Goal: Task Accomplishment & Management: Manage account settings

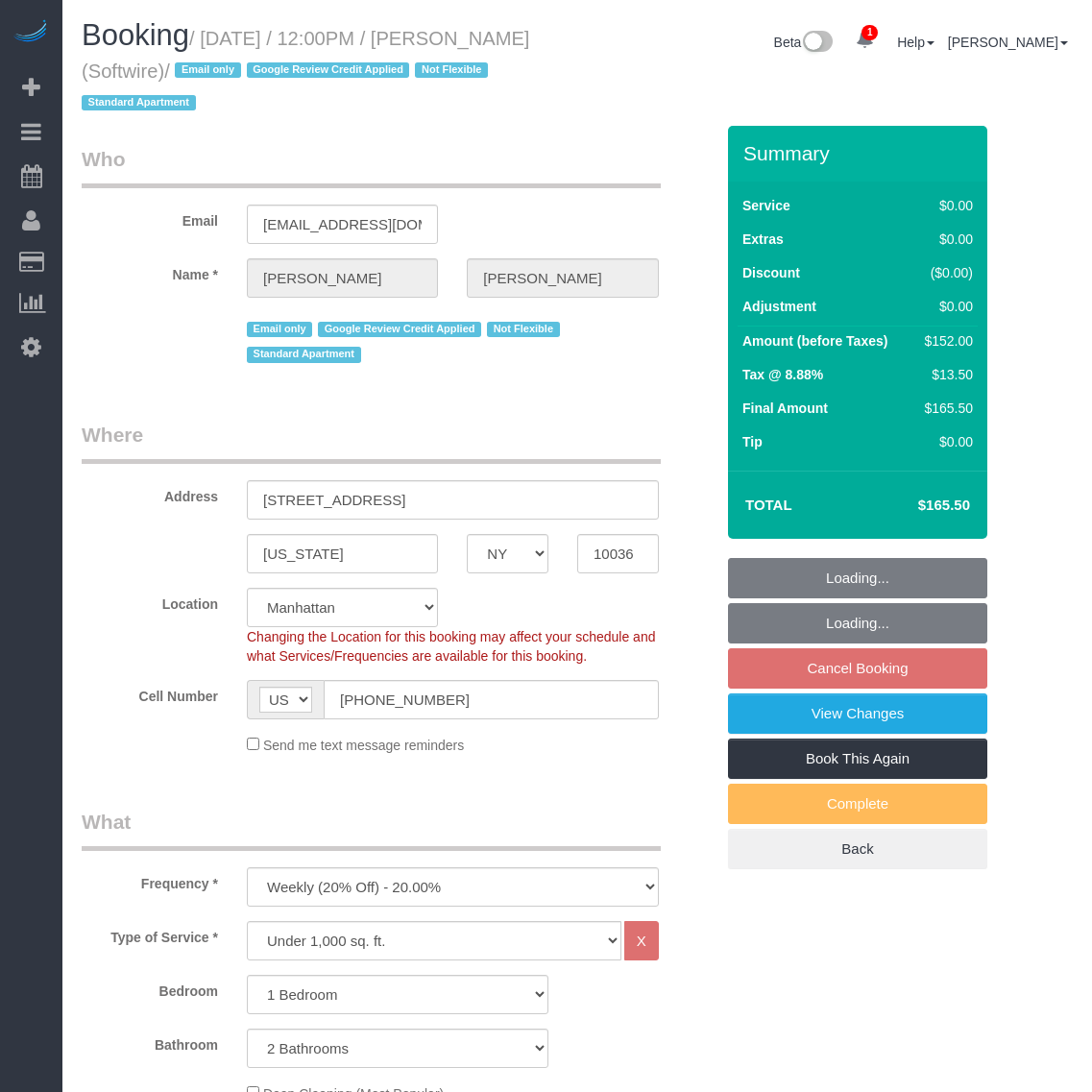
select select "NY"
select select "1"
select select "2"
select select "number:89"
select select "number:90"
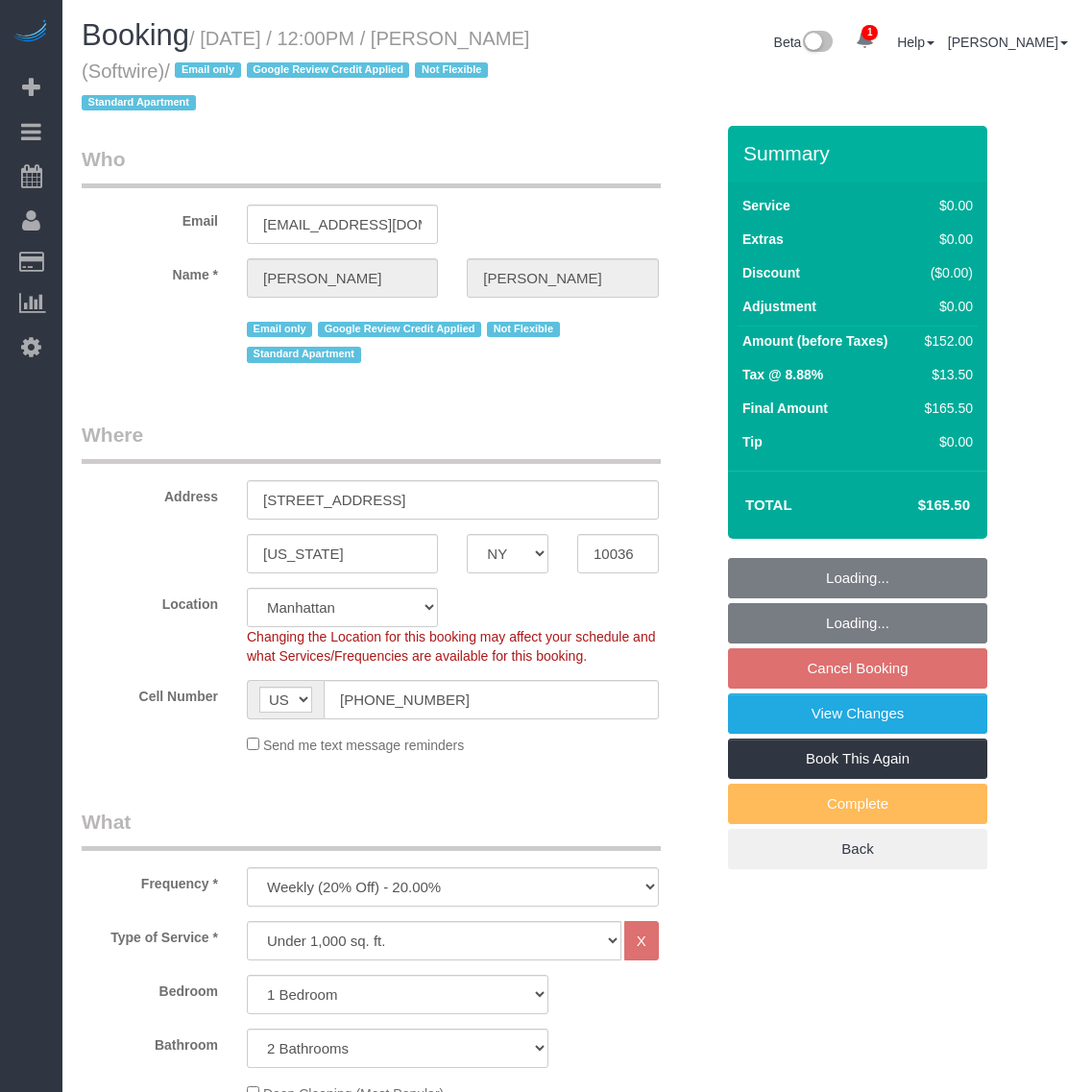
select select "number:15"
select select "number:6"
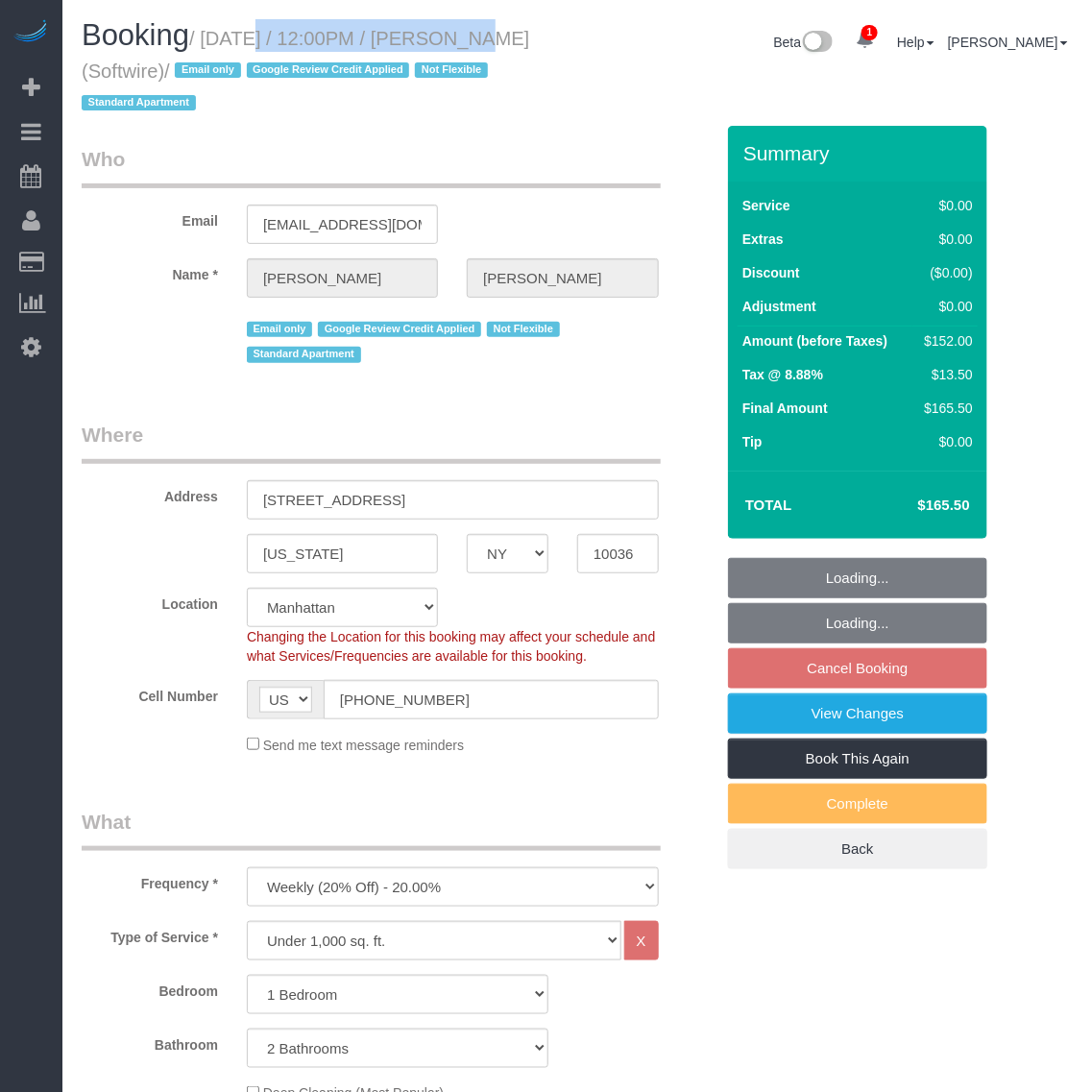
select select "spot3"
select select "object:903"
select select "1"
select select "2"
click at [486, 36] on small "/ August 25, 2025 / 12:00PM / Zoe Cunningham (Softwire) / Email only Google Rev…" at bounding box center [306, 71] width 448 height 86
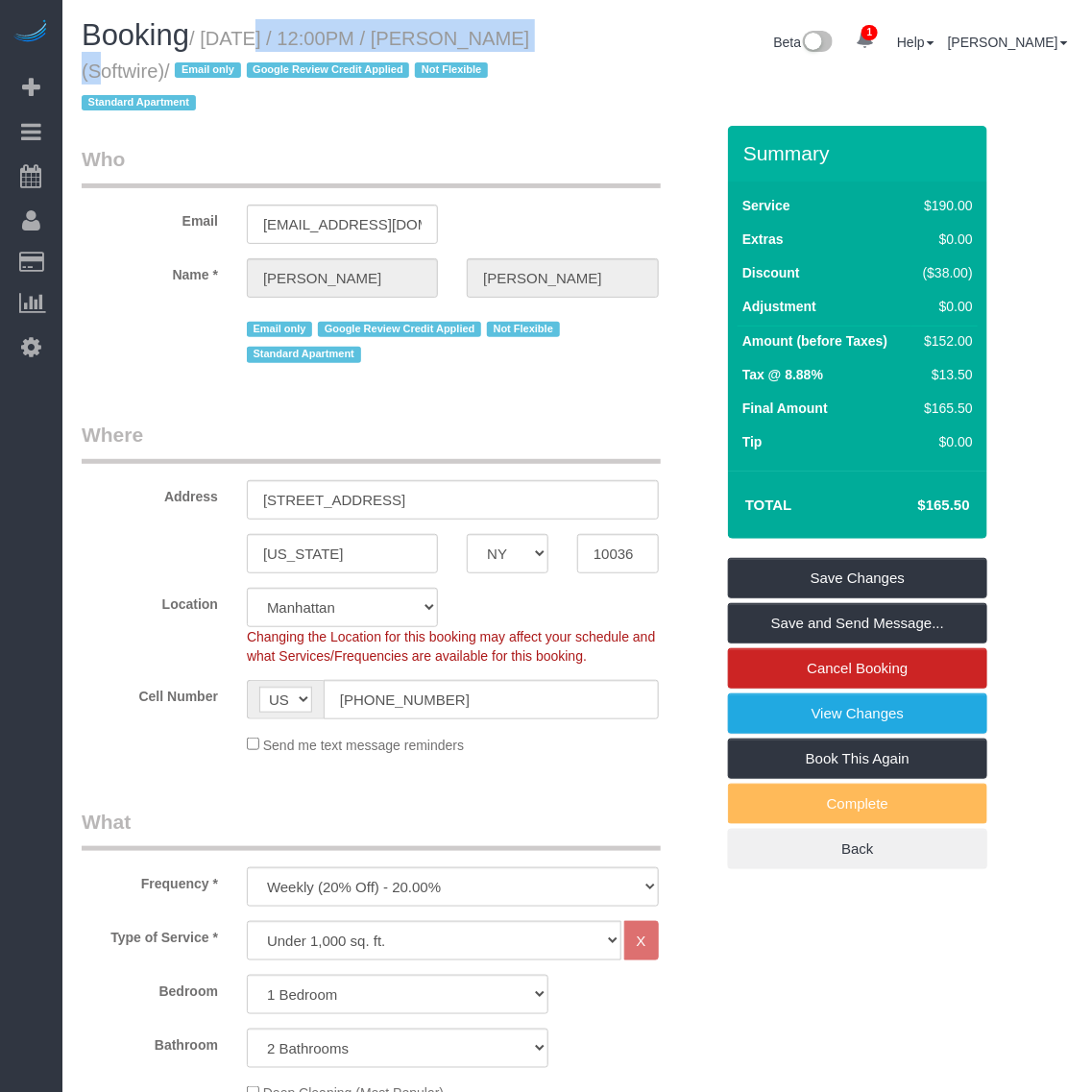
drag, startPoint x: 204, startPoint y: 45, endPoint x: 279, endPoint y: 75, distance: 80.6
click at [279, 75] on small "/ August 25, 2025 / 12:00PM / Zoe Cunningham (Softwire) / Email only Google Rev…" at bounding box center [306, 71] width 448 height 86
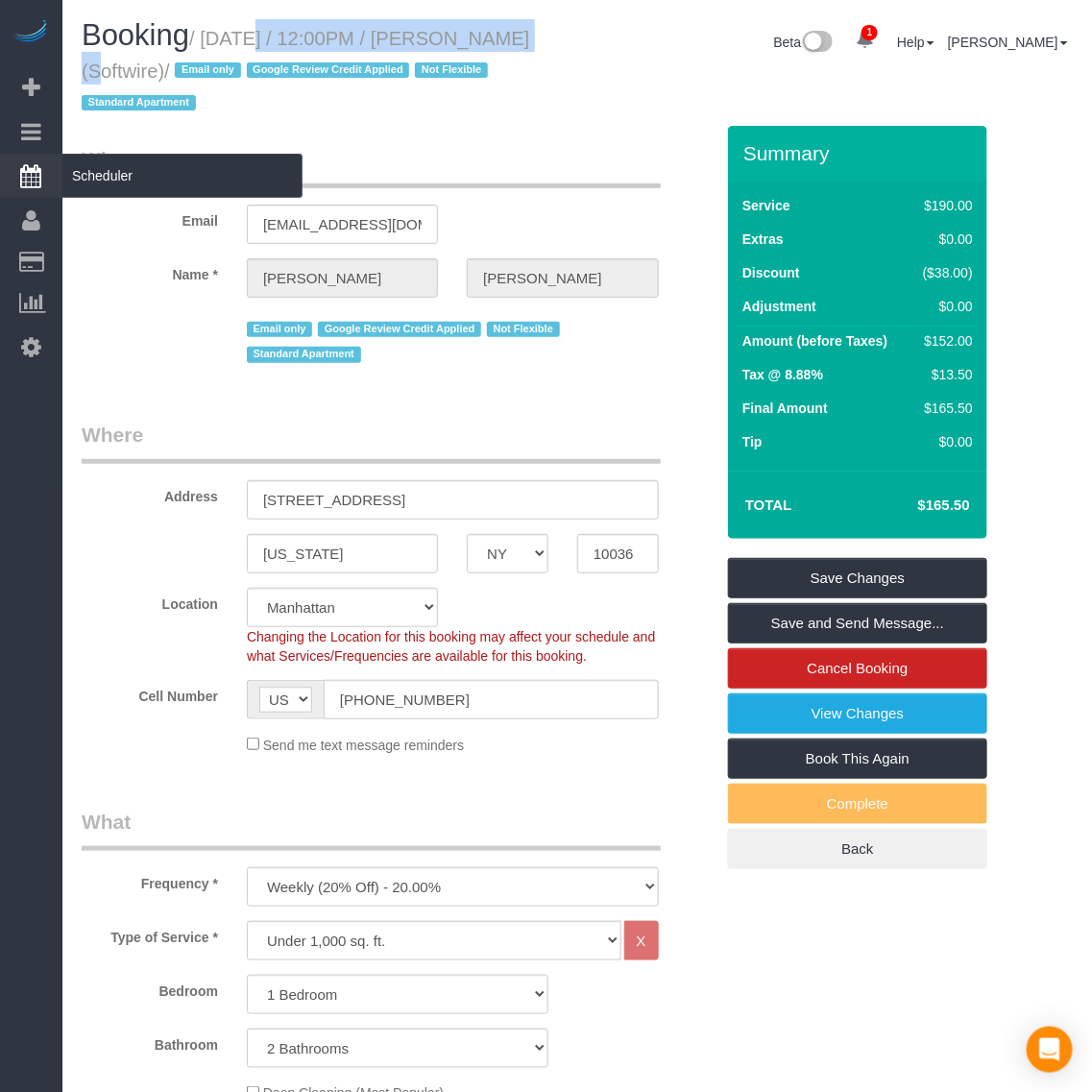
copy small "August 25, 2025 / 12:00PM / Zoe Cunningham (Softwire)"
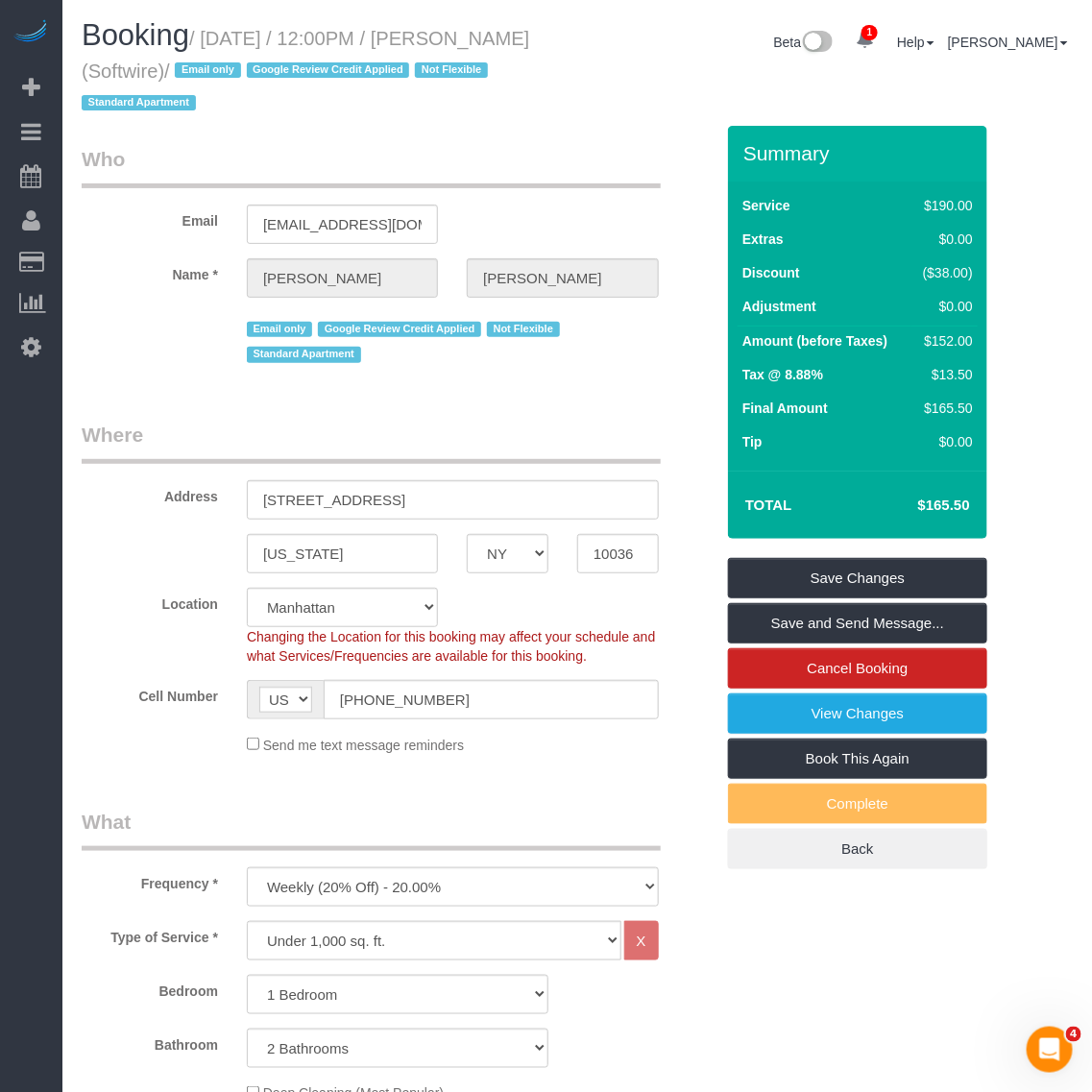
drag, startPoint x: 164, startPoint y: 202, endPoint x: 159, endPoint y: 222, distance: 20.7
click at [164, 202] on div "Email zoe@zoefcunningham.com" at bounding box center [397, 194] width 661 height 99
drag, startPoint x: 204, startPoint y: 35, endPoint x: 277, endPoint y: 73, distance: 82.5
click at [277, 73] on small "/ August 25, 2025 / 12:00PM / Zoe Cunningham (Softwire) / Email only Google Rev…" at bounding box center [306, 71] width 448 height 86
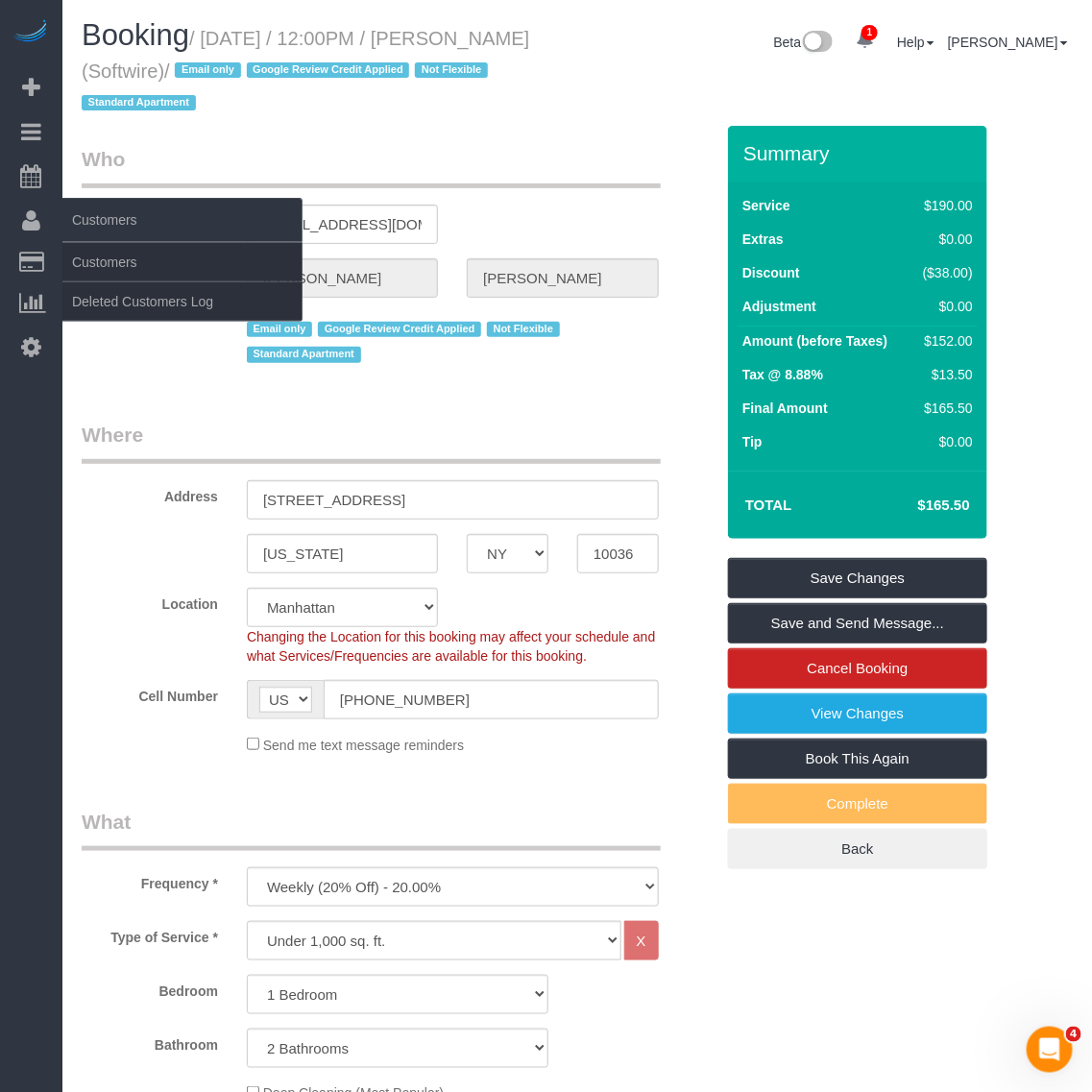
copy small "August 25, 2025 / 12:00PM / Zoe Cunningham (Softwire)"
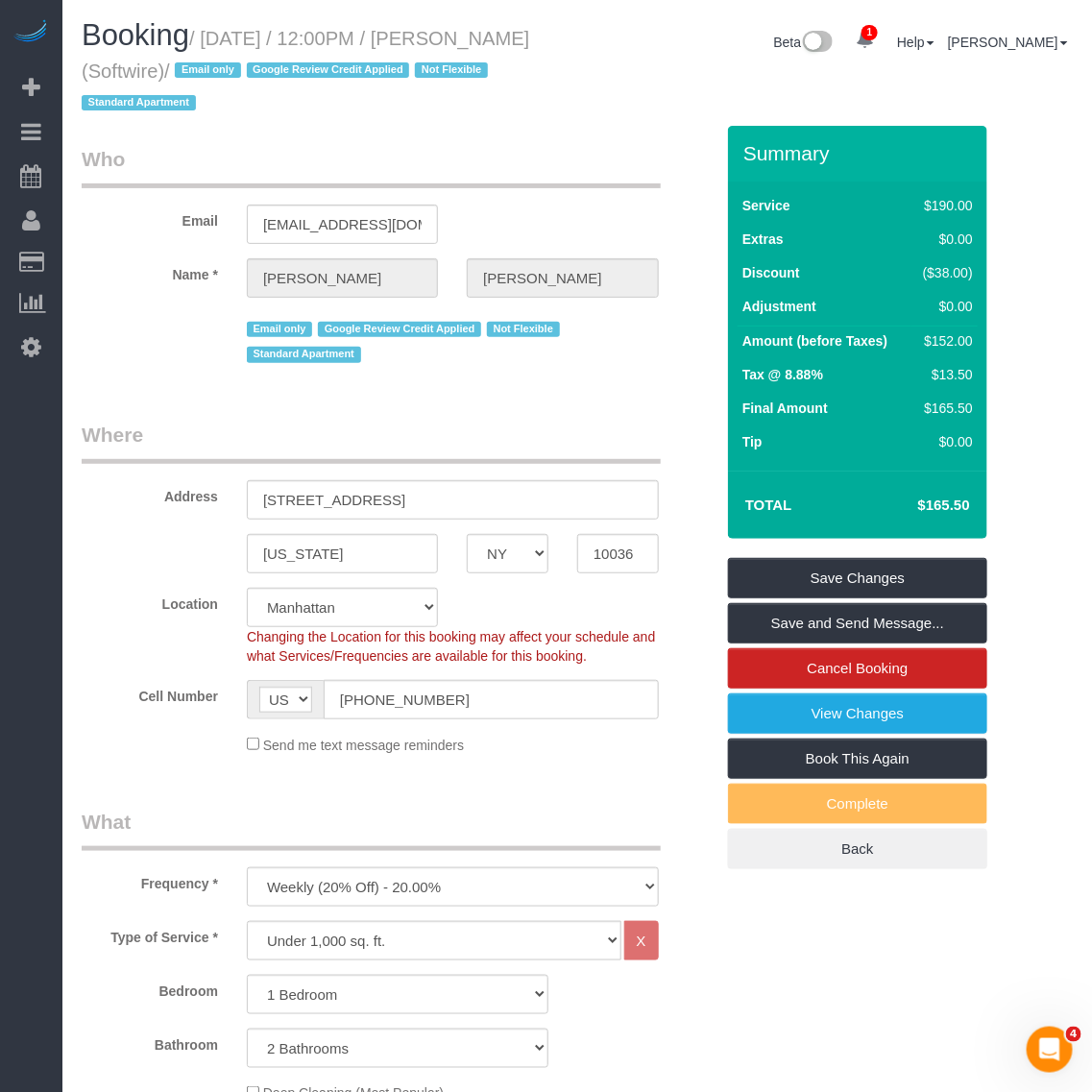
click at [428, 103] on h1 "Booking / August 25, 2025 / 12:00PM / Zoe Cunningham (Softwire) / Email only Go…" at bounding box center [322, 68] width 481 height 98
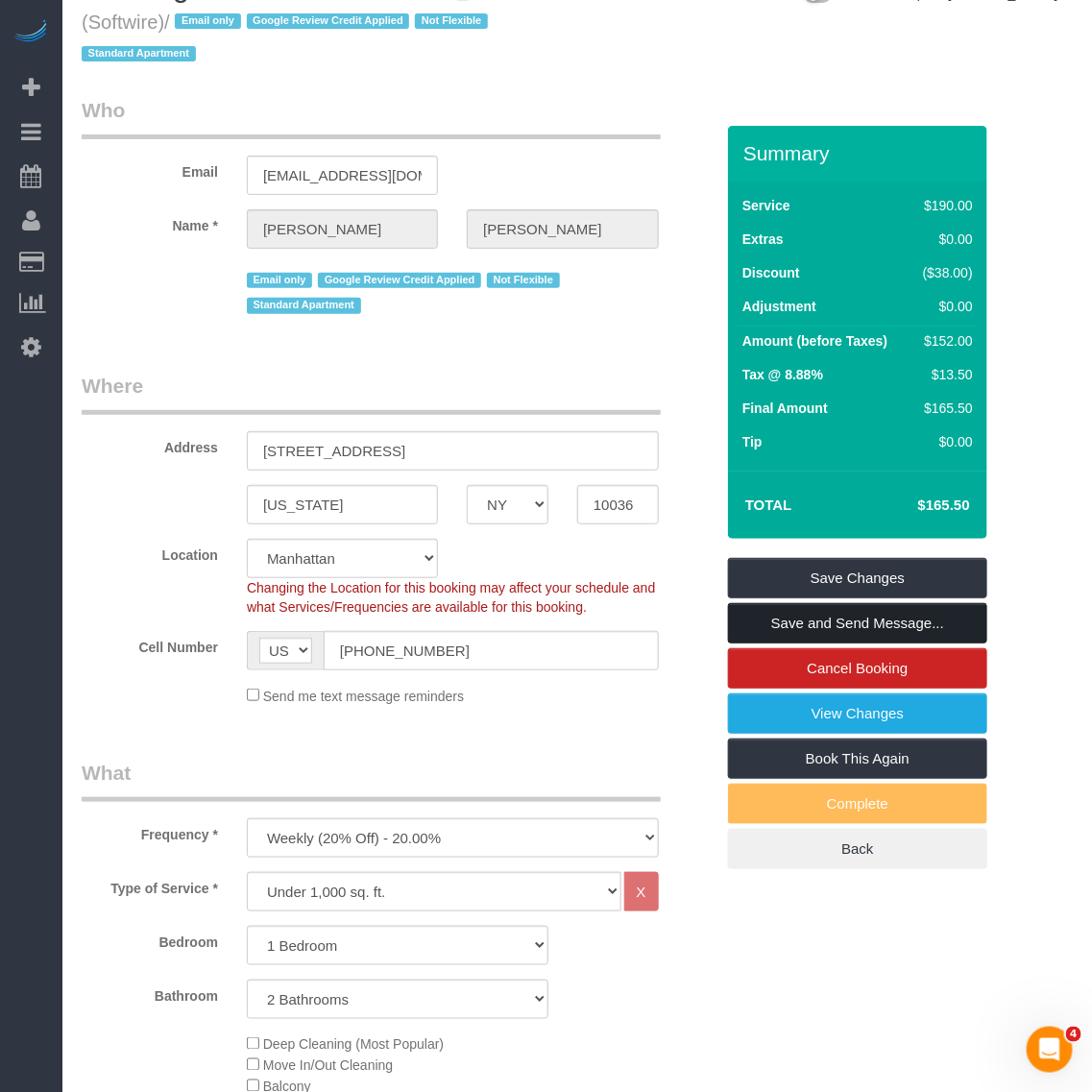
scroll to position [120, 0]
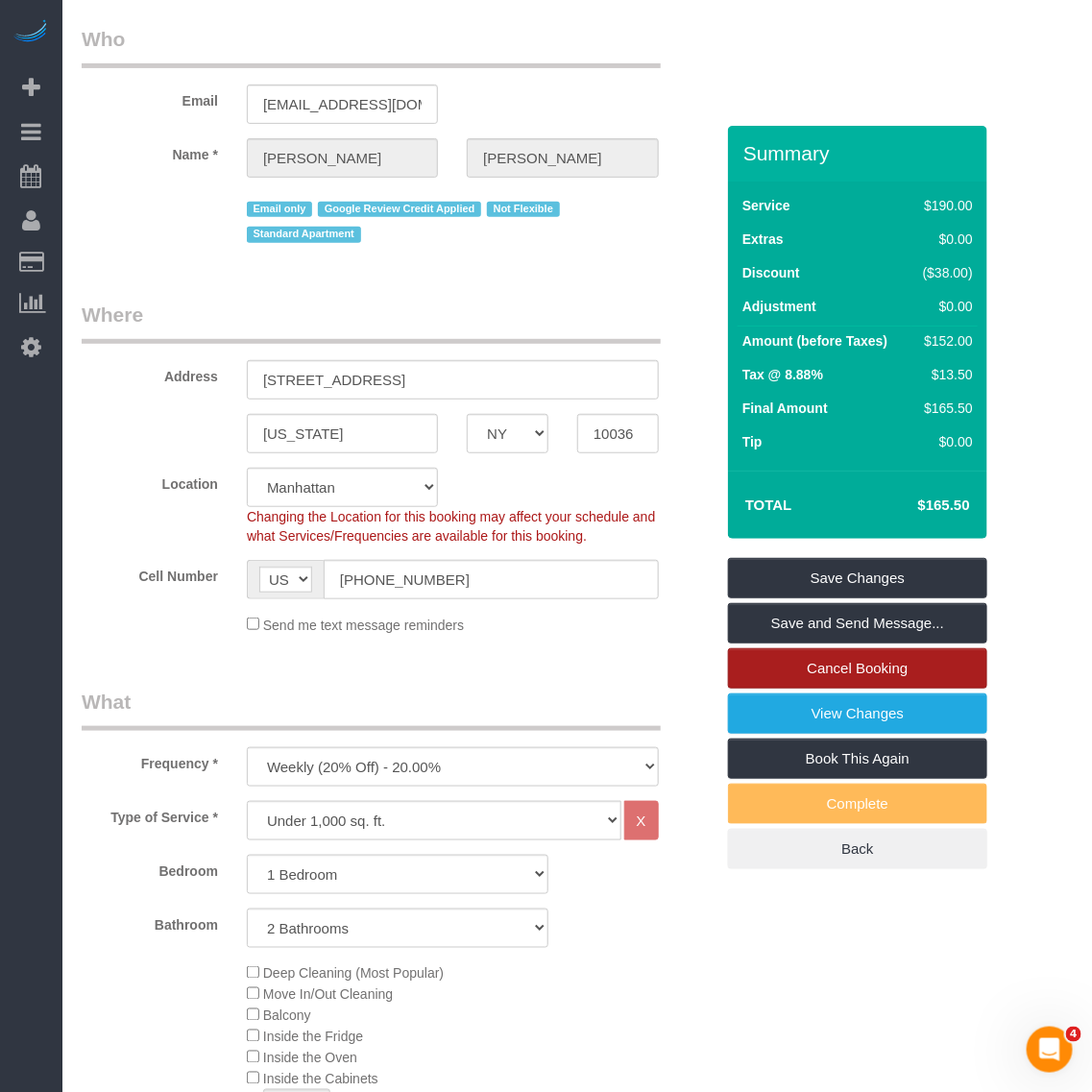
click at [866, 677] on link "Cancel Booking" at bounding box center [857, 668] width 259 height 40
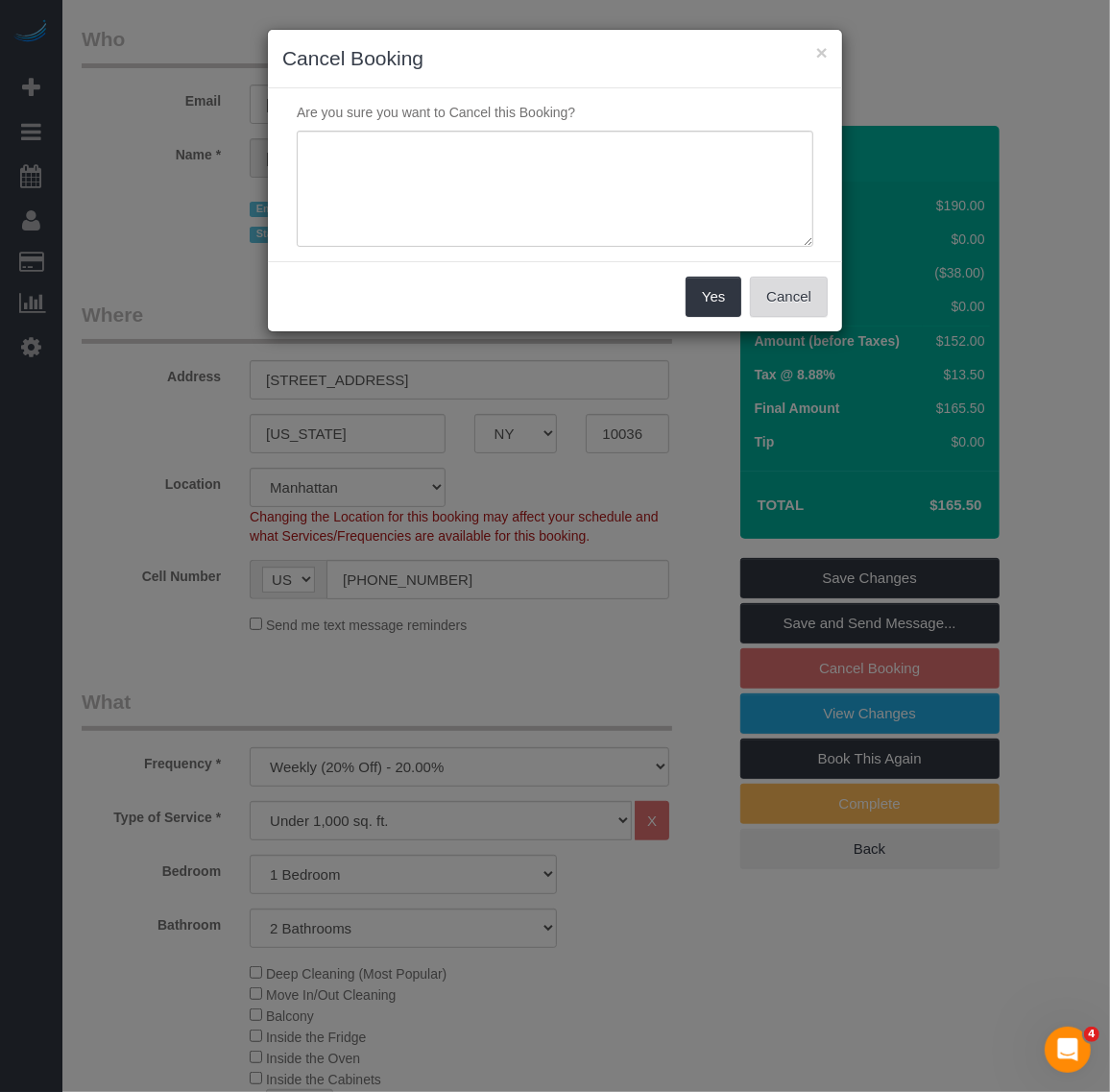
click at [795, 308] on button "Cancel" at bounding box center [789, 297] width 78 height 40
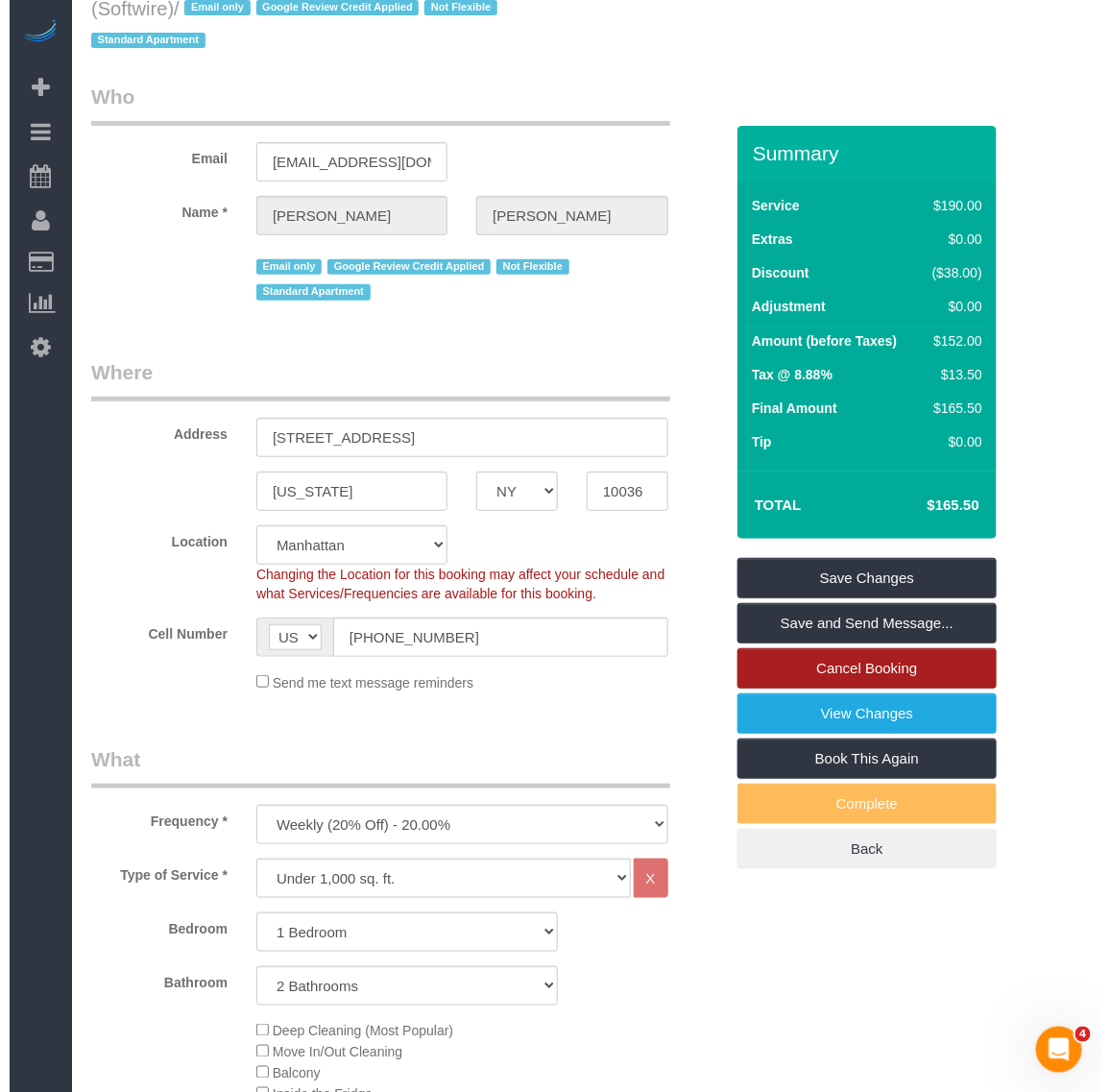
scroll to position [0, 0]
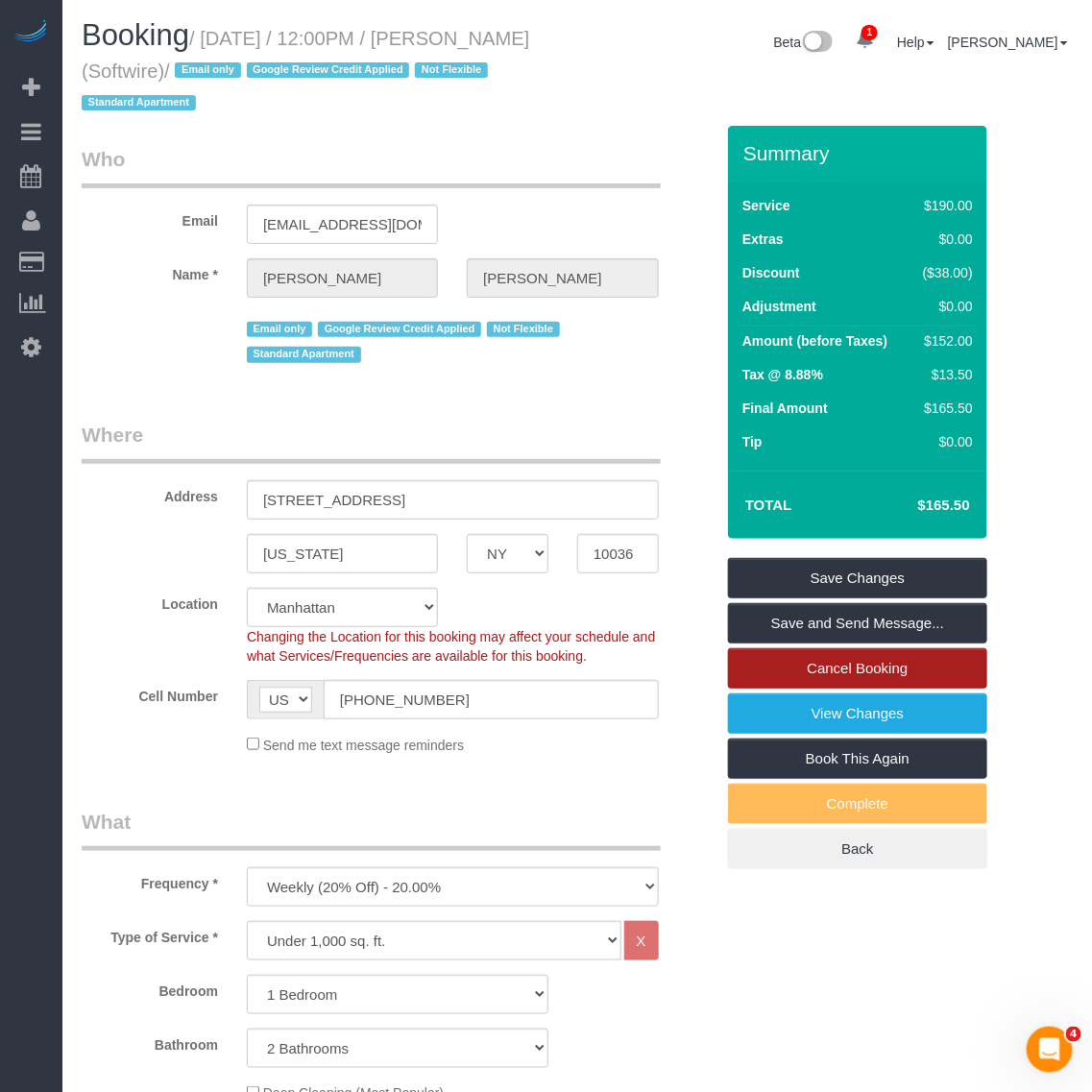
click at [900, 659] on link "Cancel Booking" at bounding box center [857, 668] width 259 height 40
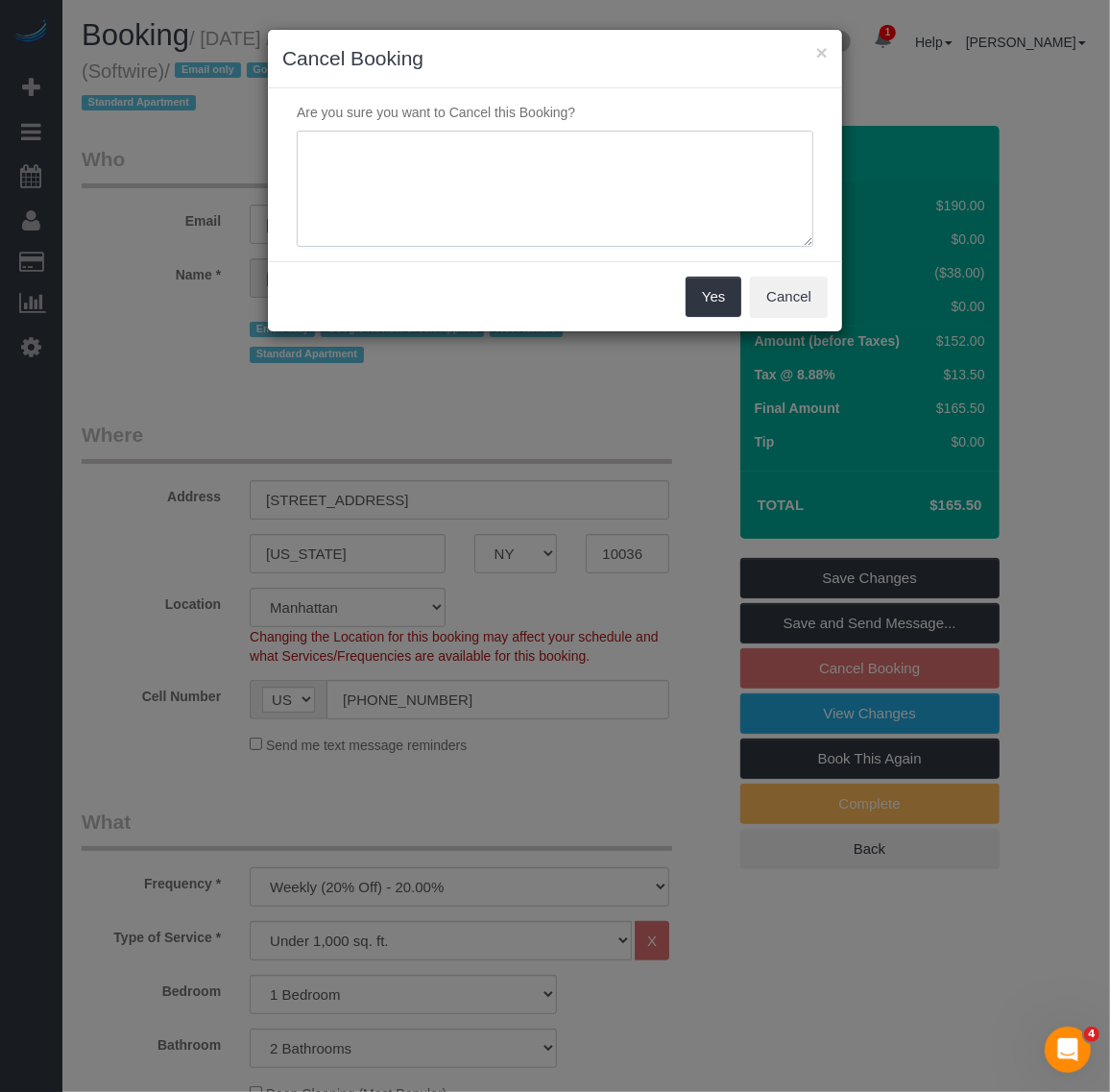
click at [440, 184] on textarea at bounding box center [555, 189] width 517 height 117
click at [636, 156] on textarea at bounding box center [555, 189] width 517 height 117
drag, startPoint x: 627, startPoint y: 154, endPoint x: 649, endPoint y: 157, distance: 22.3
click at [649, 157] on textarea at bounding box center [555, 189] width 517 height 117
drag, startPoint x: 670, startPoint y: 155, endPoint x: 243, endPoint y: 155, distance: 427.5
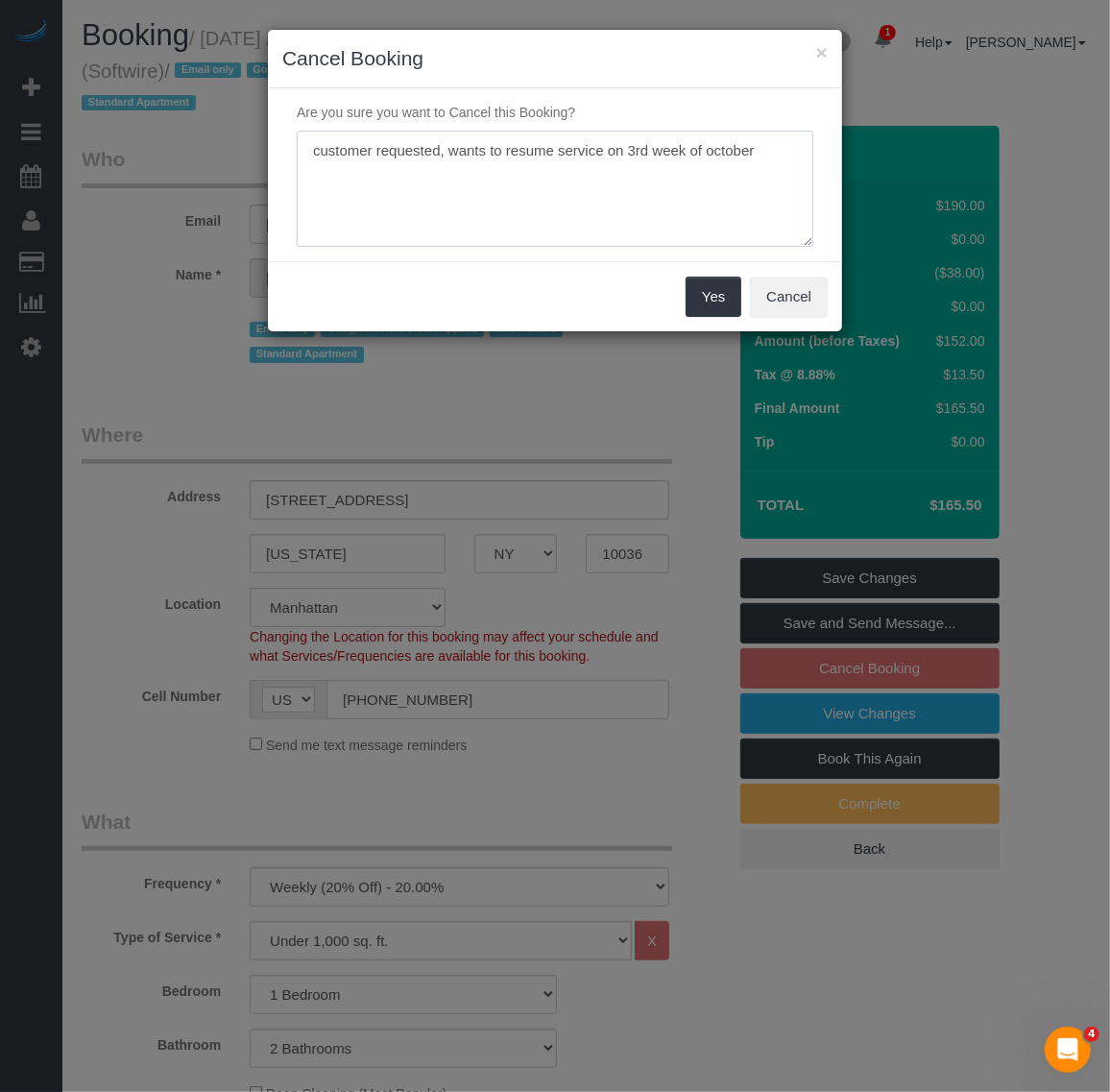
click at [243, 155] on div "× Cancel Booking Are you sure you want to Cancel this Booking? Yes Cancel" at bounding box center [555, 546] width 1110 height 1092
type textarea "customer requested, wants to resume service on 3rd week of october"
click at [775, 145] on textarea at bounding box center [555, 189] width 517 height 117
drag, startPoint x: 639, startPoint y: 160, endPoint x: -80, endPoint y: 171, distance: 718.6
click at [0, 171] on html "× Cancel Booking Are you sure you want to Cancel this Booking? Yes Cancel 1 Bet…" at bounding box center [555, 546] width 1110 height 1092
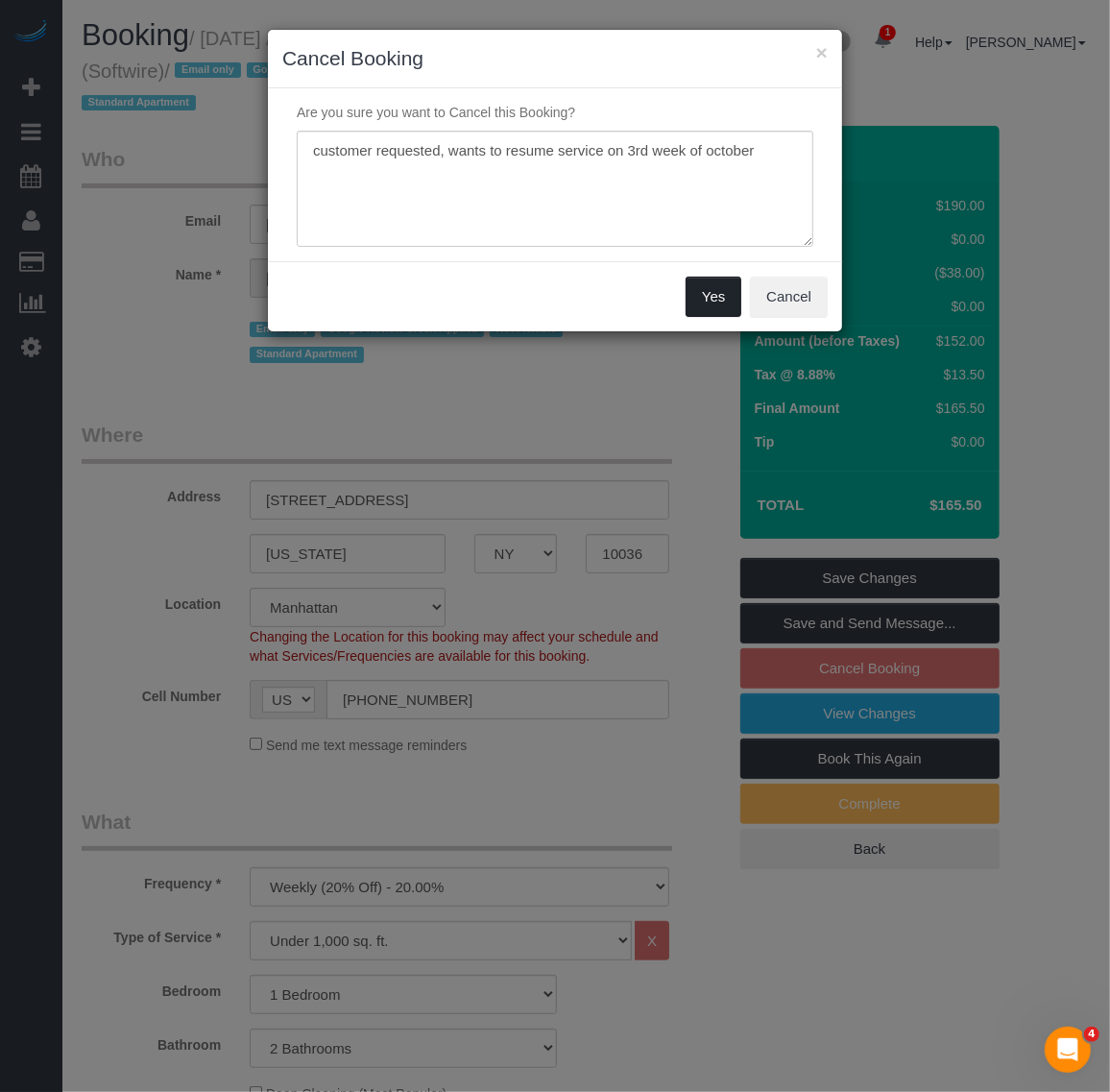
click at [723, 304] on button "Yes" at bounding box center [714, 297] width 56 height 40
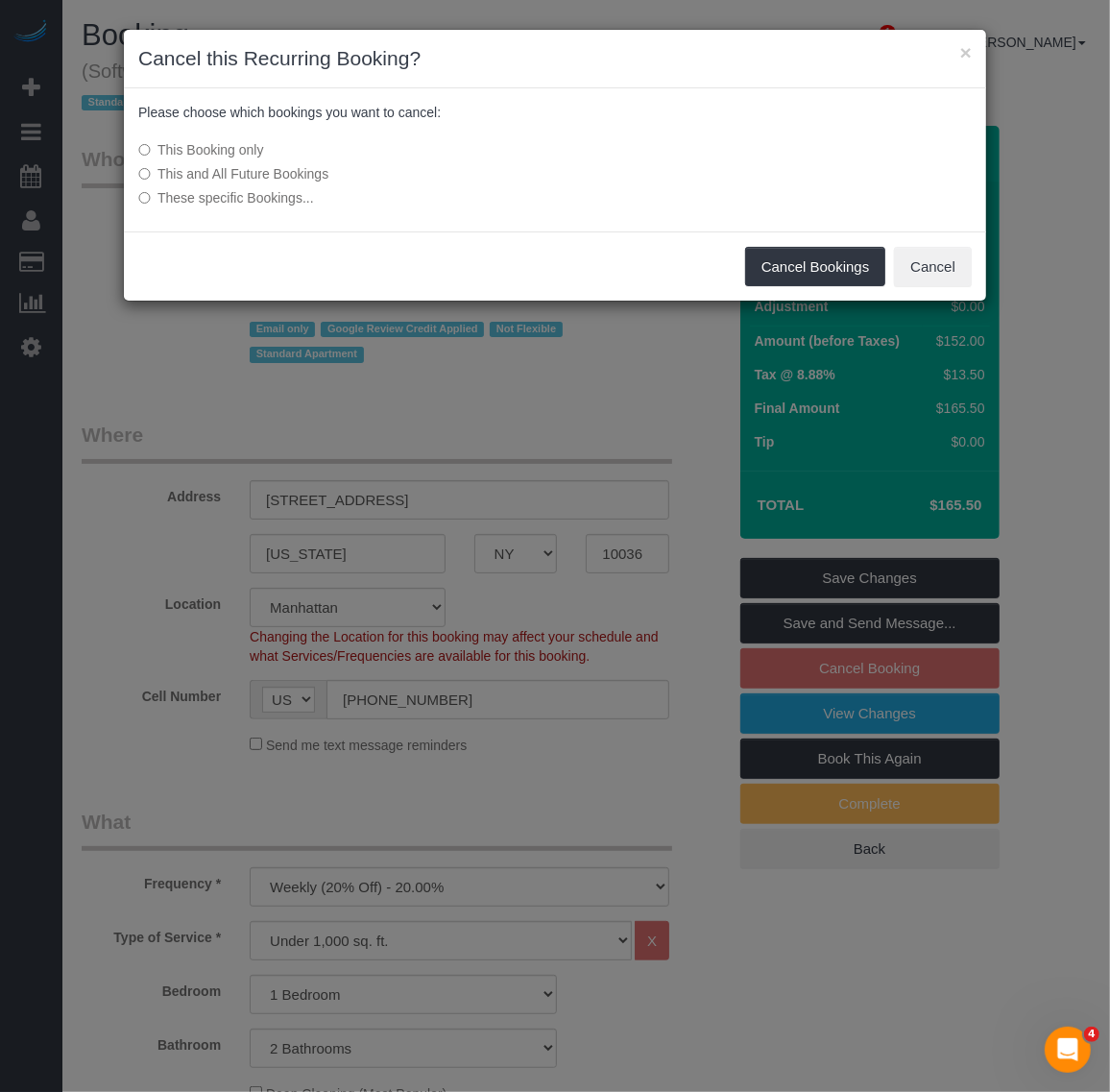
click at [256, 198] on label "These specific Bookings..." at bounding box center [411, 197] width 547 height 19
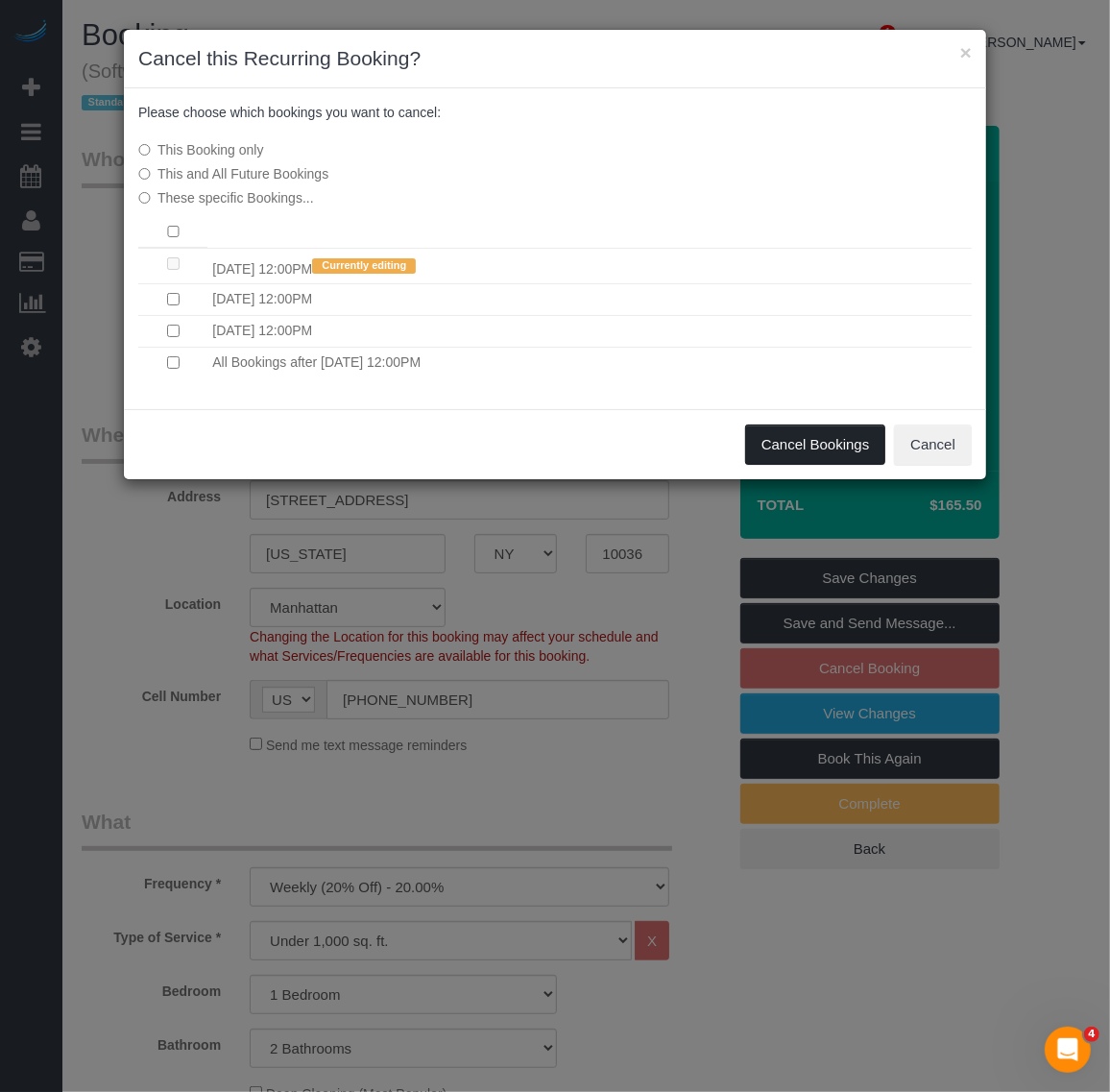
click at [797, 435] on button "Cancel Bookings" at bounding box center [815, 445] width 141 height 40
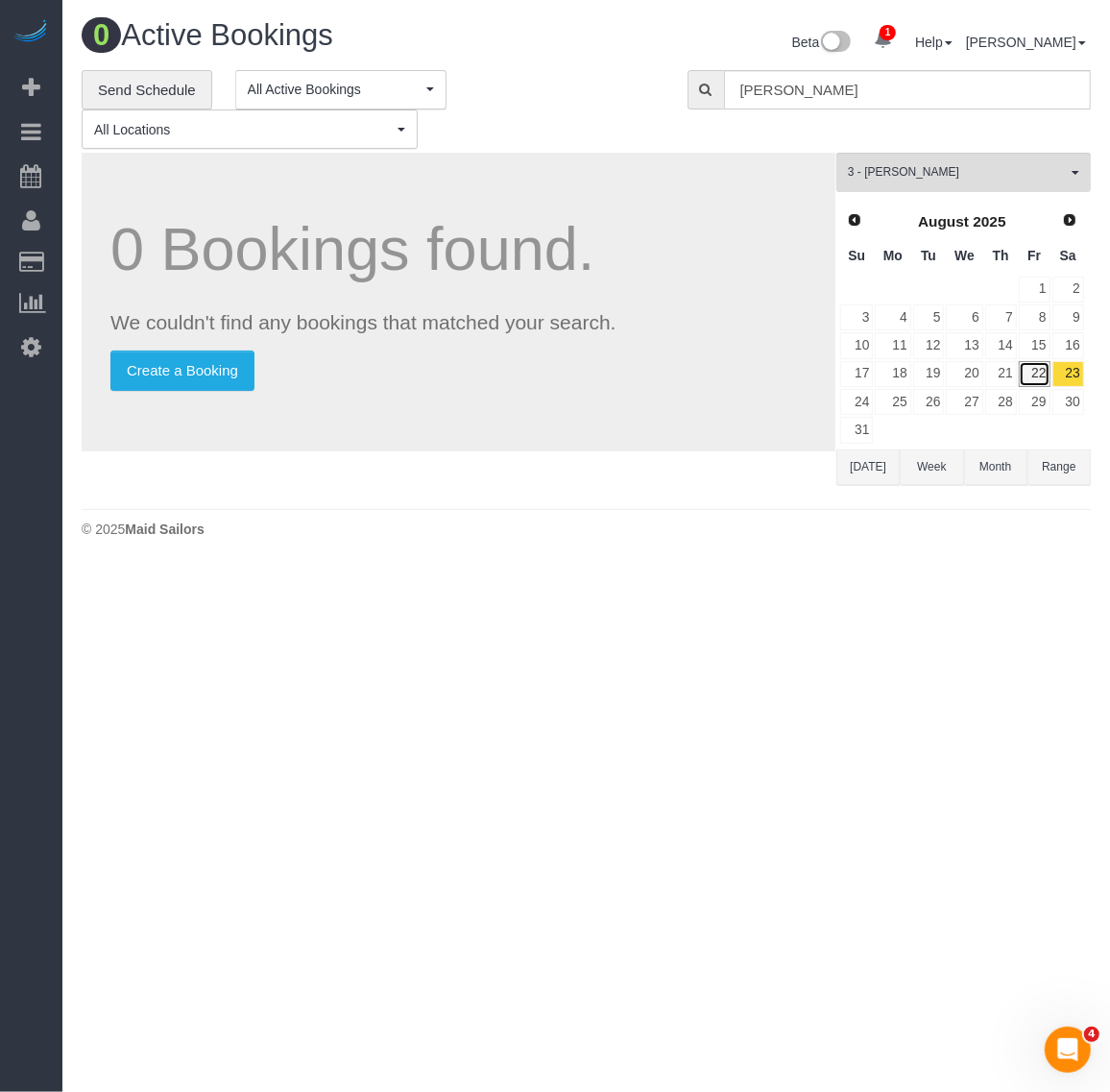
click at [1037, 377] on link "22" at bounding box center [1035, 374] width 32 height 26
click at [991, 149] on div "**********" at bounding box center [587, 285] width 1010 height 430
click at [634, 108] on div "**********" at bounding box center [370, 110] width 577 height 80
click at [978, 156] on button "3 - Renee Chicaiza All Teams" at bounding box center [964, 172] width 255 height 39
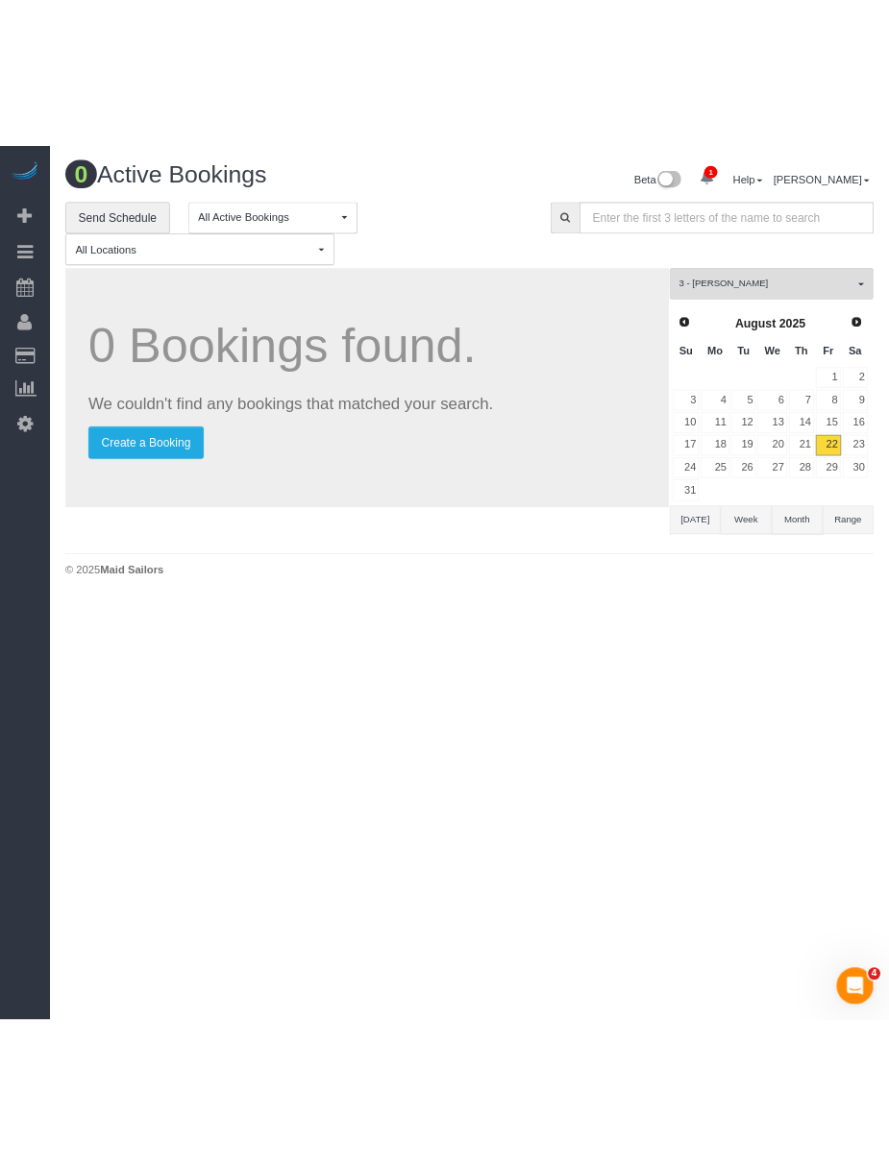
scroll to position [1593, 0]
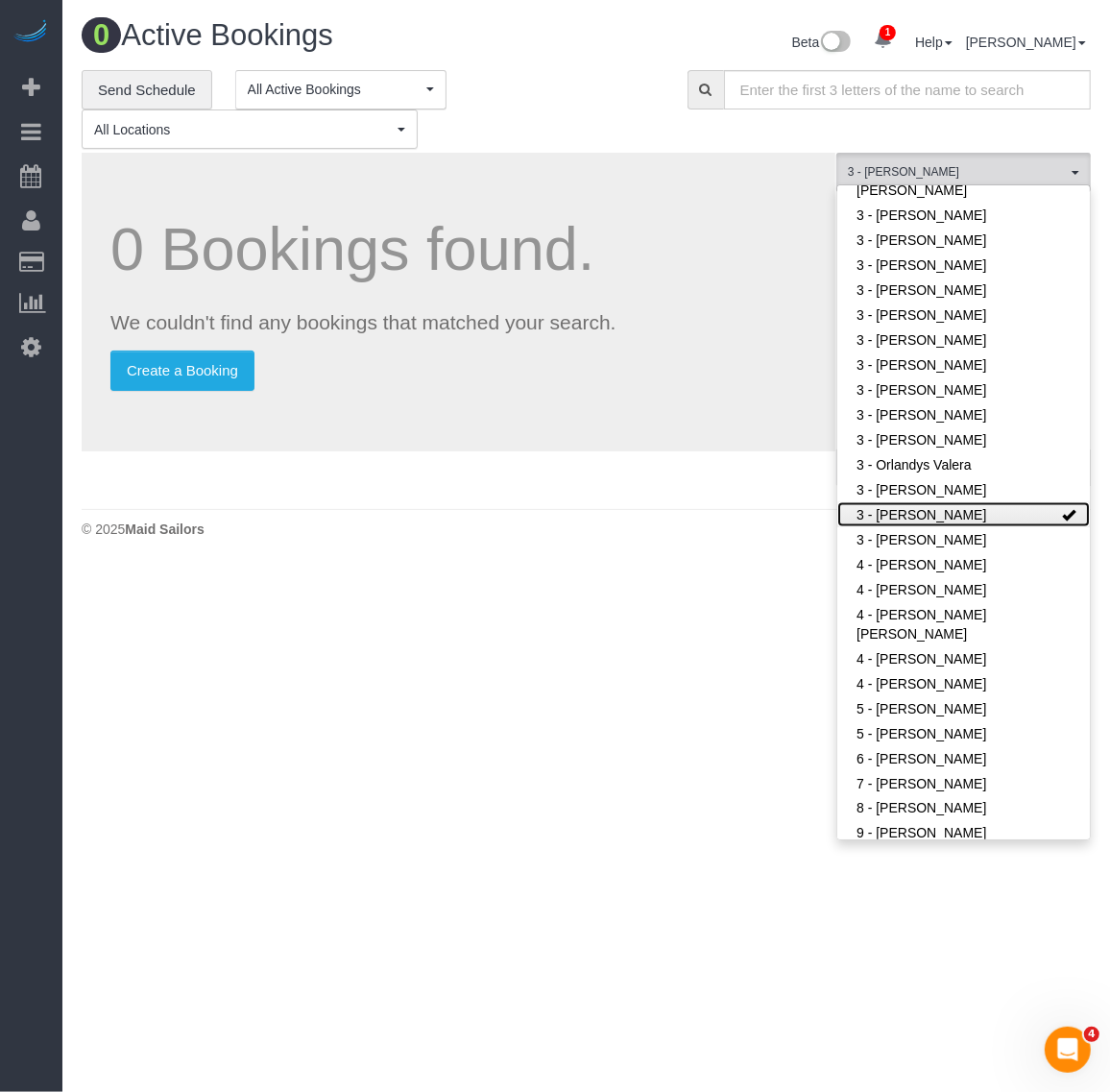
click at [973, 515] on link "3 - [PERSON_NAME]" at bounding box center [964, 514] width 253 height 25
click at [651, 188] on div "0 Bookings found. We couldn't find any bookings that matched your search. Creat…" at bounding box center [459, 302] width 754 height 299
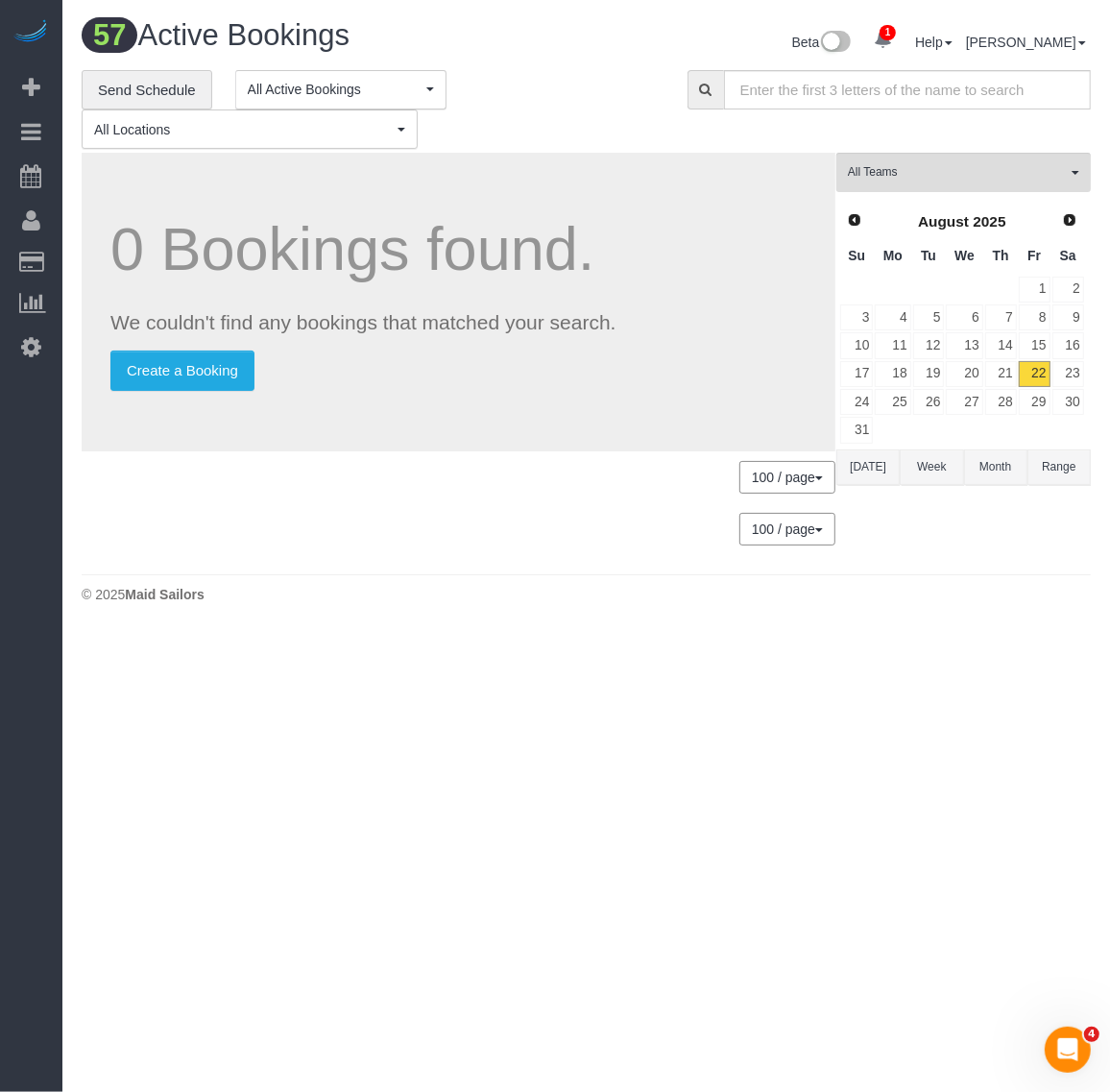
click at [642, 125] on div "**********" at bounding box center [370, 110] width 577 height 80
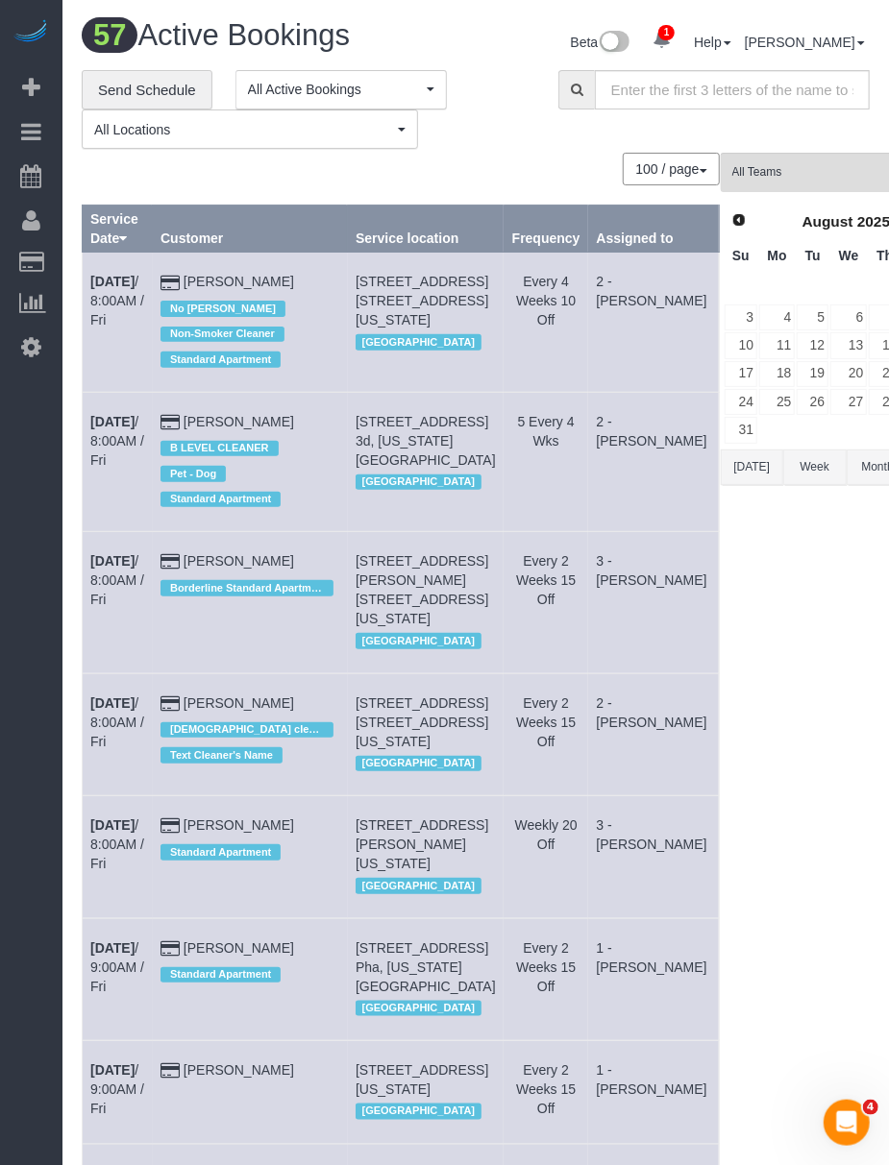
click at [301, 165] on div "100 / page 10 / page 20 / page 30 / page 40 / page 50 / page 100 / page" at bounding box center [401, 169] width 638 height 33
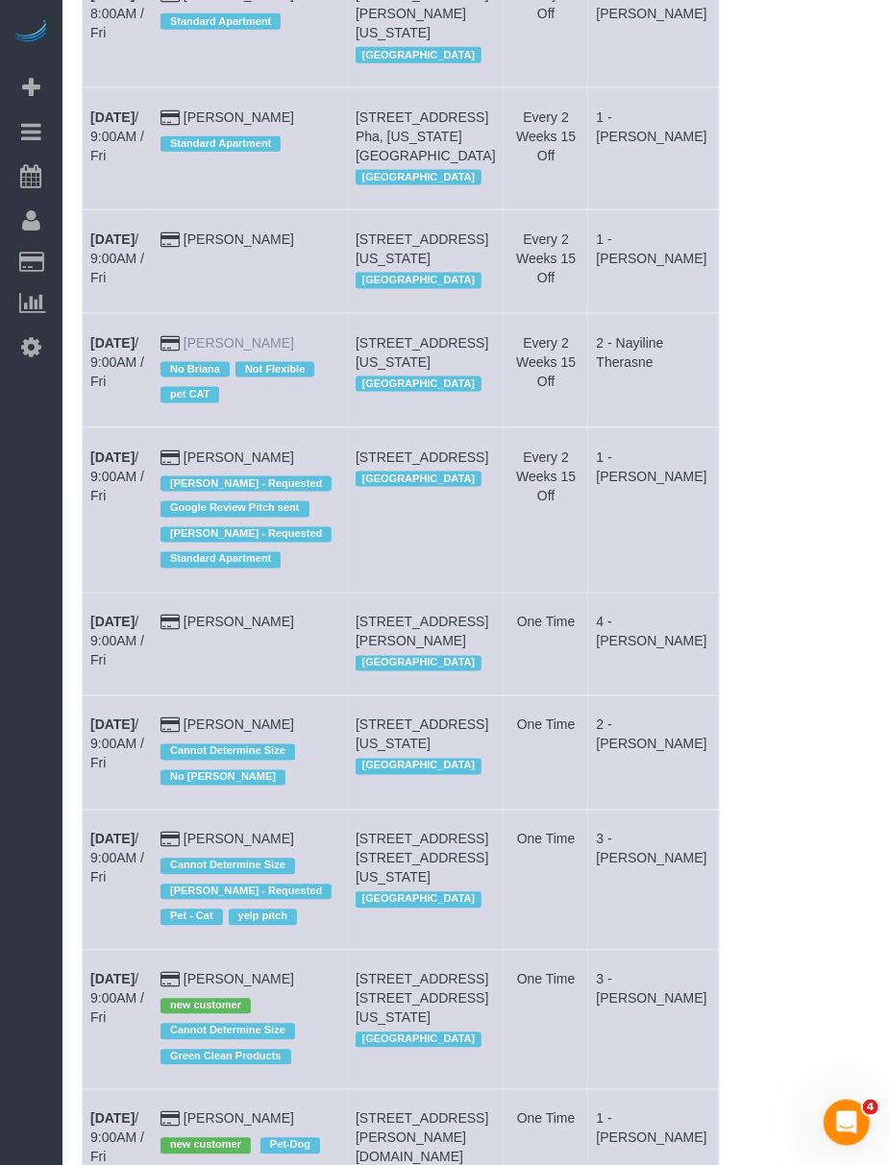
drag, startPoint x: 81, startPoint y: 567, endPoint x: 267, endPoint y: 589, distance: 187.7
click at [128, 427] on td "Aug 22nd / 9:00AM / Fri" at bounding box center [118, 370] width 70 height 114
drag, startPoint x: 85, startPoint y: 577, endPoint x: 305, endPoint y: 577, distance: 219.0
click at [305, 427] on tr "Aug 22nd / 9:00AM / Fri Rachael Sheeter No Briana Not Flexible pet CAT 300 West…" at bounding box center [401, 370] width 637 height 114
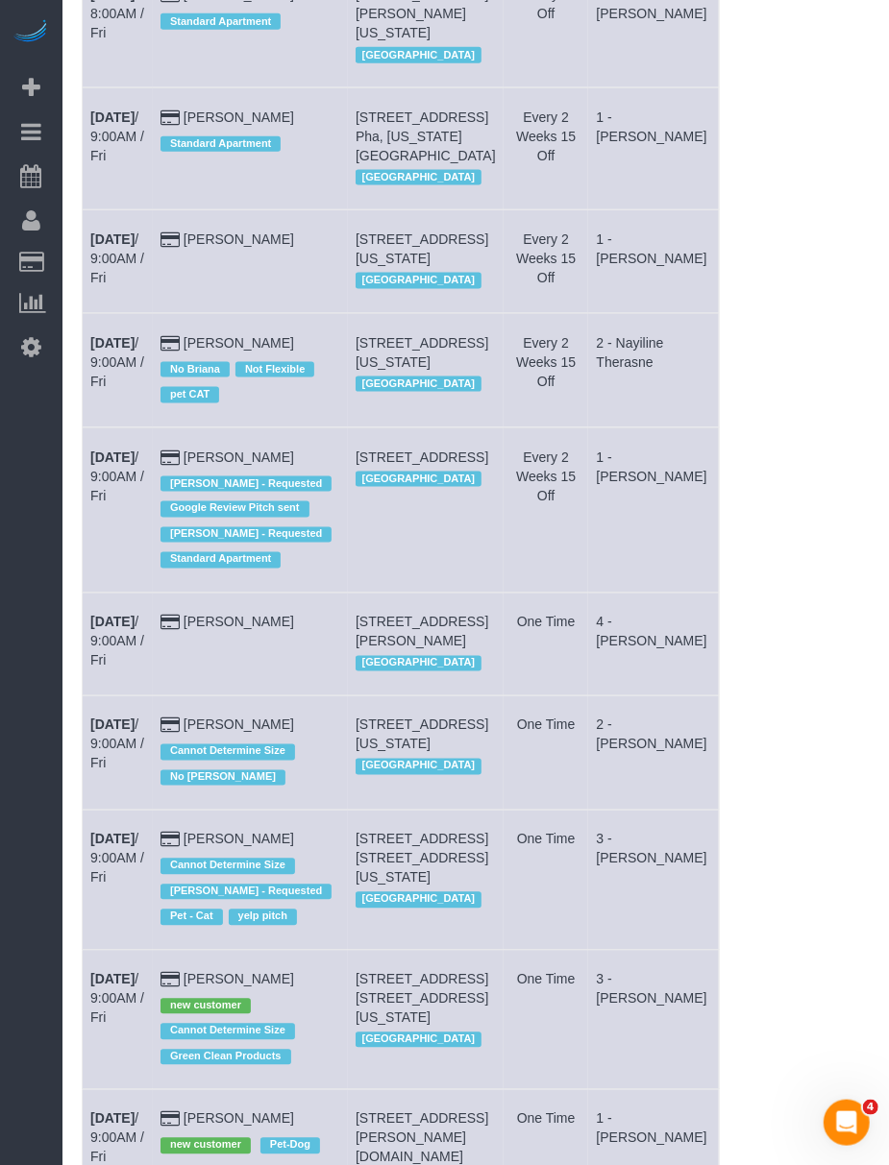
copy tr "Aug 22nd / 9:00AM / Fri Rachael Sheeter"
click at [109, 351] on b "Aug 22nd" at bounding box center [112, 342] width 44 height 15
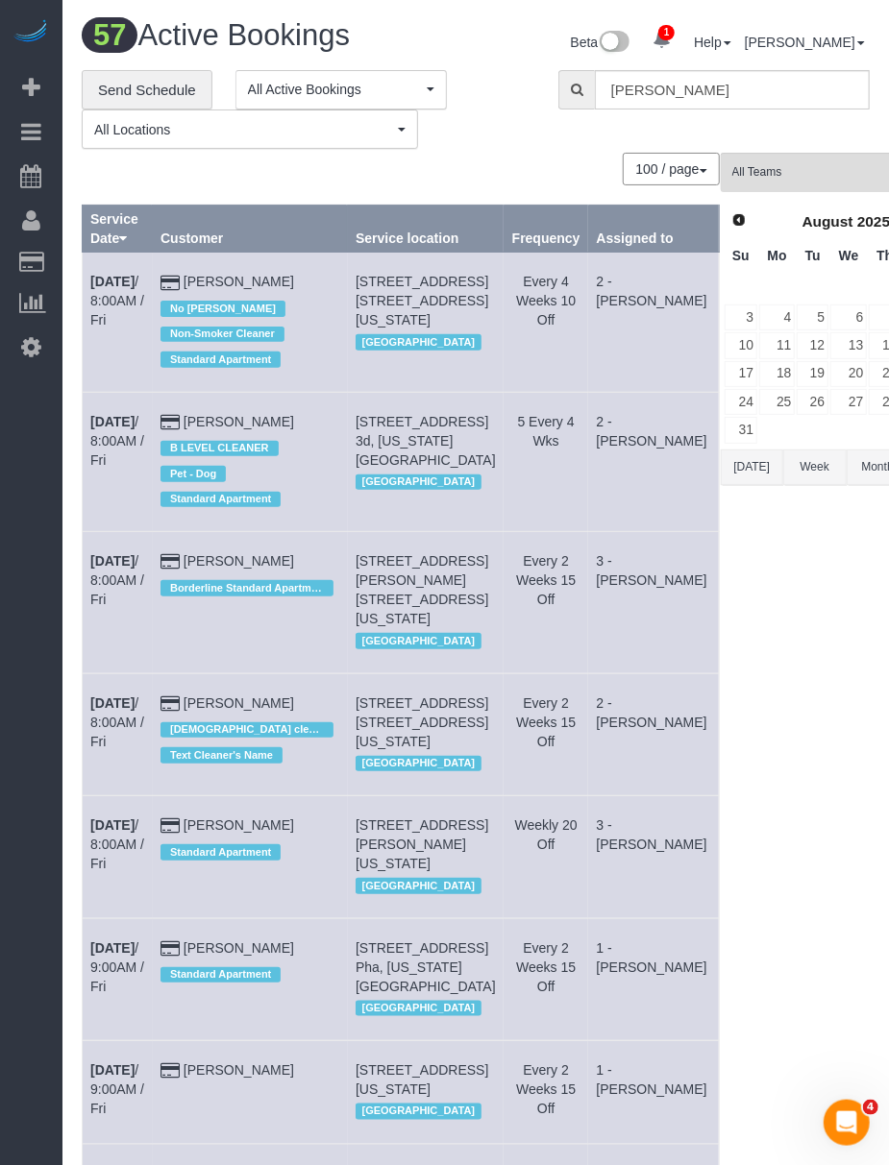
scroll to position [831, 0]
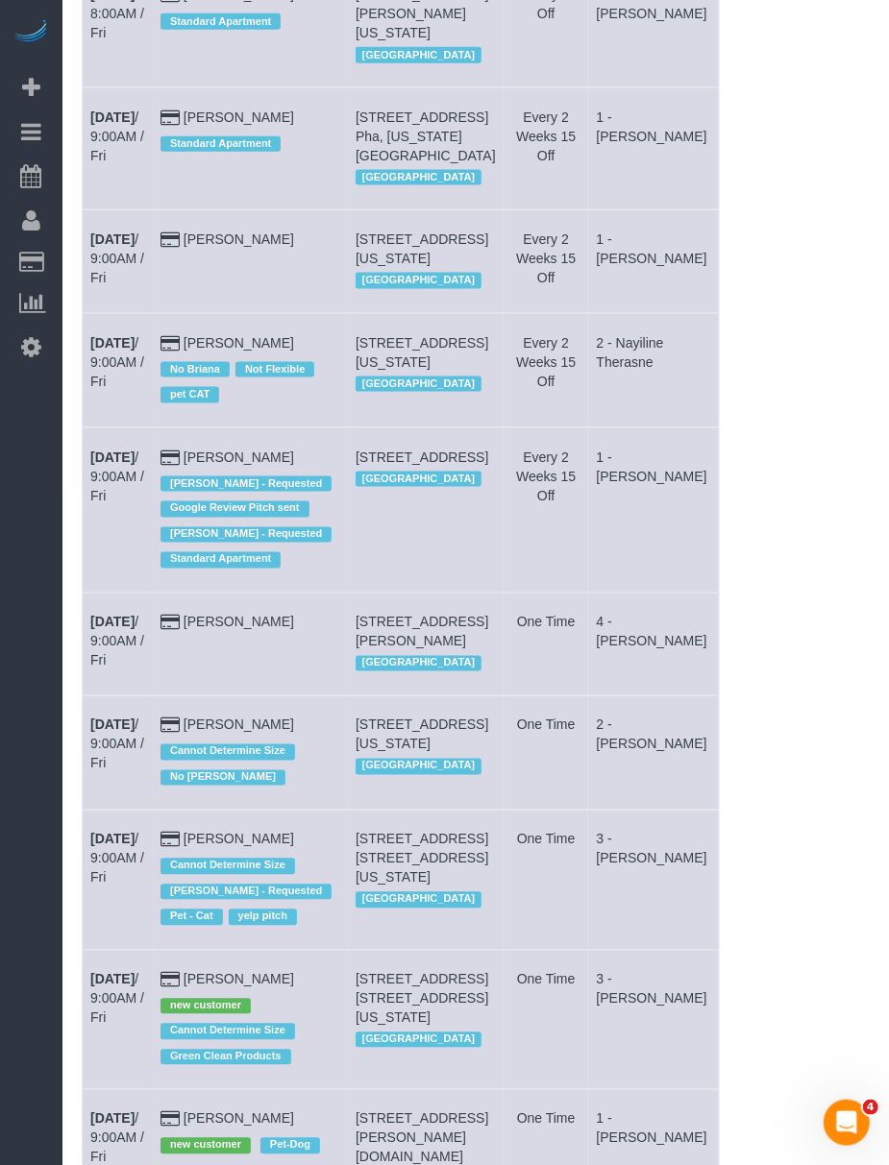
drag, startPoint x: 104, startPoint y: 597, endPoint x: 224, endPoint y: 603, distance: 120.3
click at [224, 378] on span "No Briana" at bounding box center [194, 369] width 69 height 15
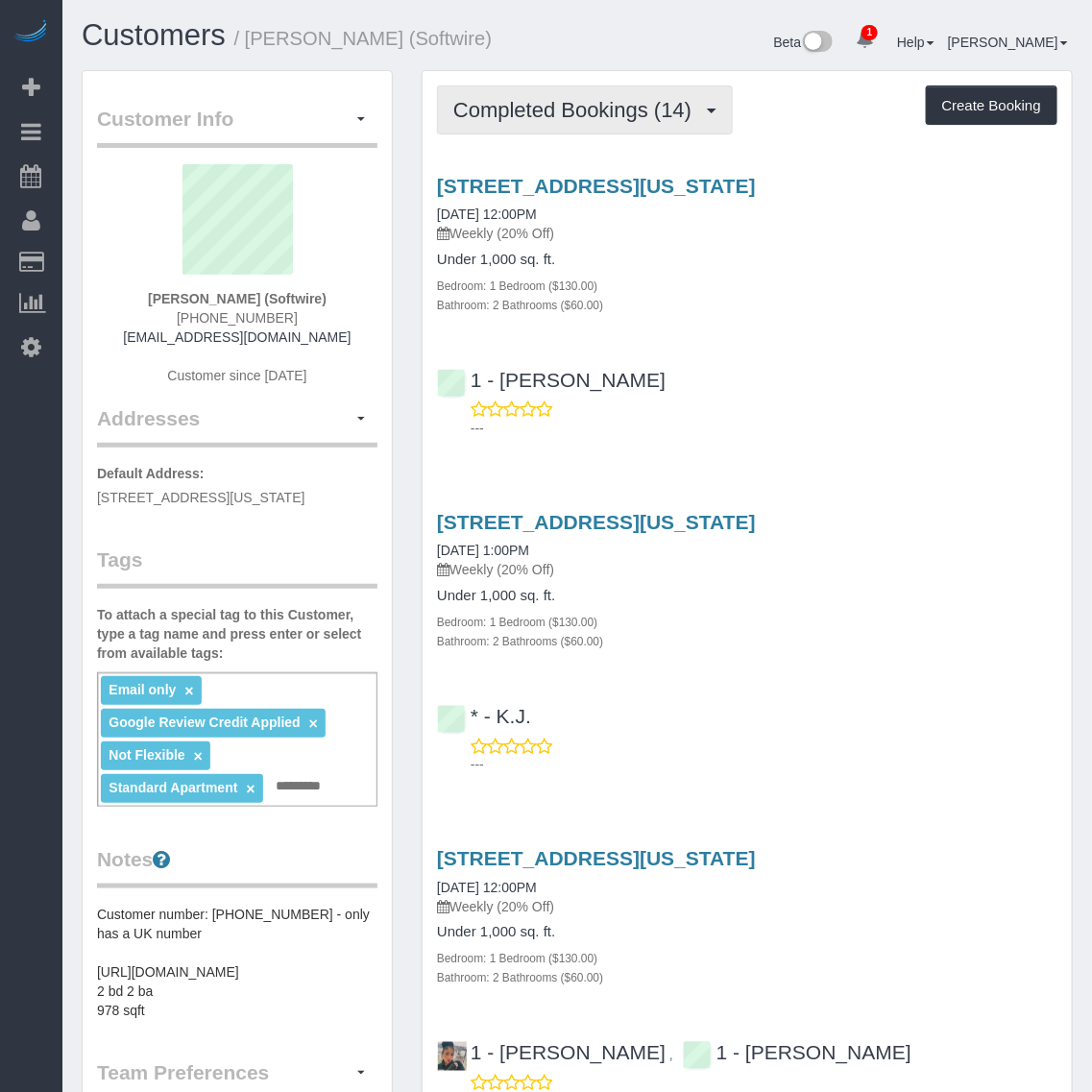
click at [629, 108] on span "Completed Bookings (14)" at bounding box center [577, 110] width 248 height 24
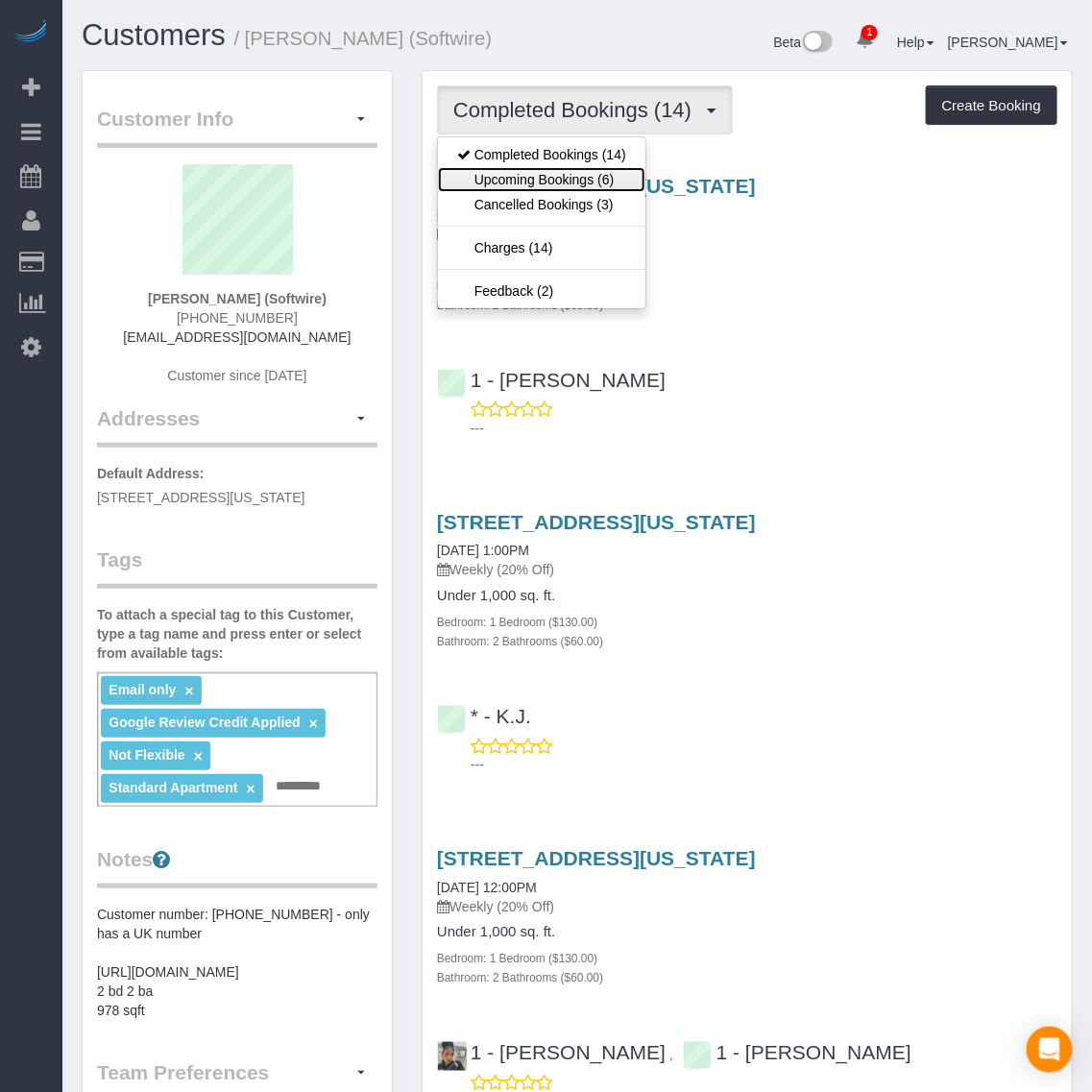
click at [589, 176] on link "Upcoming Bookings (6)" at bounding box center [541, 179] width 207 height 25
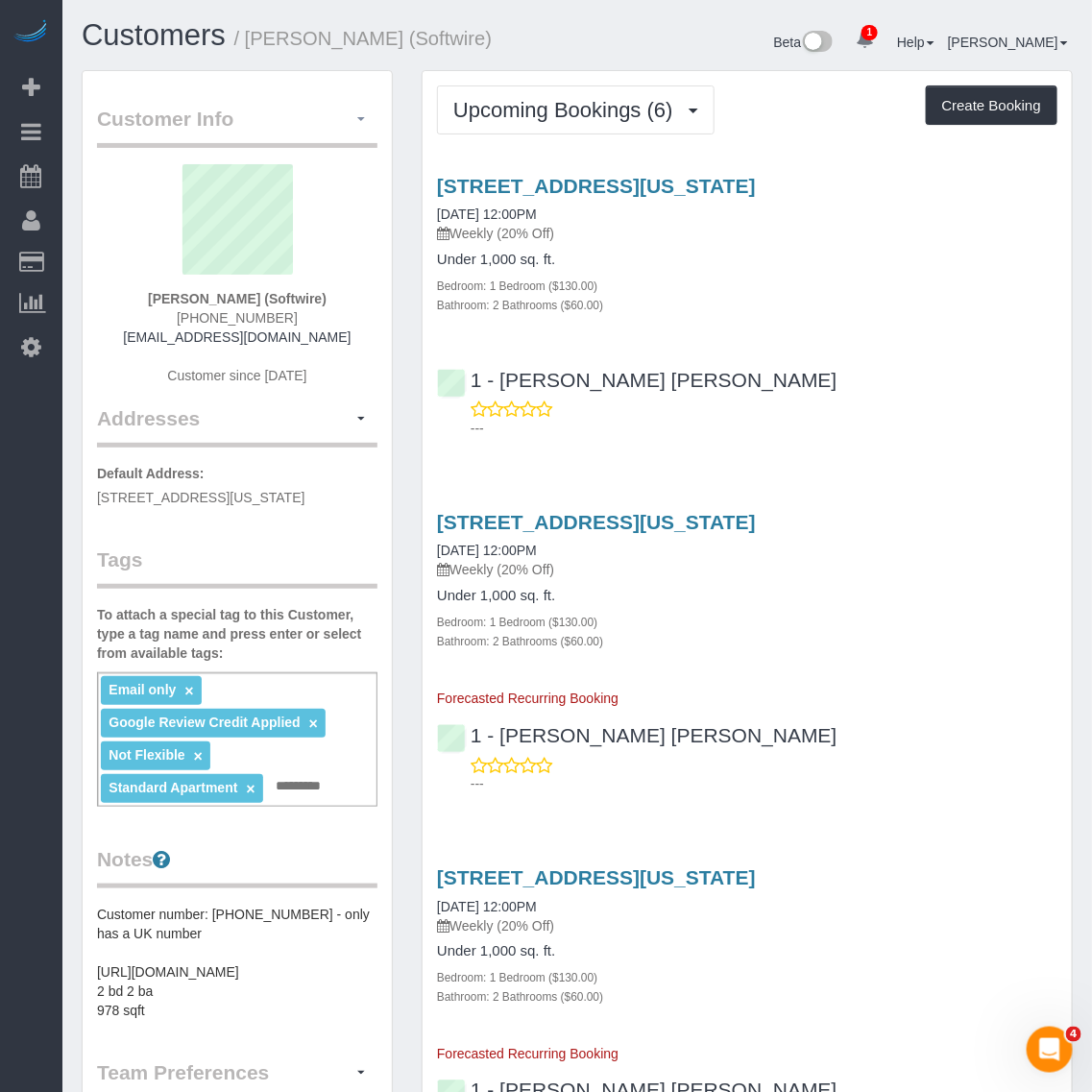
click at [366, 125] on button "button" at bounding box center [361, 120] width 33 height 30
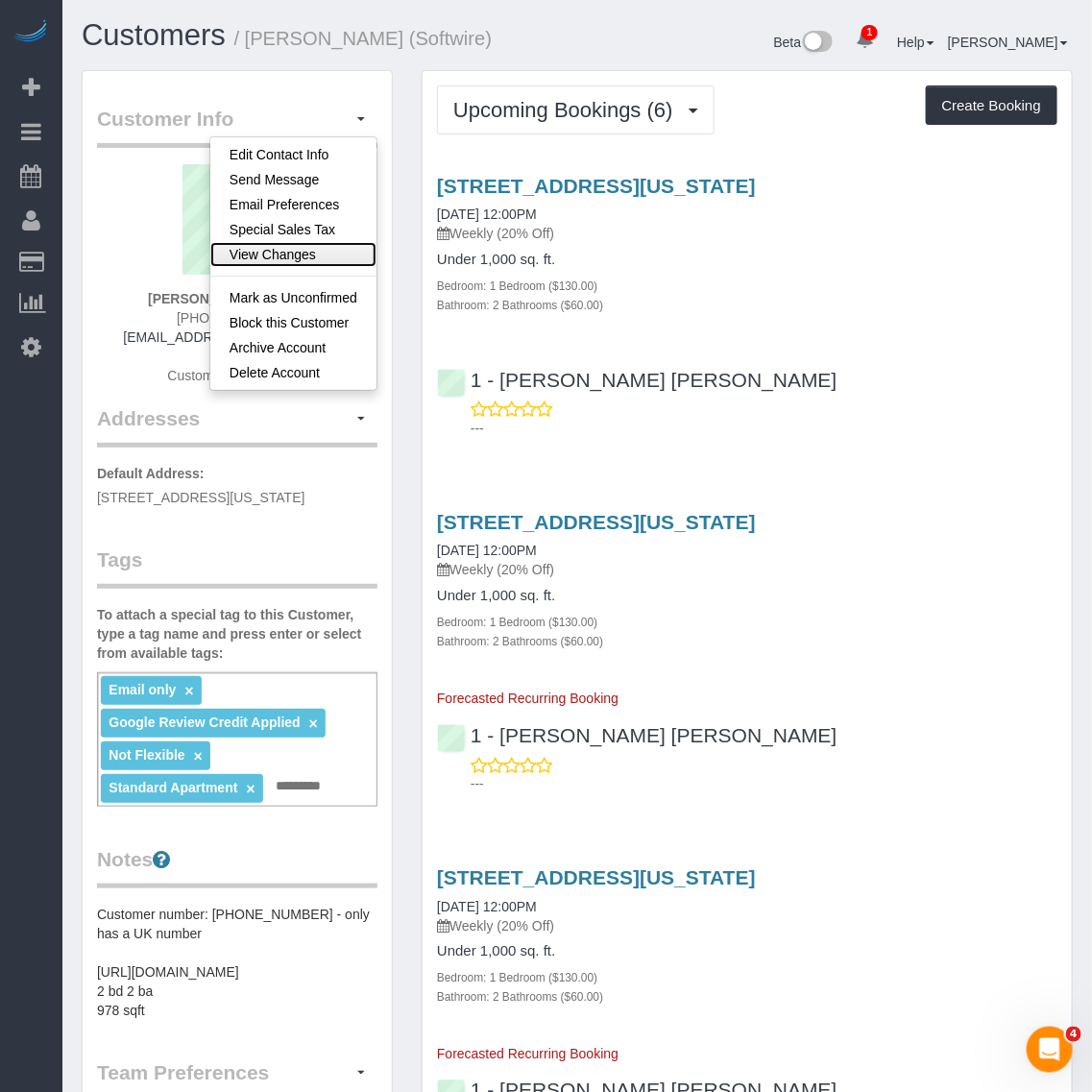
click at [299, 252] on link "View Changes" at bounding box center [293, 254] width 166 height 25
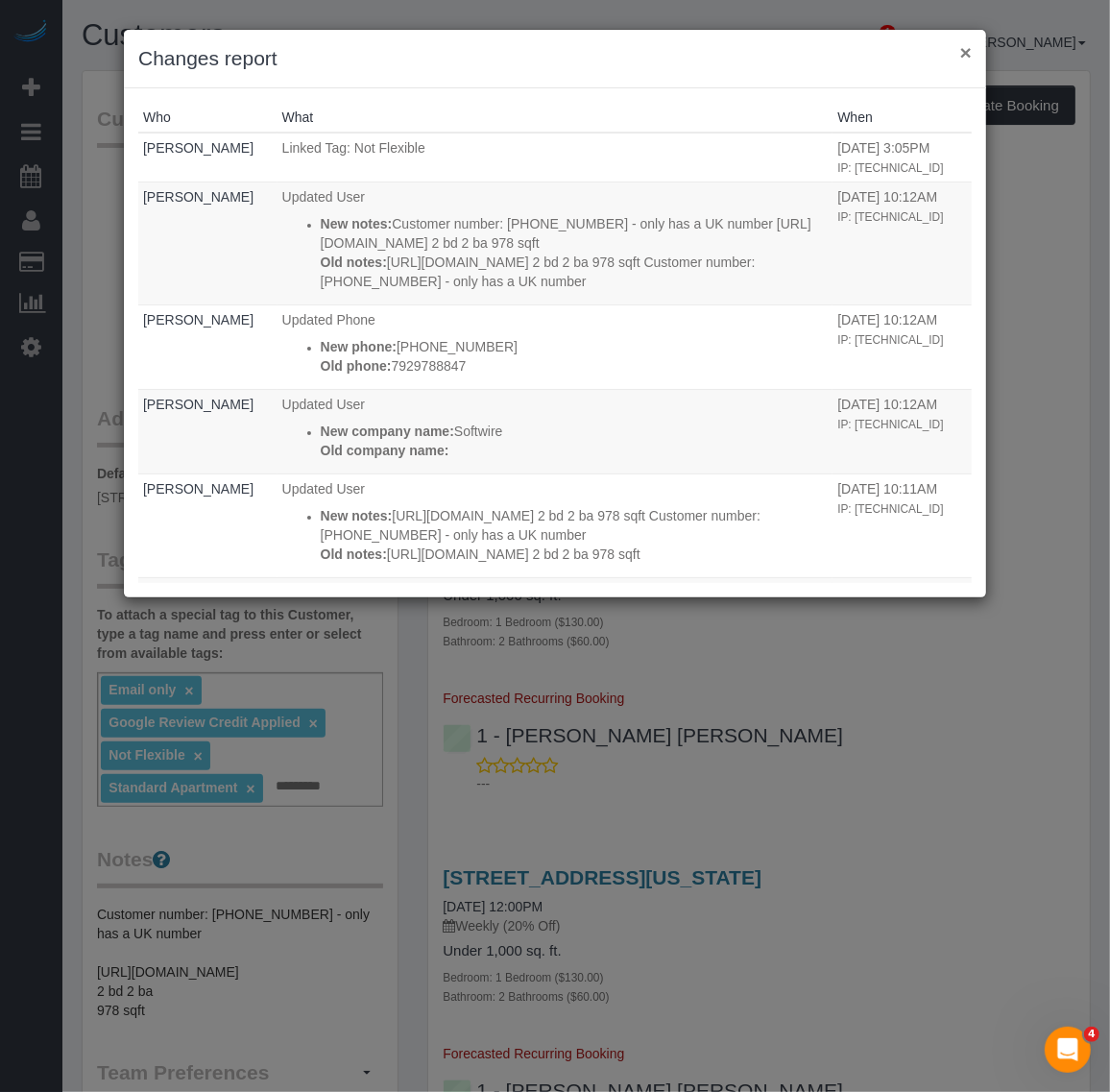
click at [965, 51] on button "×" at bounding box center [967, 52] width 12 height 20
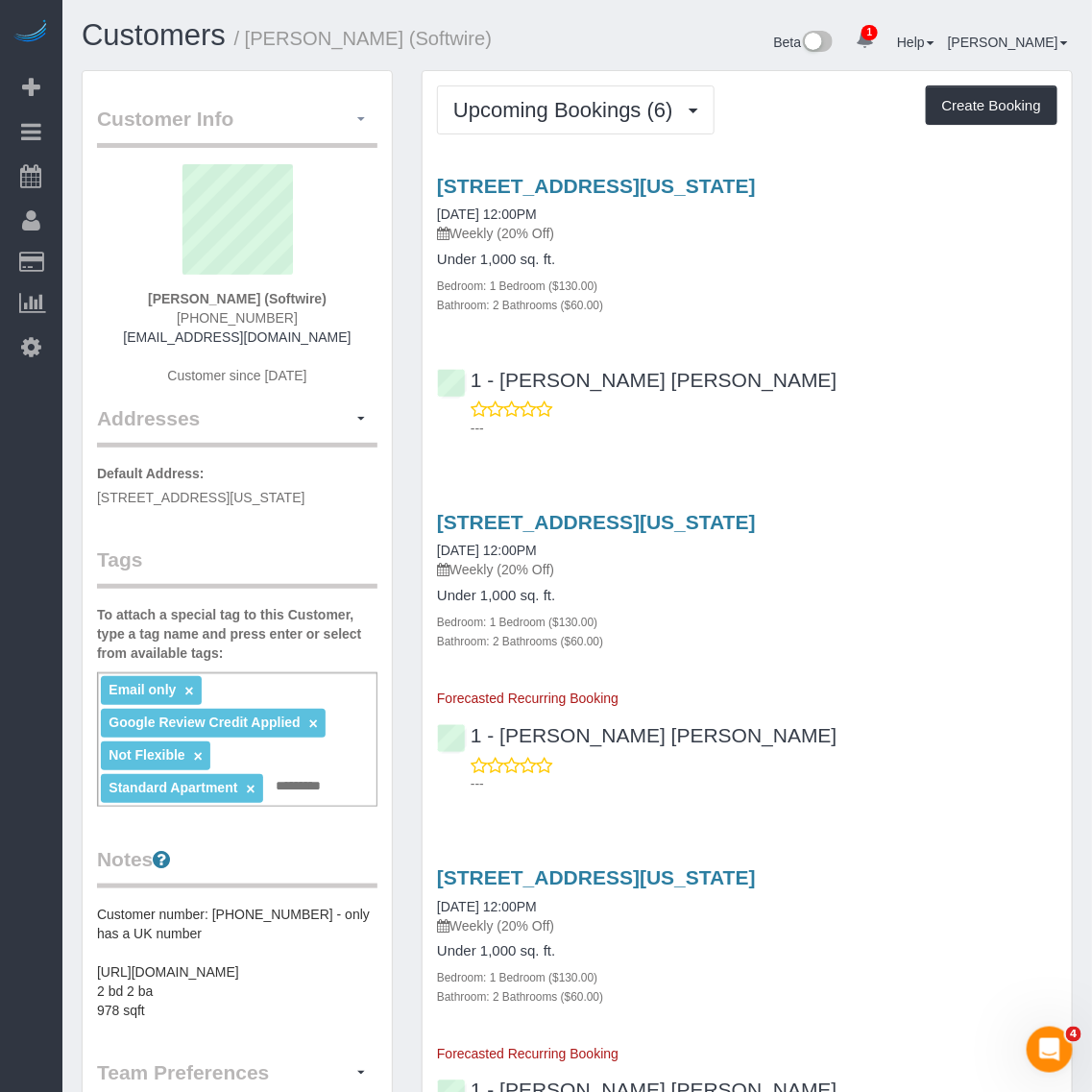
click at [362, 125] on button "button" at bounding box center [361, 120] width 33 height 30
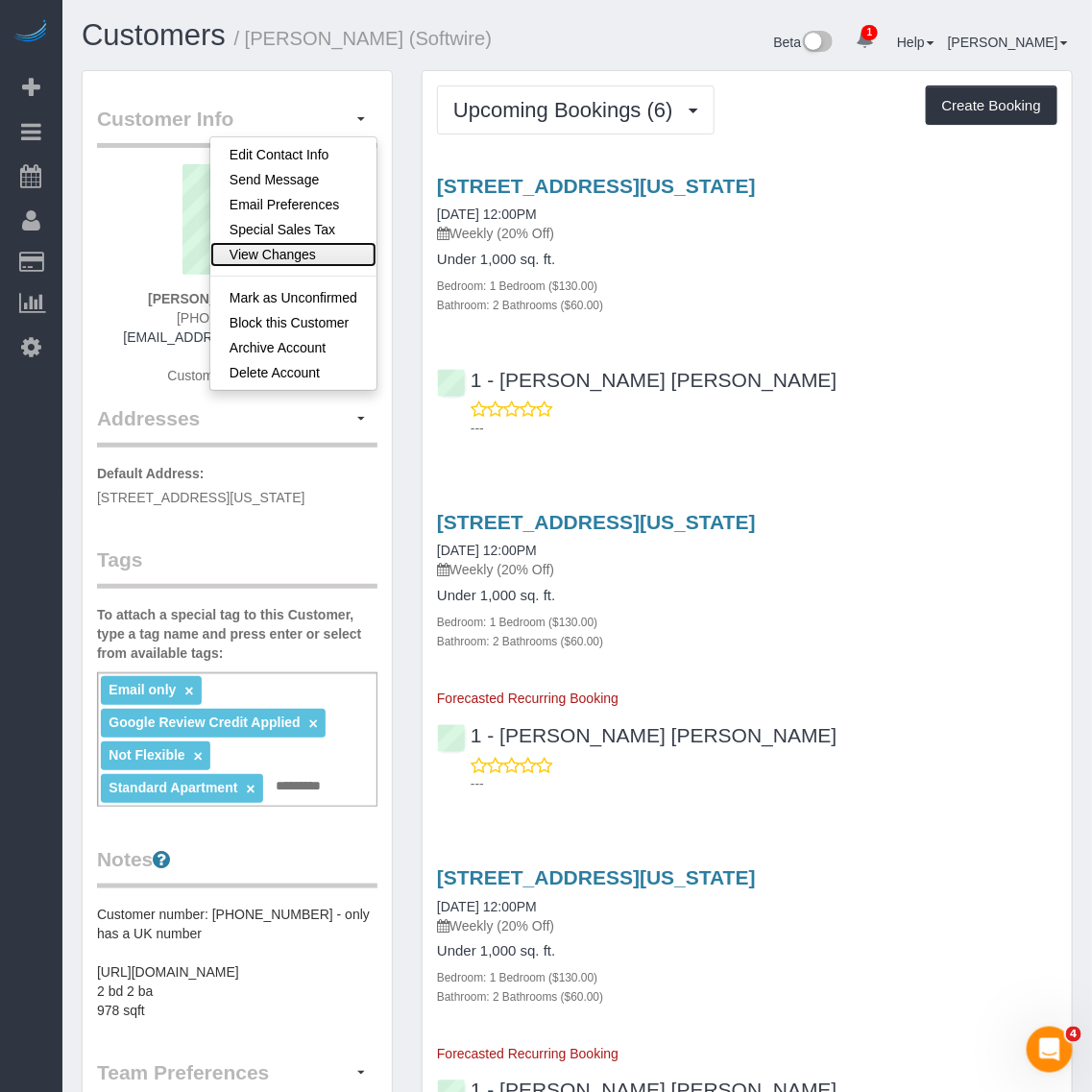
click at [305, 248] on link "View Changes" at bounding box center [293, 254] width 166 height 25
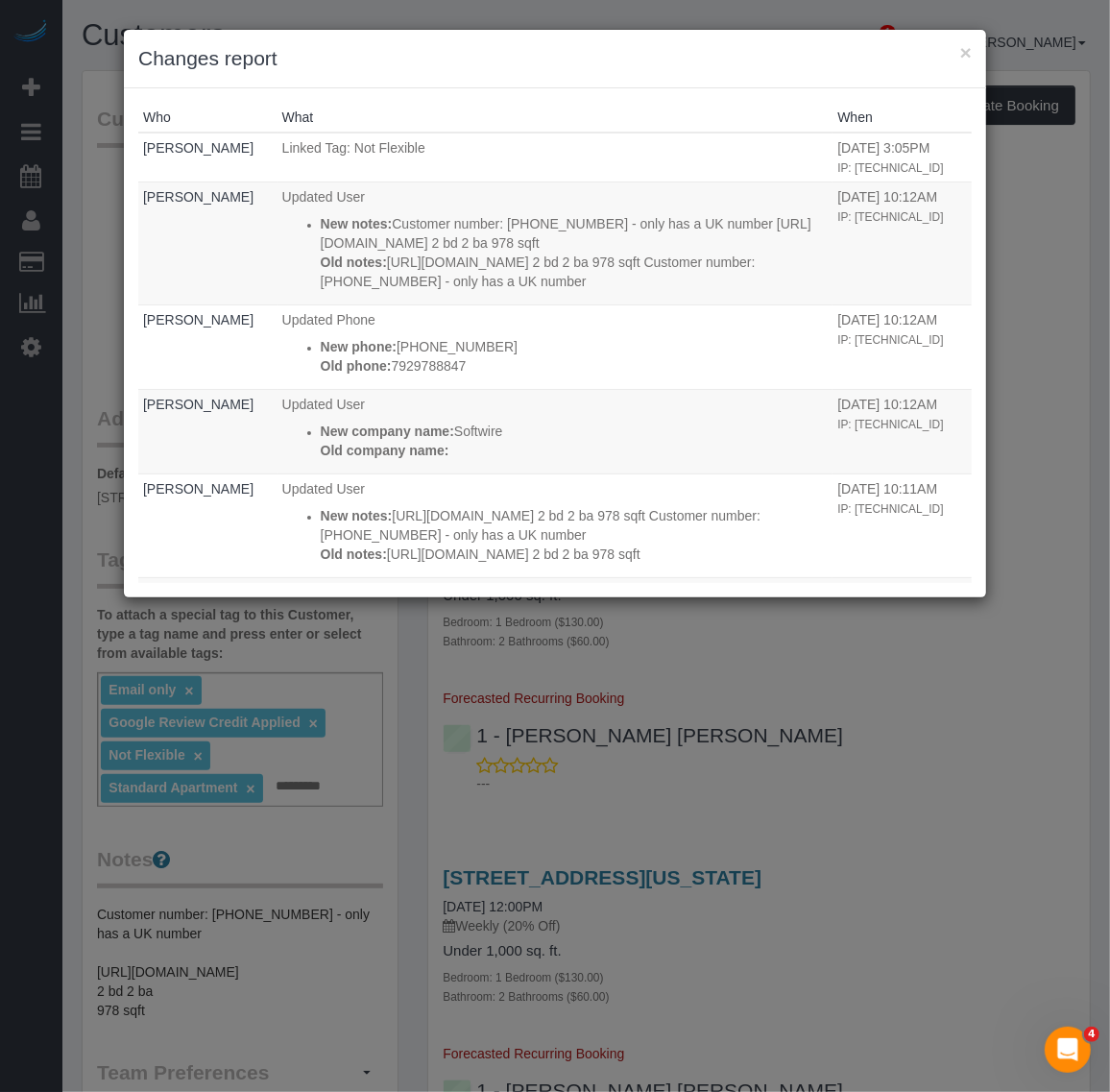
click at [972, 50] on div "× Changes report" at bounding box center [555, 59] width 863 height 59
click at [963, 49] on button "×" at bounding box center [967, 52] width 12 height 20
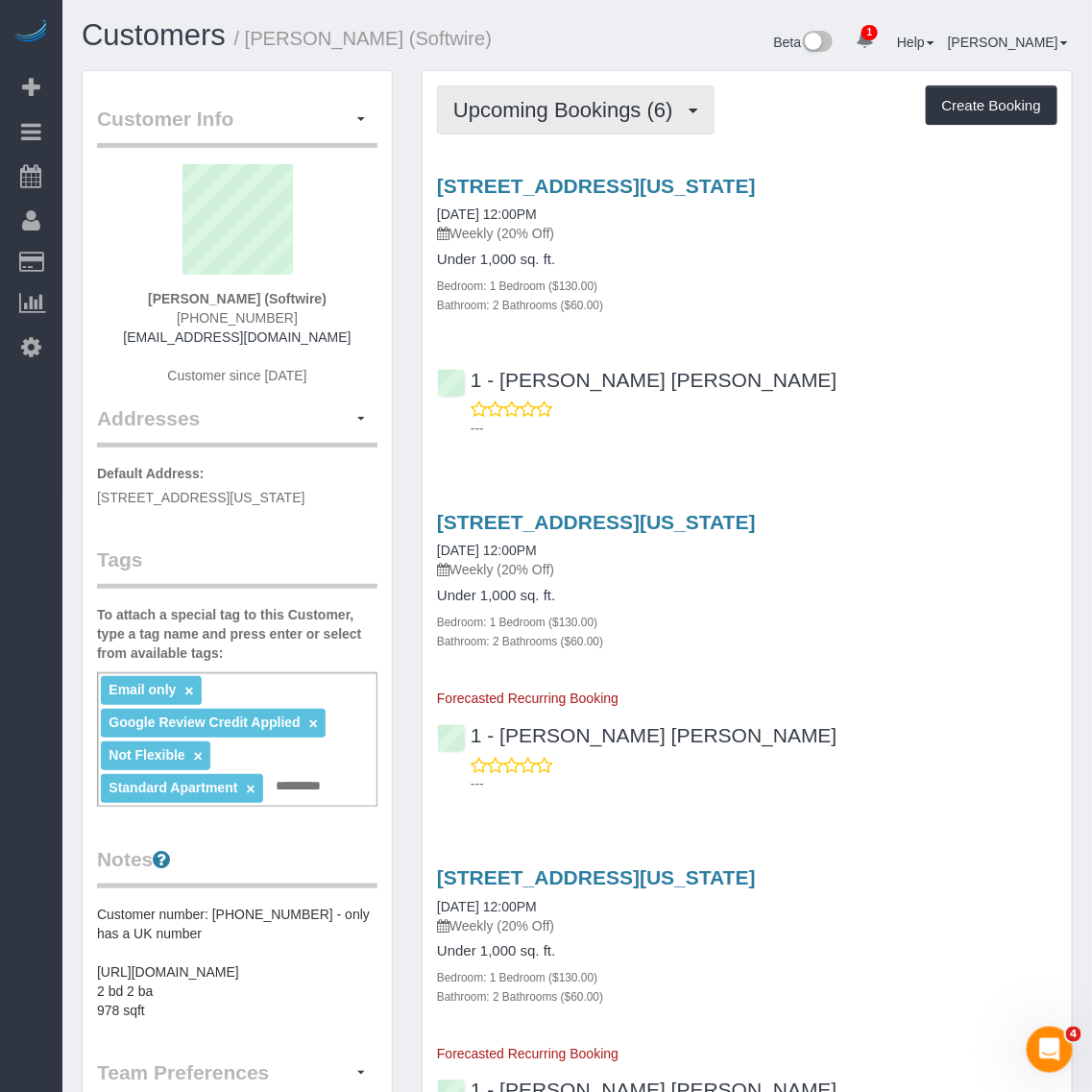
click at [538, 106] on span "Upcoming Bookings (6)" at bounding box center [568, 110] width 230 height 24
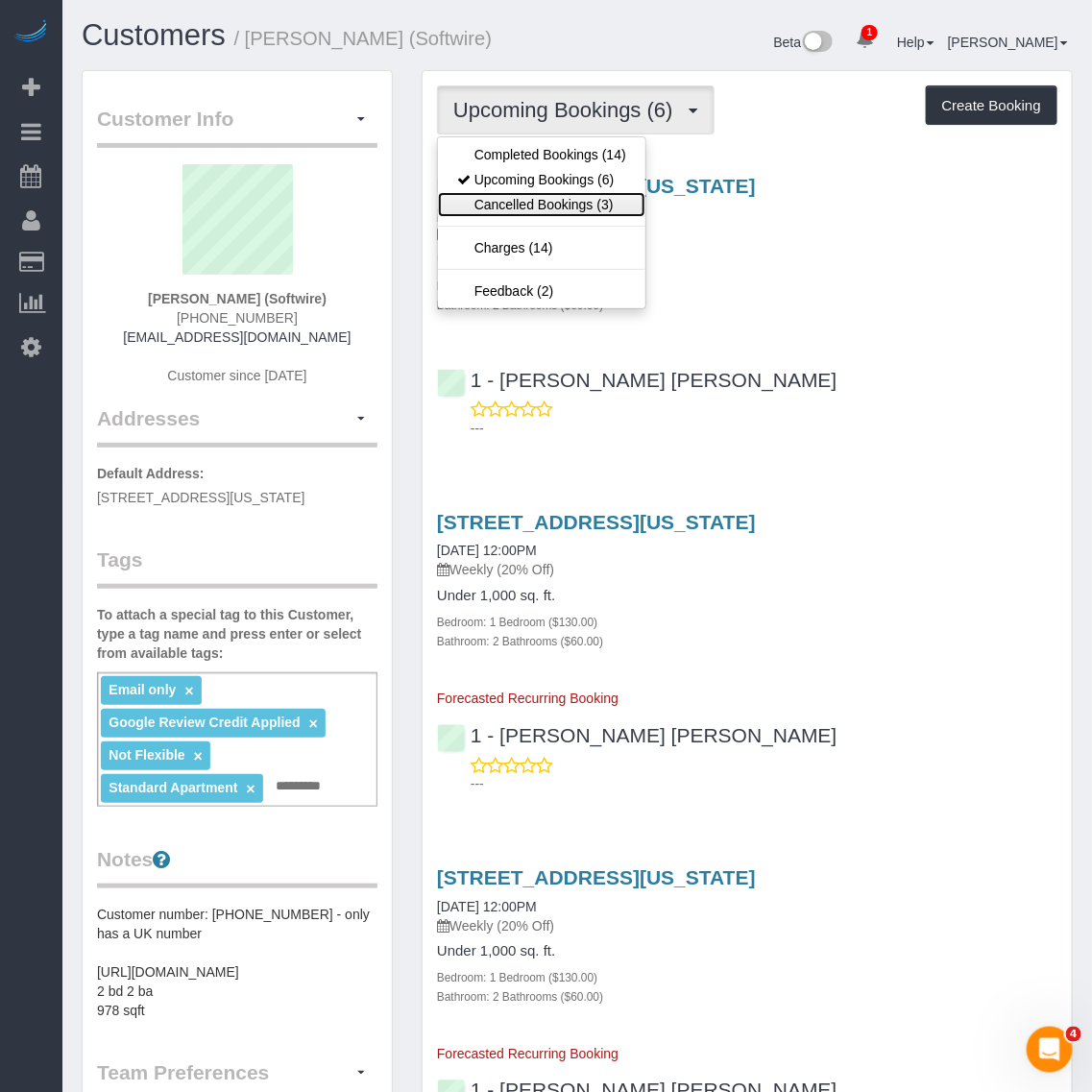
click at [557, 193] on link "Cancelled Bookings (3)" at bounding box center [541, 204] width 207 height 25
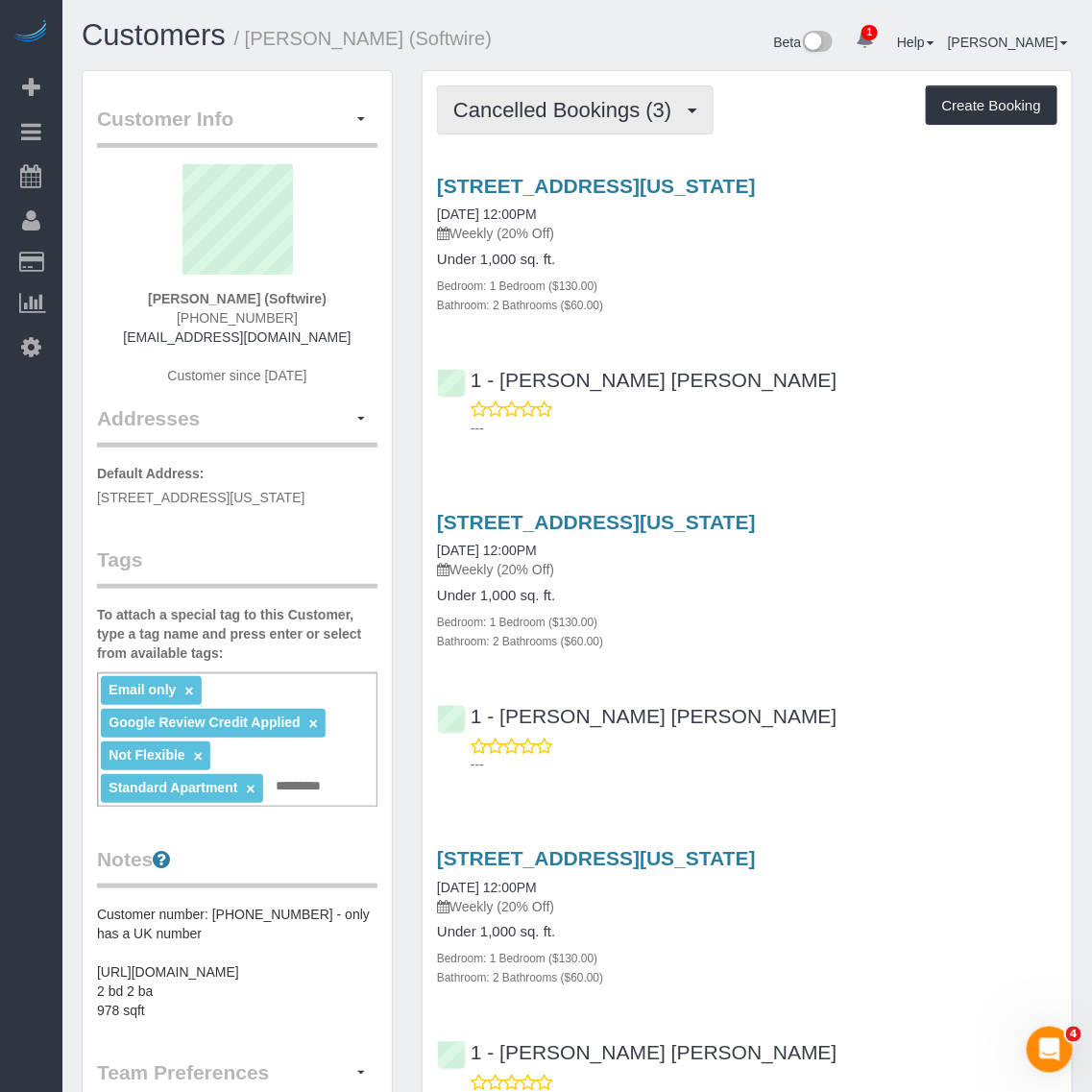
click at [631, 121] on button "Cancelled Bookings (3)" at bounding box center [575, 109] width 277 height 49
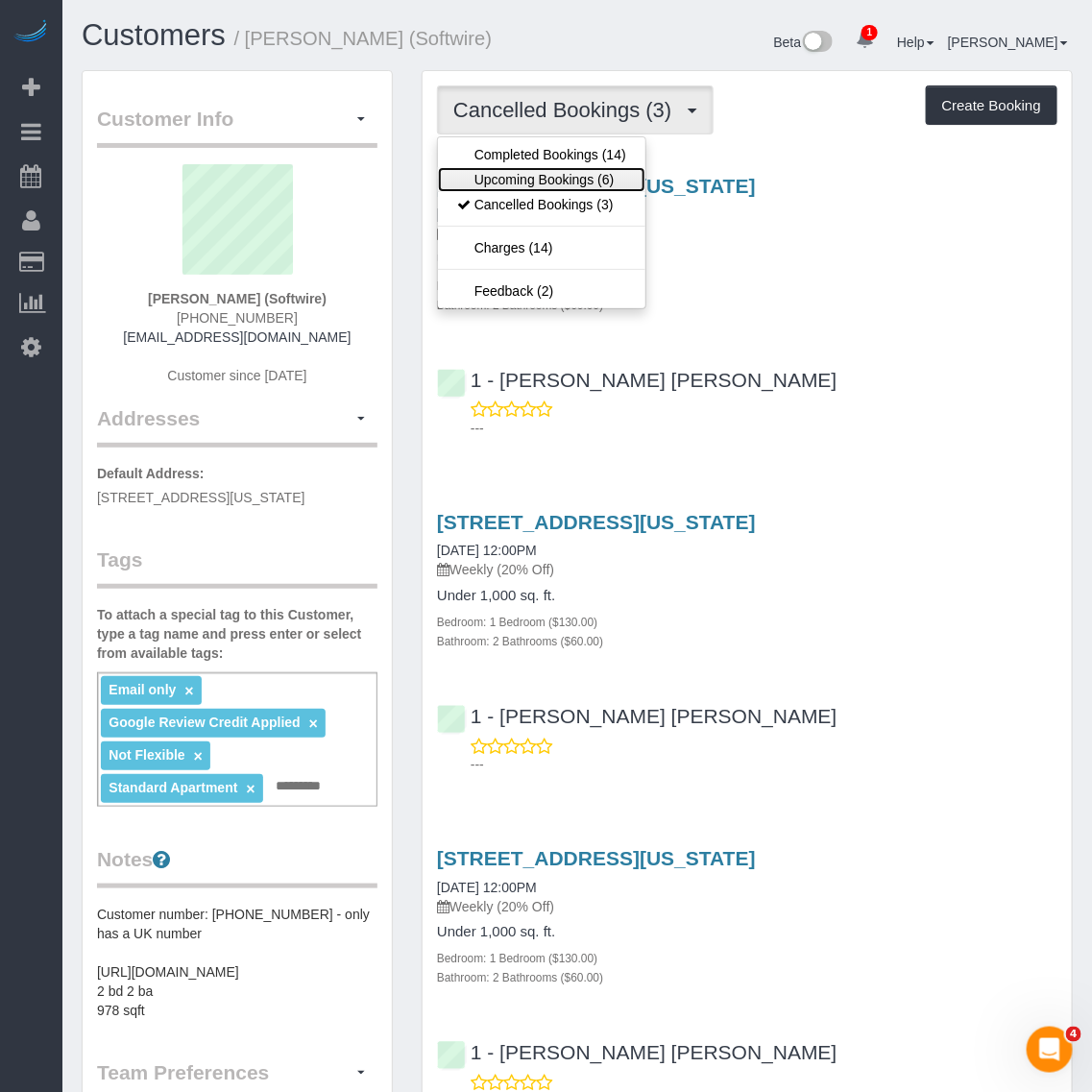
click at [570, 169] on link "Upcoming Bookings (6)" at bounding box center [541, 179] width 207 height 25
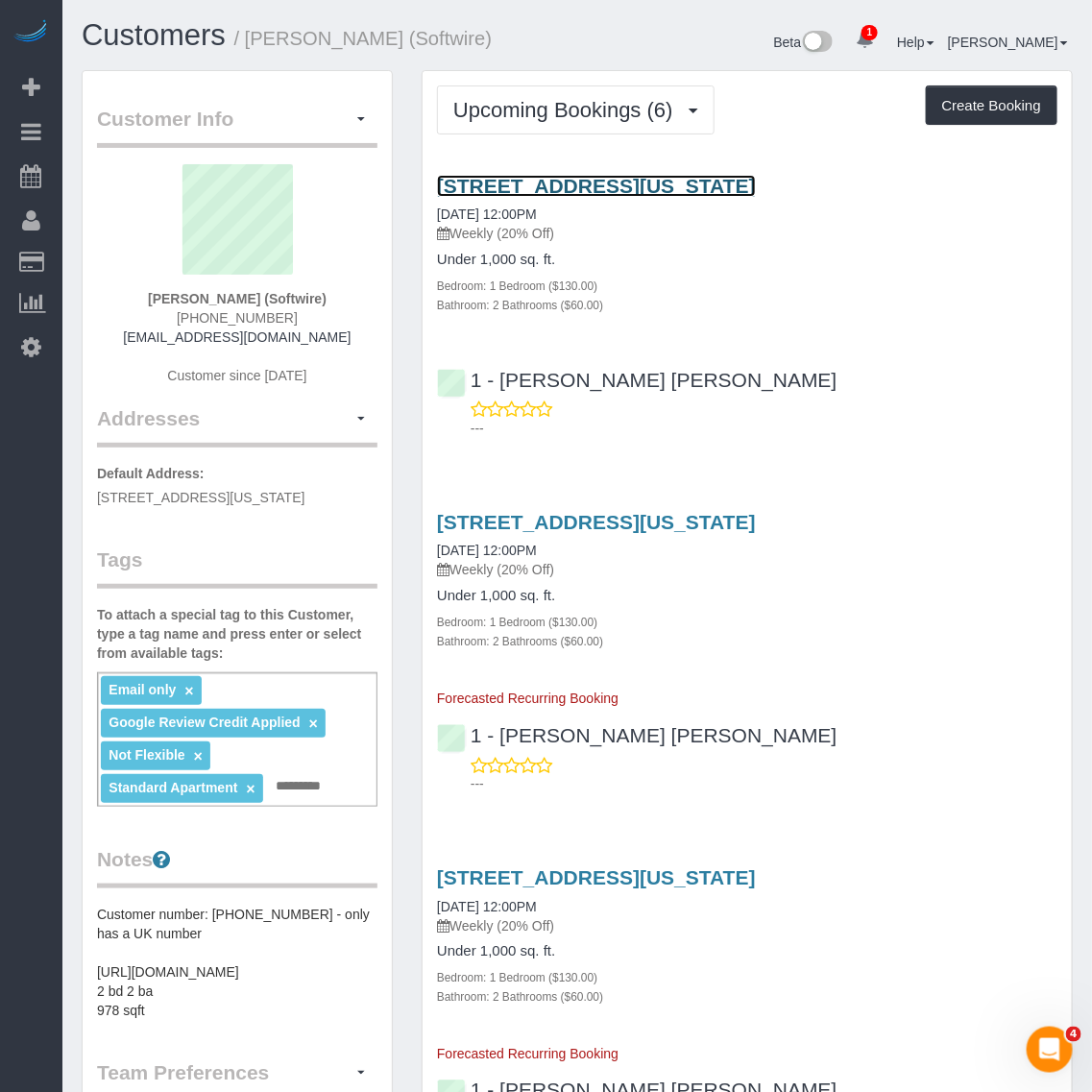
click at [541, 183] on link "[STREET_ADDRESS][US_STATE]" at bounding box center [596, 186] width 319 height 22
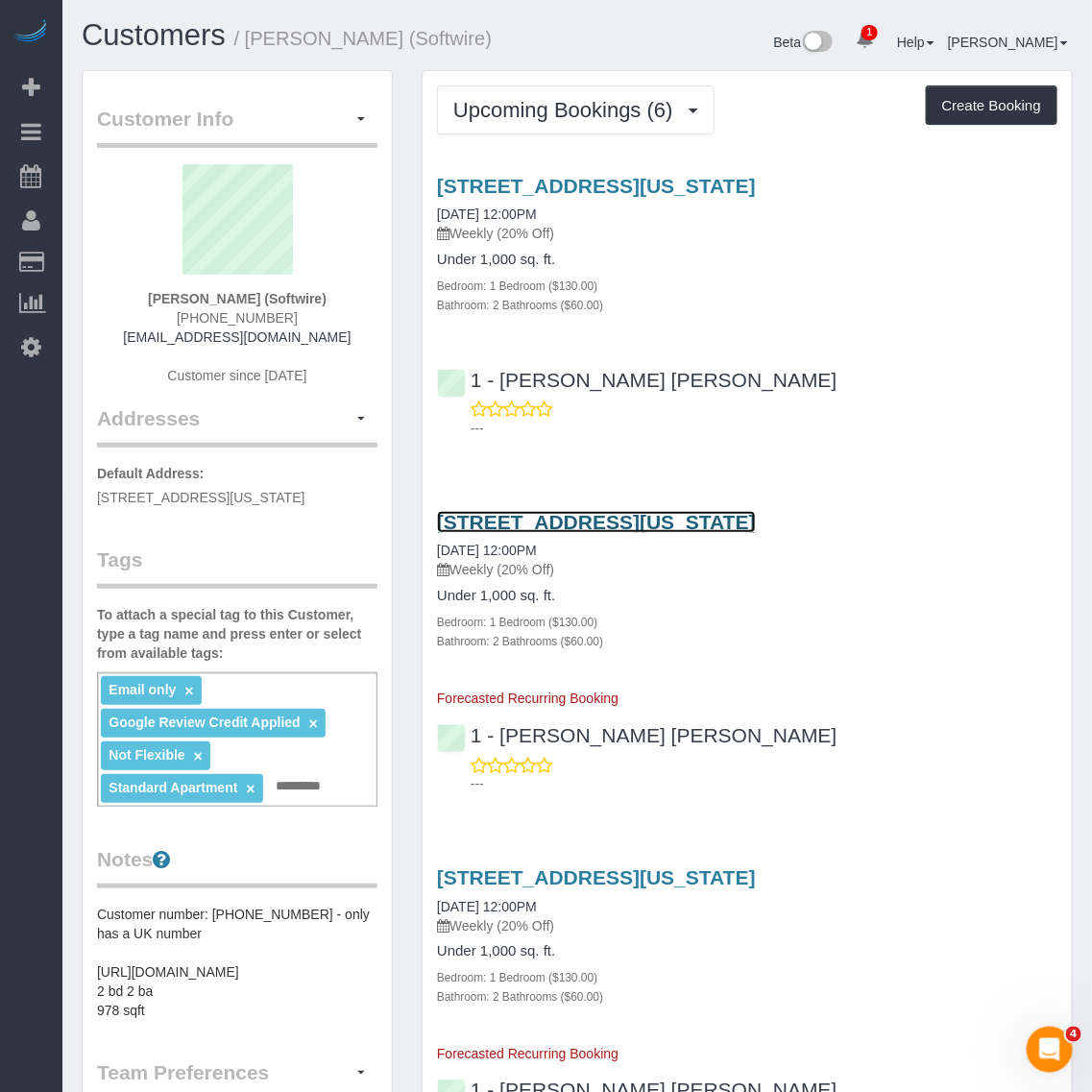
click at [552, 511] on link "[STREET_ADDRESS][US_STATE]" at bounding box center [596, 522] width 319 height 22
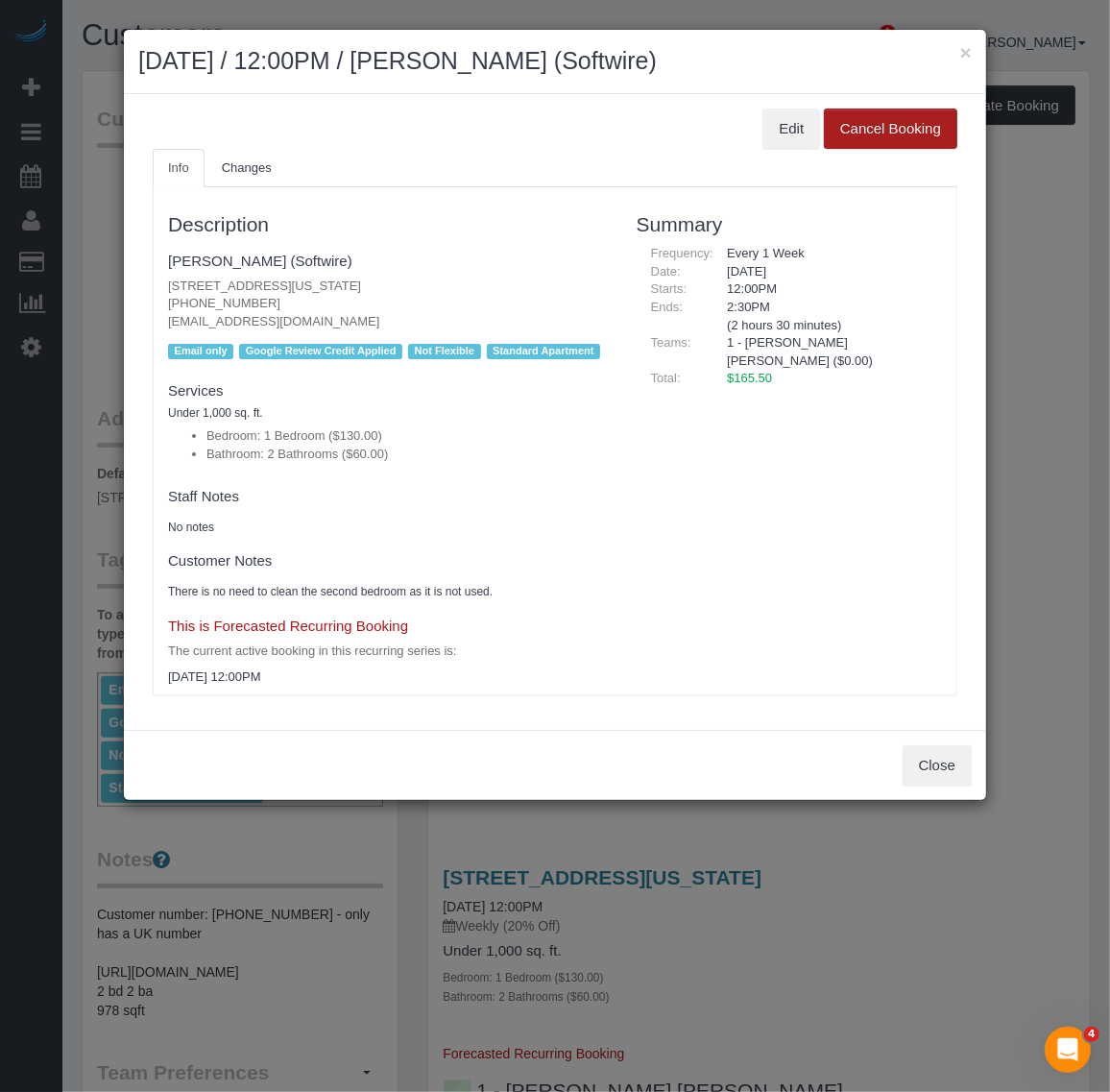
click at [905, 120] on button "Cancel Booking" at bounding box center [891, 129] width 134 height 40
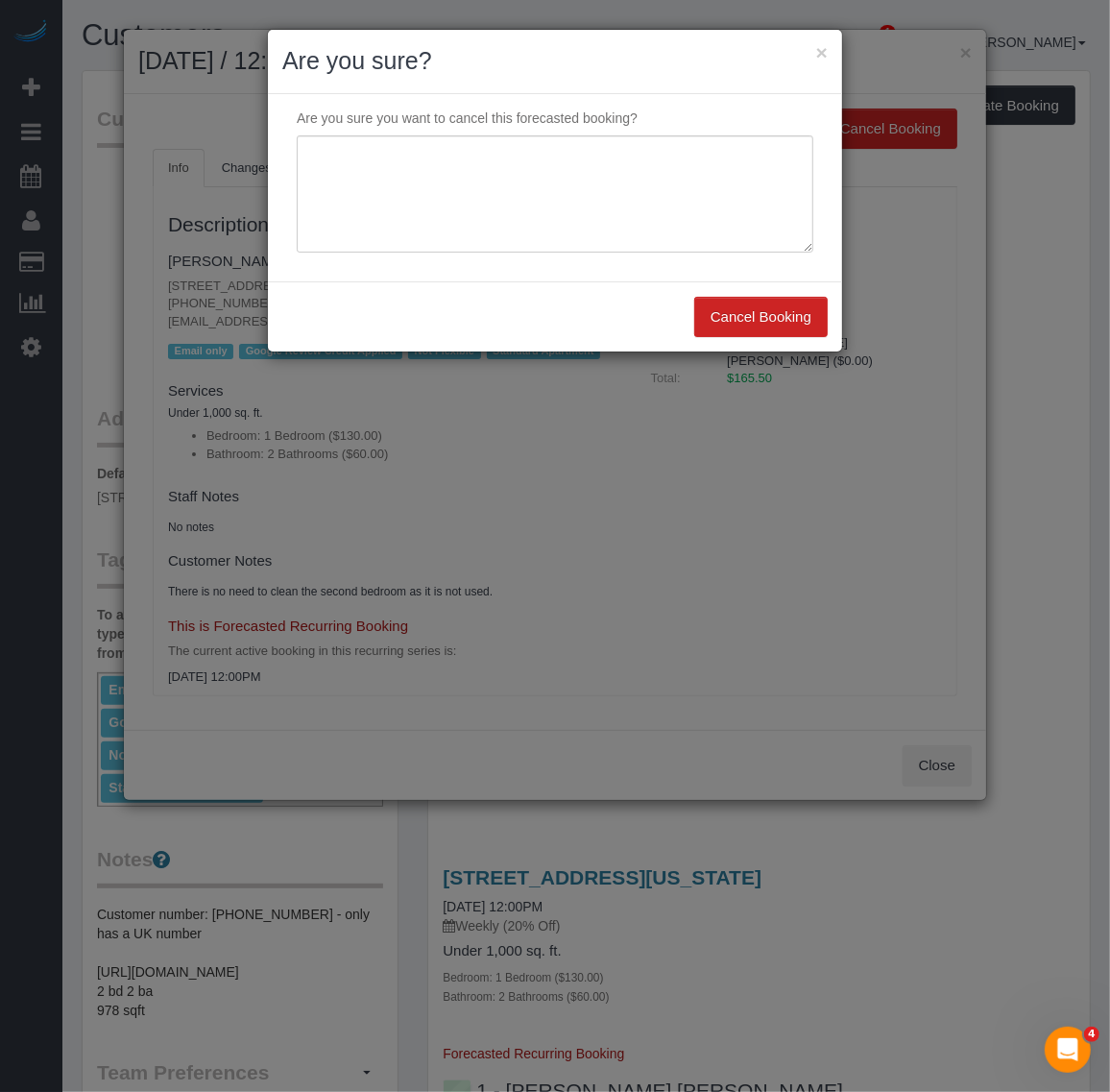
click at [829, 55] on div "× Are you sure?" at bounding box center [555, 62] width 574 height 64
click at [824, 49] on button "×" at bounding box center [823, 52] width 12 height 20
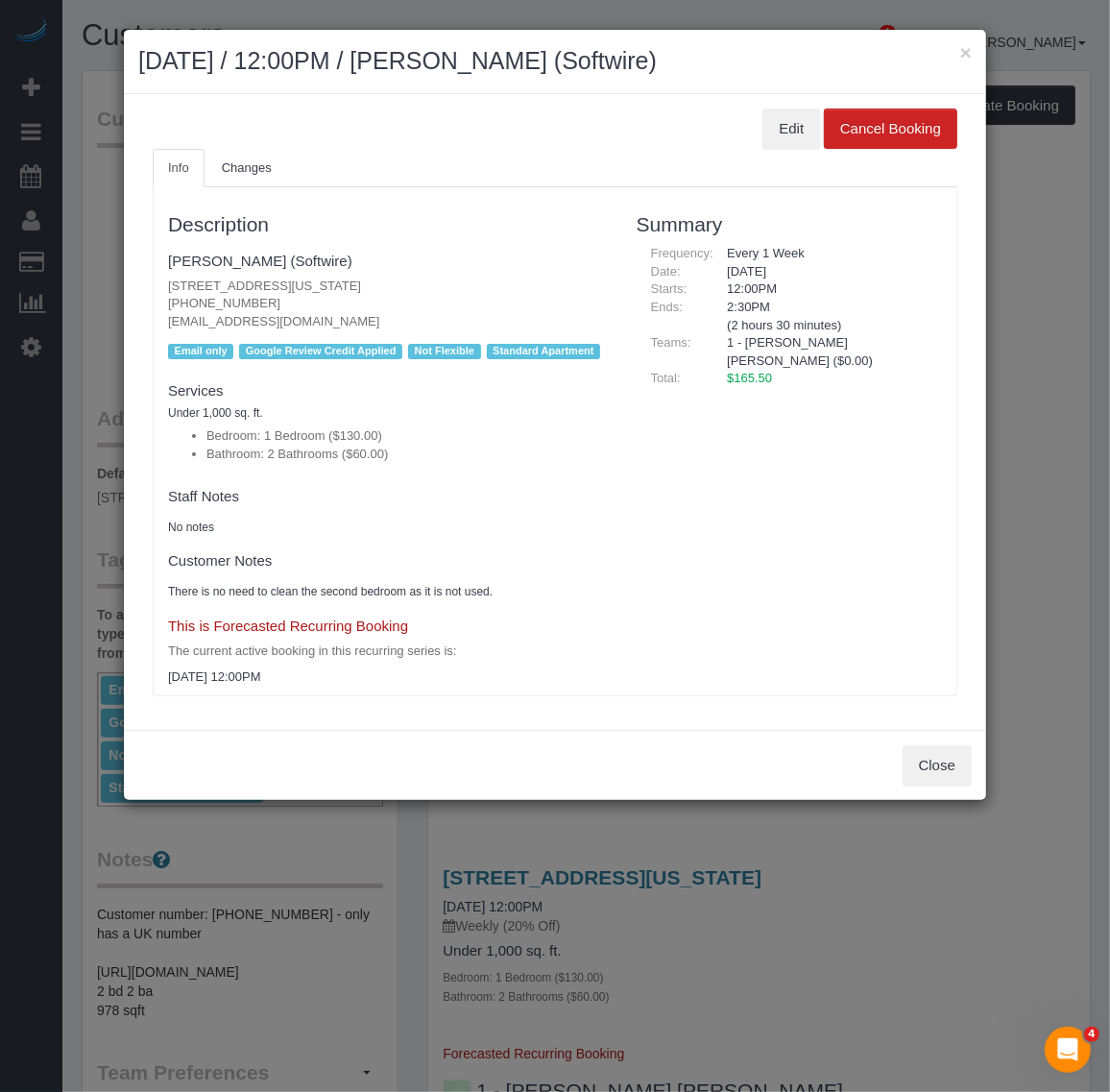
click at [958, 46] on h2 "September 22, 2025 / 12:00PM / Zoe Cunningham (Softwire)" at bounding box center [555, 61] width 834 height 35
click at [975, 49] on div "× September 22, 2025 / 12:00PM / Zoe Cunningham (Softwire)" at bounding box center [555, 62] width 863 height 64
click at [961, 46] on button "×" at bounding box center [967, 52] width 12 height 20
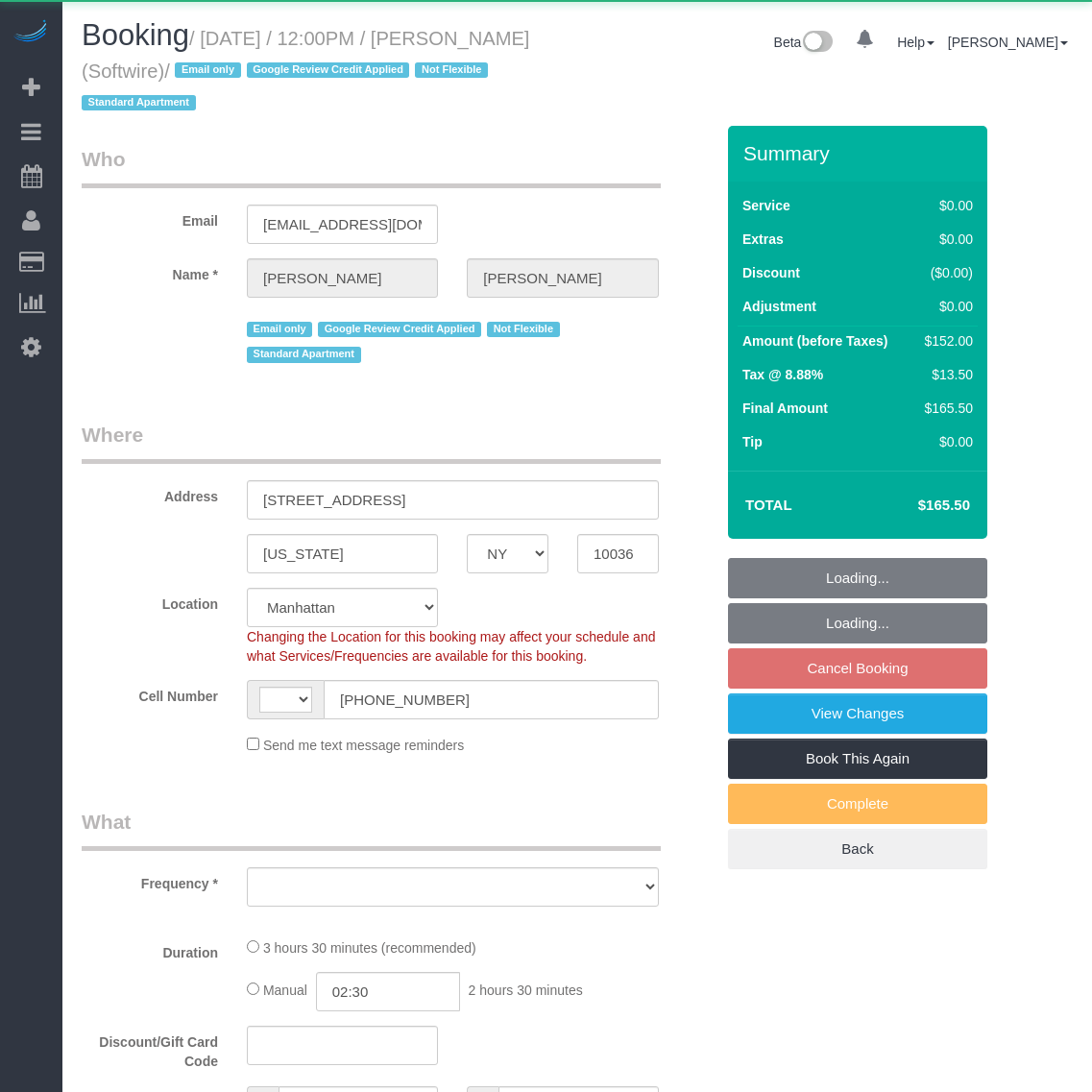
select select "NY"
select select "number:89"
select select "number:90"
select select "number:15"
select select "number:6"
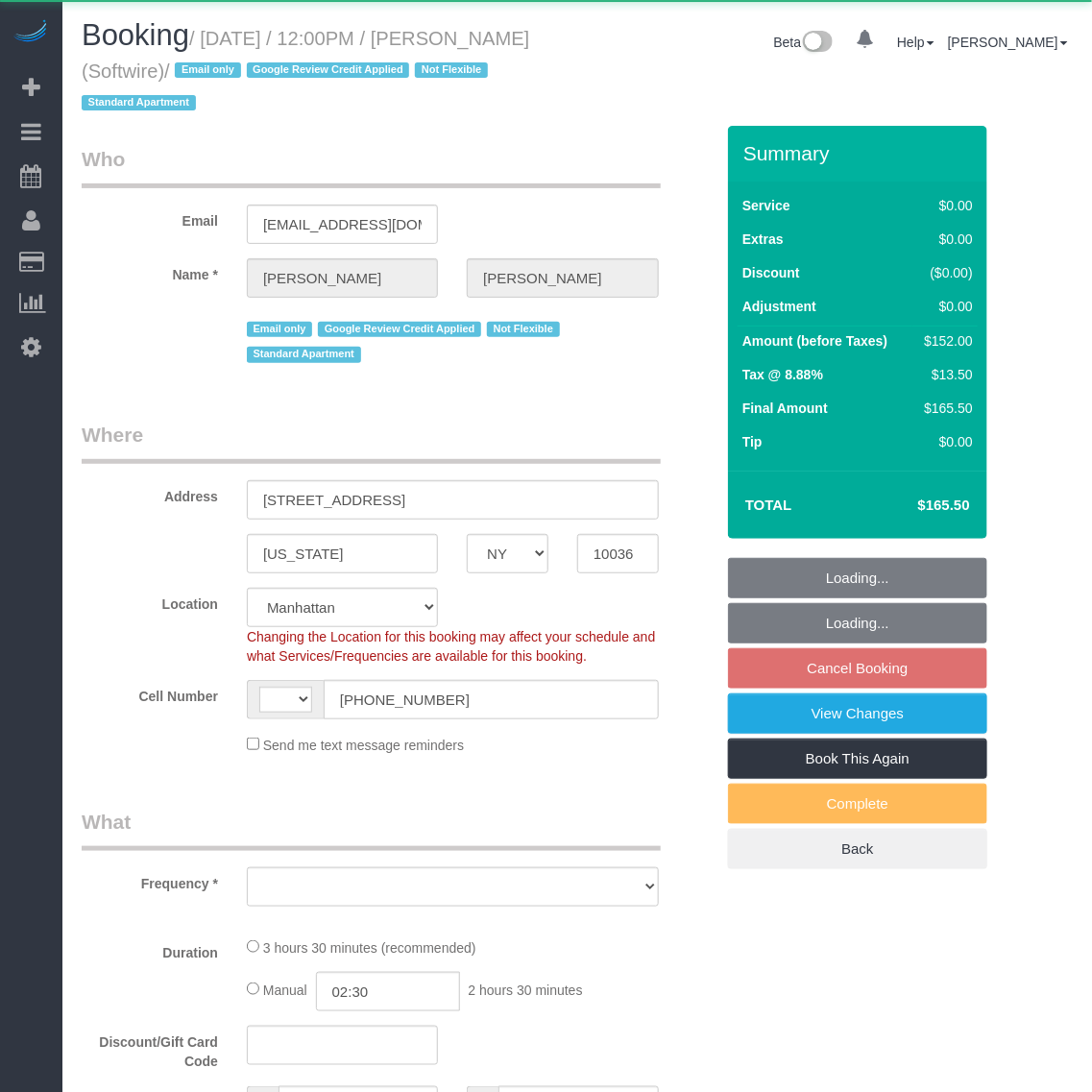
select select "string:US"
select select "string:stripe-pm_1Qk5AB4VGloSiKo7ElGQsDok"
select select "1"
select select "2"
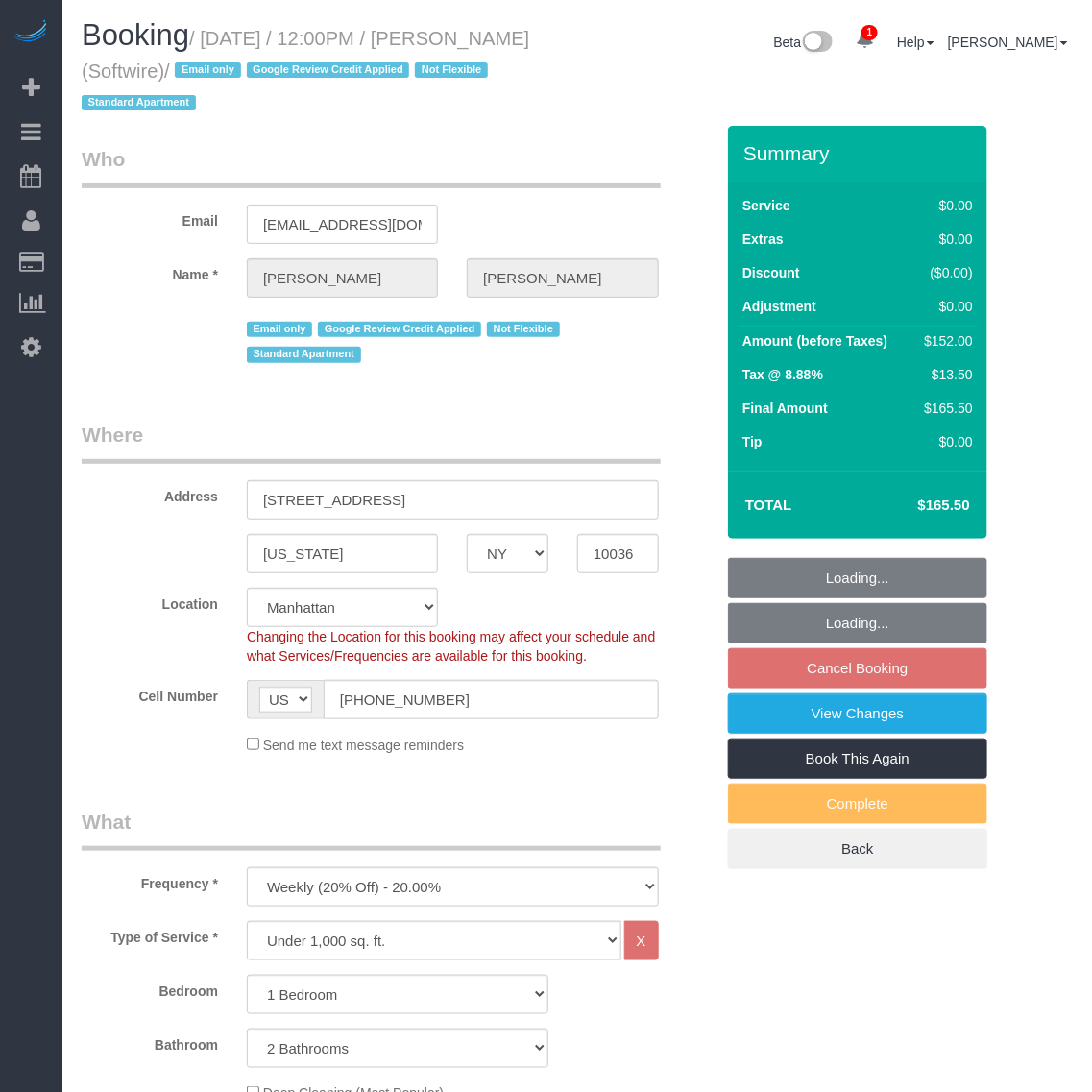
select select "object:891"
select select "spot5"
select select "object:1313"
select select "1"
select select "2"
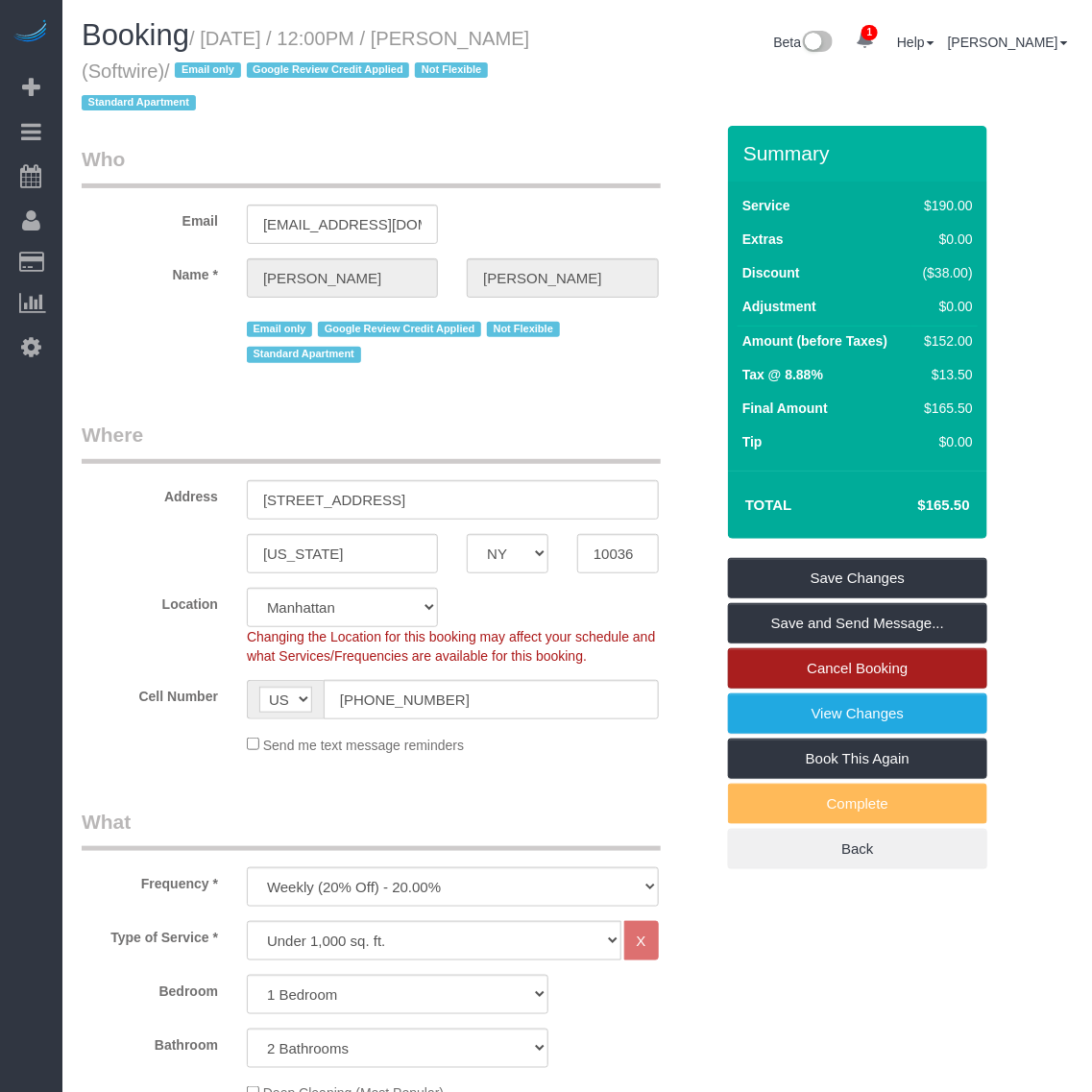
click at [893, 670] on link "Cancel Booking" at bounding box center [857, 668] width 259 height 40
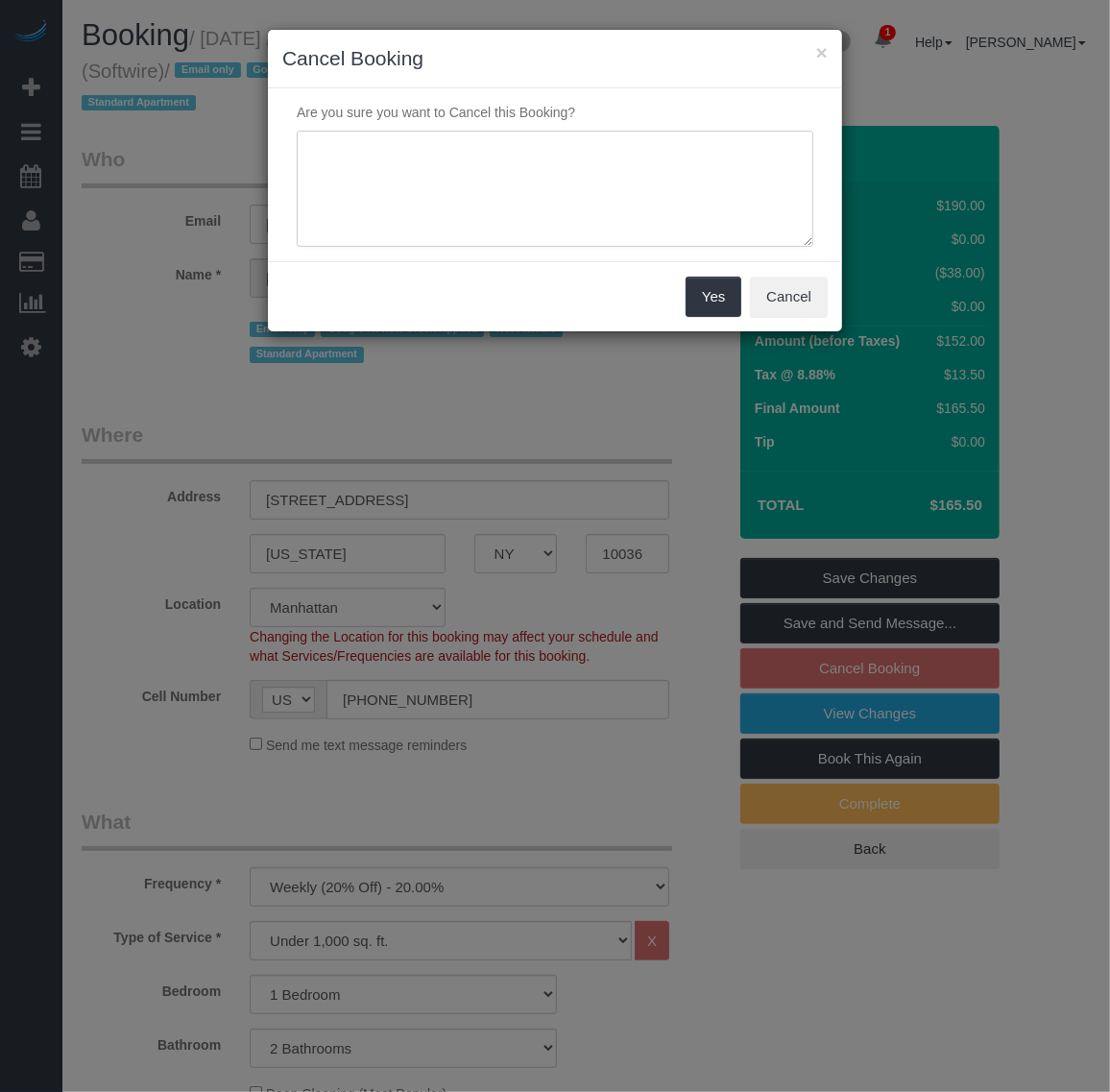
drag, startPoint x: 461, startPoint y: 161, endPoint x: 453, endPoint y: 173, distance: 13.9
click at [453, 173] on textarea at bounding box center [555, 189] width 517 height 117
paste textarea "customer requested, wants to resume service on 3rd week of october"
type textarea "customer requested, wants to resume service on 3rd week of october"
click at [716, 295] on button "Yes" at bounding box center [714, 297] width 56 height 40
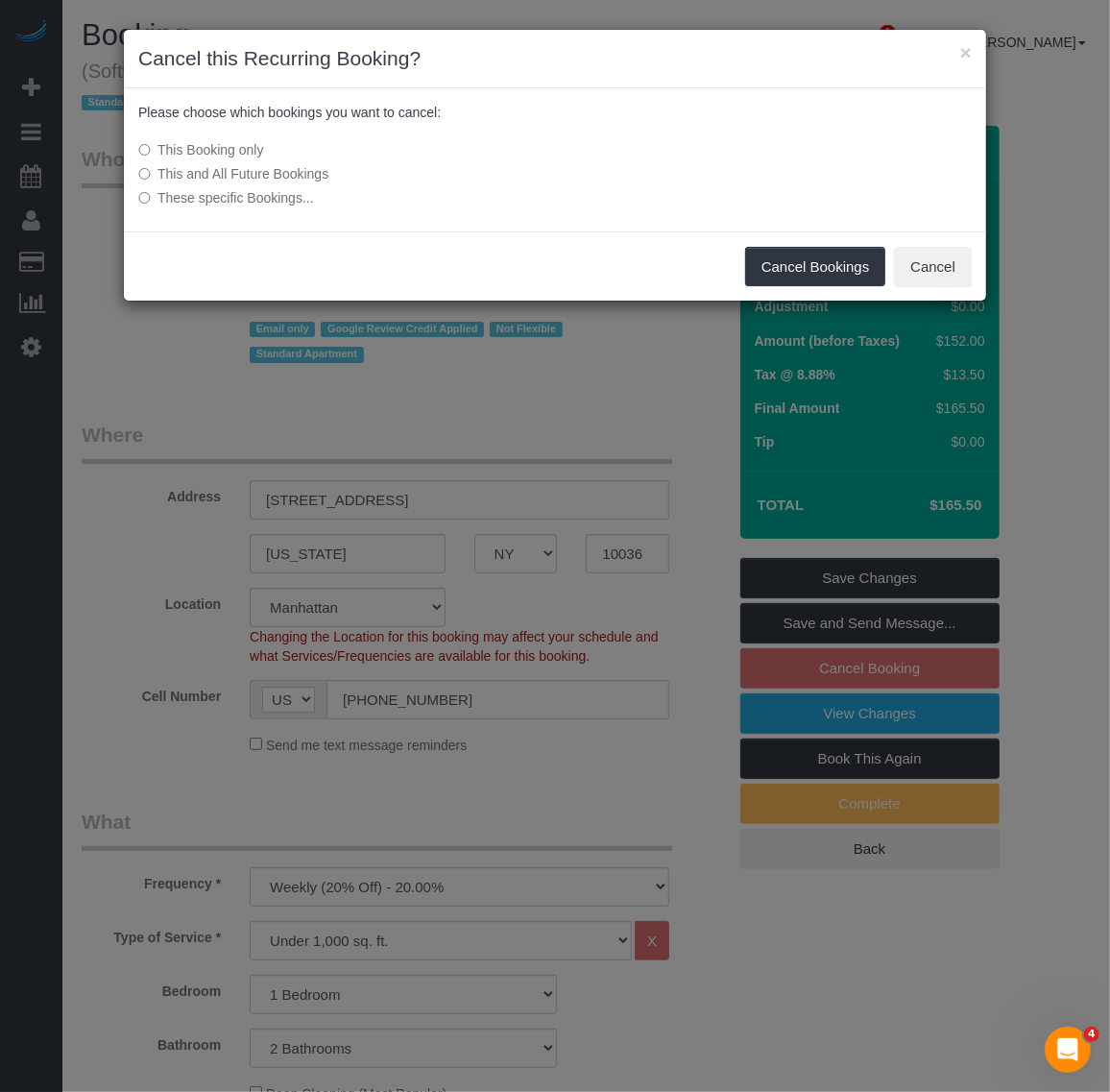
click at [171, 195] on label "These specific Bookings..." at bounding box center [411, 197] width 547 height 19
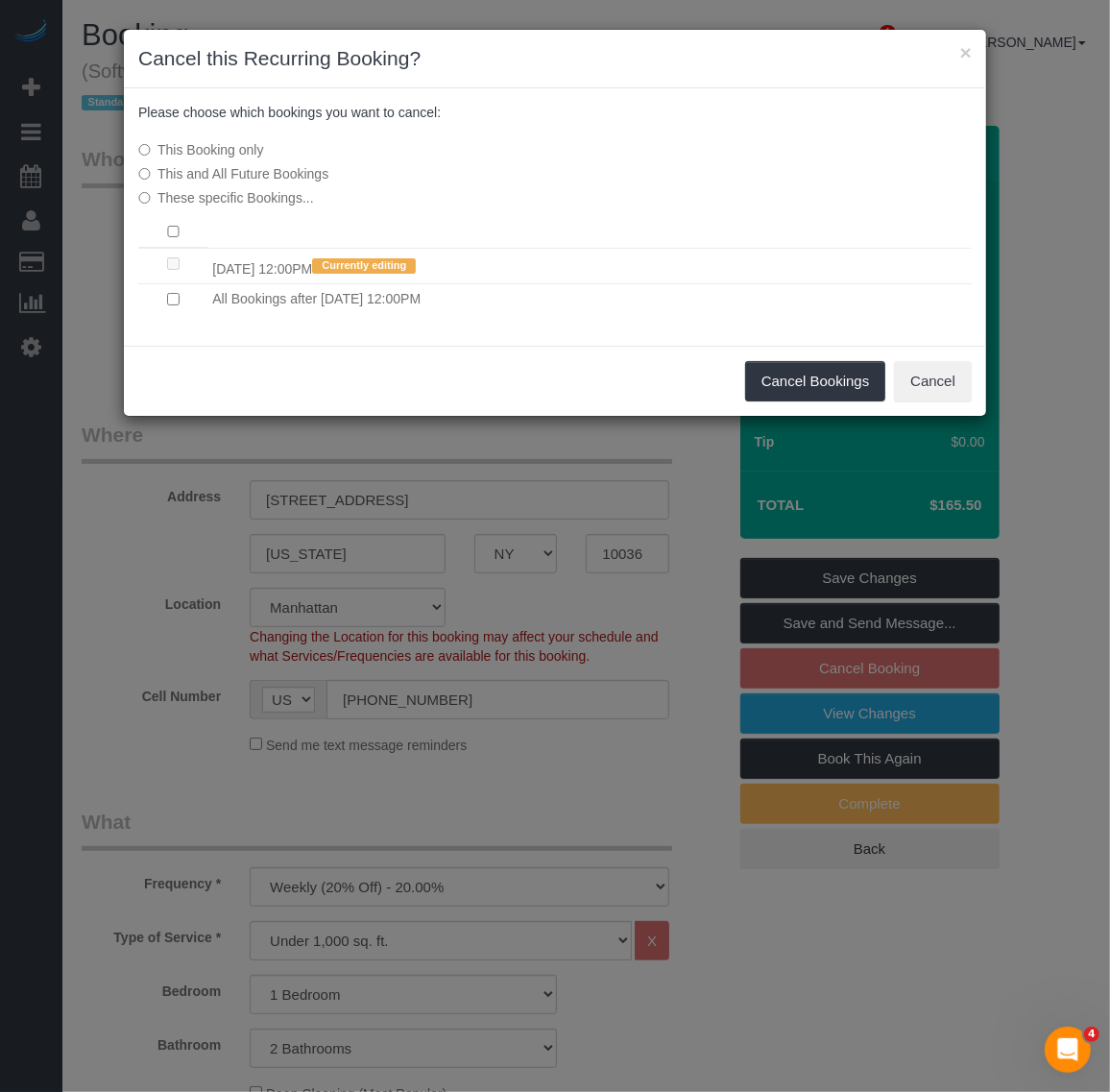
click at [154, 154] on label "This Booking only" at bounding box center [411, 149] width 547 height 19
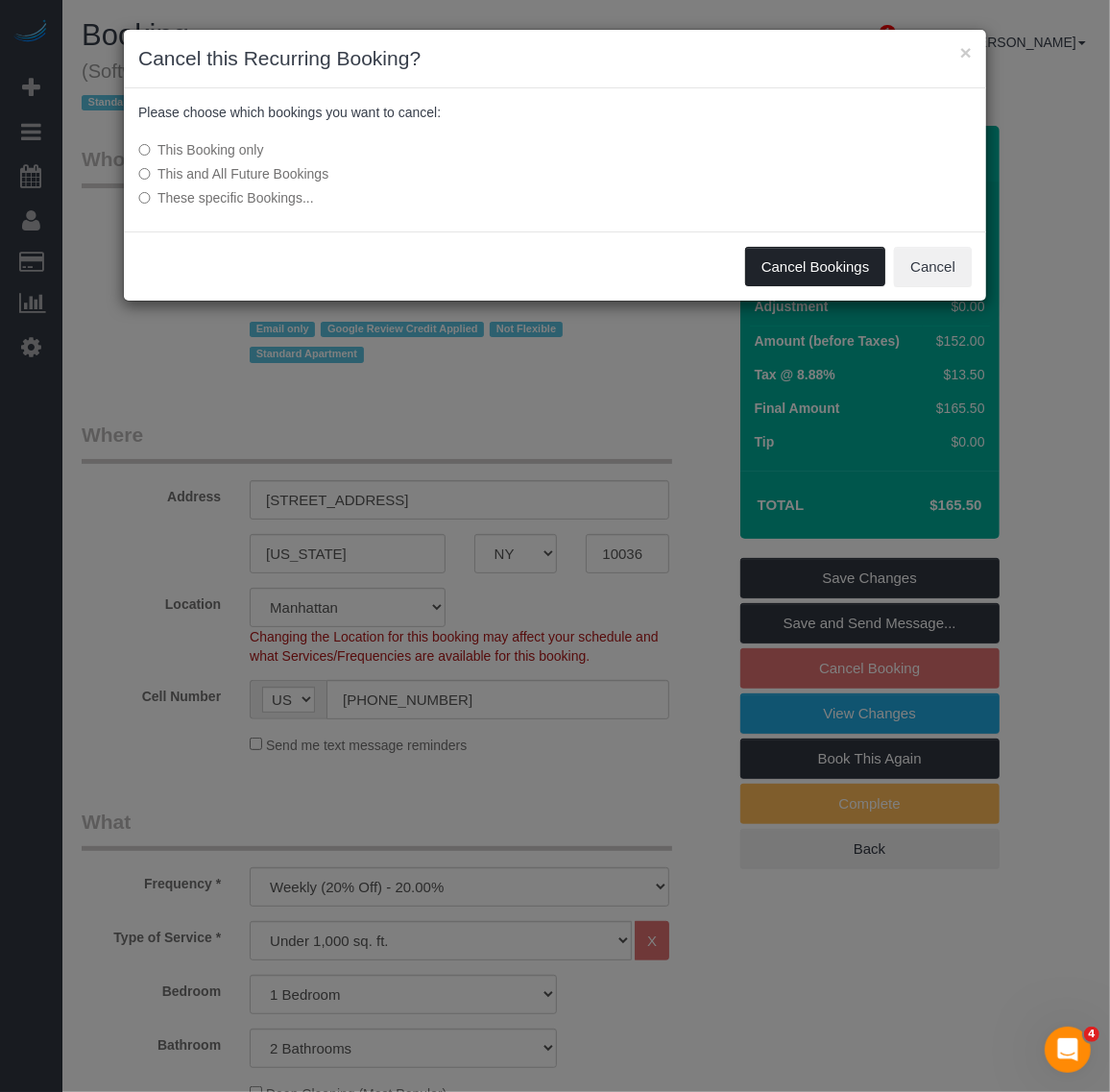
click at [814, 257] on button "Cancel Bookings" at bounding box center [815, 267] width 141 height 40
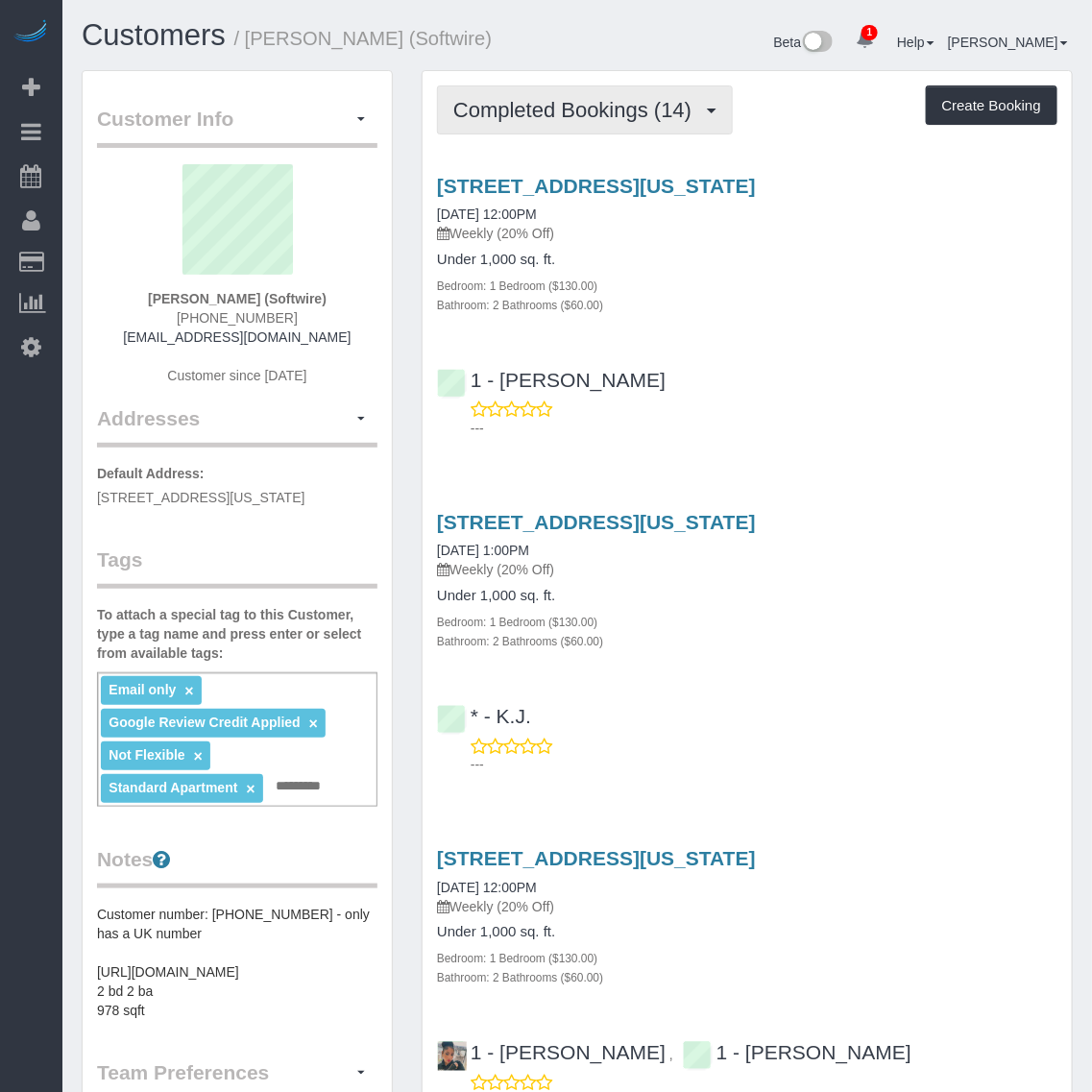
click at [664, 111] on span "Completed Bookings (14)" at bounding box center [577, 110] width 248 height 24
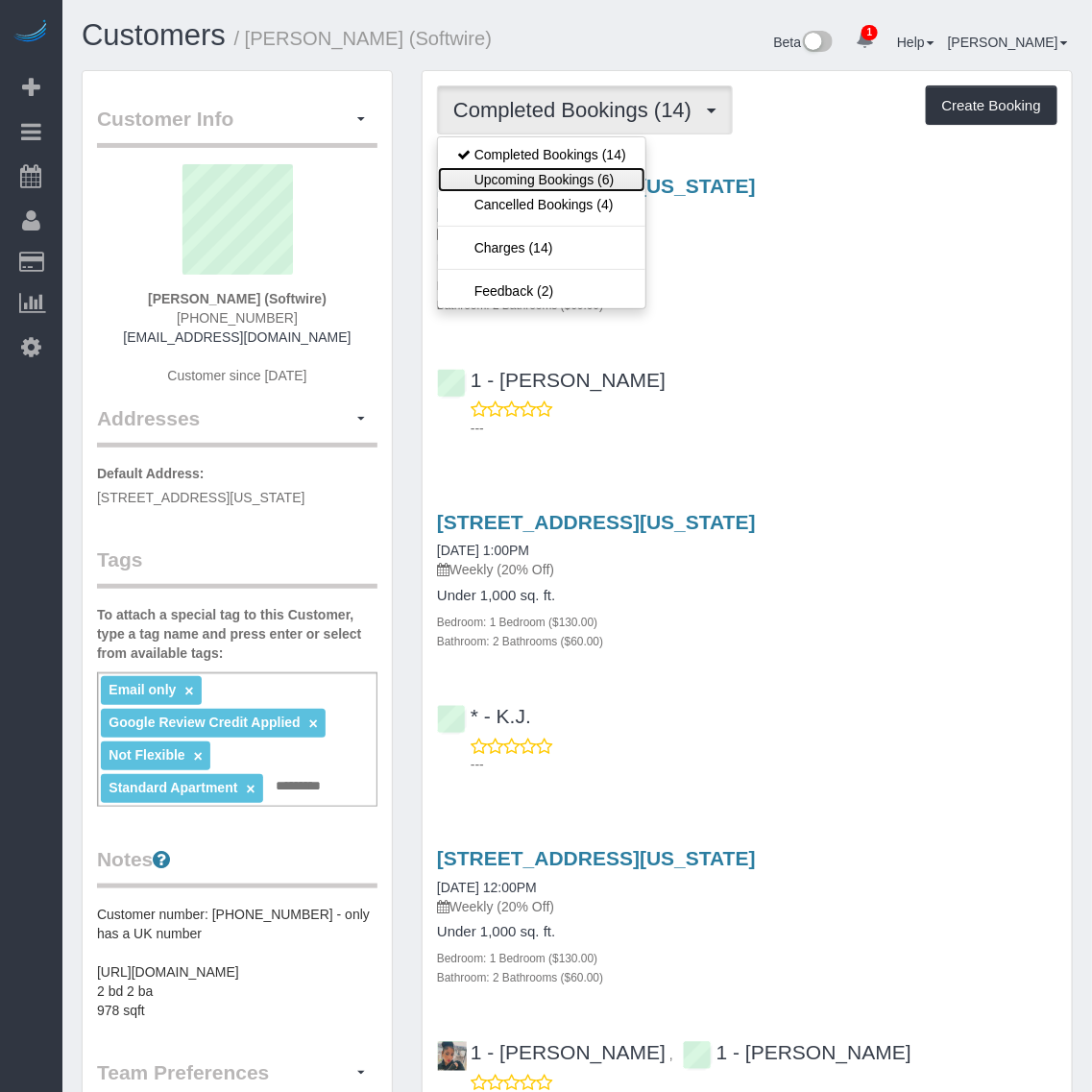
click at [603, 175] on link "Upcoming Bookings (6)" at bounding box center [541, 179] width 207 height 25
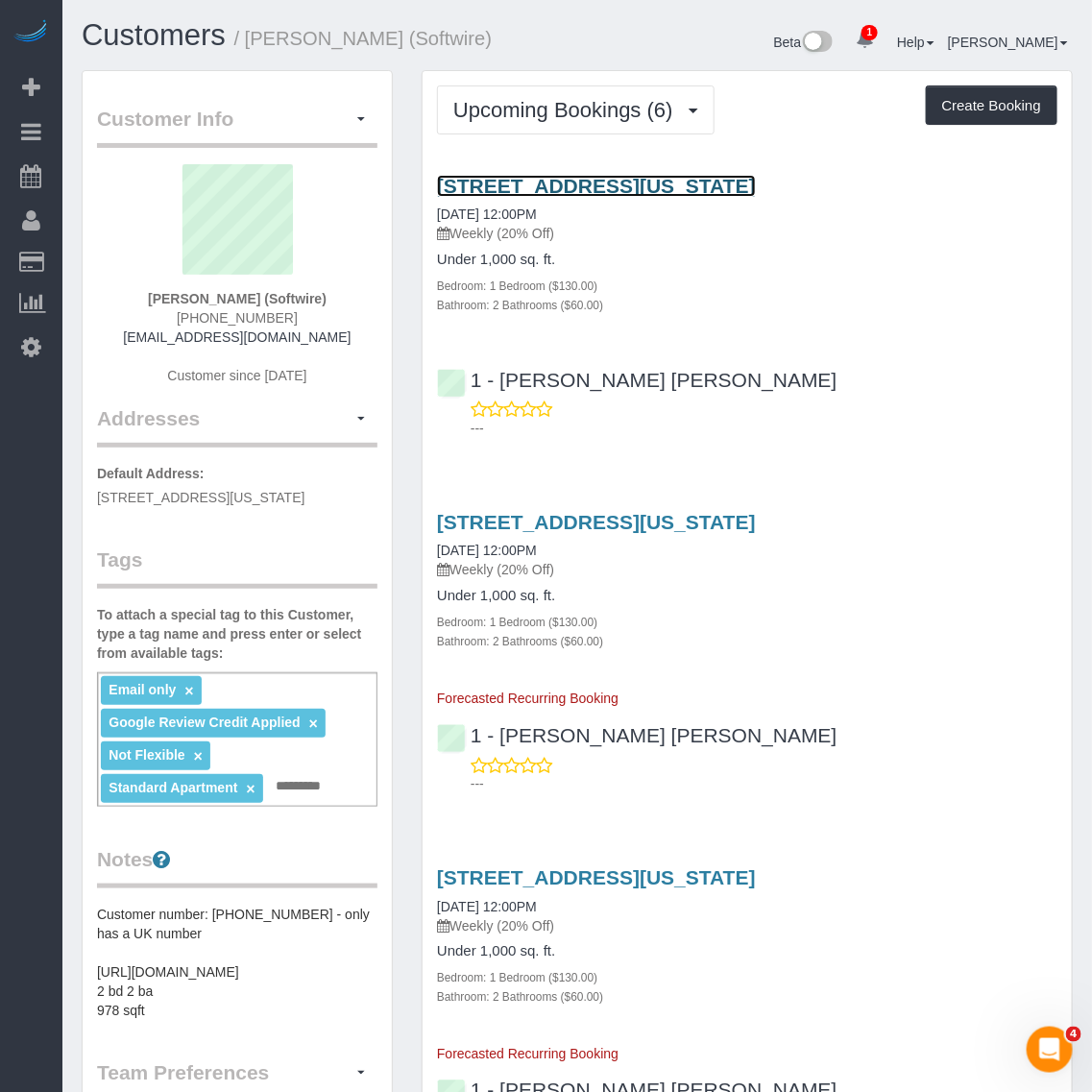
click at [756, 181] on link "560 West 43rd Street, Apt 41b, New York, NY 10036" at bounding box center [596, 186] width 319 height 22
click at [505, 224] on p "Weekly (20% Off)" at bounding box center [747, 233] width 621 height 19
click at [507, 209] on link "09/22/2025 12:00PM" at bounding box center [487, 214] width 100 height 15
click at [719, 189] on link "560 West 43rd Street, Apt 41b, New York, NY 10036" at bounding box center [596, 186] width 319 height 22
click at [485, 228] on p "Weekly (20% Off)" at bounding box center [747, 233] width 621 height 19
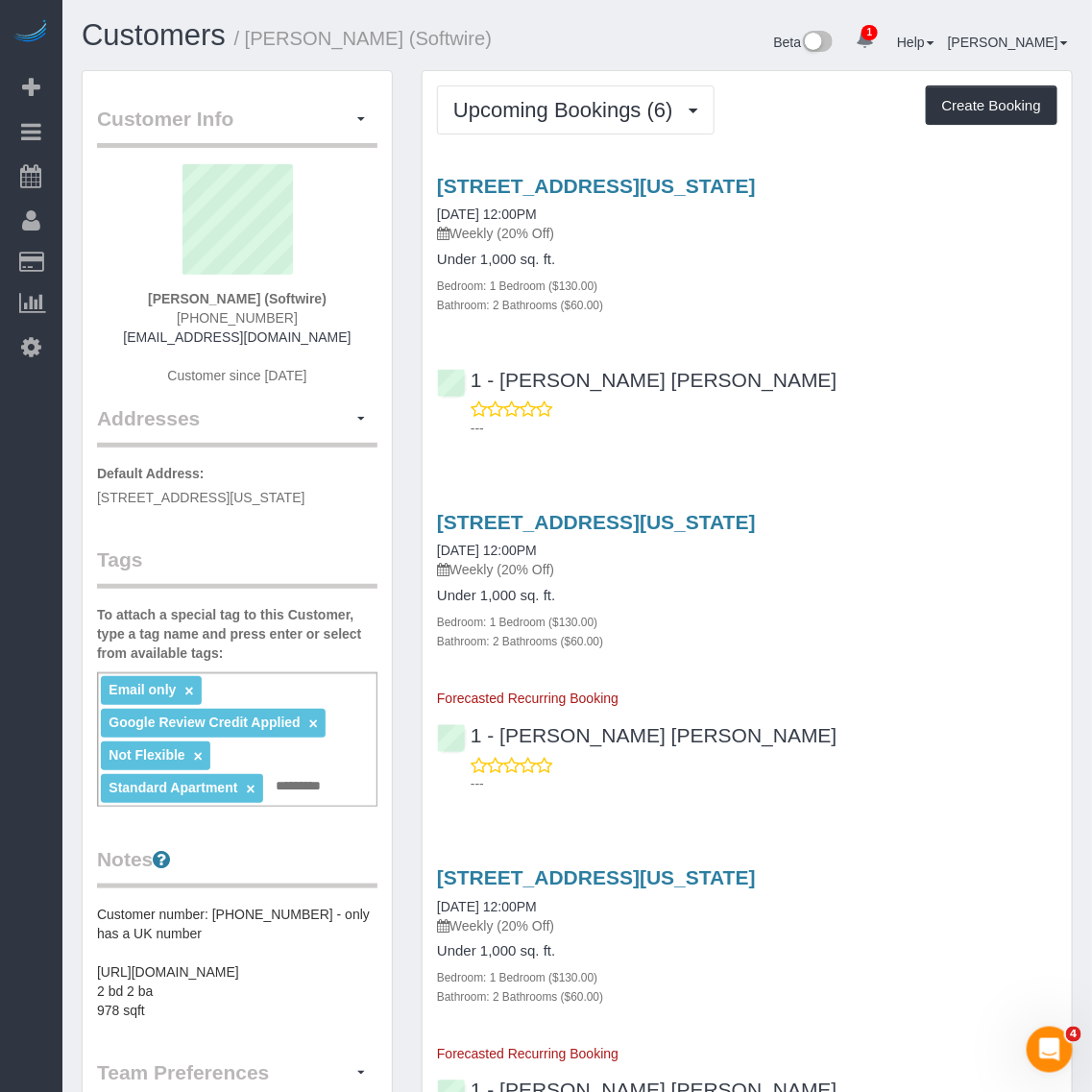
click at [495, 257] on h4 "Under 1,000 sq. ft." at bounding box center [747, 260] width 621 height 16
click at [519, 219] on link "09/22/2025 12:00PM" at bounding box center [487, 214] width 100 height 15
click at [708, 187] on link "560 West 43rd Street, Apt 41b, New York, NY 10036" at bounding box center [596, 186] width 319 height 22
drag, startPoint x: 555, startPoint y: 183, endPoint x: 525, endPoint y: 183, distance: 29.8
click at [525, 183] on link "560 West 43rd Street, Apt 41b, New York, NY 10036" at bounding box center [596, 186] width 319 height 22
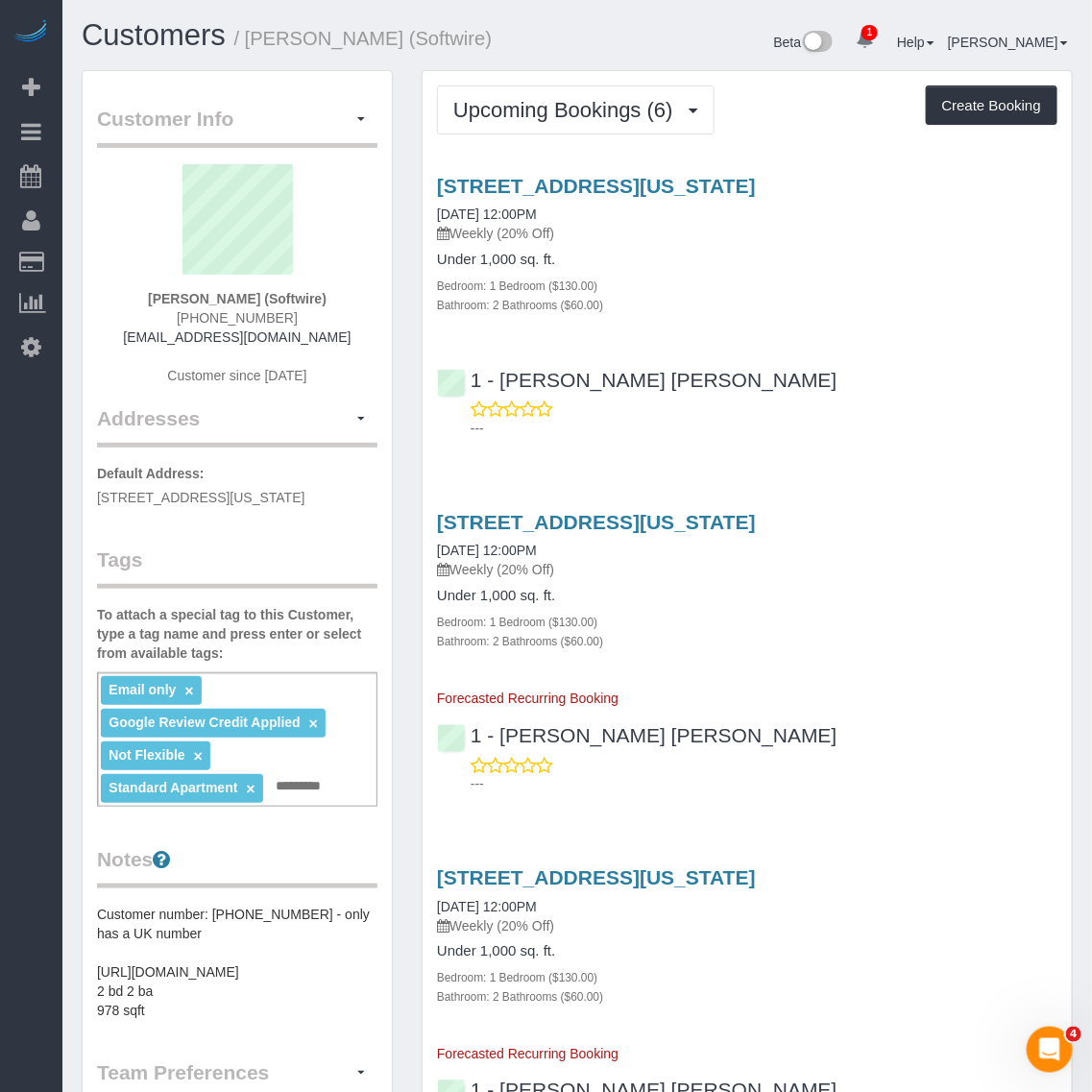
drag, startPoint x: 630, startPoint y: 511, endPoint x: 582, endPoint y: 606, distance: 106.5
click at [582, 606] on div "Under 1,000 sq. ft. Bedroom: 1 Bedroom ($130.00) Bathroom: 2 Bathrooms ($60.00)" at bounding box center [747, 619] width 621 height 62
click at [491, 594] on h4 "Under 1,000 sq. ft." at bounding box center [747, 596] width 621 height 16
click at [463, 635] on small "Bathroom: 2 Bathrooms ($60.00)" at bounding box center [520, 641] width 166 height 13
click at [453, 528] on link "560 West 43rd Street, Apt 41b, New York, NY 10036" at bounding box center [596, 522] width 319 height 22
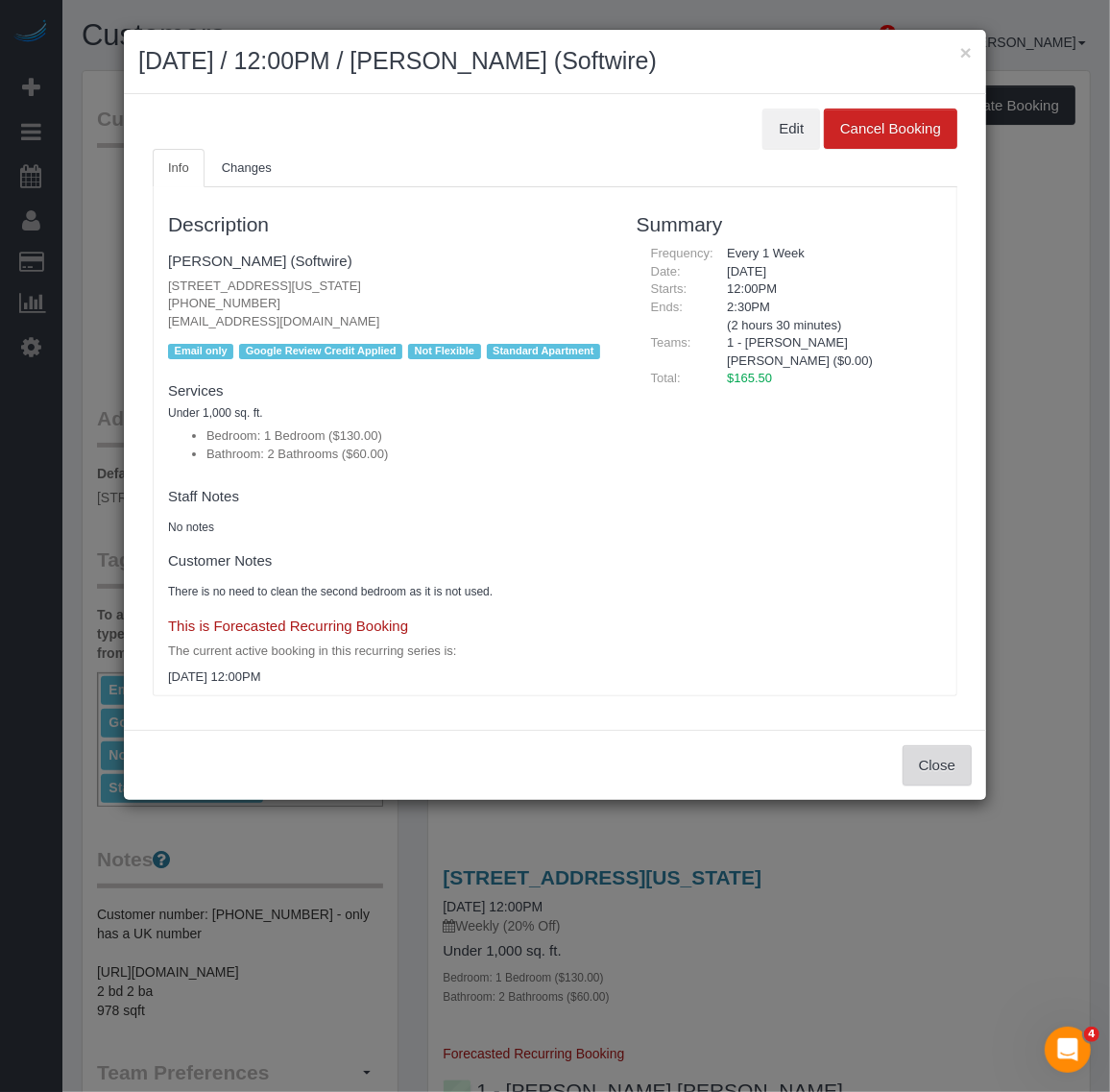
click at [934, 762] on button "Close" at bounding box center [937, 765] width 69 height 40
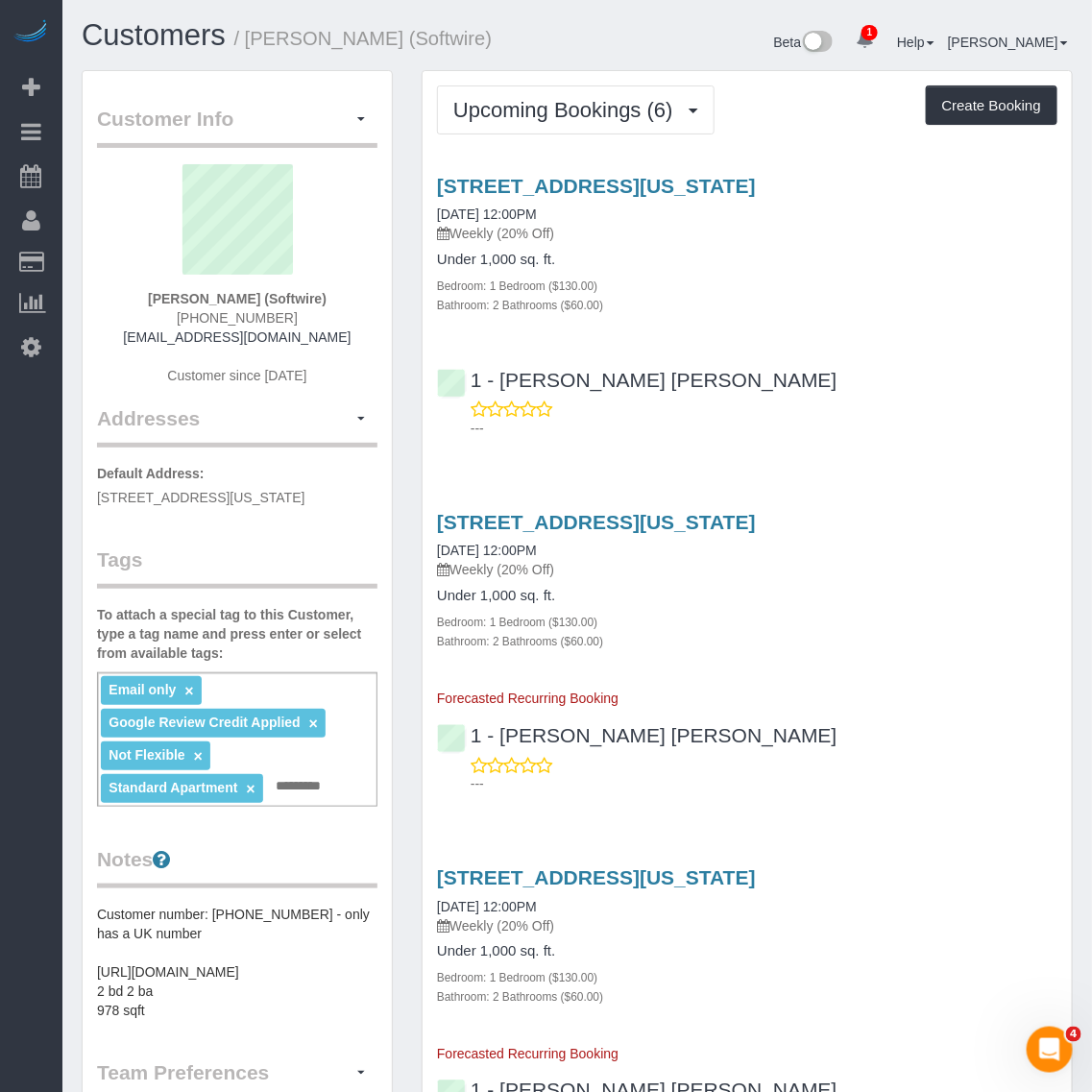
click at [475, 567] on p "Weekly (20% Off)" at bounding box center [747, 569] width 621 height 19
click at [439, 543] on link "09/29/2025 12:00PM" at bounding box center [487, 550] width 100 height 15
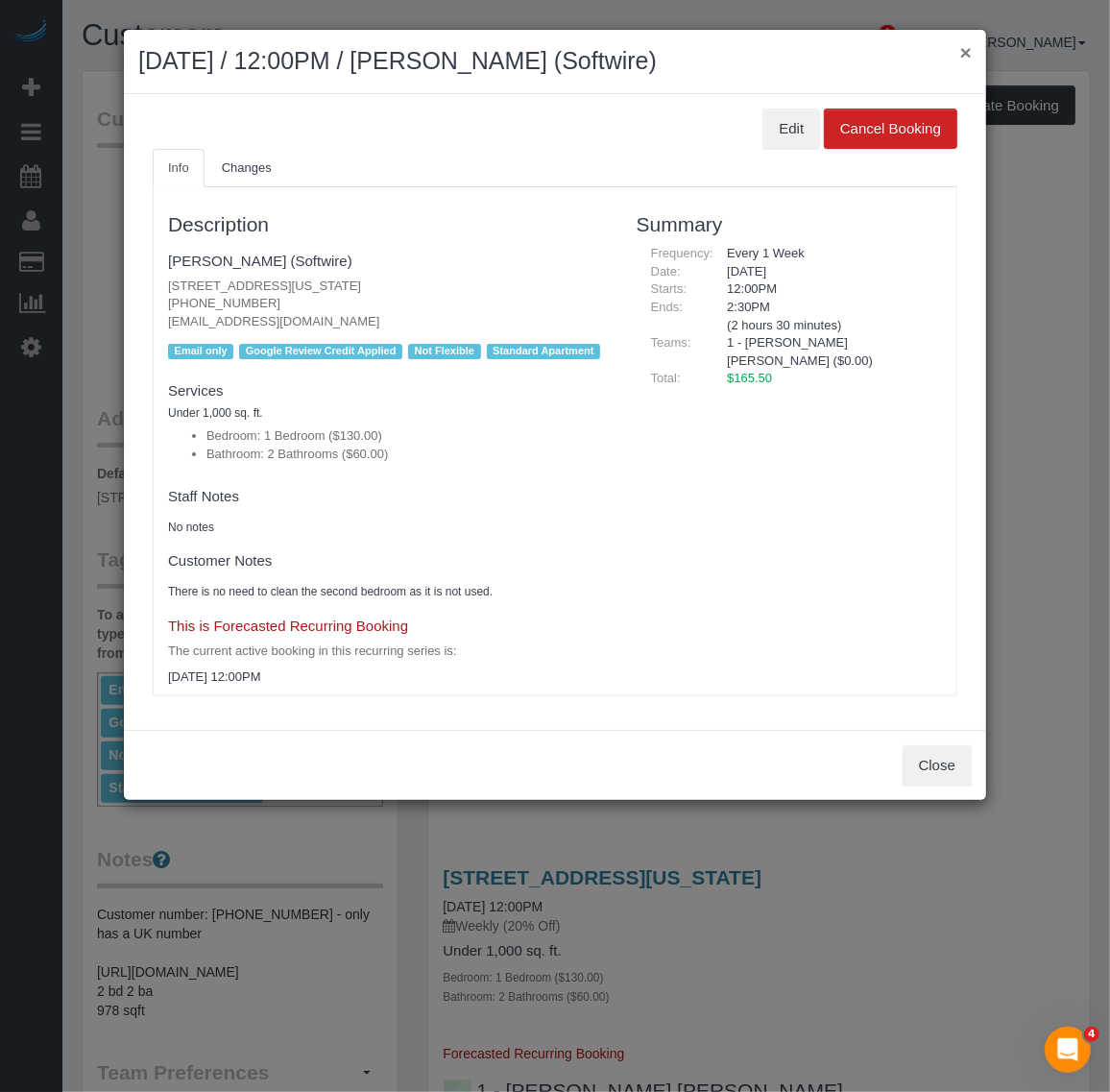
click at [961, 46] on button "×" at bounding box center [967, 52] width 12 height 20
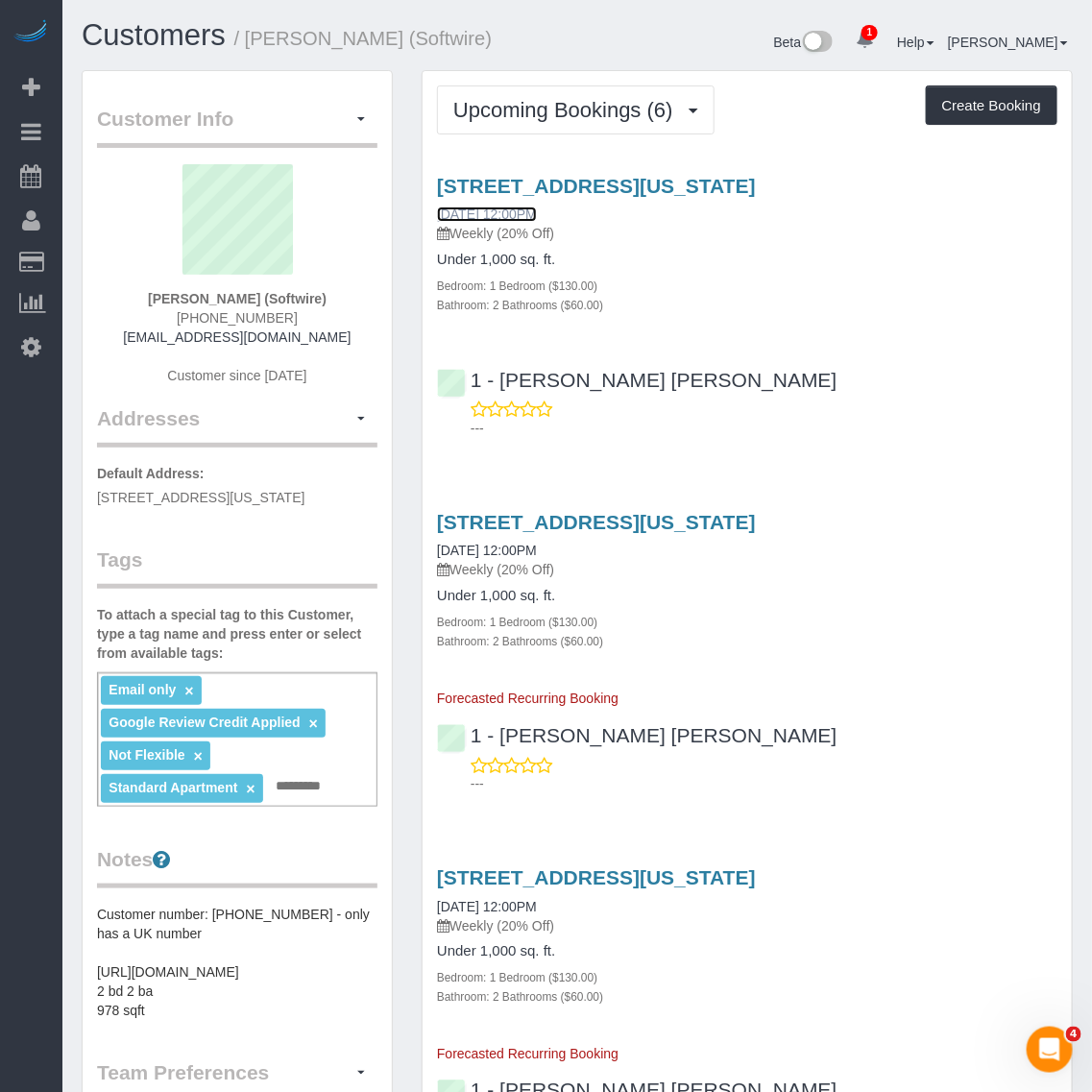
click at [438, 209] on link "09/22/2025 12:00PM" at bounding box center [487, 214] width 100 height 15
click at [516, 204] on div "560 West 43rd Street, Apt 41b, New York, NY 10036 09/22/2025 12:00PM Weekly (20…" at bounding box center [747, 209] width 621 height 69
click at [524, 209] on link "09/22/2025 12:00PM" at bounding box center [487, 214] width 100 height 15
click at [439, 565] on icon at bounding box center [443, 569] width 12 height 13
click at [444, 261] on h4 "Under 1,000 sq. ft." at bounding box center [747, 260] width 621 height 16
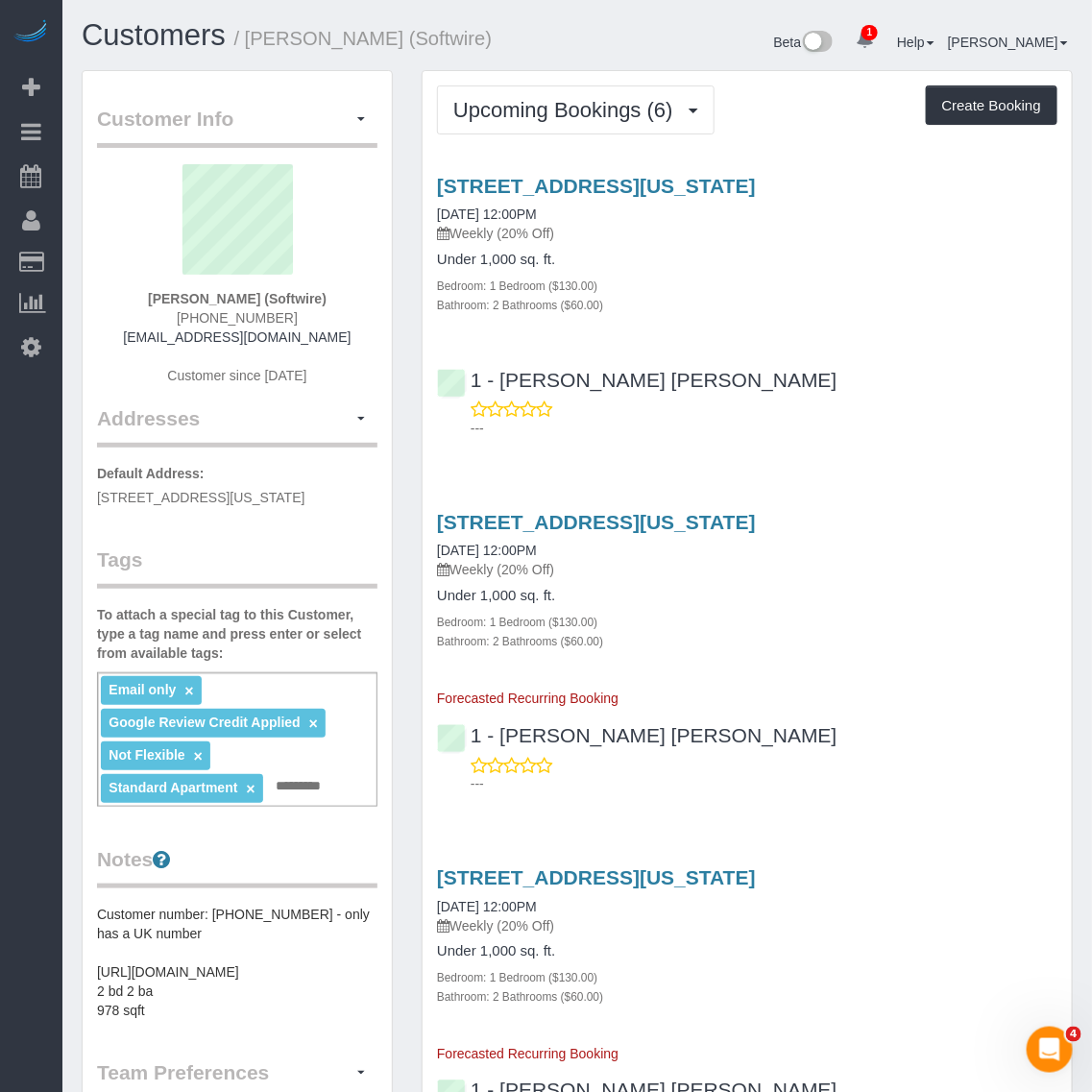
click at [450, 281] on small "Bedroom: 1 Bedroom ($130.00)" at bounding box center [517, 286] width 160 height 13
click at [438, 205] on div "560 West 43rd Street, Apt 41b, New York, NY 10036 09/22/2025 12:00PM Weekly (20…" at bounding box center [747, 209] width 621 height 69
click at [439, 202] on div "560 West 43rd Street, Apt 41b, New York, NY 10036 09/22/2025 12:00PM Weekly (20…" at bounding box center [747, 209] width 621 height 69
click at [443, 176] on link "560 West 43rd Street, Apt 41b, New York, NY 10036" at bounding box center [596, 186] width 319 height 22
click at [543, 178] on link "560 West 43rd Street, Apt 41b, New York, NY 10036" at bounding box center [596, 186] width 319 height 22
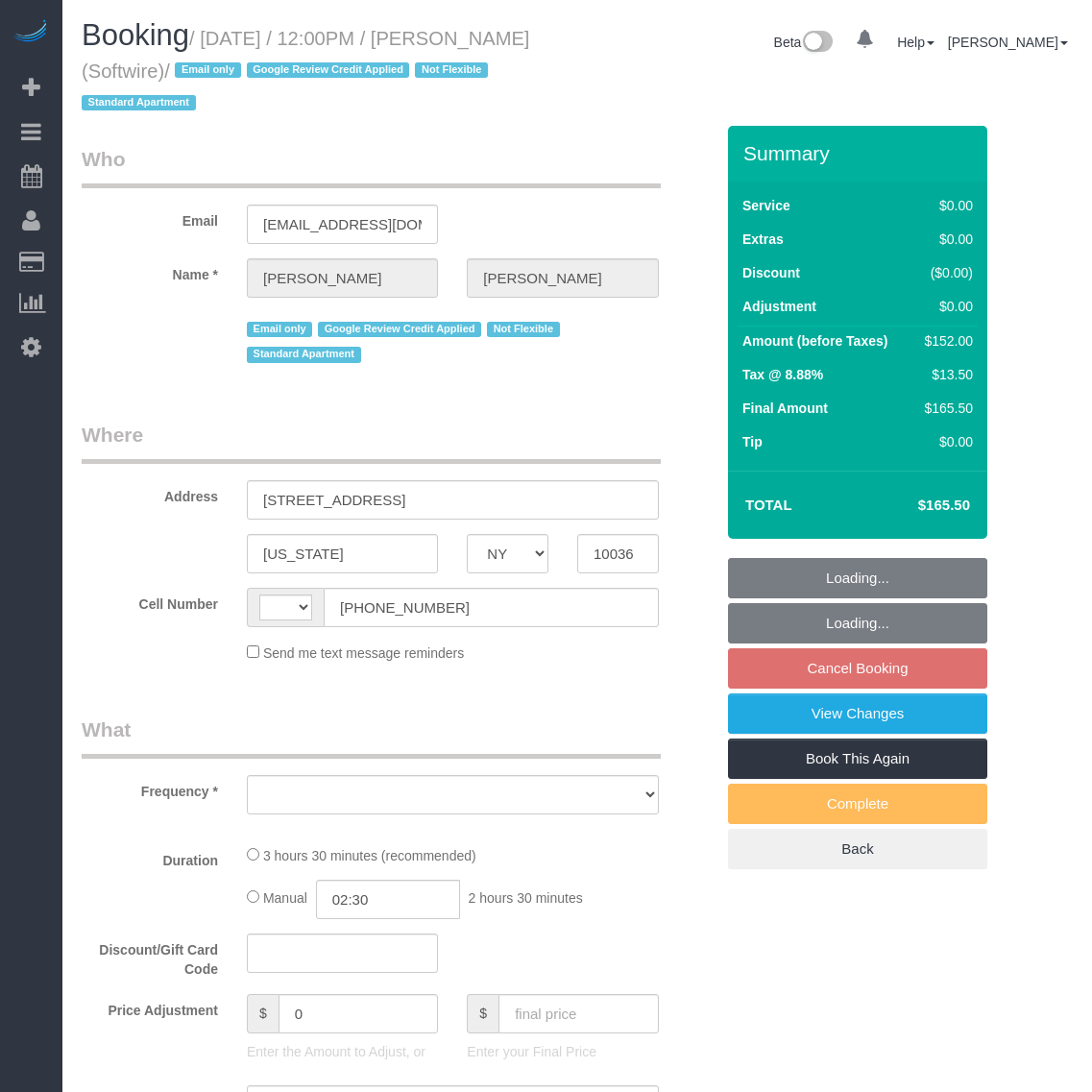
select select "NY"
select select "string:[GEOGRAPHIC_DATA]"
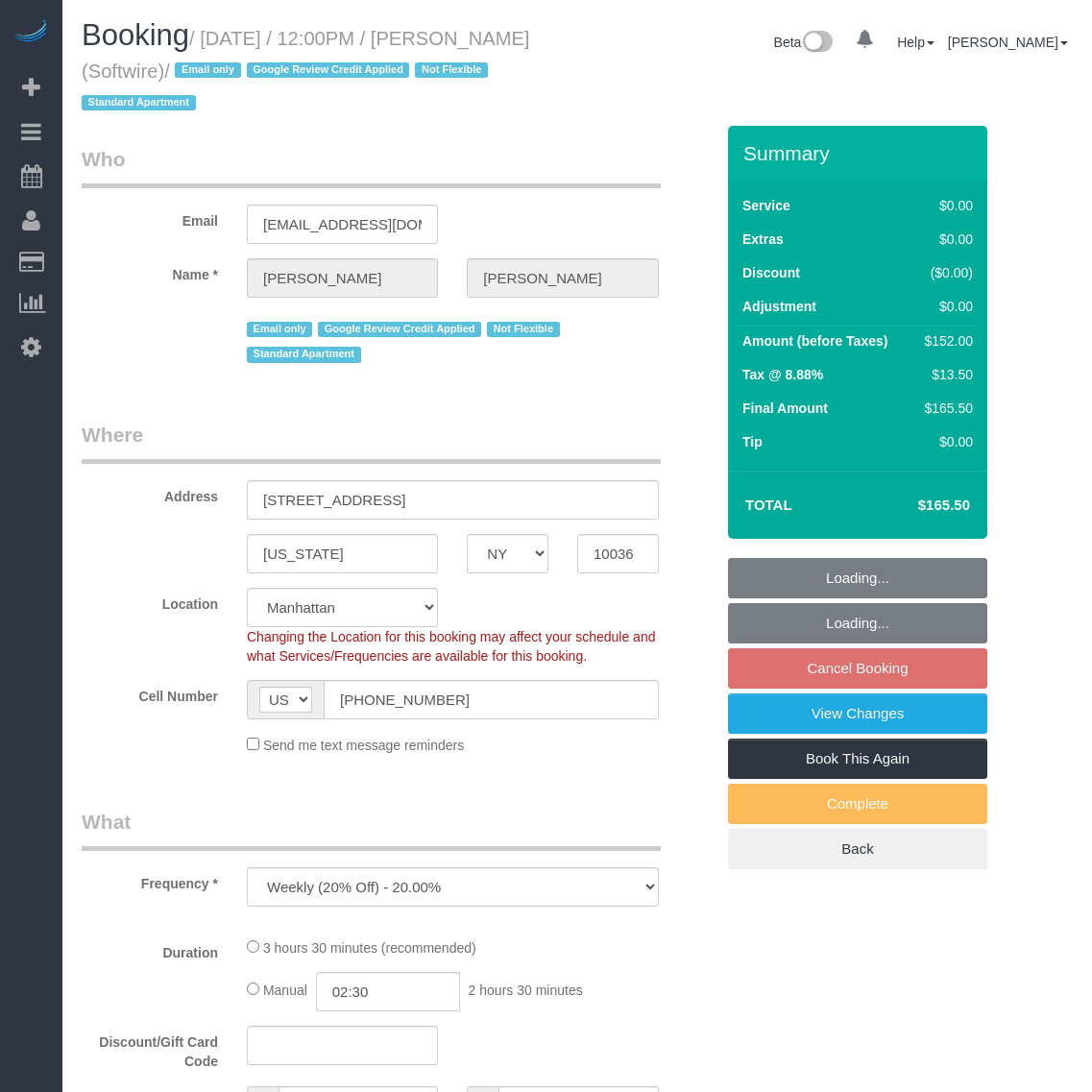
select select "object:900"
select select "string:stripe-pm_1Qk5AB4VGloSiKo7ElGQsDok"
select select "number:89"
select select "number:90"
select select "number:15"
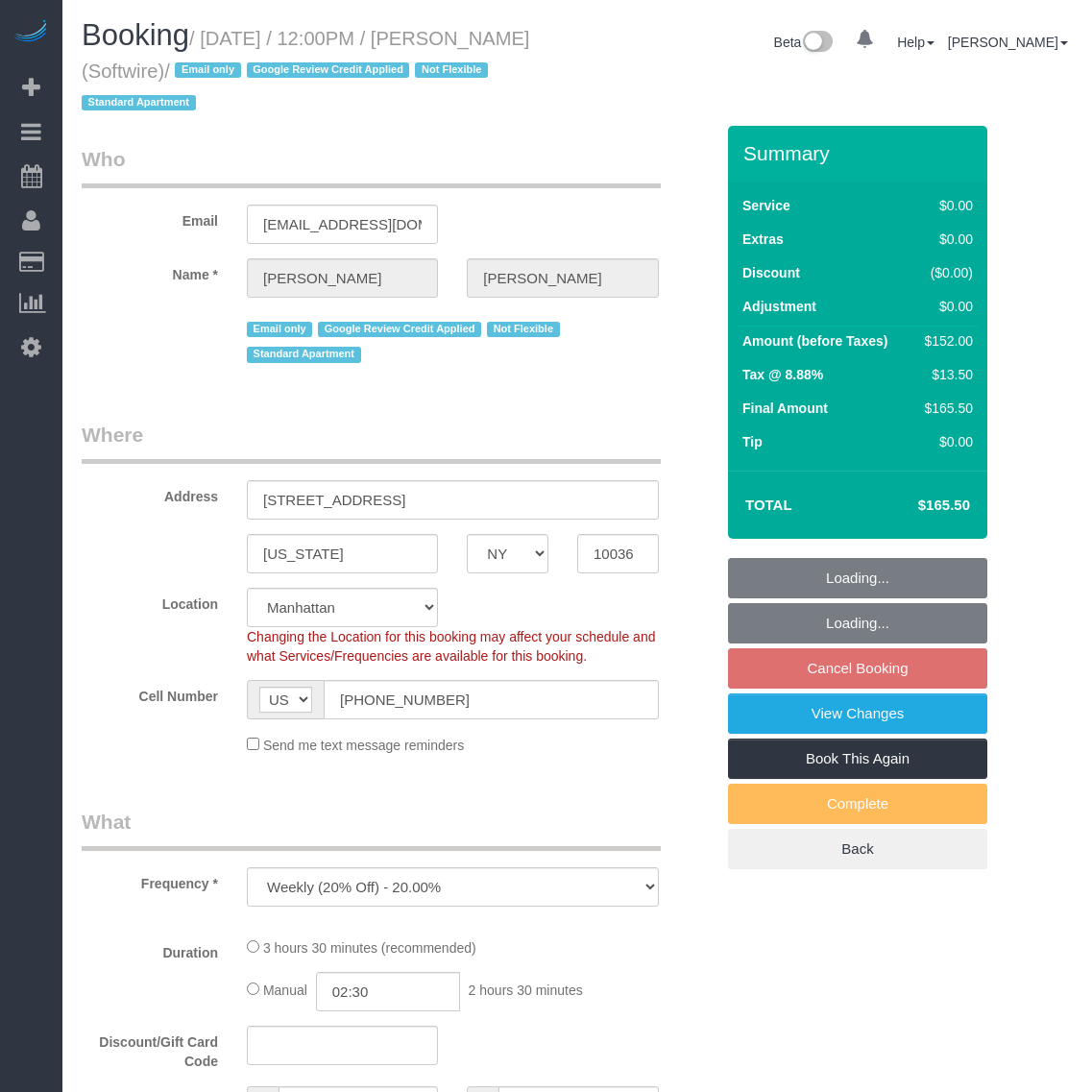
select select "number:6"
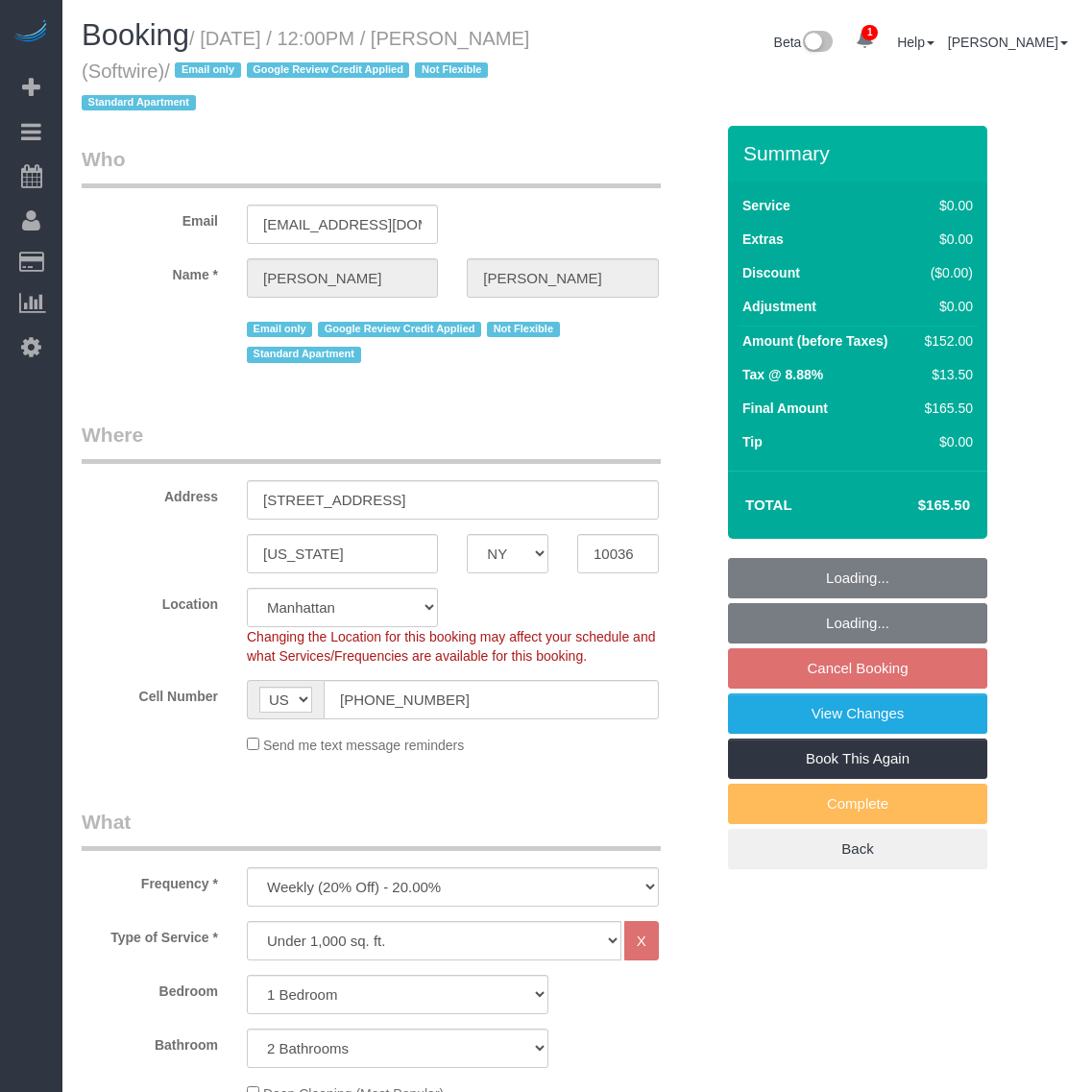
select select "spot3"
select select "1"
select select "2"
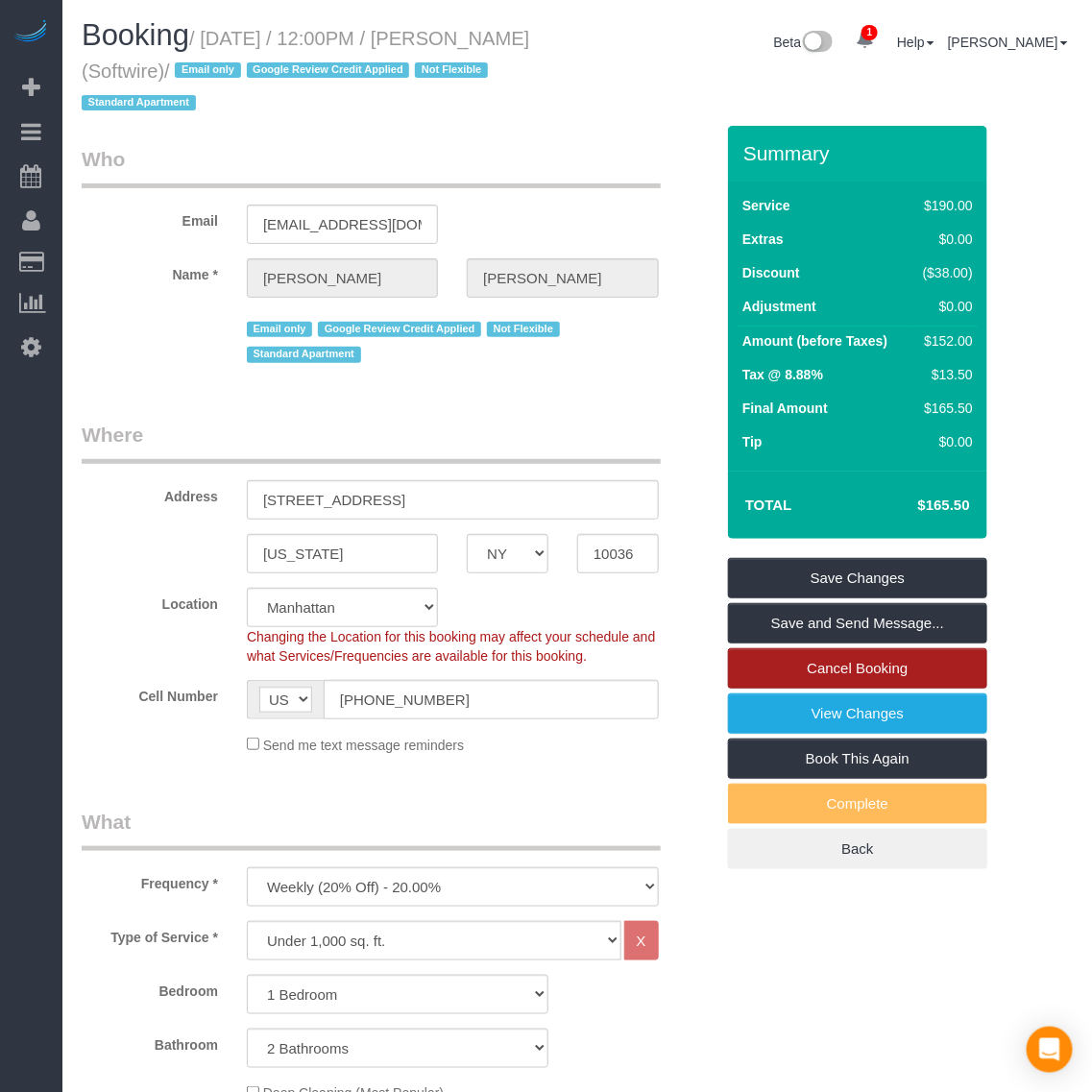
click at [887, 669] on link "Cancel Booking" at bounding box center [857, 668] width 259 height 40
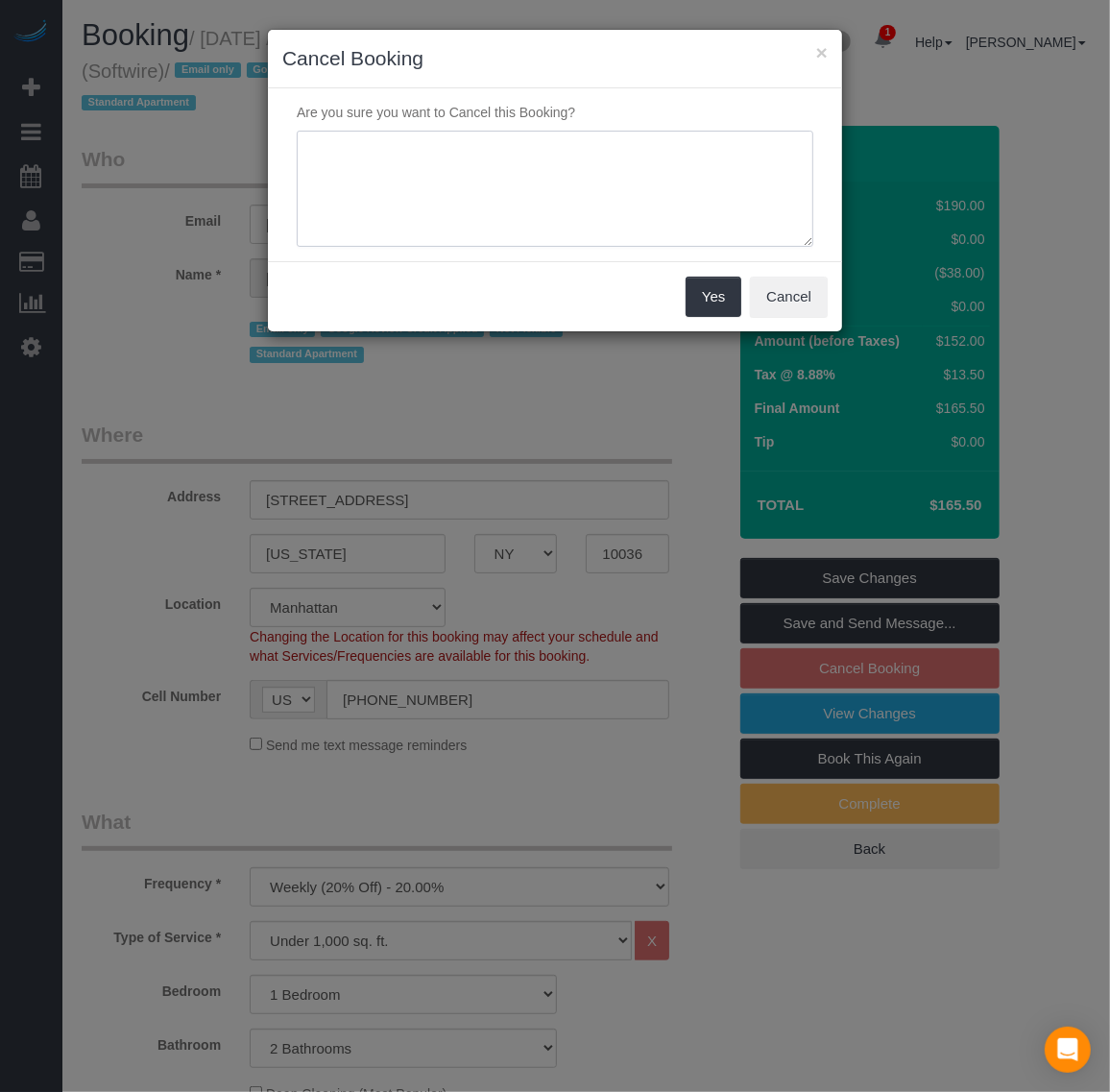
click at [642, 208] on textarea at bounding box center [555, 189] width 517 height 117
paste textarea "customer requested, wants to resume service on 3rd week of october"
type textarea "customer requested, wants to resume service on 3rd week of october"
click at [706, 308] on button "Yes" at bounding box center [714, 297] width 56 height 40
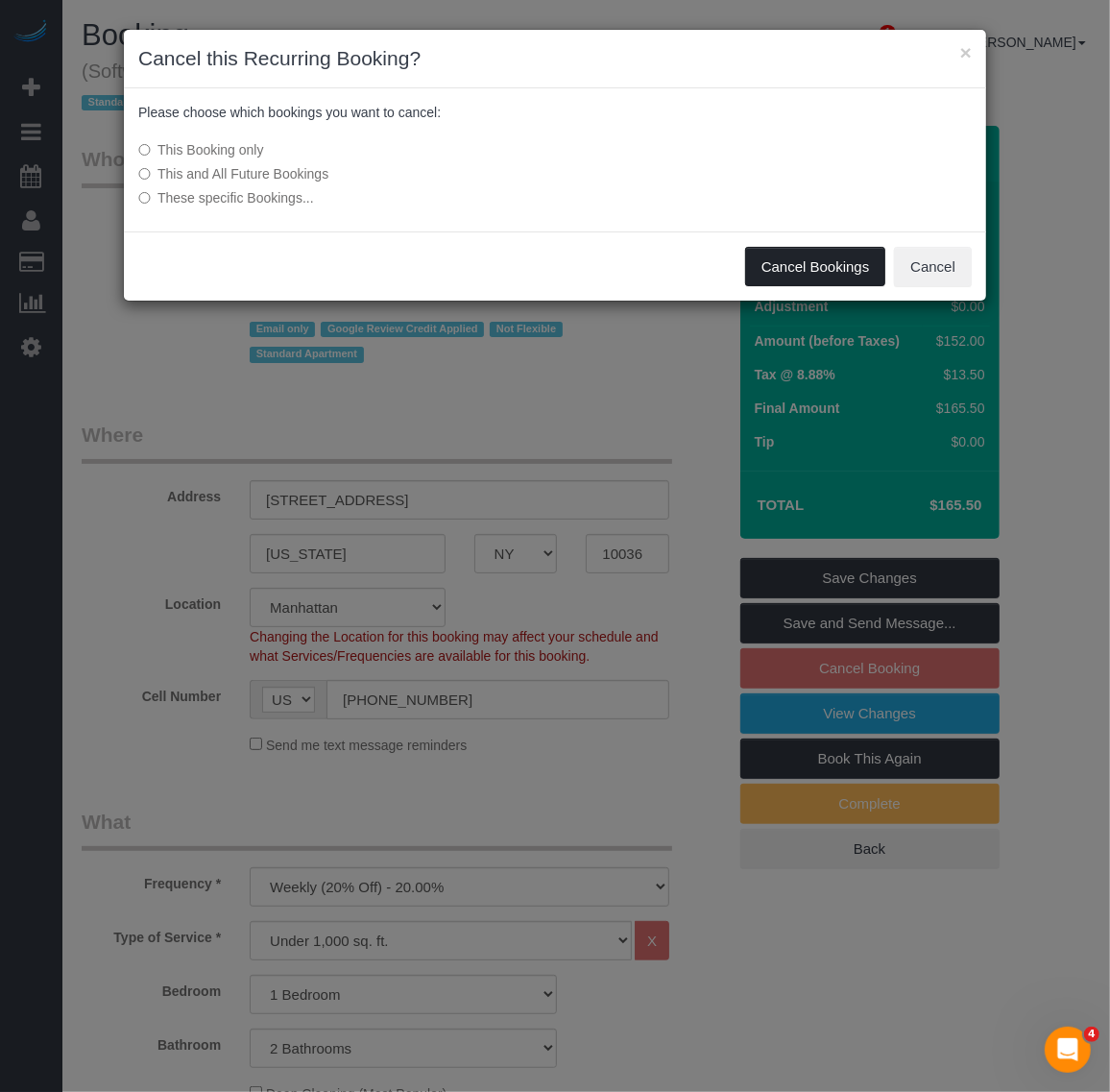
click at [813, 259] on button "Cancel Bookings" at bounding box center [815, 267] width 141 height 40
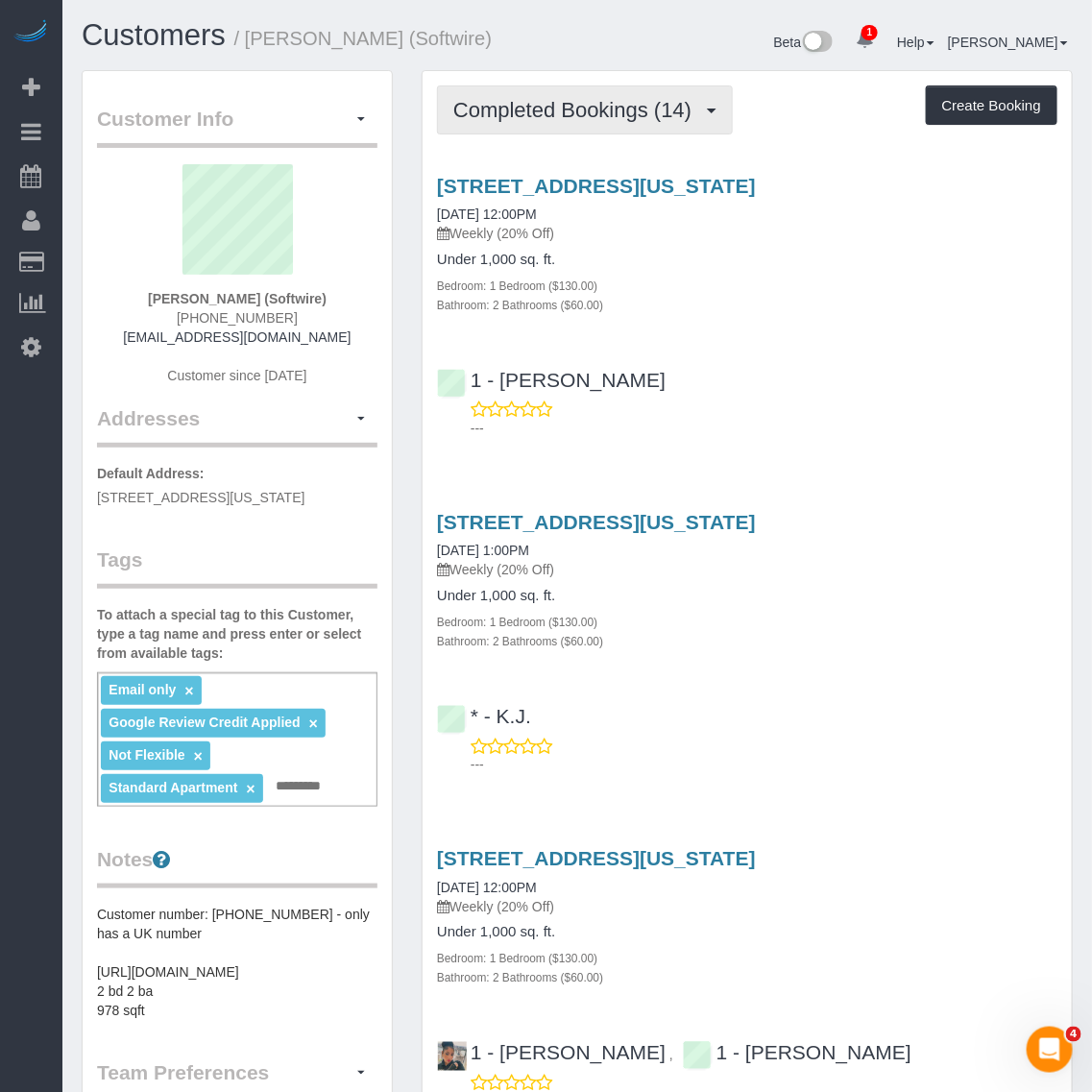
click at [530, 101] on span "Completed Bookings (14)" at bounding box center [577, 110] width 248 height 24
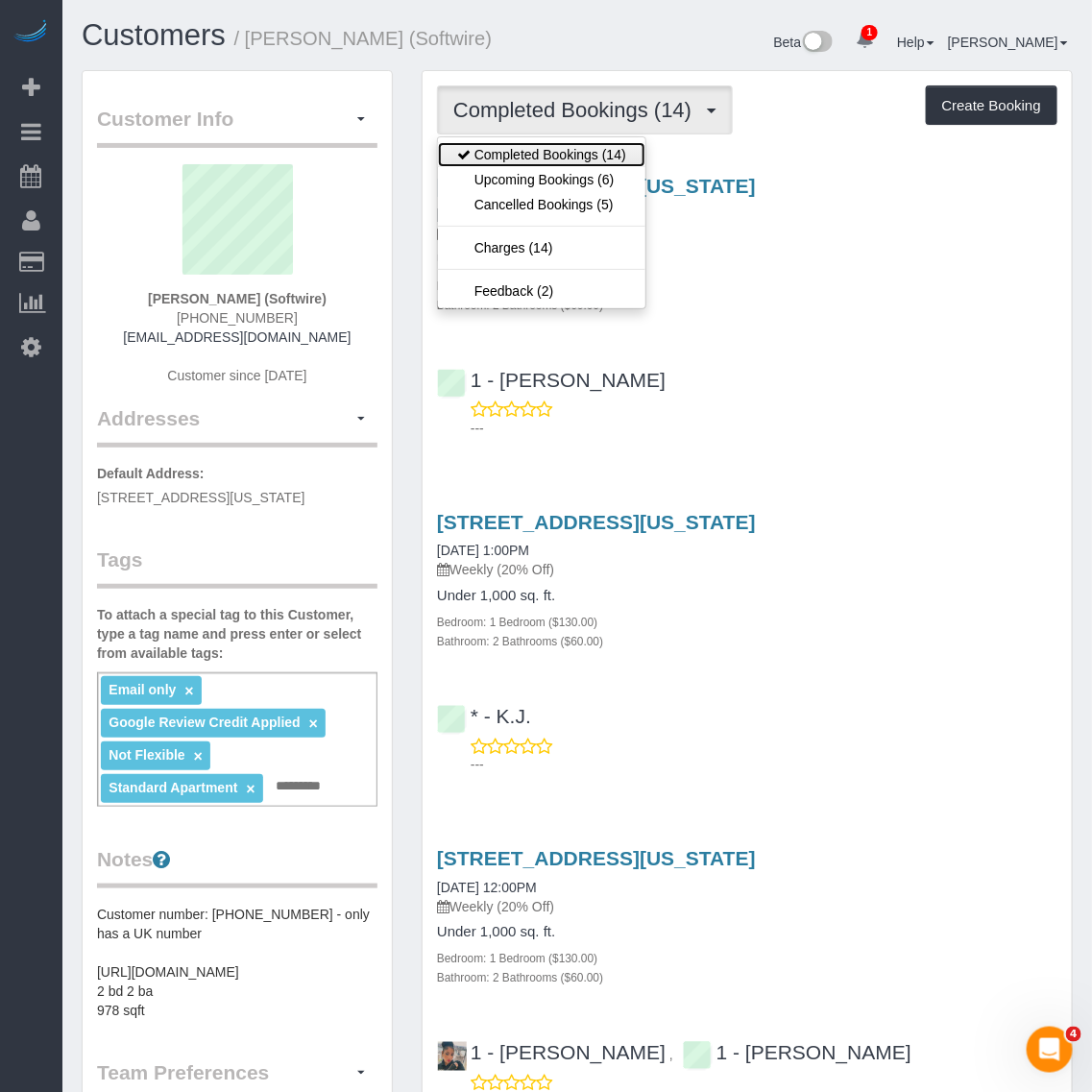
click at [538, 164] on link "Completed Bookings (14)" at bounding box center [541, 154] width 207 height 25
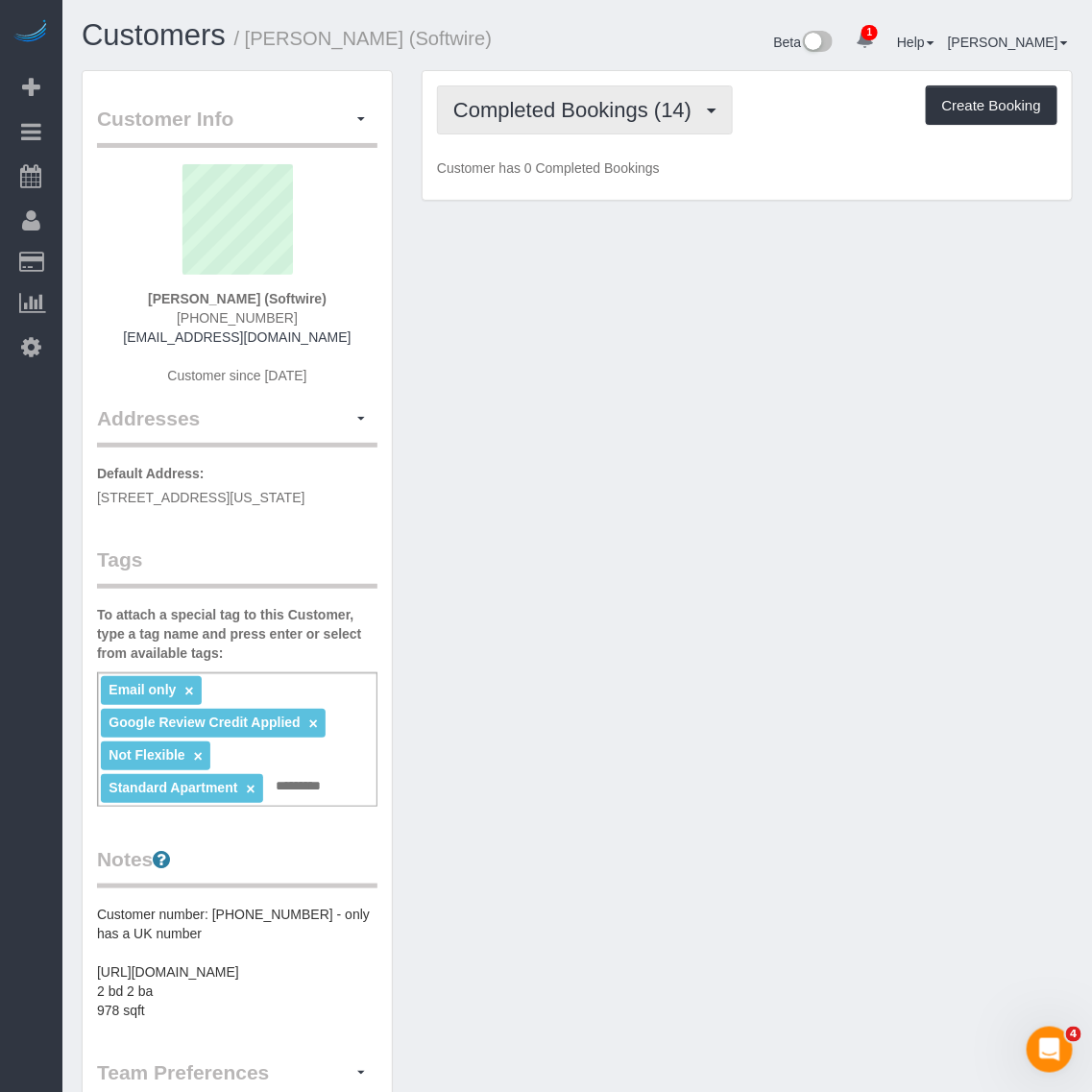
click at [569, 112] on span "Completed Bookings (14)" at bounding box center [577, 110] width 248 height 24
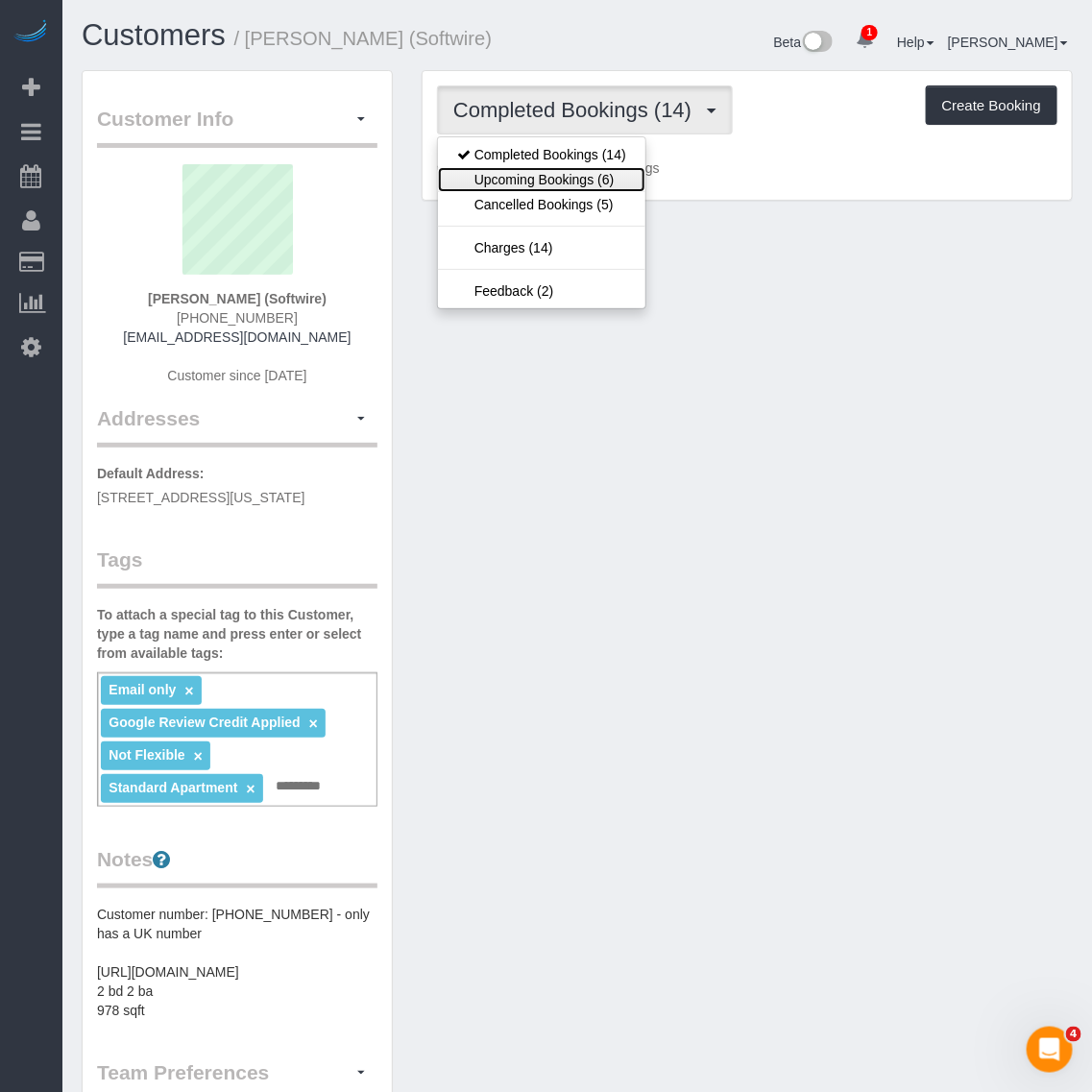
click at [555, 167] on link "Upcoming Bookings (6)" at bounding box center [541, 179] width 207 height 25
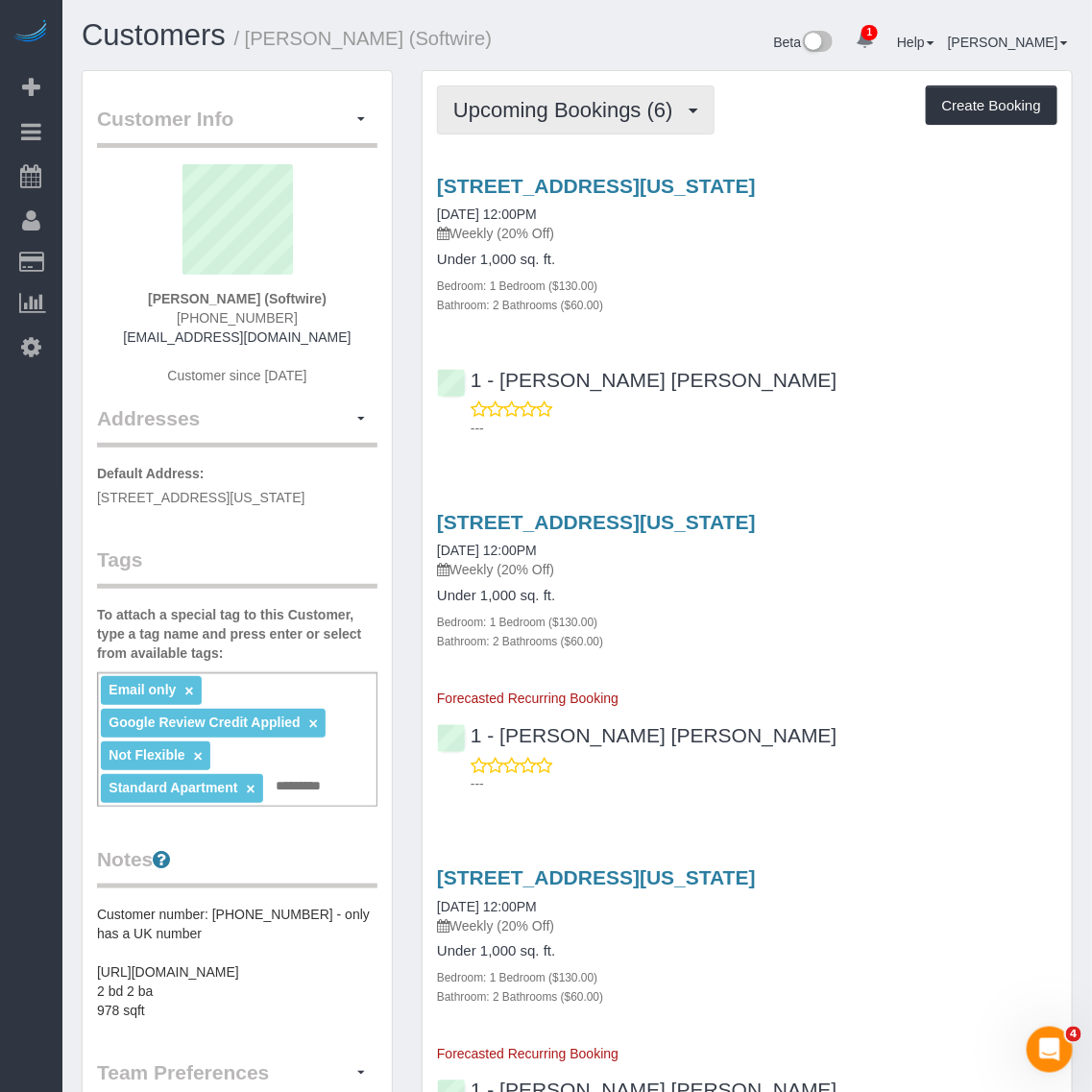
click at [579, 120] on button "Upcoming Bookings (6)" at bounding box center [576, 109] width 278 height 49
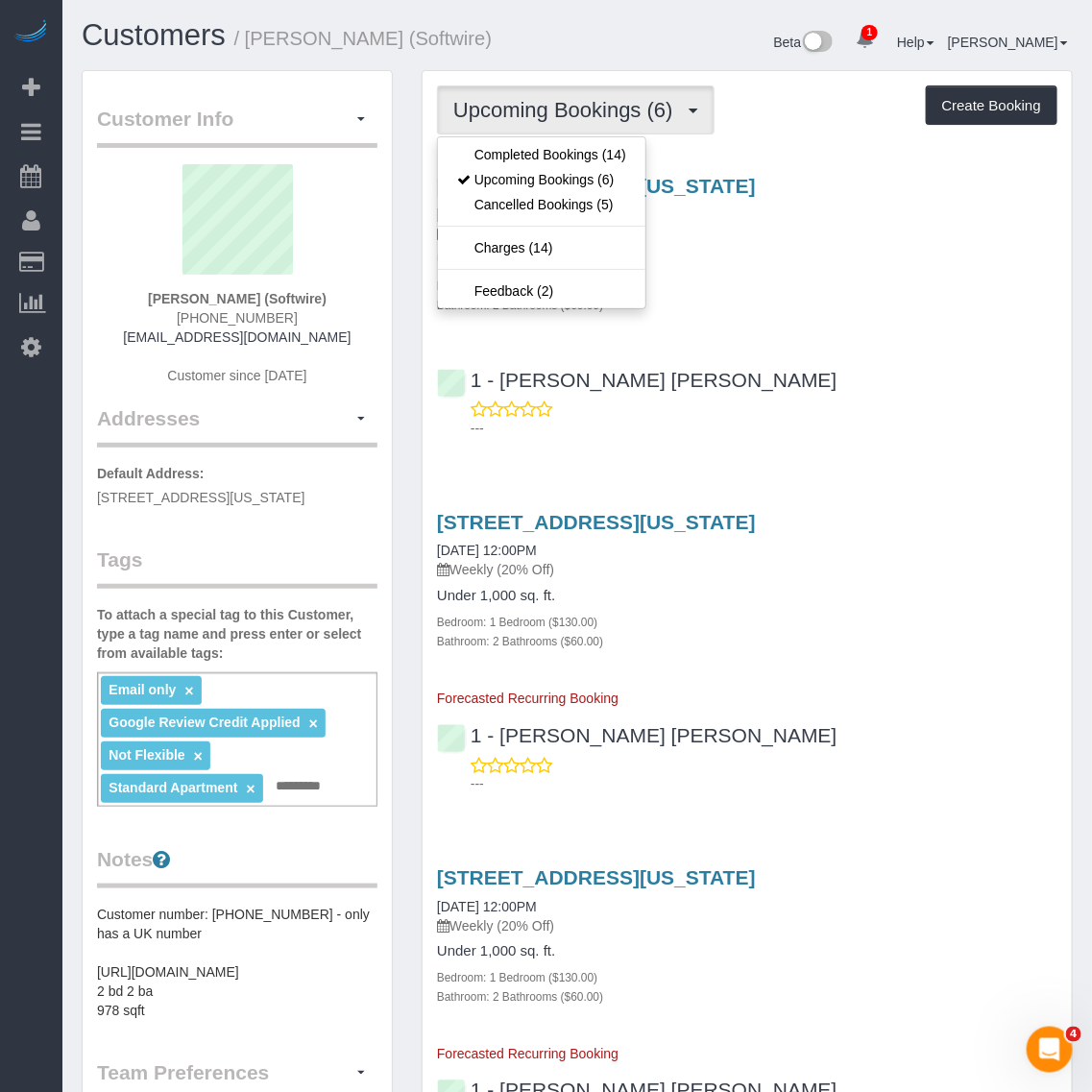
click at [637, 63] on div "Beta 1 Your Notifications You have 0 alerts × You have 9 to charge for [DATE] H…" at bounding box center [832, 44] width 510 height 51
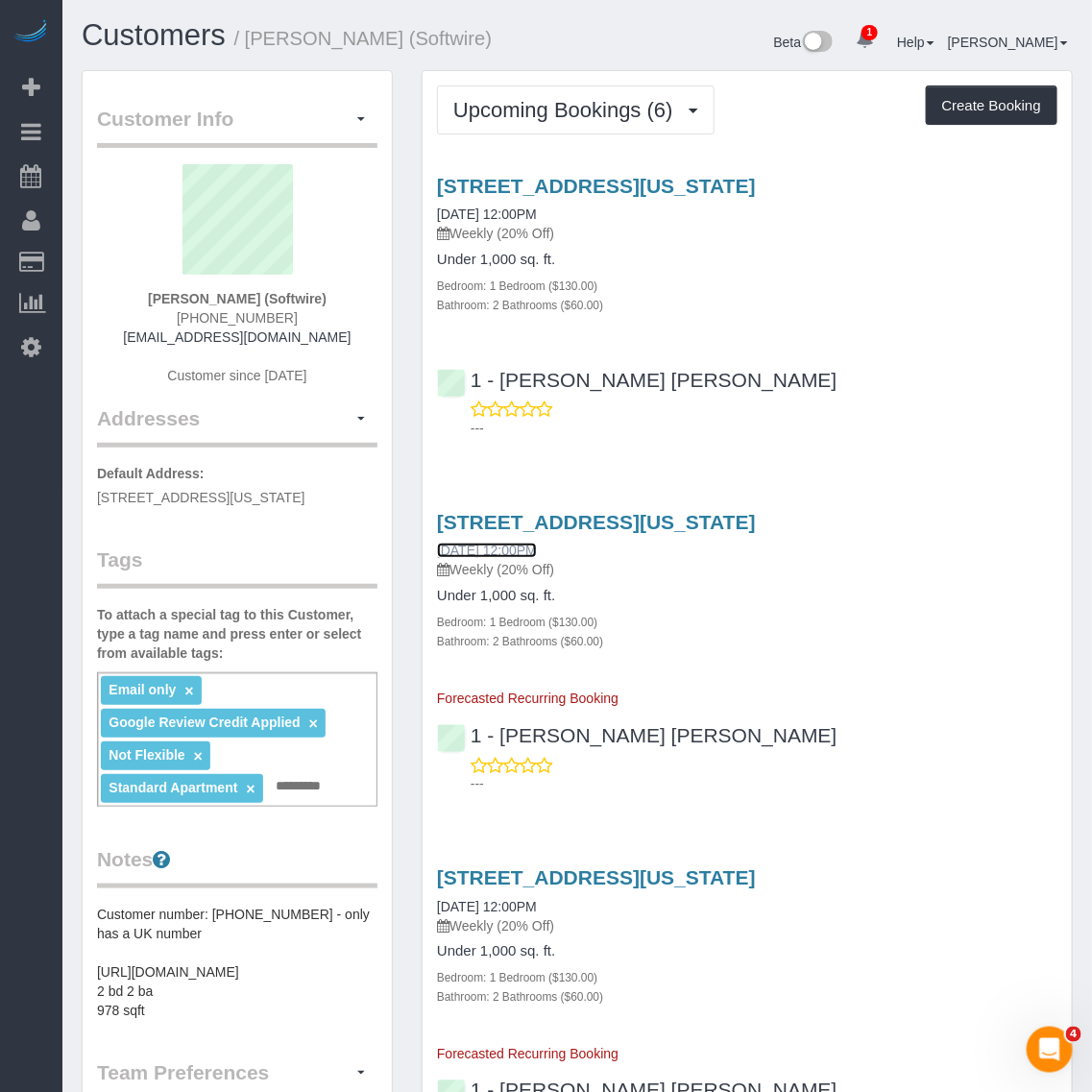
click at [440, 544] on link "[DATE] 12:00PM" at bounding box center [487, 550] width 100 height 15
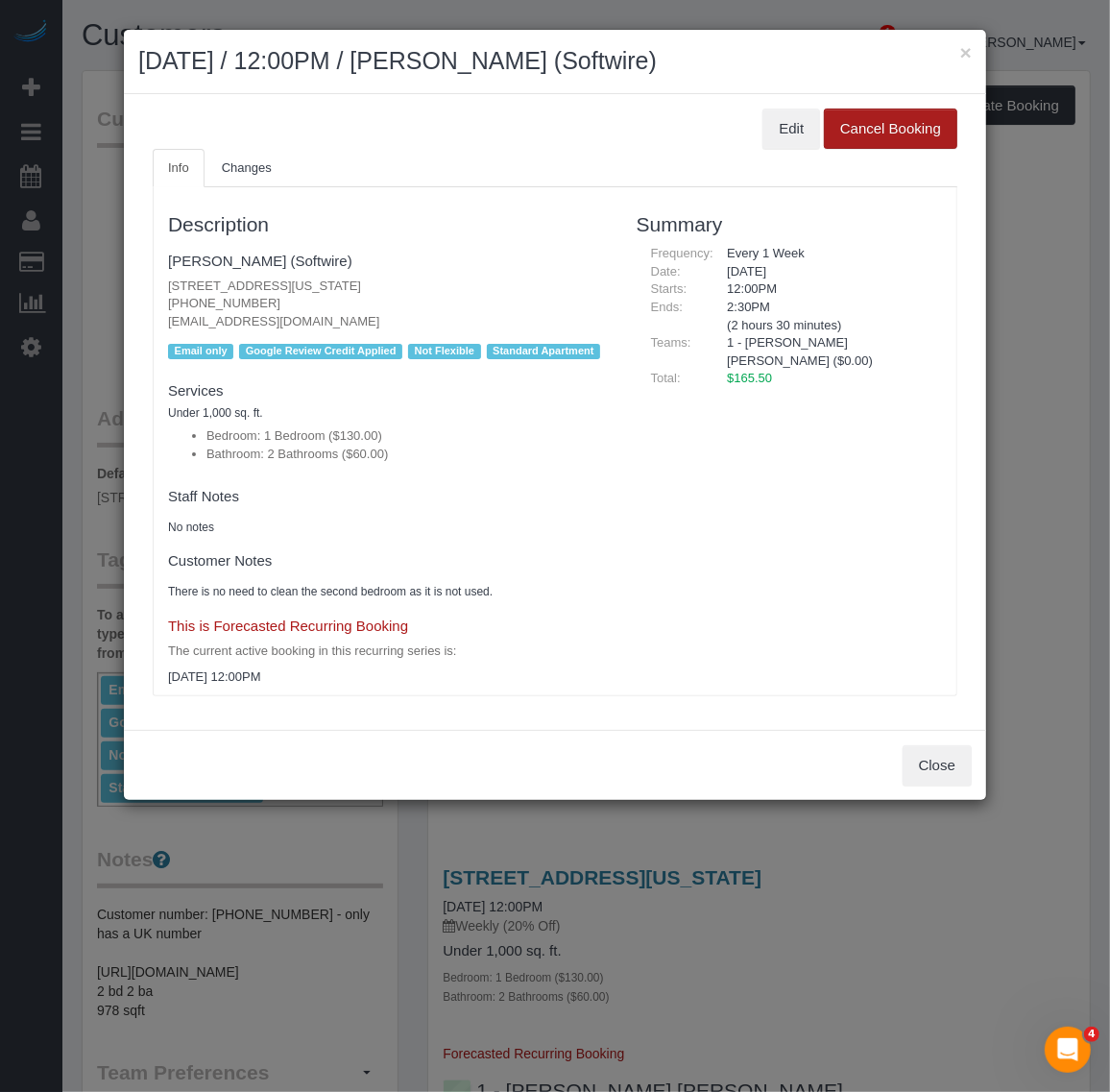
click at [904, 122] on button "Cancel Booking" at bounding box center [891, 129] width 134 height 40
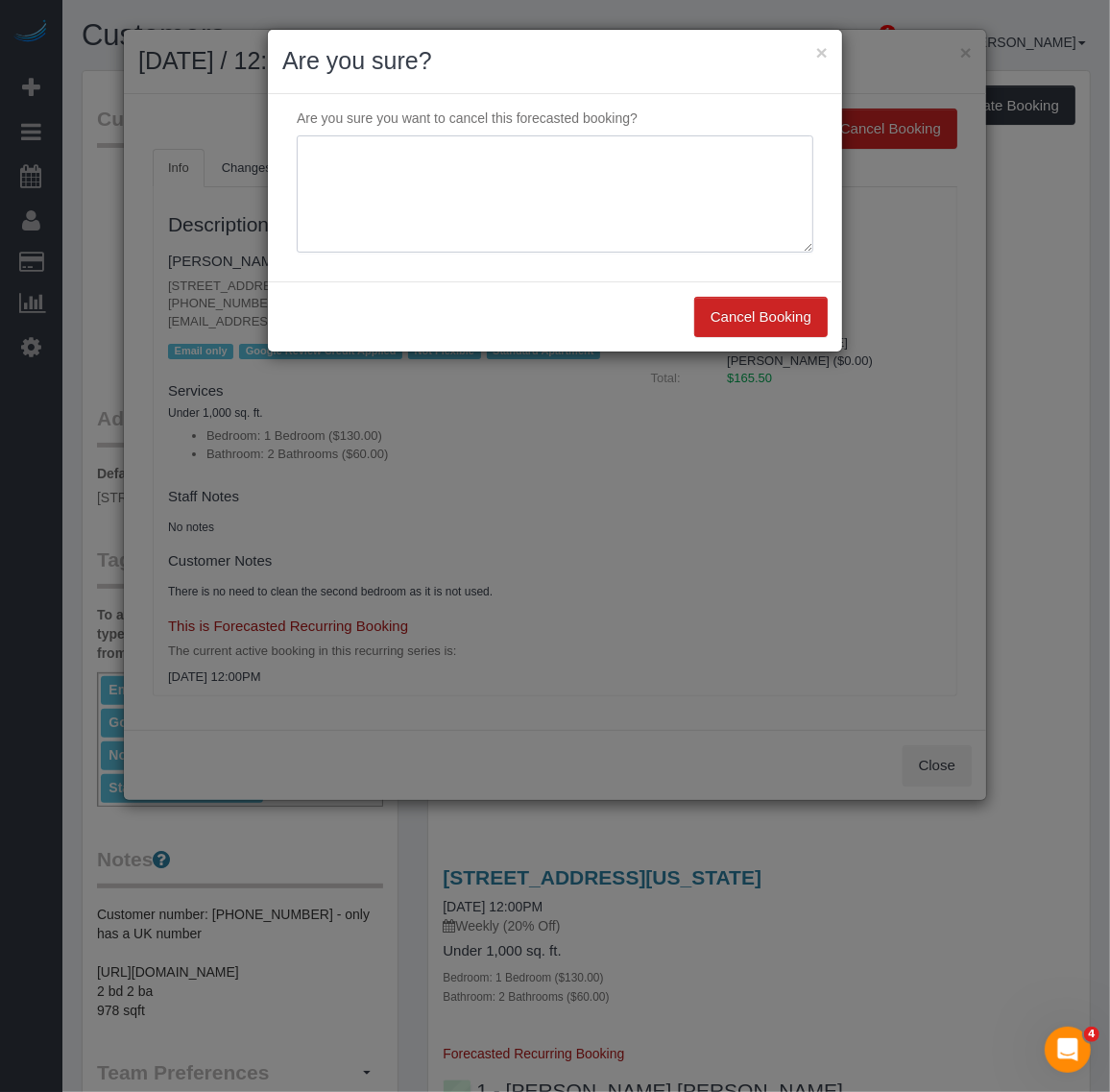
click at [677, 216] on textarea at bounding box center [555, 193] width 517 height 117
paste textarea "customer requested, wants to resume service on 3rd week of october"
type textarea "customer requested, wants to resume service on 3rd week of october"
click at [780, 322] on button "Cancel Booking" at bounding box center [762, 317] width 134 height 40
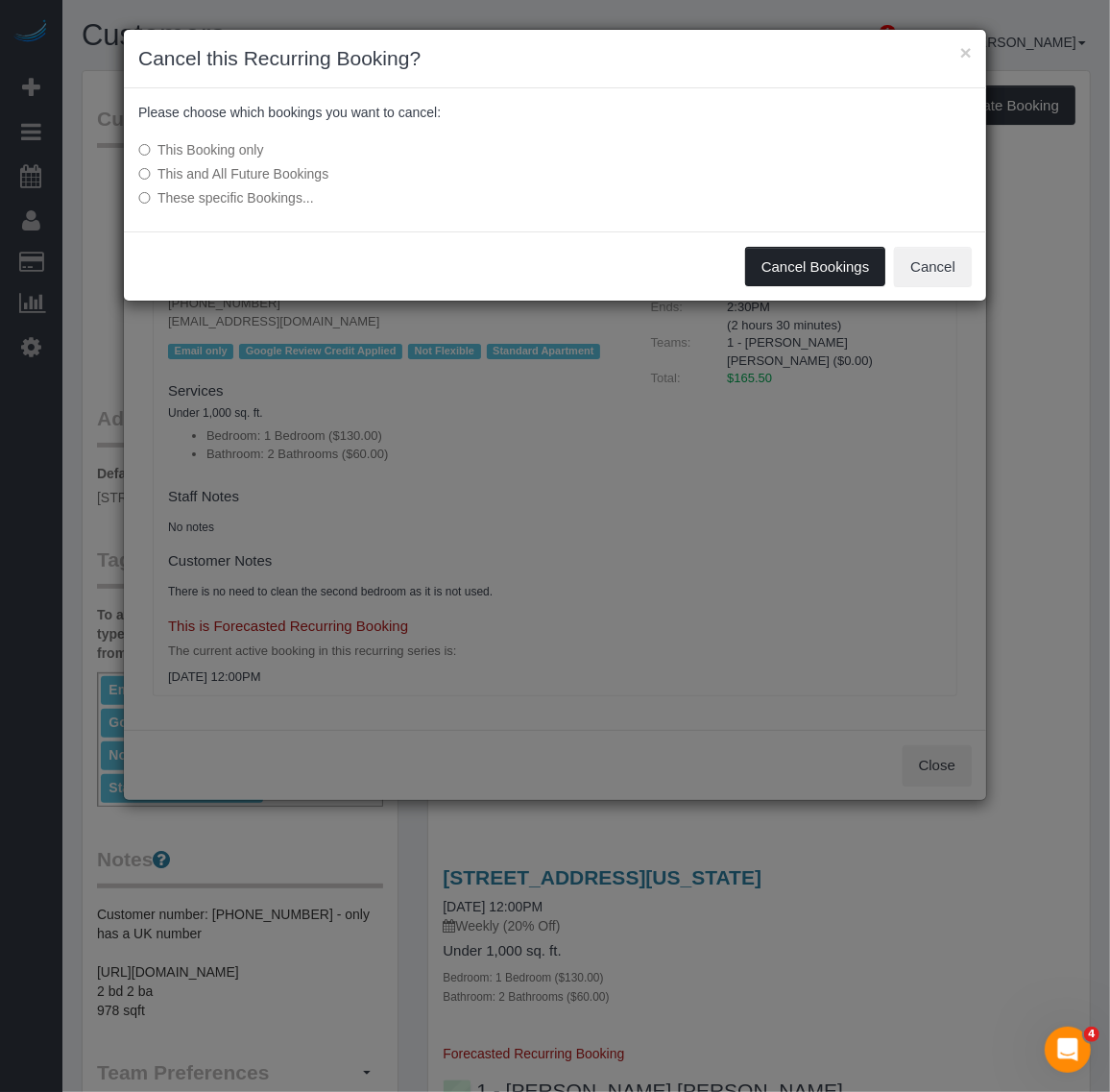
click at [819, 271] on button "Cancel Bookings" at bounding box center [815, 267] width 141 height 40
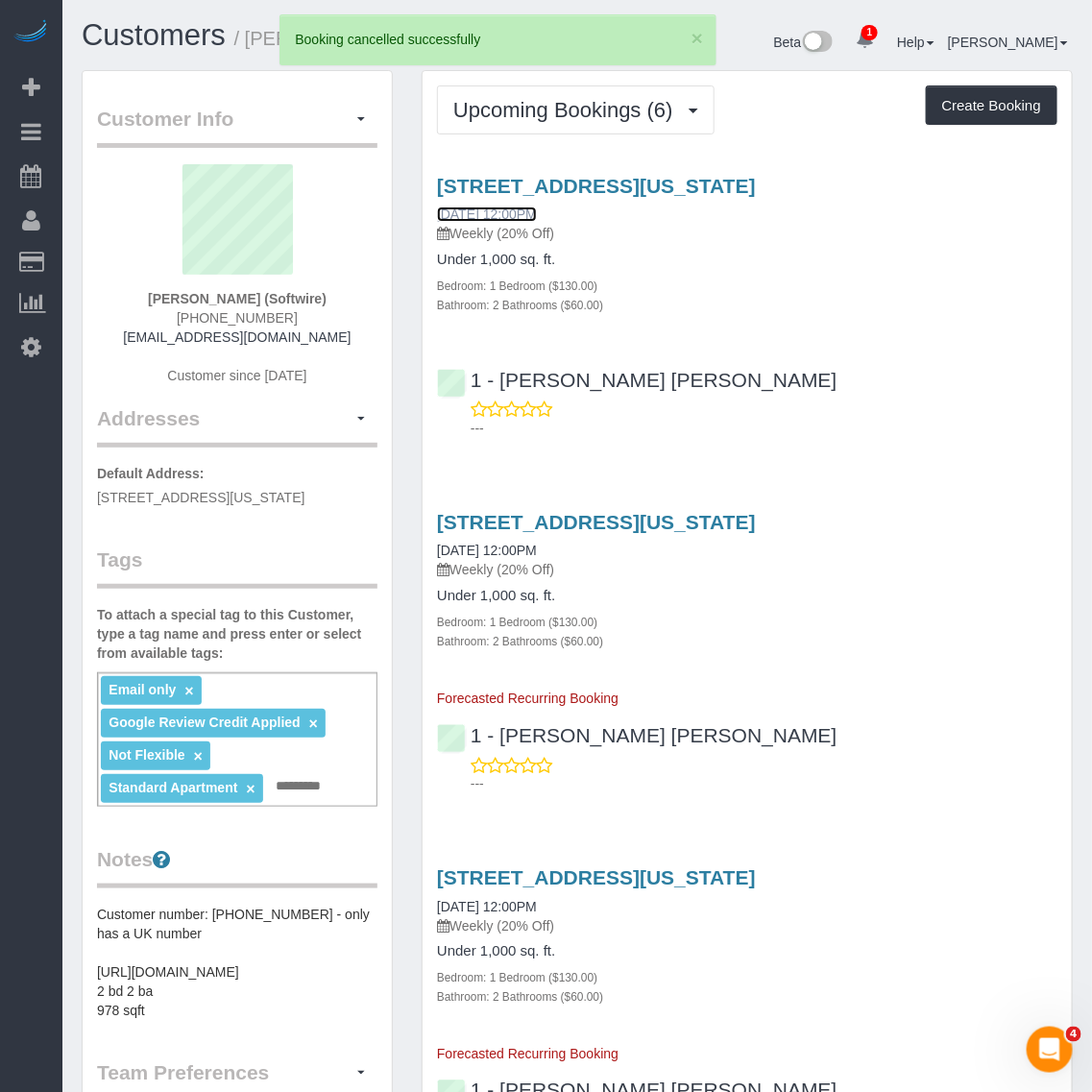
click at [442, 212] on link "09/29/2025 12:00PM" at bounding box center [487, 214] width 100 height 15
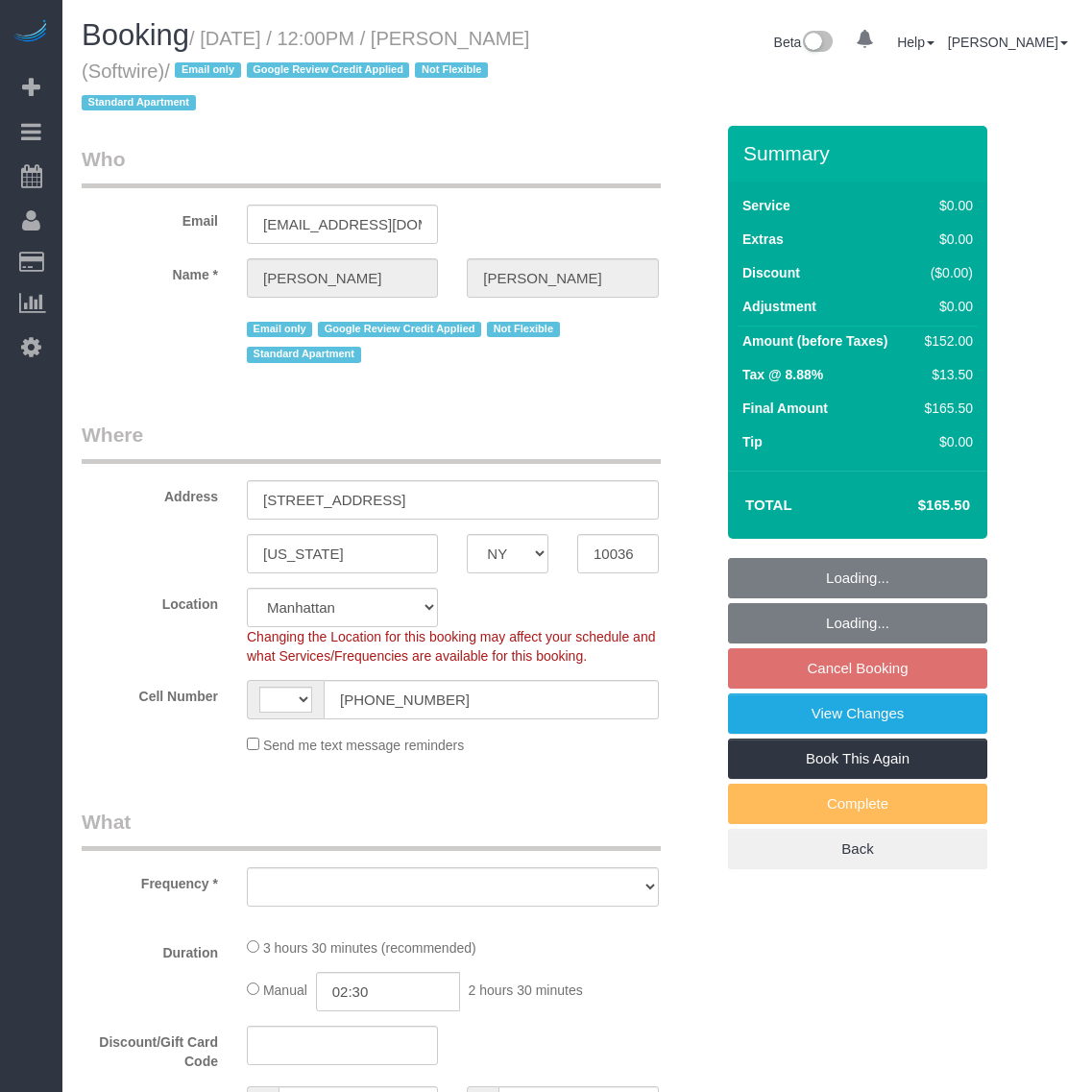
select select "NY"
select select "string:stripe-pm_1Qk5AB4VGloSiKo7ElGQsDok"
select select "string:[GEOGRAPHIC_DATA]"
select select "object:643"
select select "1"
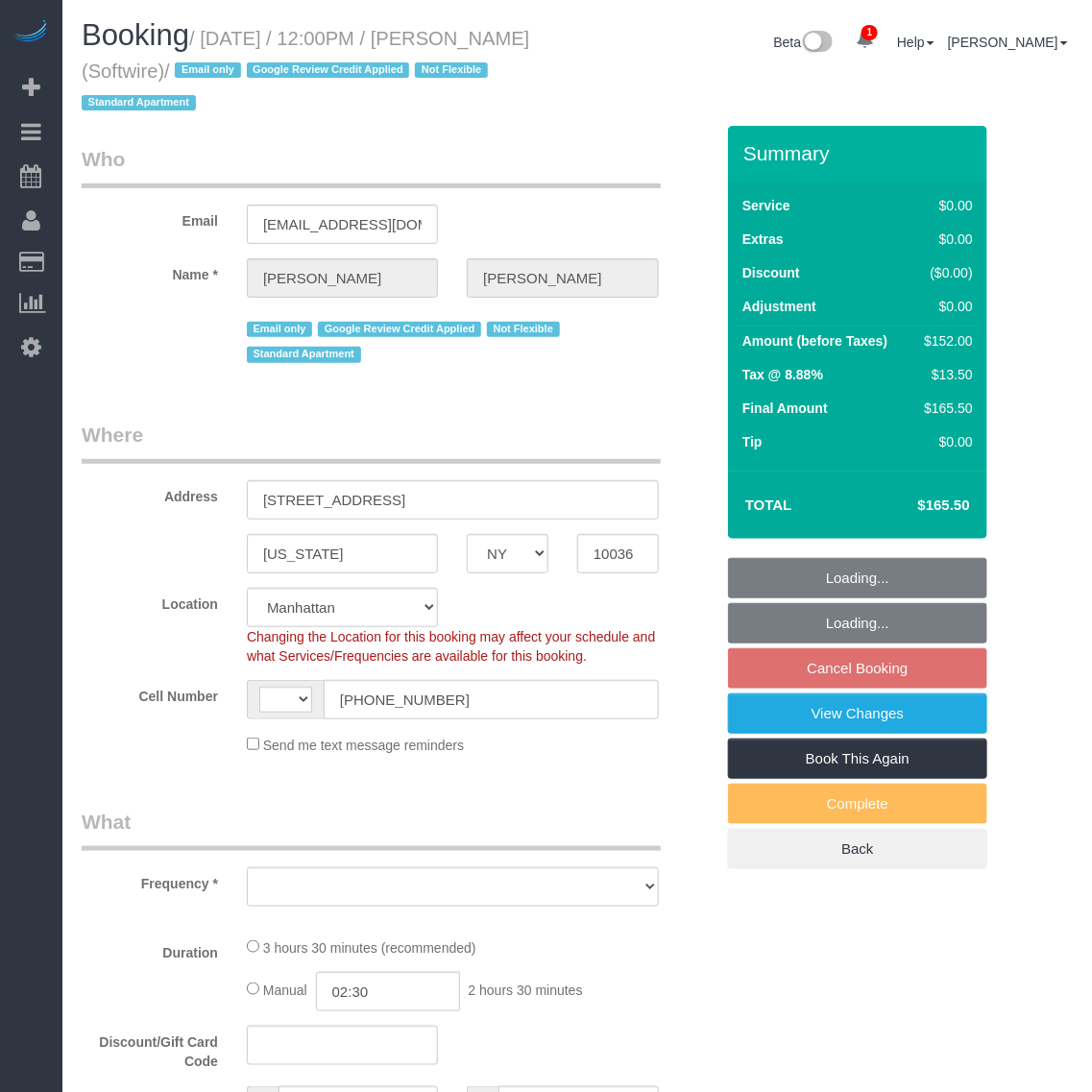
select select "2"
select select "number:89"
select select "number:90"
select select "number:15"
select select "number:6"
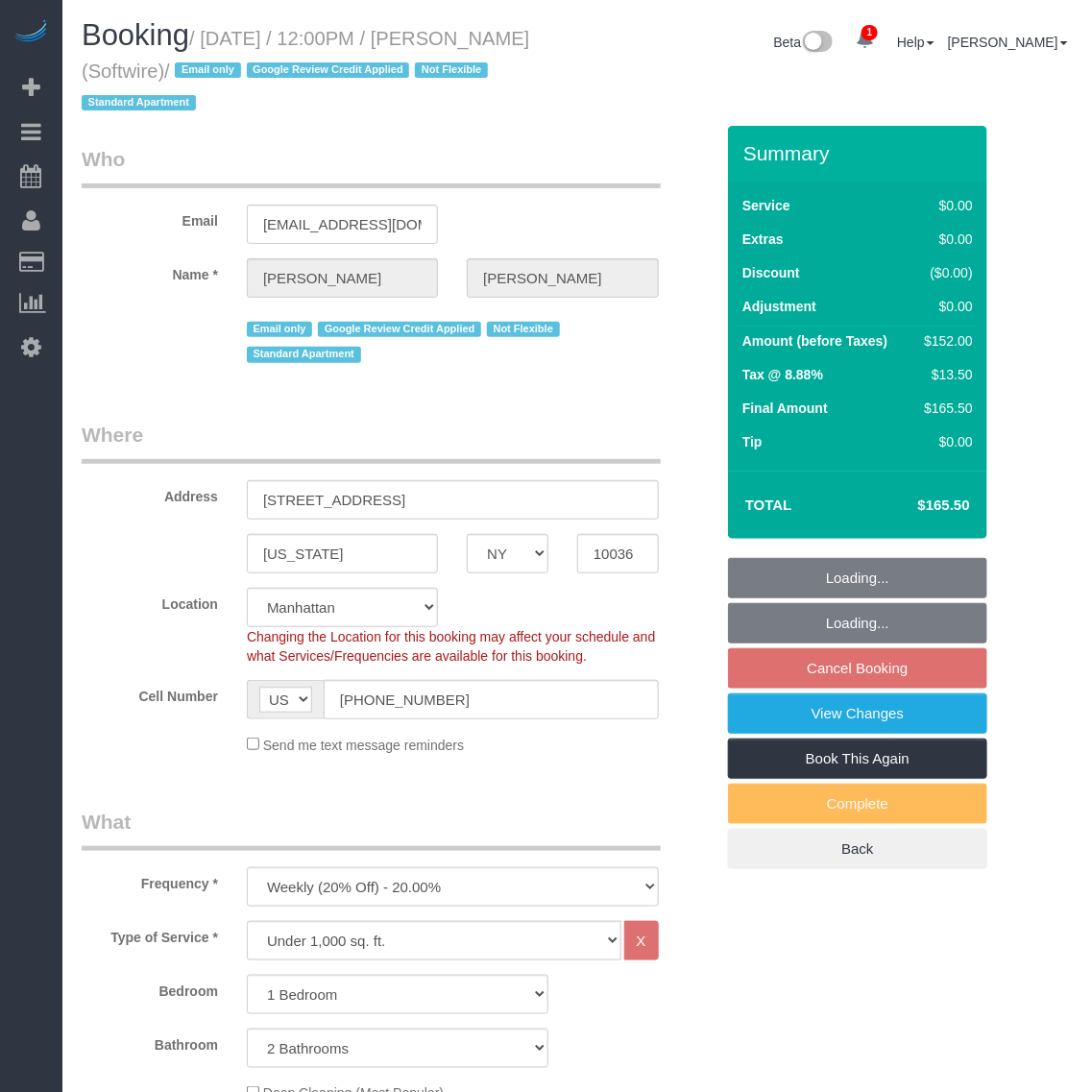
select select "object:1316"
select select "spot5"
select select "1"
select select "2"
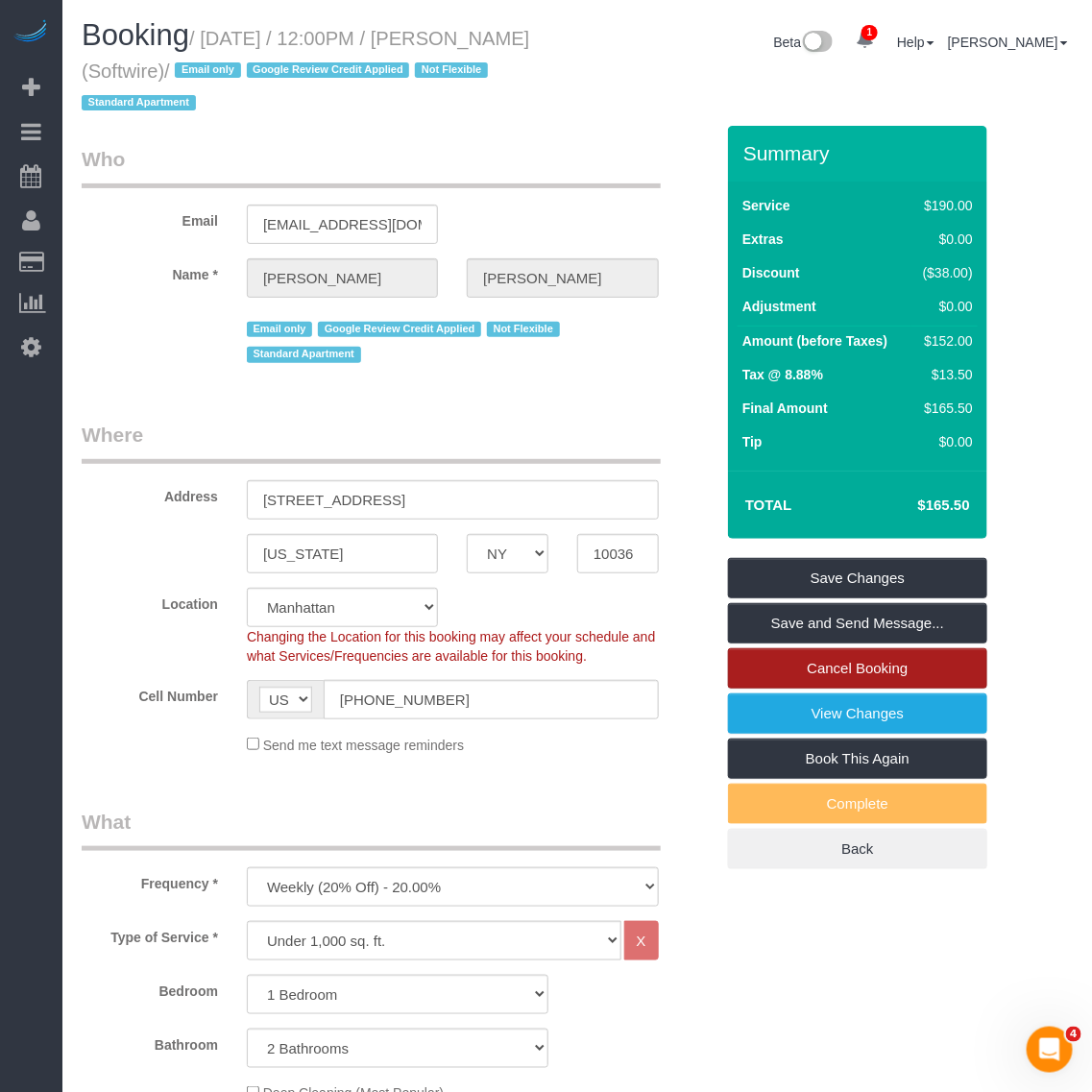
click at [890, 665] on link "Cancel Booking" at bounding box center [857, 668] width 259 height 40
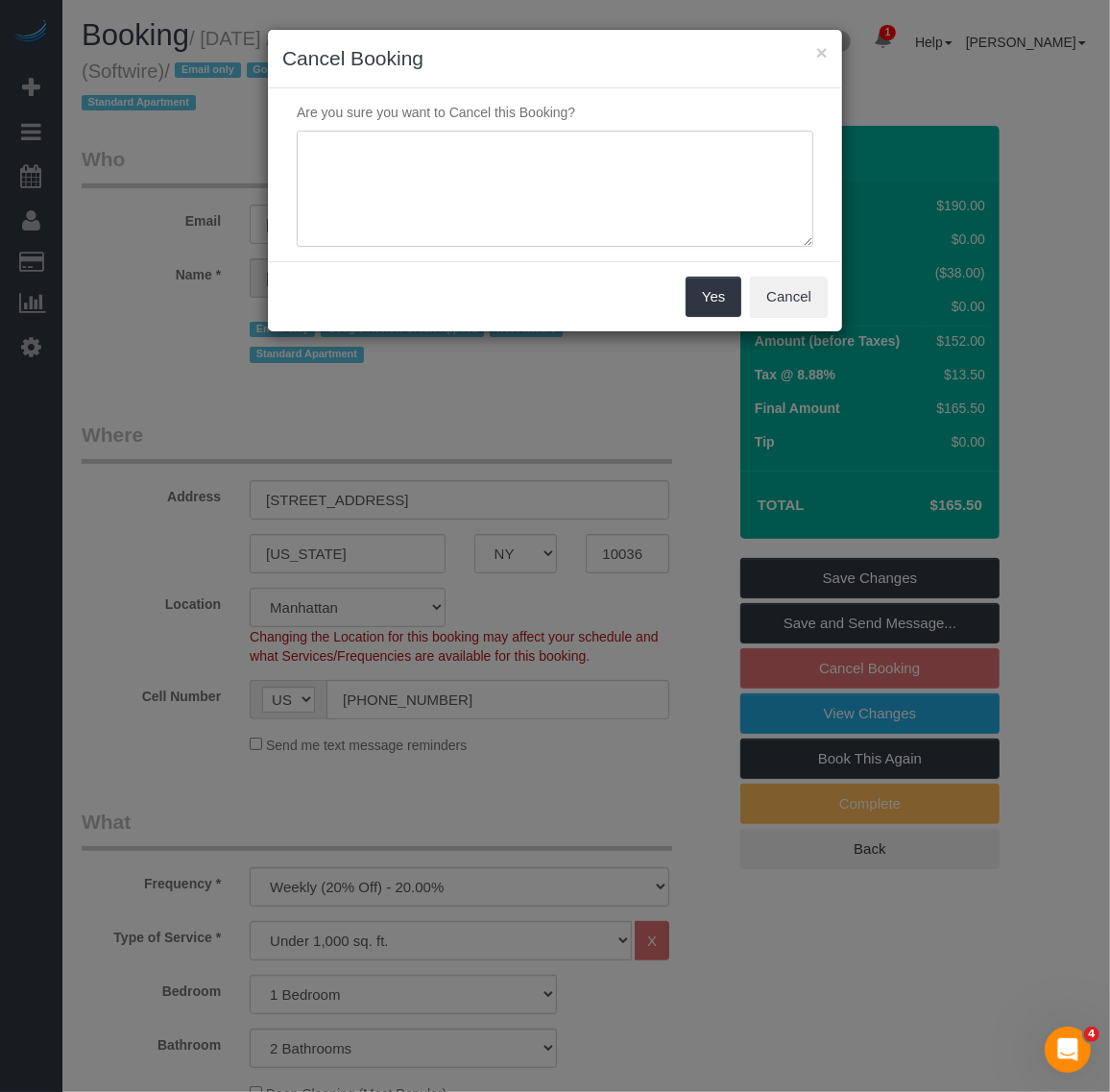
click at [524, 211] on textarea at bounding box center [555, 189] width 517 height 117
paste textarea "customer requested, wants to resume service on 3rd week of october"
type textarea "customer requested, wants to resume service on 3rd week of october"
click at [717, 303] on button "Yes" at bounding box center [714, 297] width 56 height 40
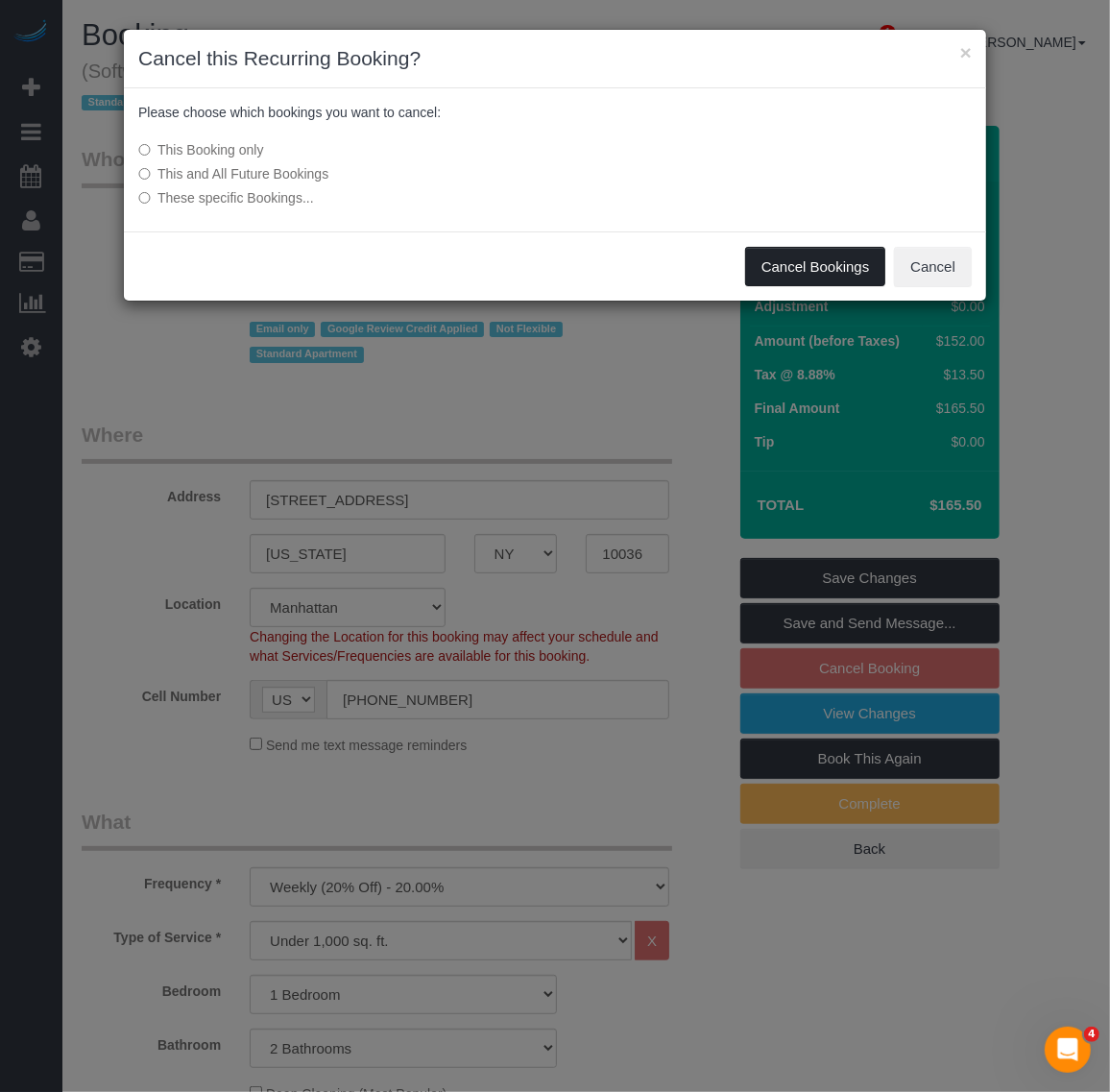
click at [803, 255] on button "Cancel Bookings" at bounding box center [815, 267] width 141 height 40
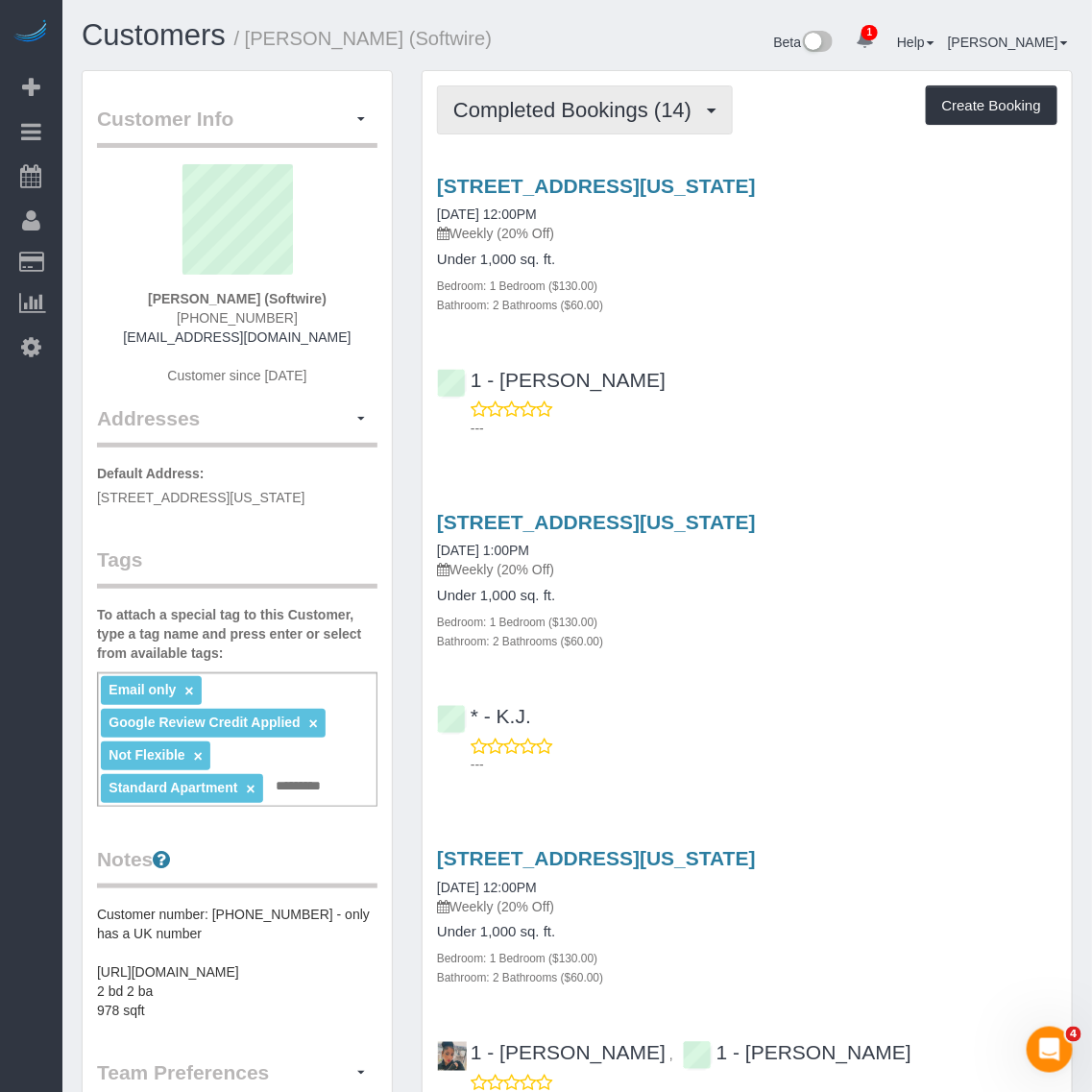
drag, startPoint x: 546, startPoint y: 74, endPoint x: 546, endPoint y: 92, distance: 18.3
drag, startPoint x: 550, startPoint y: 125, endPoint x: 564, endPoint y: 111, distance: 19.0
click at [558, 118] on button "Completed Bookings (14)" at bounding box center [585, 109] width 296 height 49
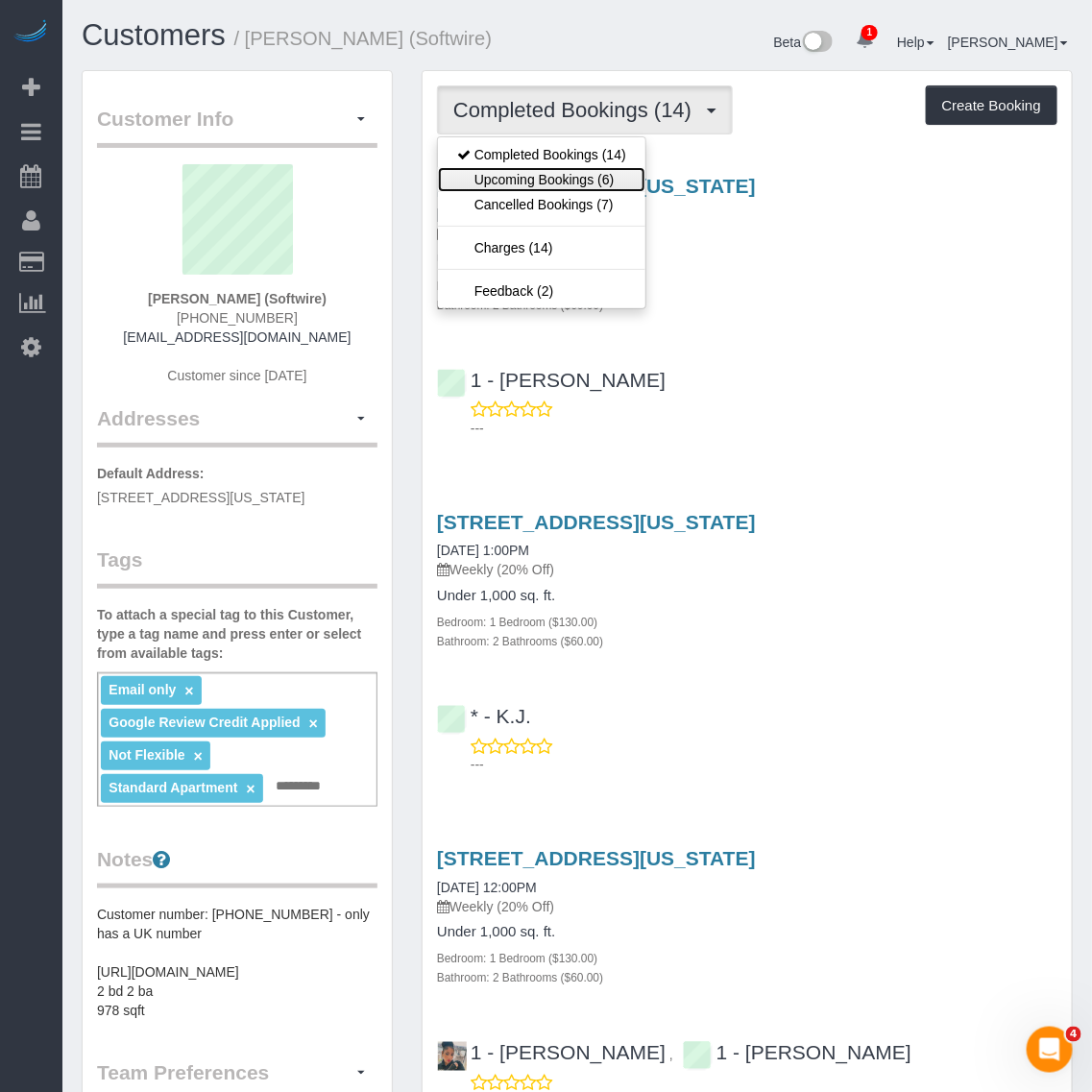
click at [526, 174] on link "Upcoming Bookings (6)" at bounding box center [541, 179] width 207 height 25
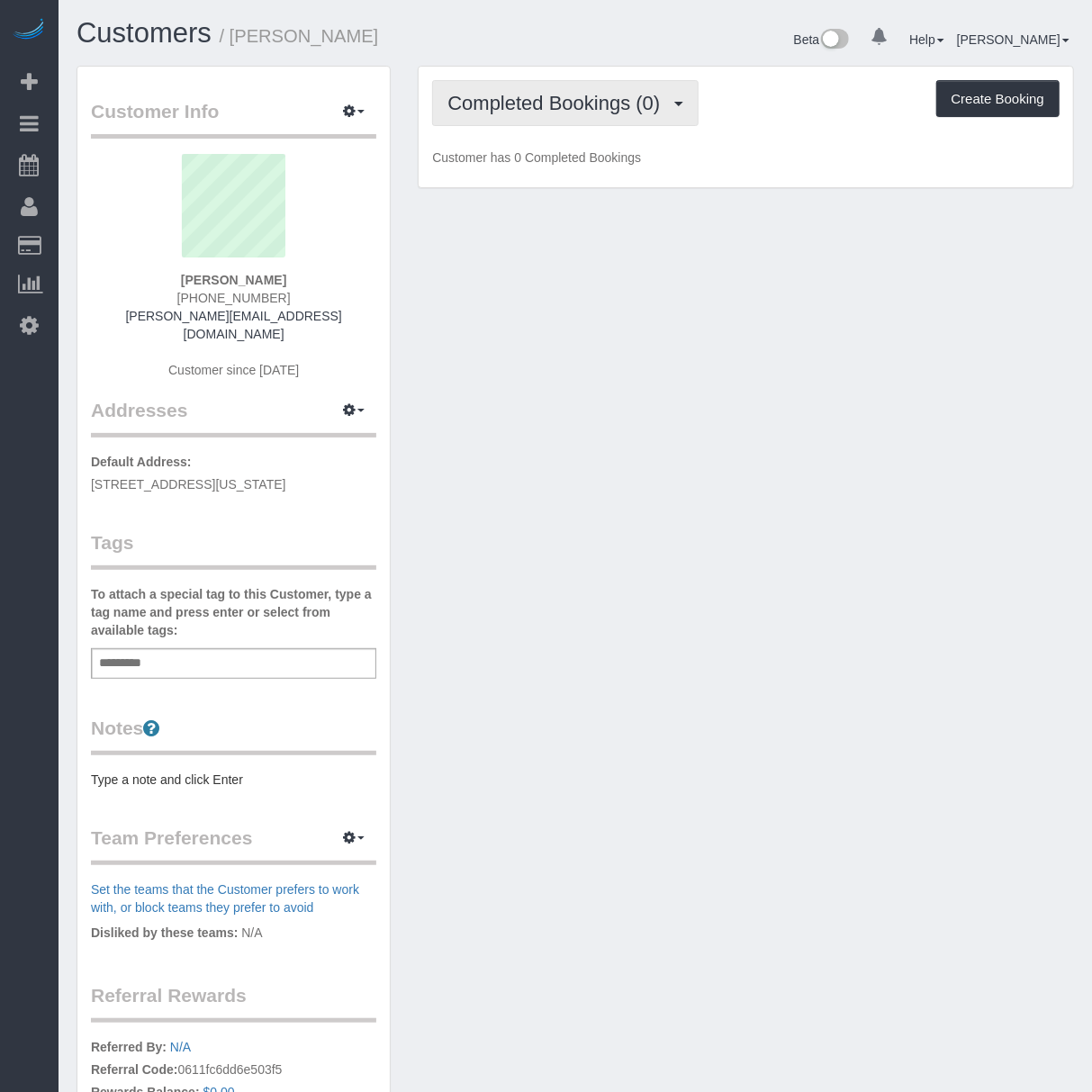
click at [561, 108] on span "Completed Bookings (0)" at bounding box center [558, 103] width 221 height 22
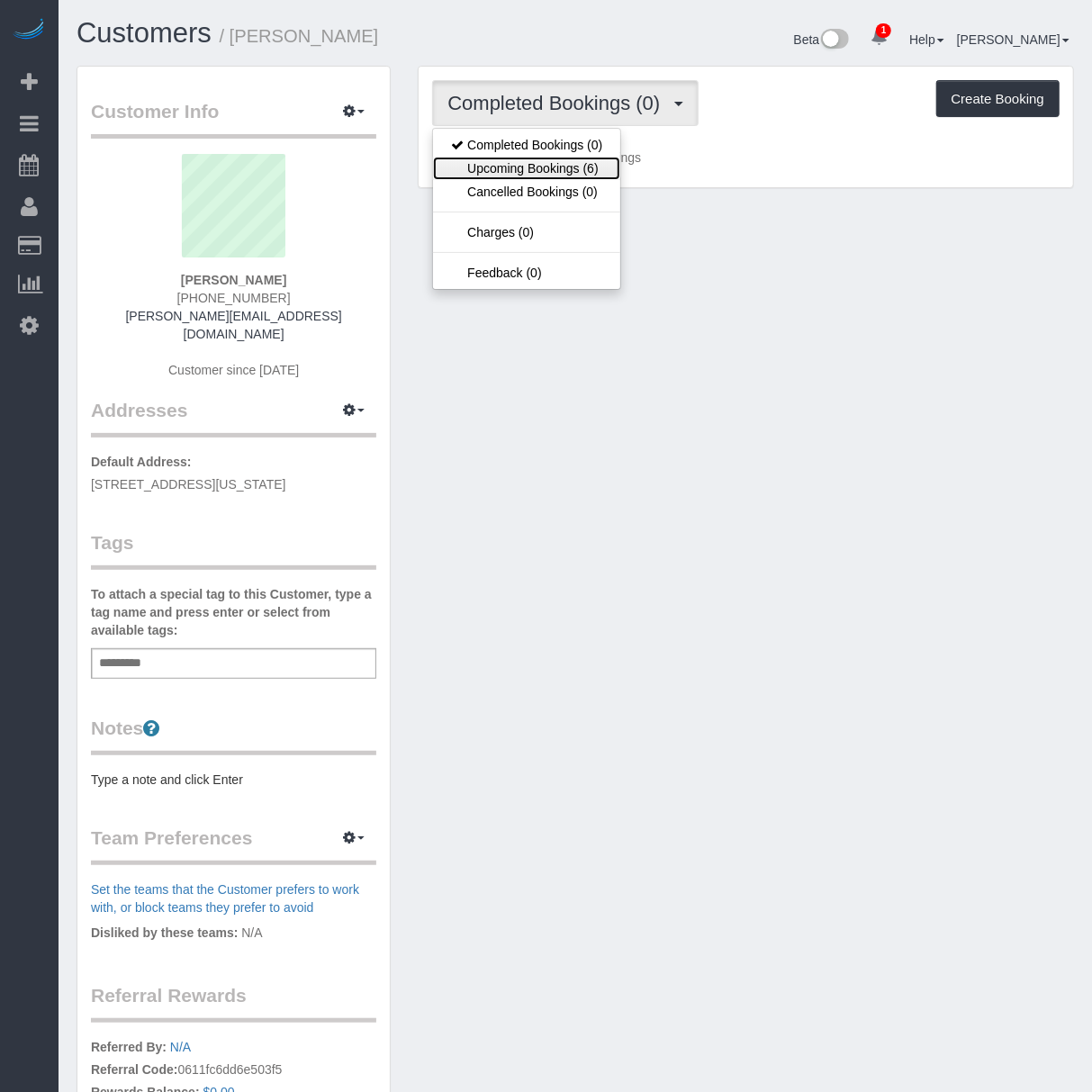
click at [551, 163] on link "Upcoming Bookings (6)" at bounding box center [527, 168] width 187 height 23
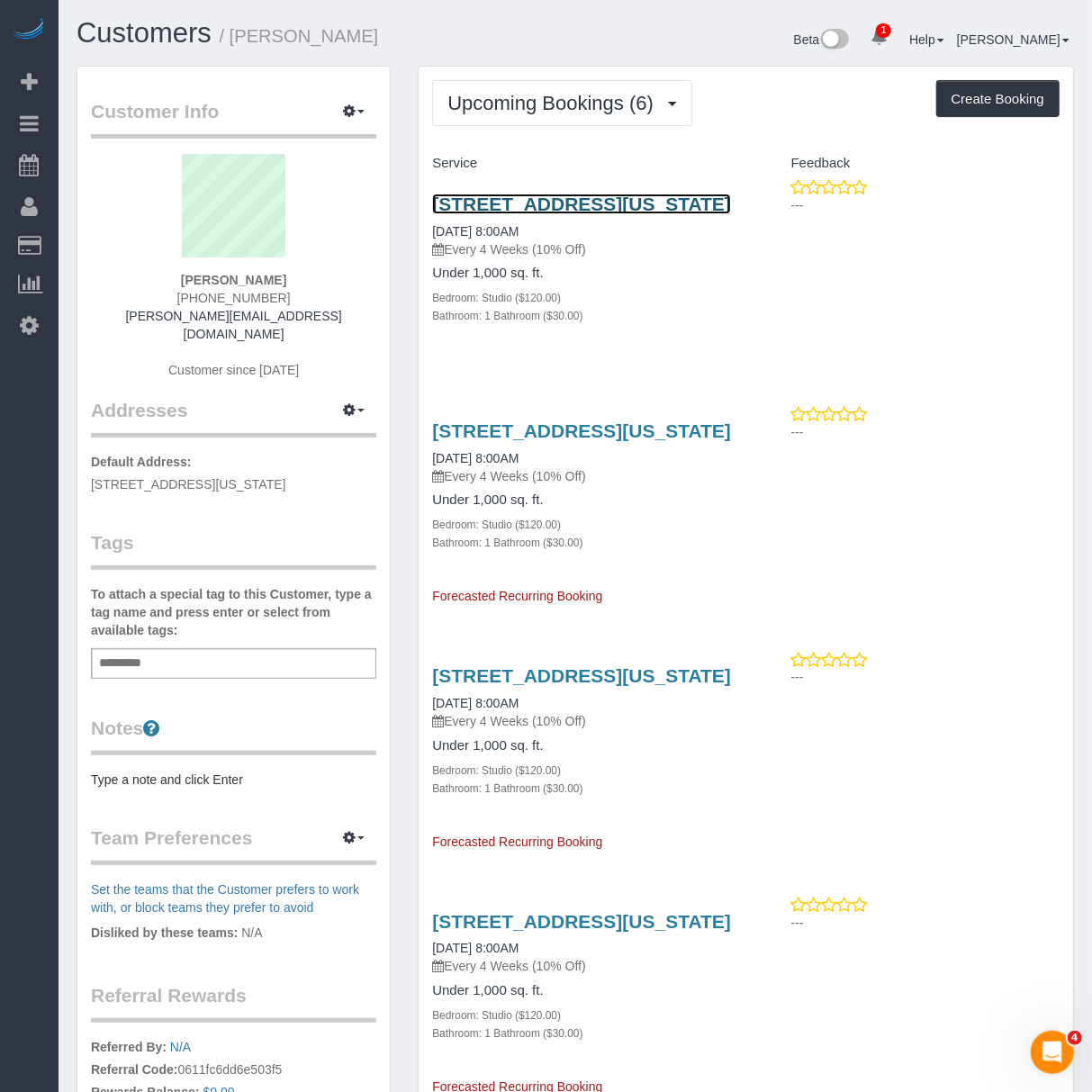
click at [559, 205] on link "400 E 71st St, 8r, New York, NY 10021" at bounding box center [581, 204] width 299 height 21
click at [352, 116] on icon "button" at bounding box center [349, 111] width 12 height 11
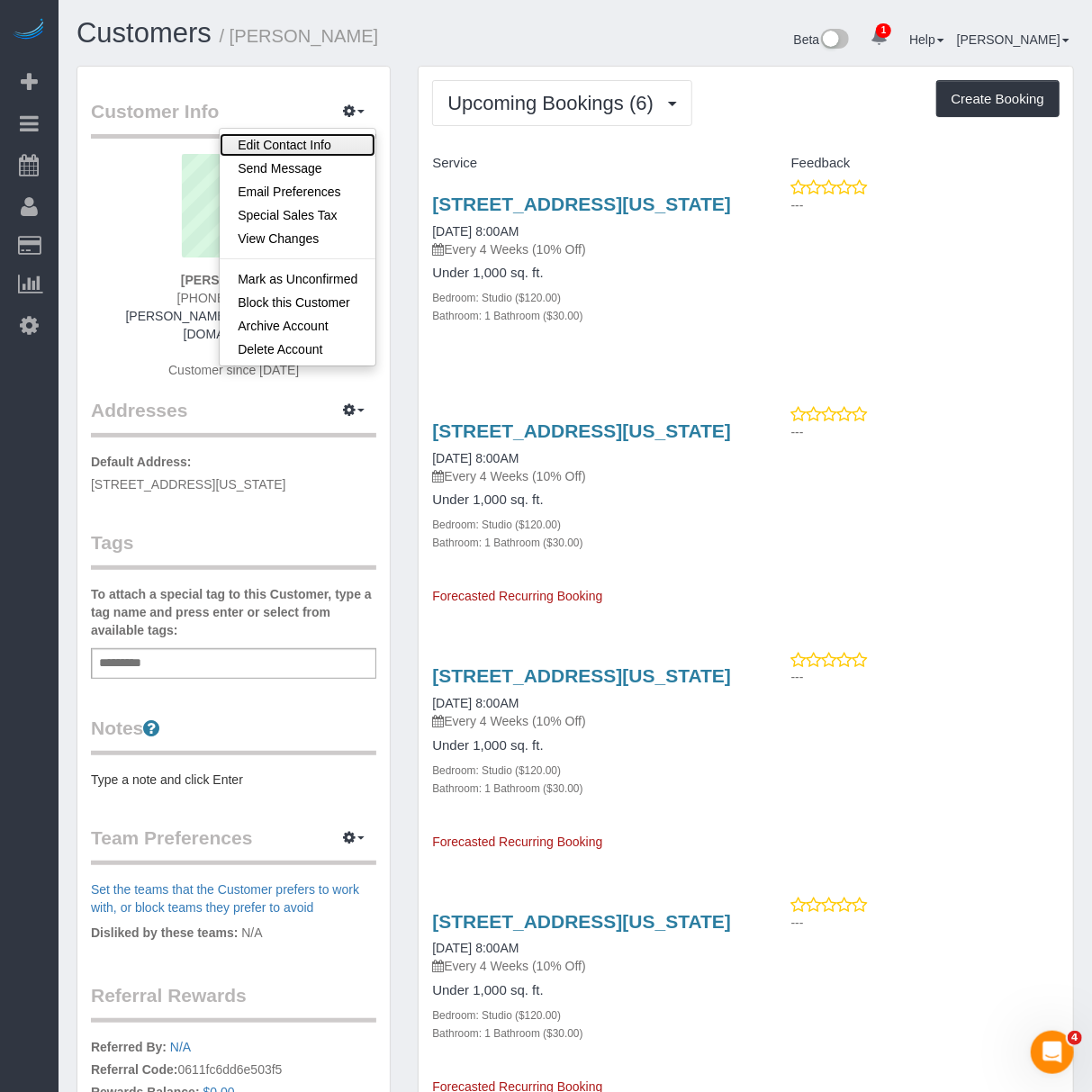
click at [322, 152] on link "Edit Contact Info" at bounding box center [297, 144] width 156 height 23
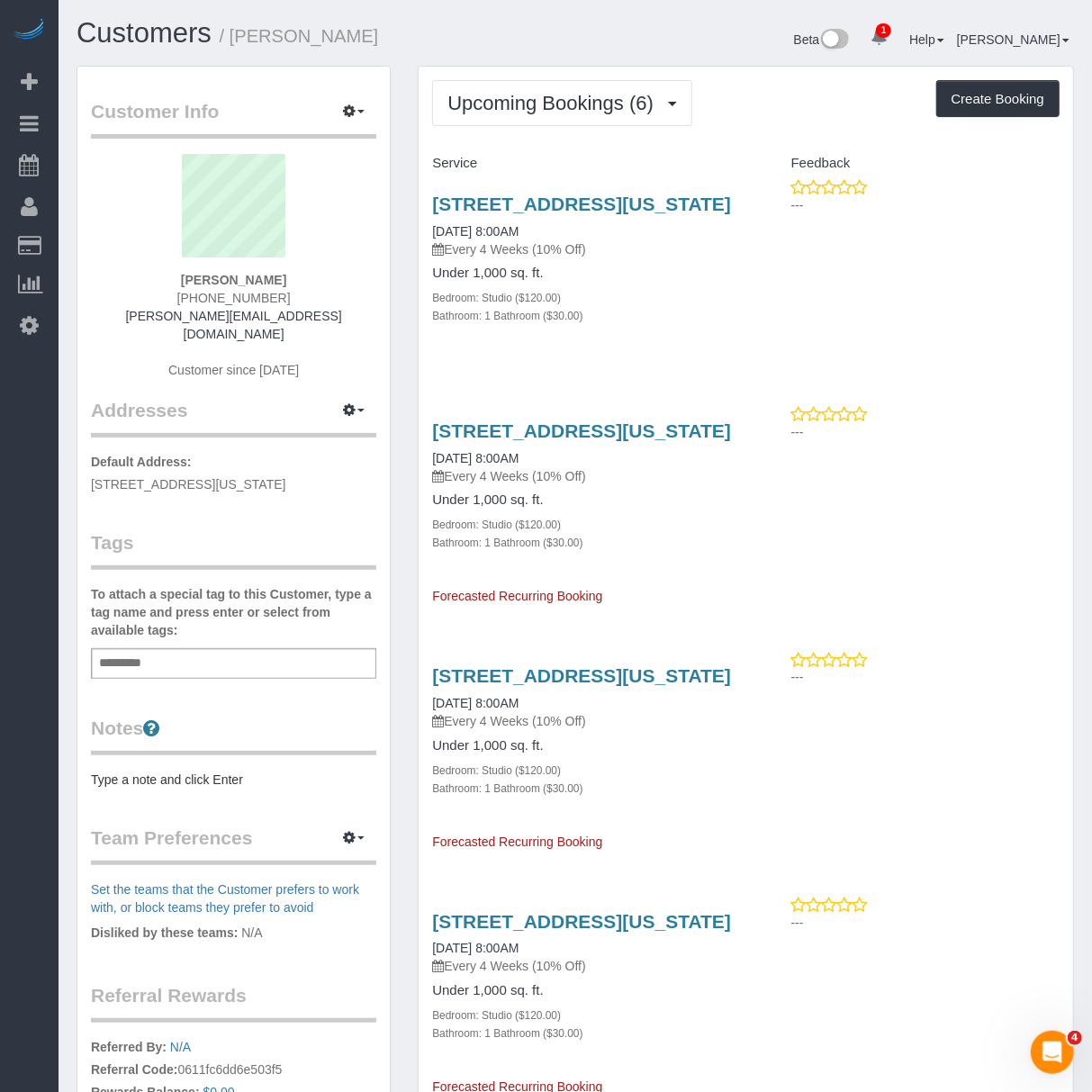
select select "NY"
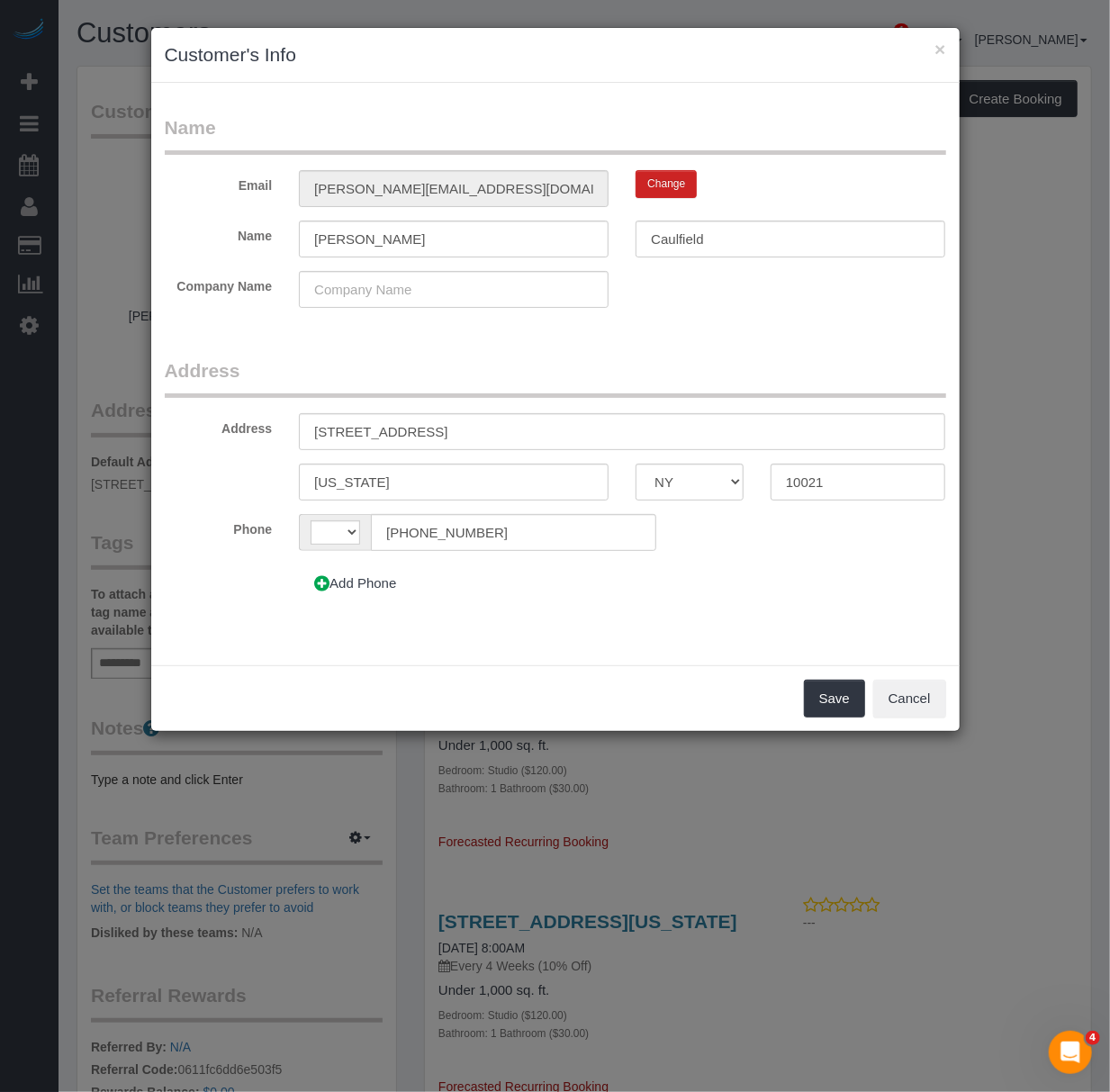
select select "string:[GEOGRAPHIC_DATA]"
click at [347, 433] on input "[STREET_ADDRESS]" at bounding box center [622, 431] width 647 height 37
click at [411, 432] on input "400 East 71st St, 8R" at bounding box center [622, 431] width 647 height 37
click at [412, 432] on input "400 East 71st St, 8R" at bounding box center [622, 431] width 647 height 37
click at [444, 428] on input "400 East 71st Street, 8R" at bounding box center [622, 431] width 647 height 37
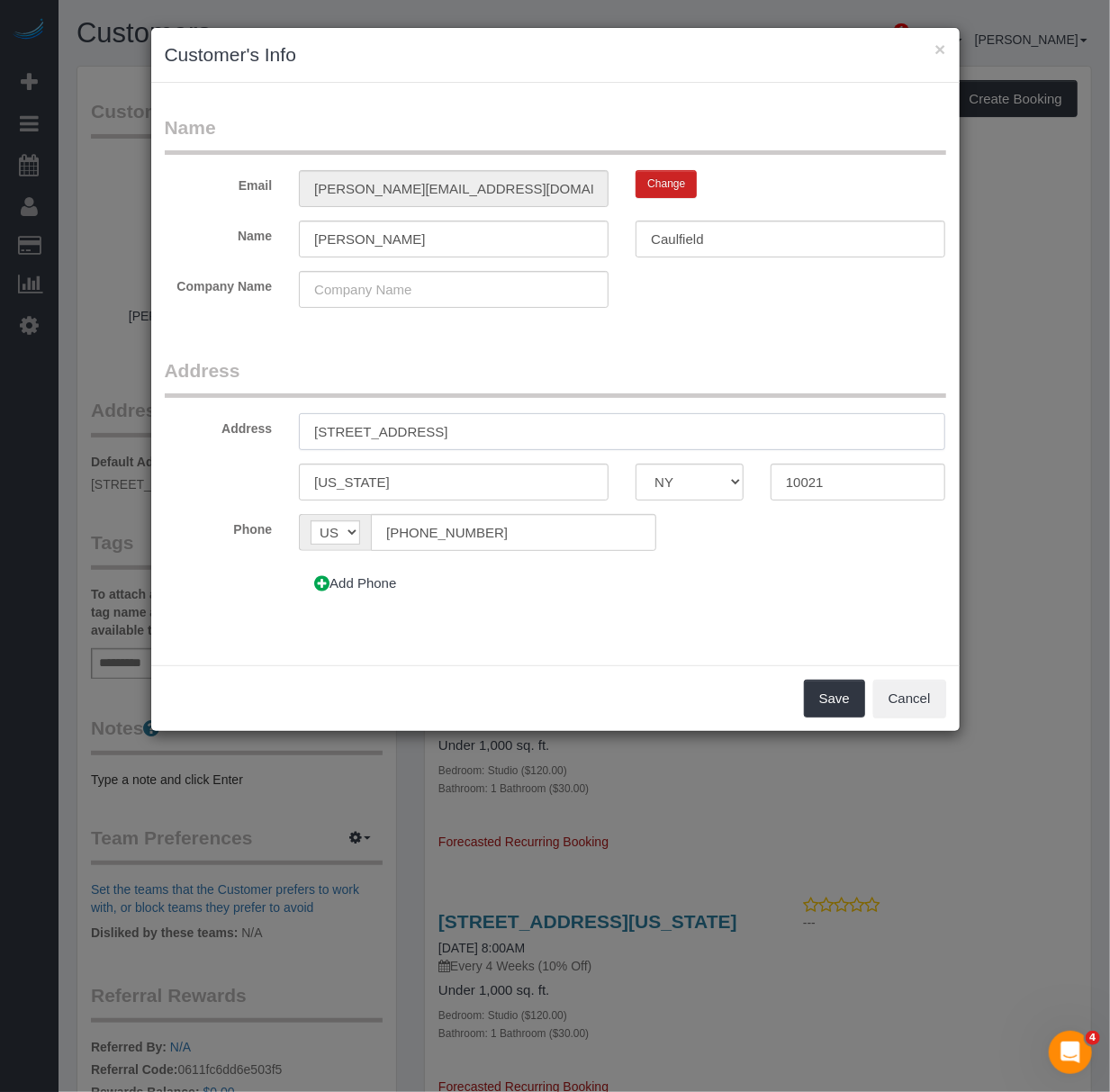
drag, startPoint x: 562, startPoint y: 416, endPoint x: 166, endPoint y: 420, distance: 396.0
click at [166, 420] on div "Address 400 East 71st Street, Apartment 8R" at bounding box center [555, 431] width 809 height 37
type input "400 East 71st Street, Apartment 8R"
click at [588, 428] on input "400 East 71st Street, Apartment 8R" at bounding box center [622, 431] width 647 height 37
drag, startPoint x: 559, startPoint y: 434, endPoint x: 202, endPoint y: 433, distance: 357.0
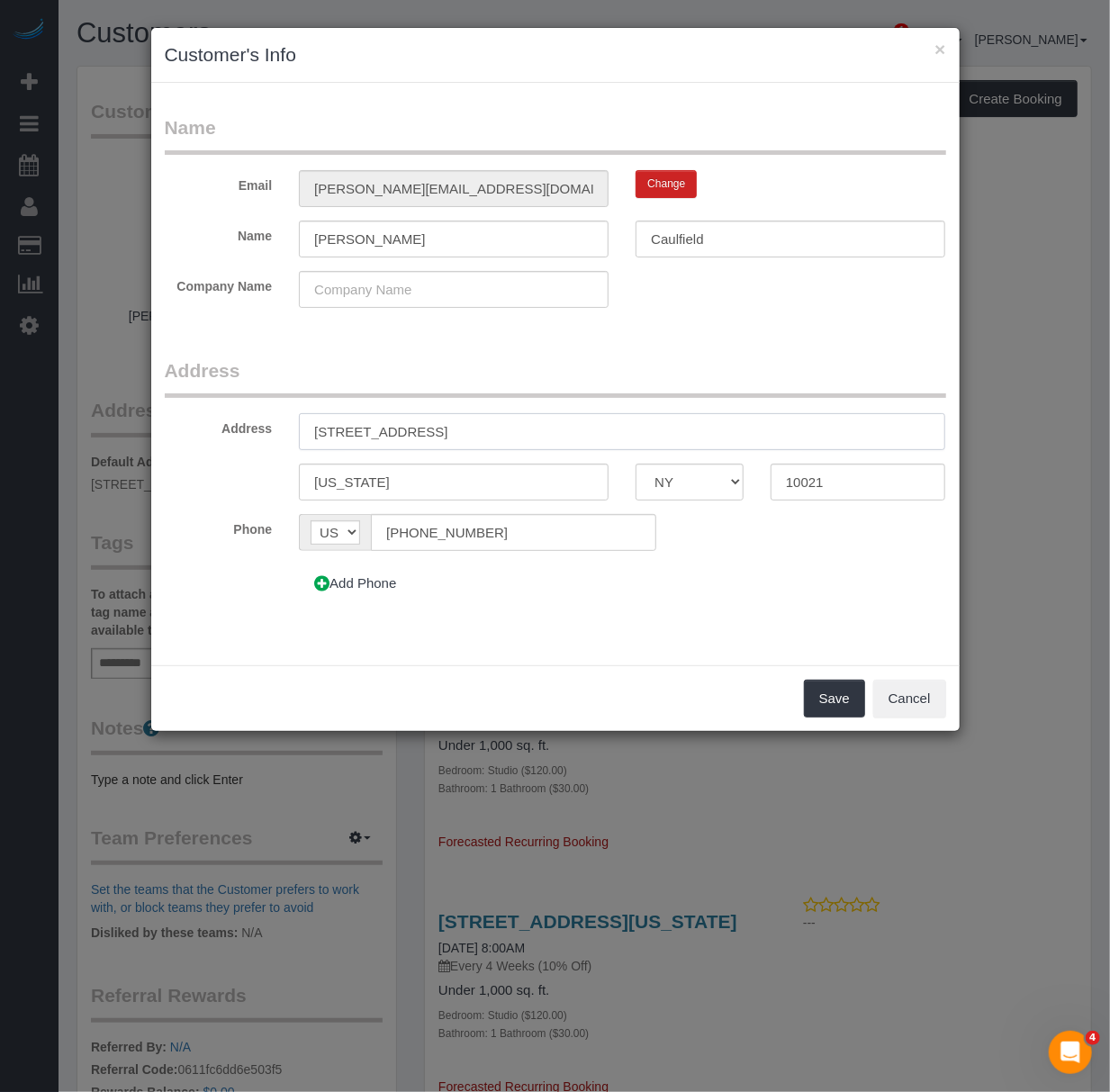
click at [202, 433] on div "Address 400 East 71st Street, Apartment 8R" at bounding box center [555, 431] width 809 height 37
click at [559, 428] on input "400 East 71st Street, Apartment 8R" at bounding box center [622, 431] width 647 height 37
click at [831, 692] on button "Save" at bounding box center [834, 698] width 61 height 37
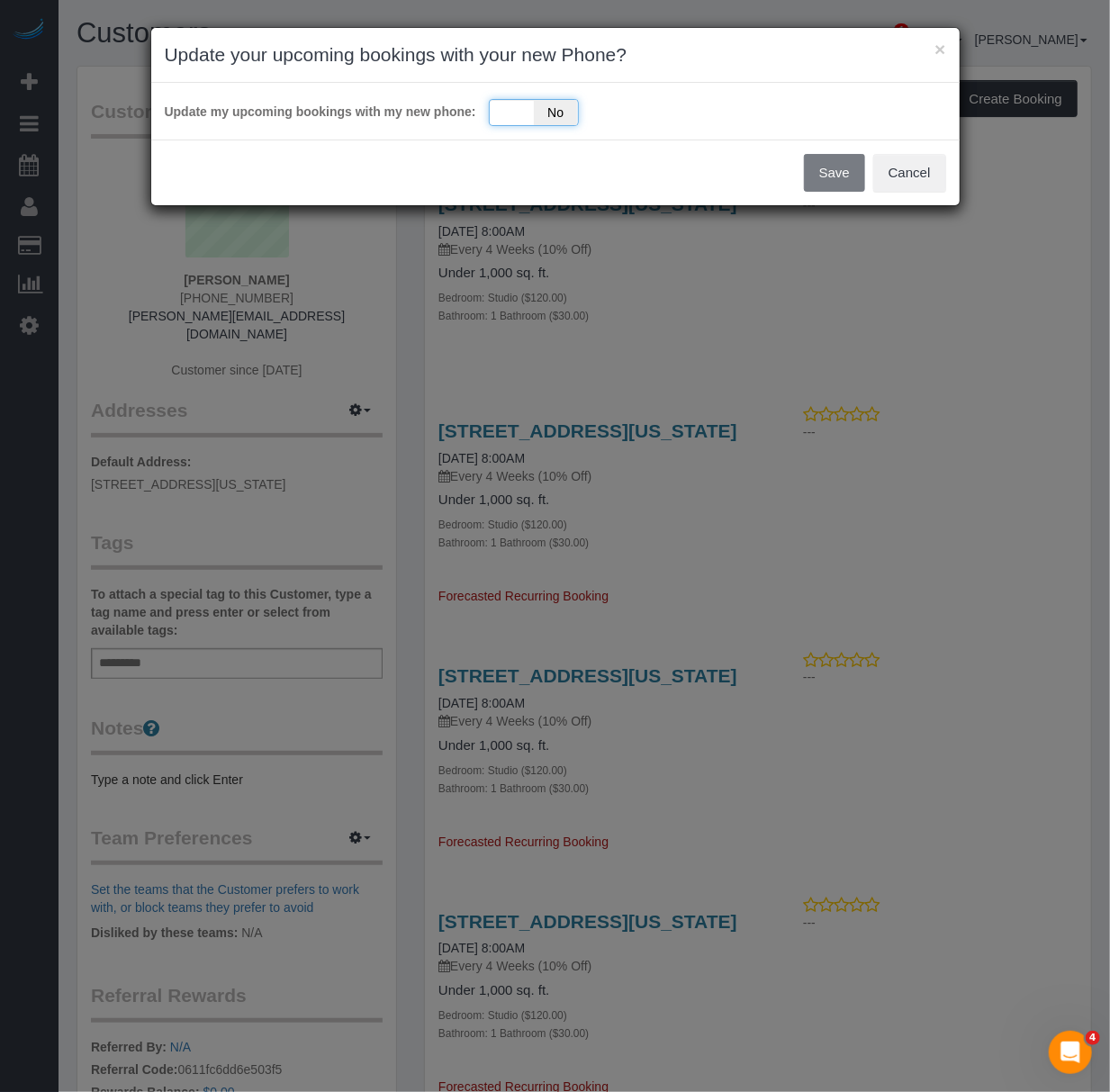
click at [515, 109] on div "Yes No" at bounding box center [534, 112] width 90 height 27
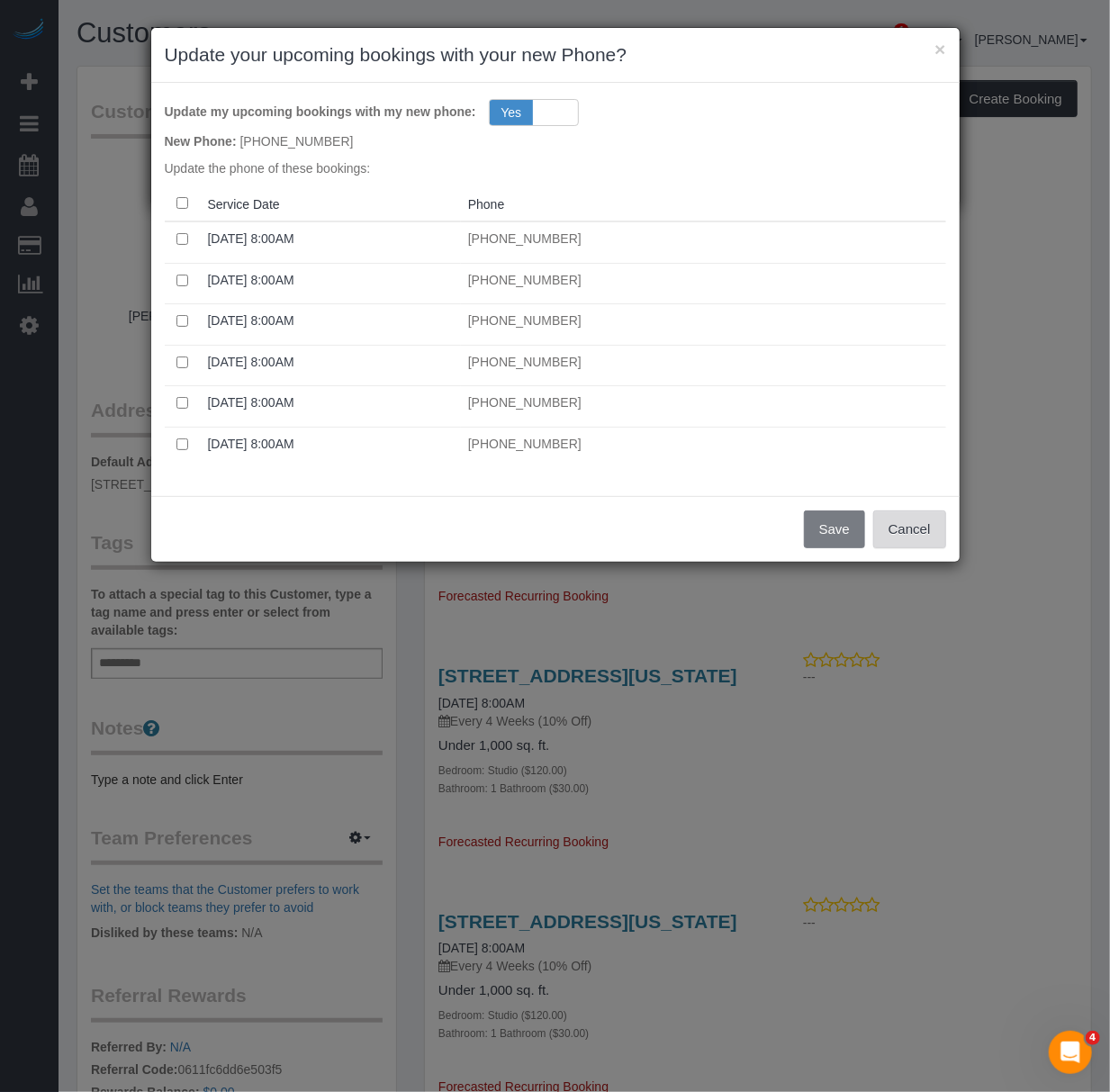
click at [926, 535] on button "Cancel" at bounding box center [910, 530] width 73 height 37
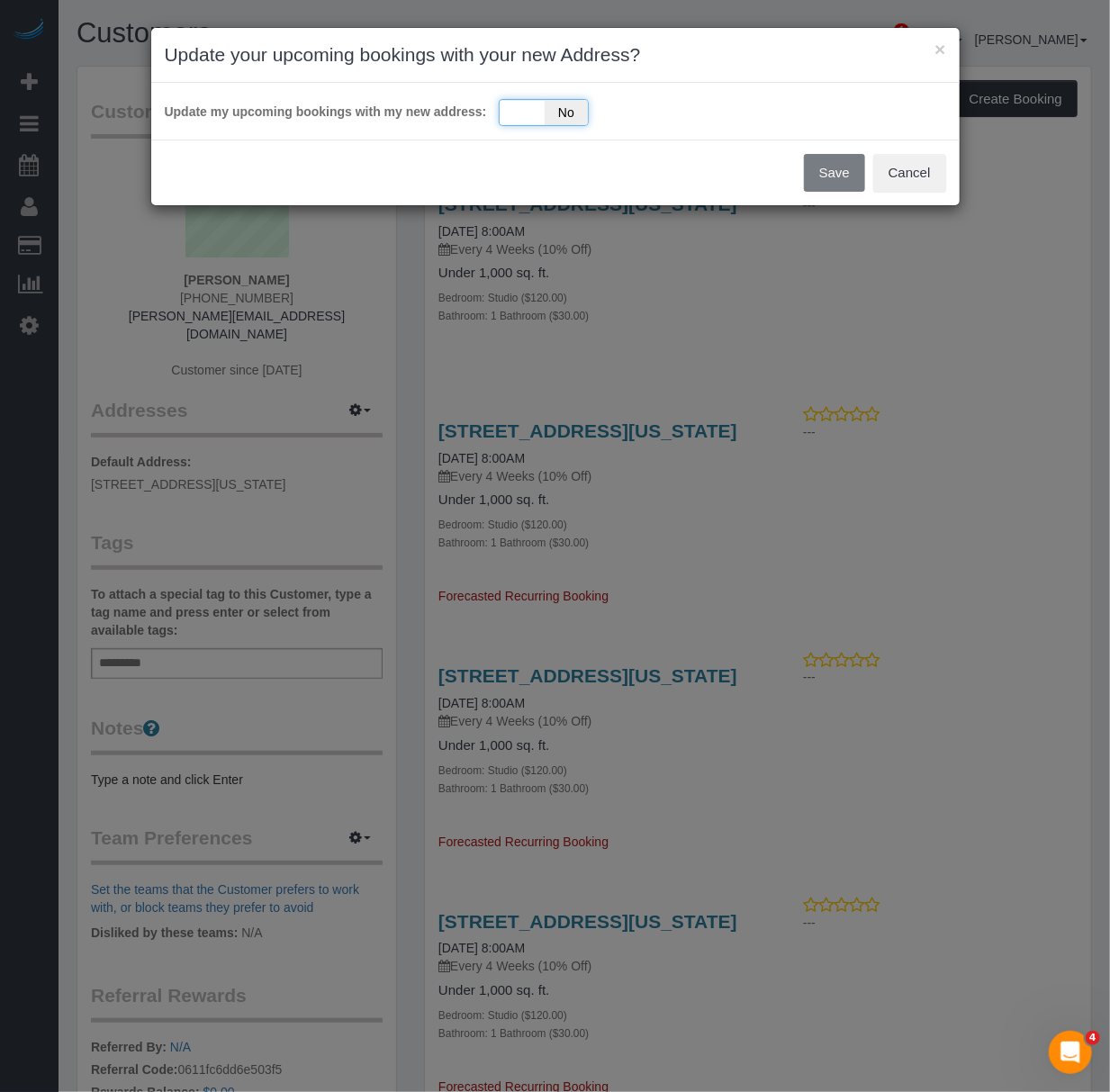
click at [504, 112] on div "Yes No" at bounding box center [544, 112] width 90 height 27
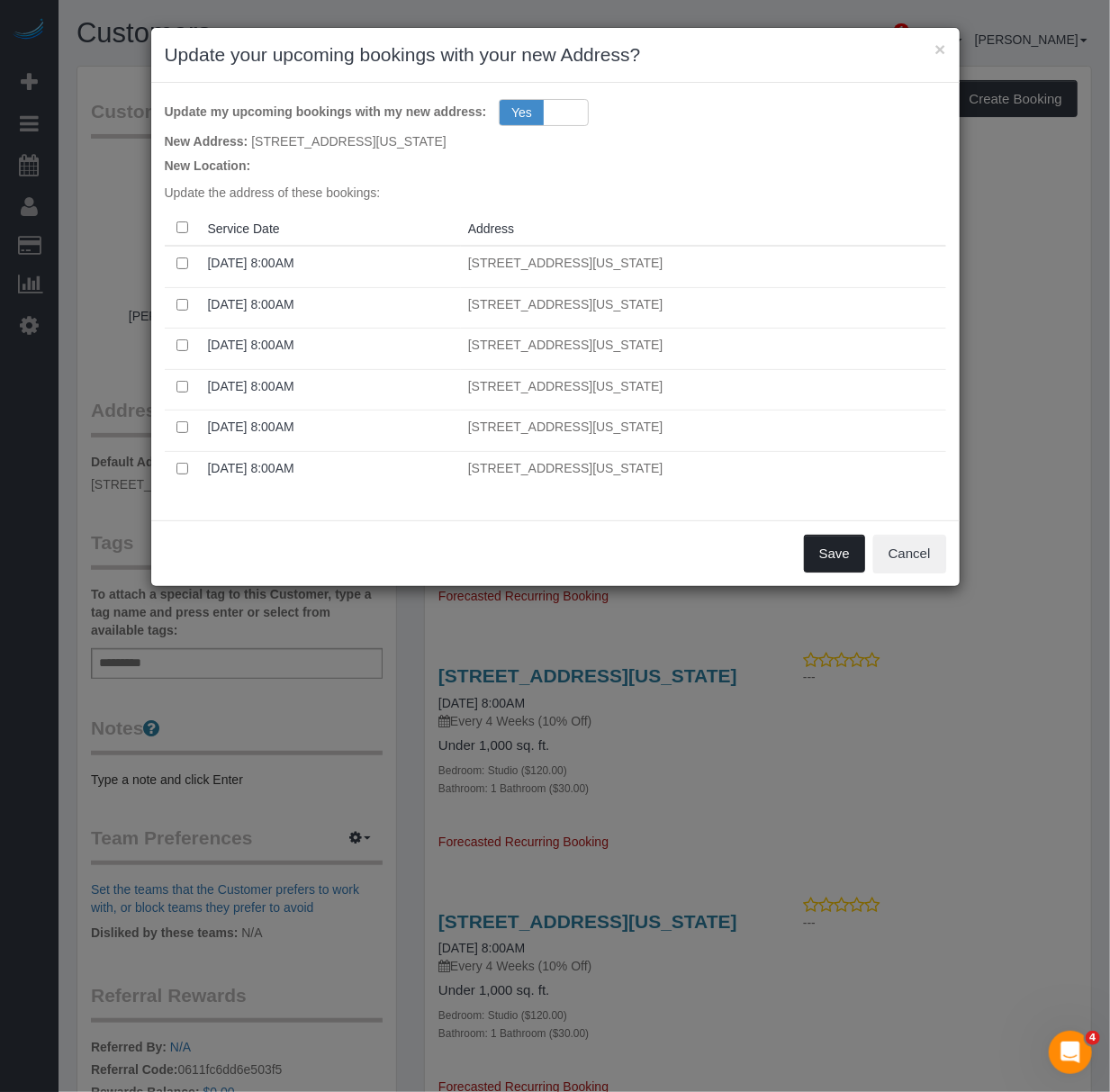
click at [831, 557] on button "Save" at bounding box center [834, 554] width 61 height 37
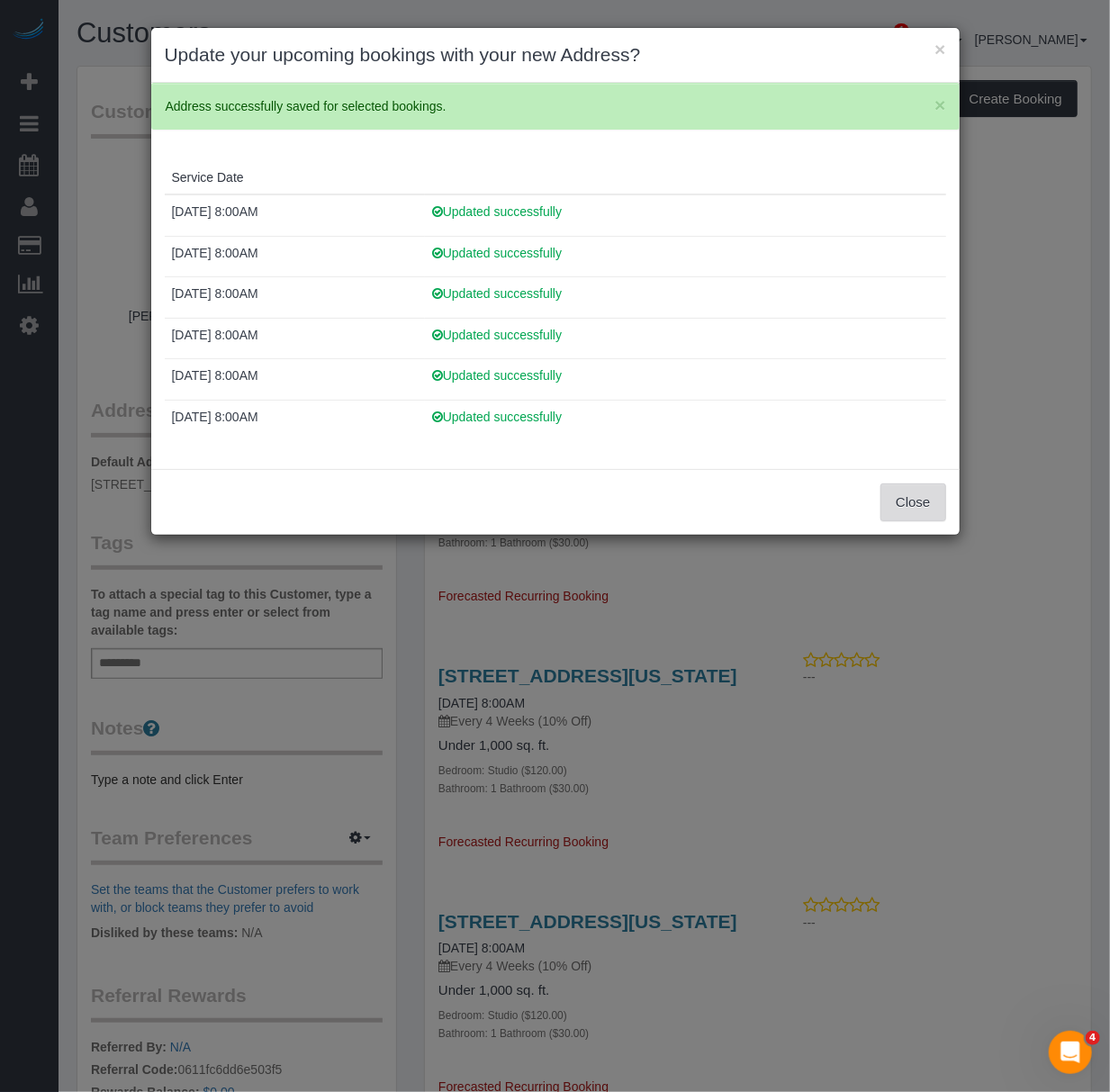
click at [899, 501] on button "Close" at bounding box center [912, 502] width 65 height 37
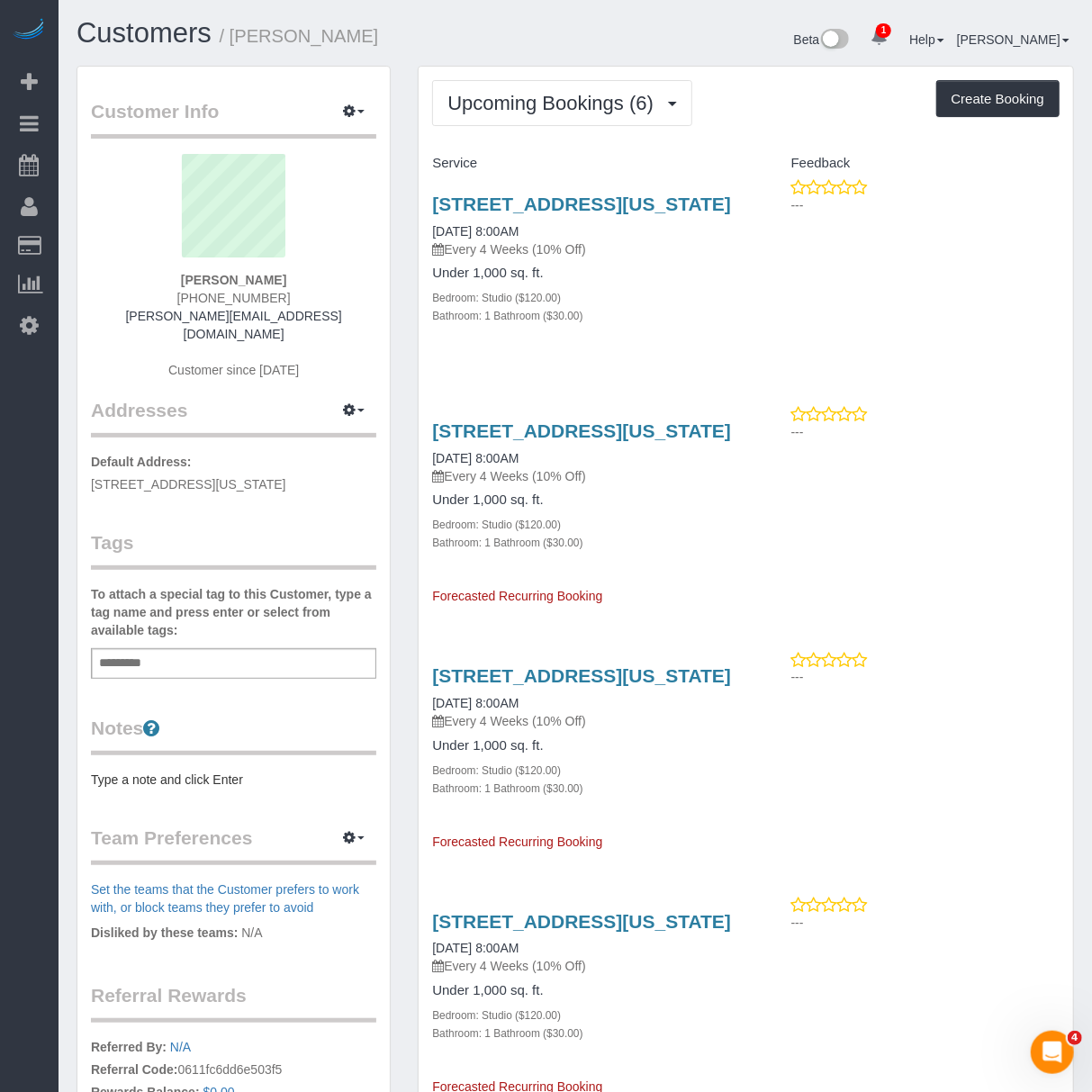
click at [164, 770] on pre "Type a note and click Enter" at bounding box center [233, 779] width 286 height 18
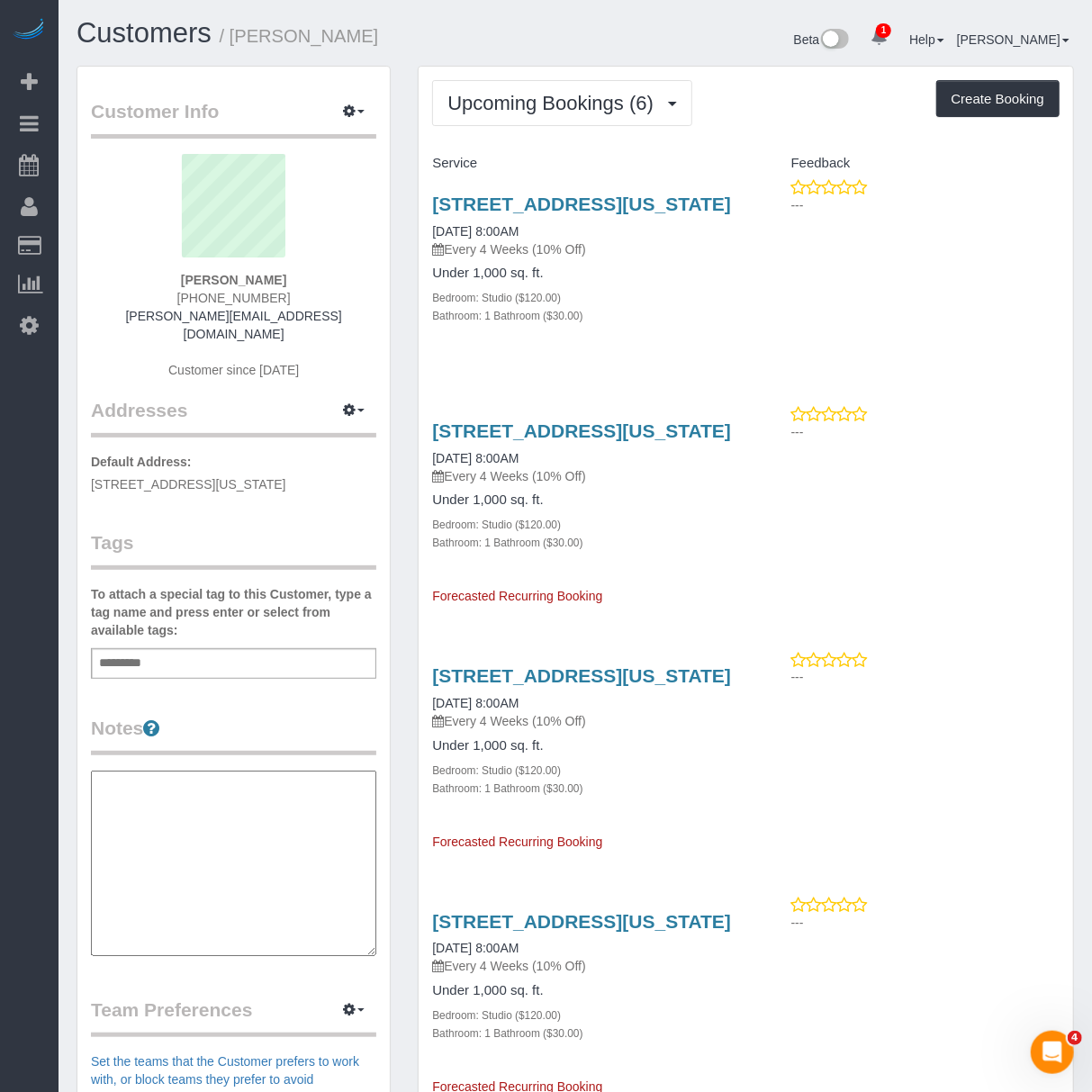
click at [172, 833] on textarea at bounding box center [233, 863] width 286 height 186
paste textarea "**********"
type textarea "**********"
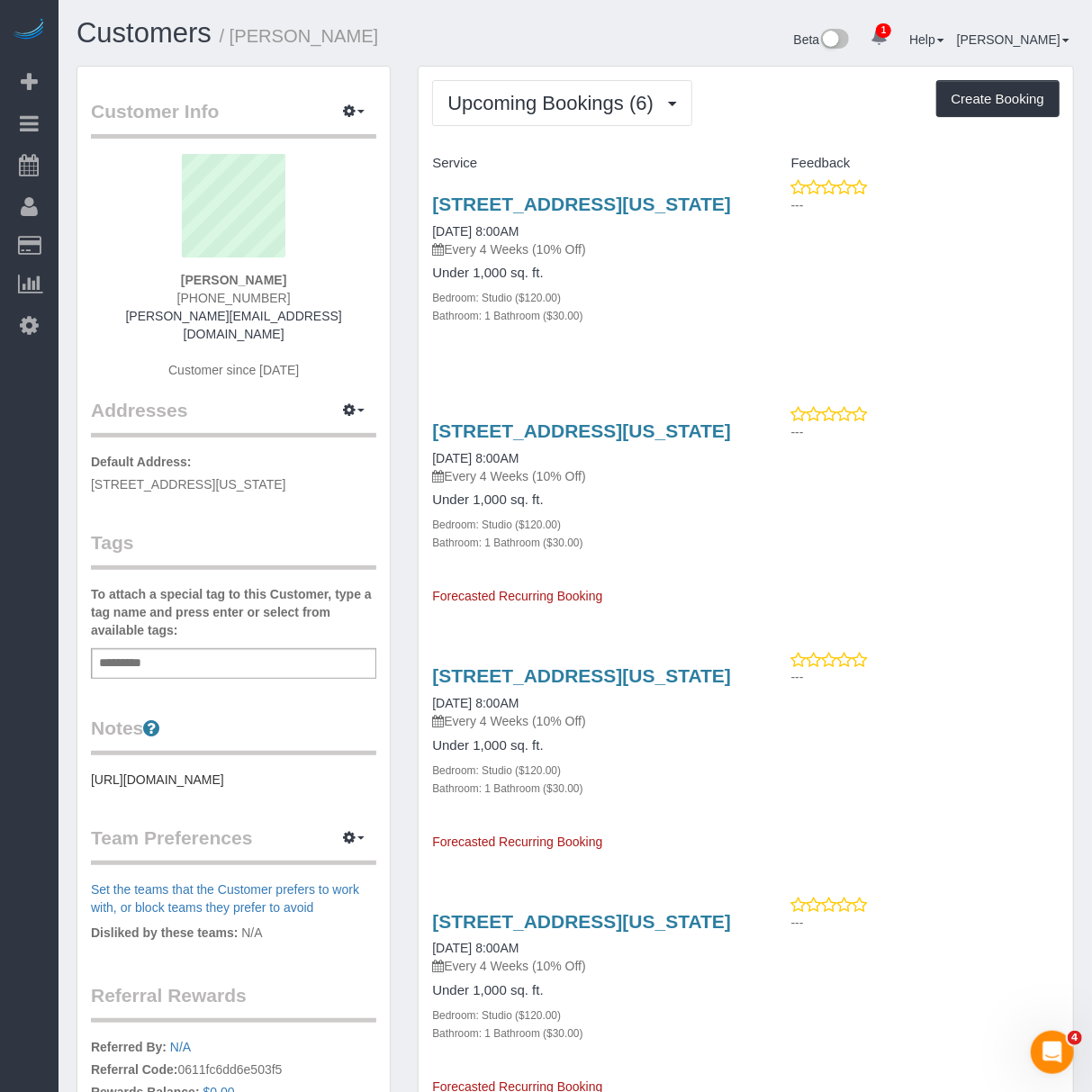
click at [215, 661] on div "Add a tag" at bounding box center [233, 664] width 286 height 31
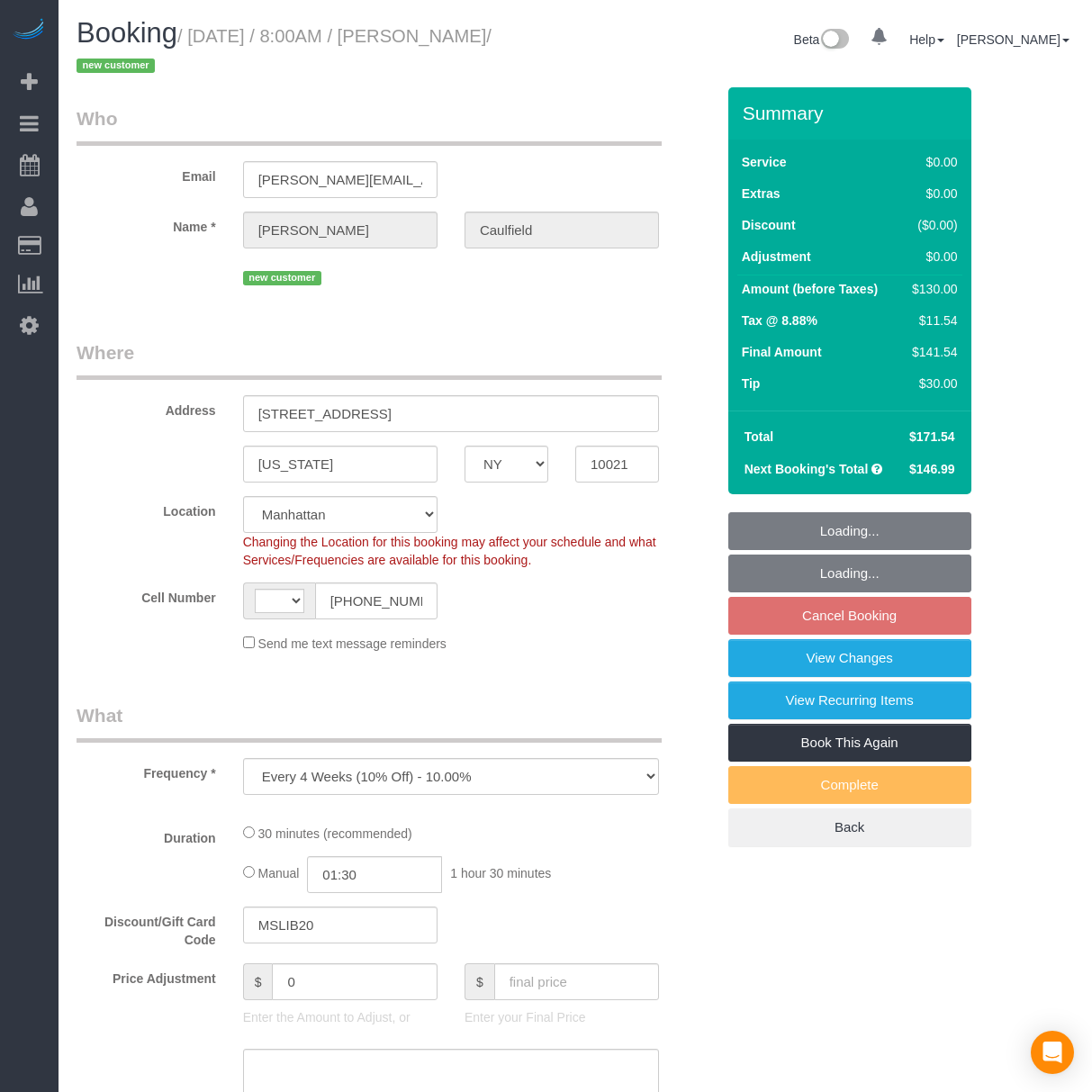
select select "NY"
select select "string:stripe-pm_1Ryi9k4VGloSiKo73cZzjRXF"
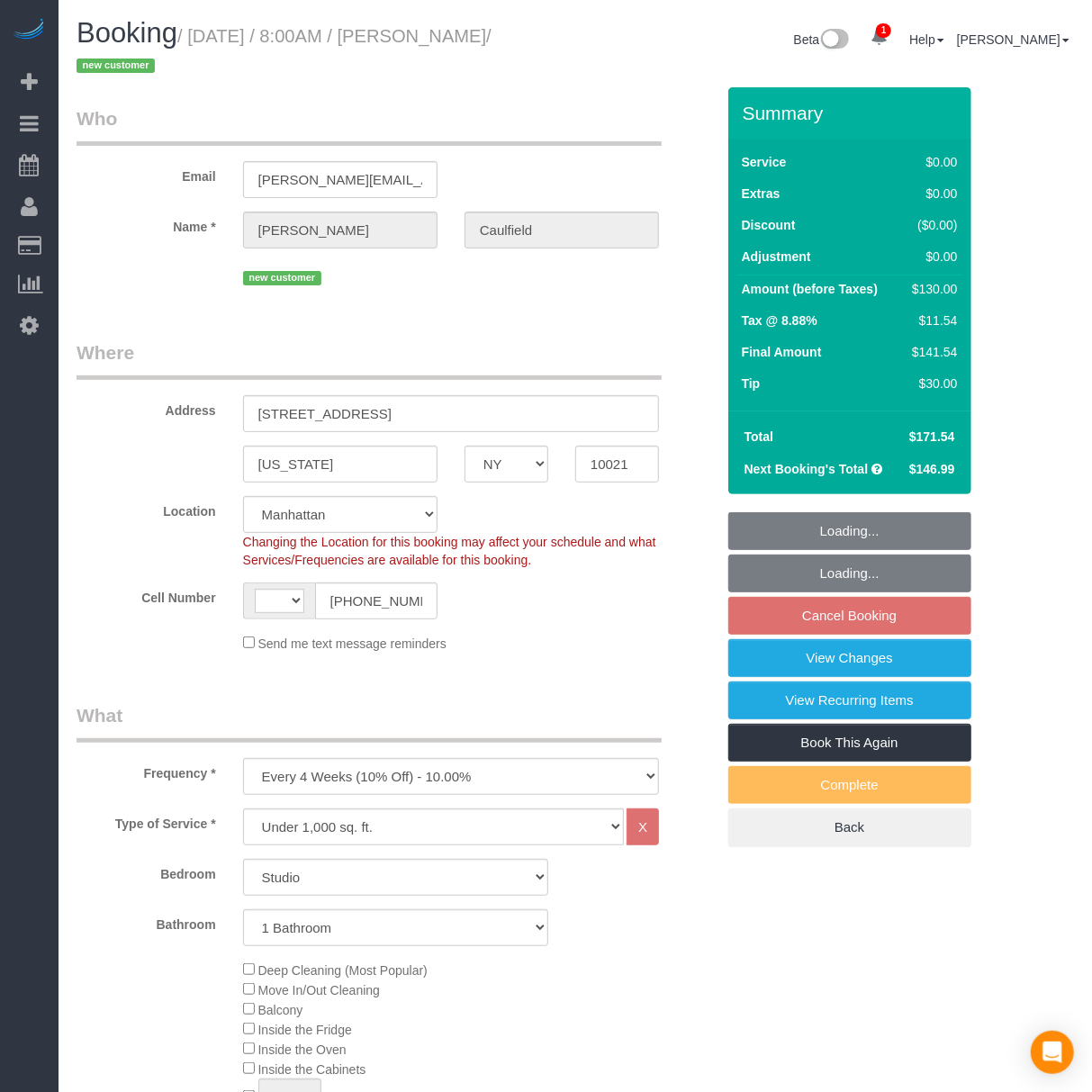
select select "object:490"
select select "spot1"
select select "number:56"
select select "number:77"
select select "number:15"
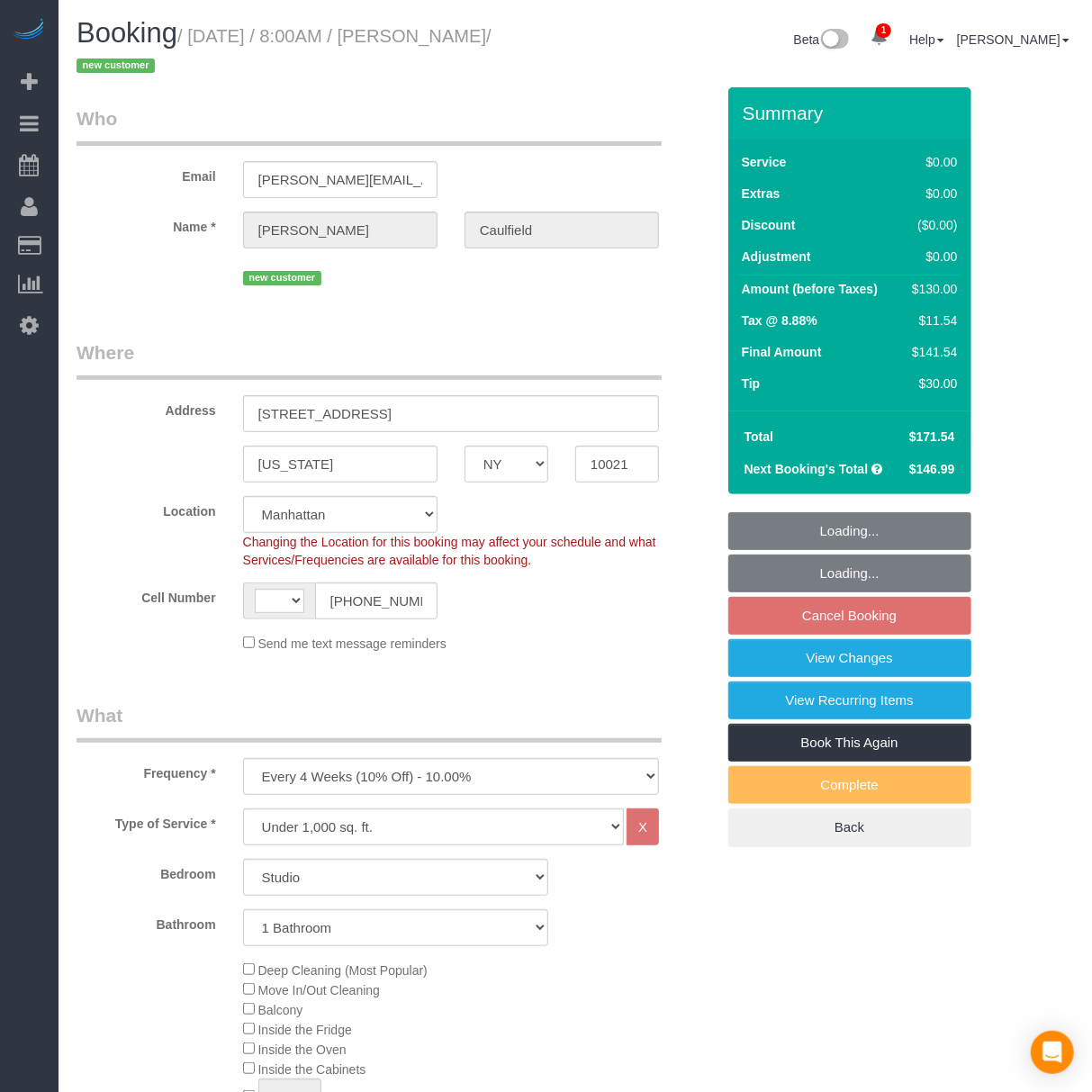
select select "number:6"
select select "string:[GEOGRAPHIC_DATA]"
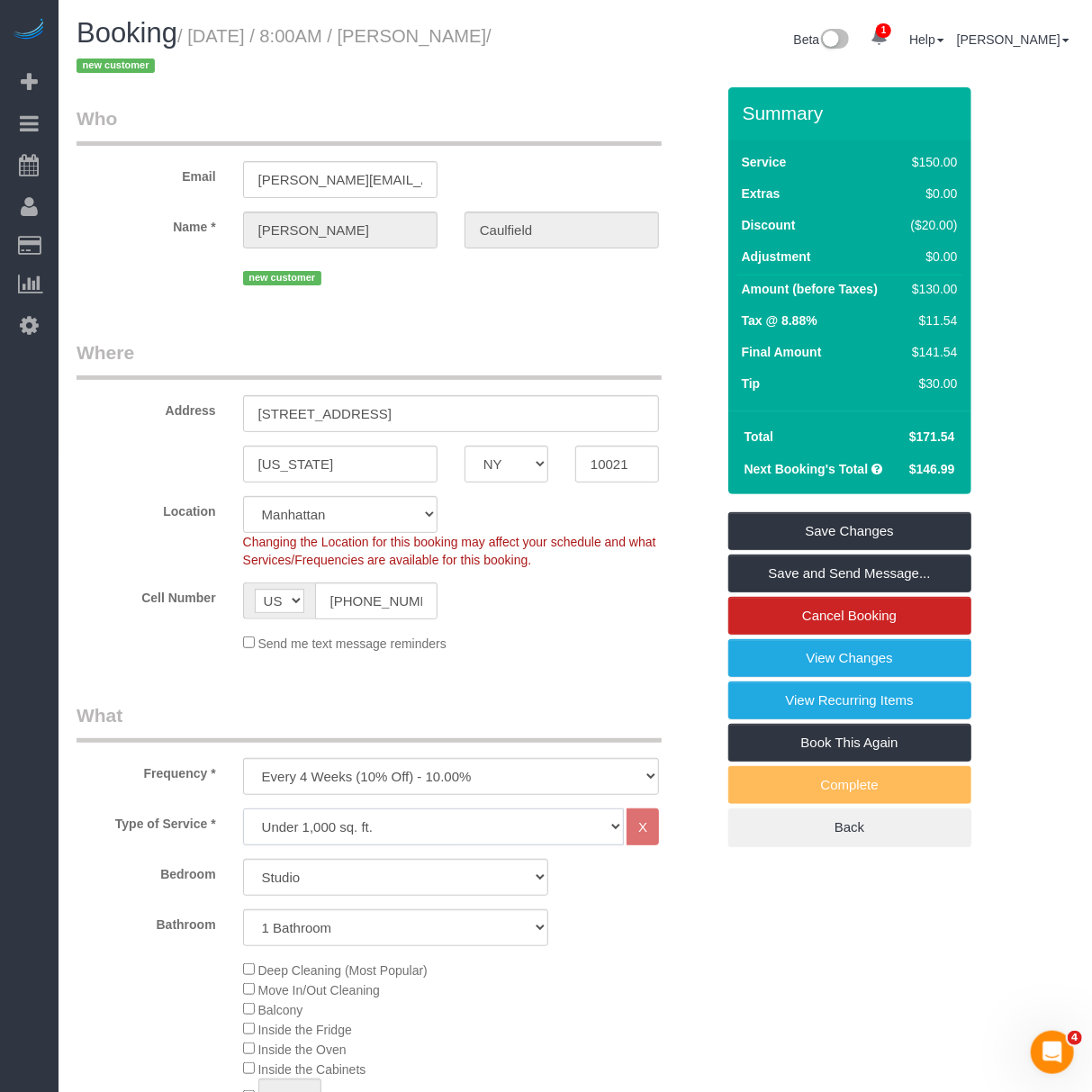
click at [408, 829] on select "Under 1,000 sq. ft. 1,001 - 1,500 sq. ft. 1,500+ sq. ft. Custom Cleaning Office…" at bounding box center [433, 827] width 381 height 37
click at [243, 809] on select "Under 1,000 sq. ft. 1,001 - 1,500 sq. ft. 1,500+ sq. ft. Custom Cleaning Office…" at bounding box center [433, 827] width 381 height 37
click at [393, 869] on select "Studio 1 Bedroom 2 Bedrooms 3 Bedrooms" at bounding box center [396, 876] width 306 height 37
select select "1"
click at [243, 859] on select "Studio 1 Bedroom 2 Bedrooms 3 Bedrooms" at bounding box center [396, 876] width 306 height 37
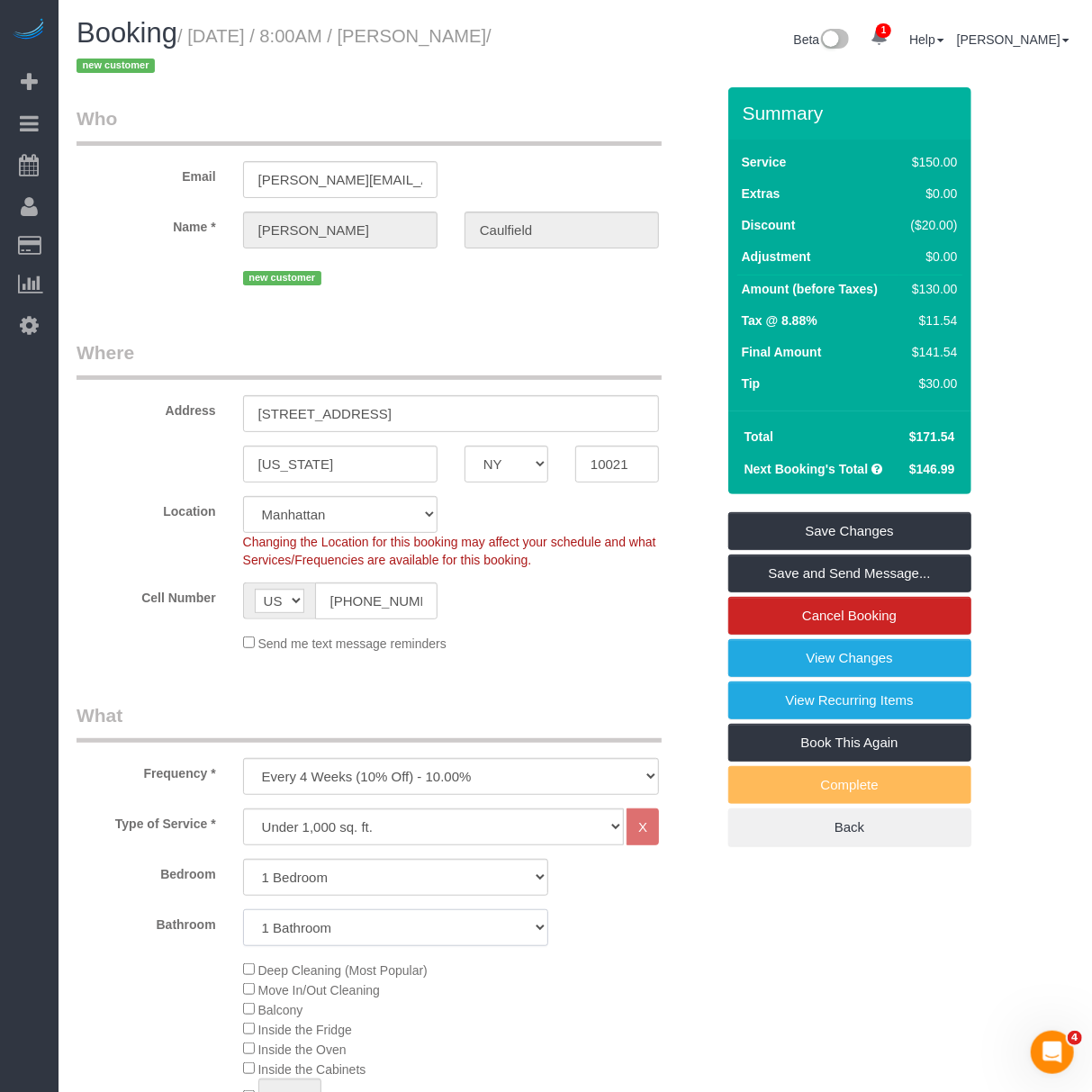
click at [408, 922] on select "1 Bathroom 2 Bathrooms" at bounding box center [396, 927] width 306 height 37
click at [624, 920] on div "Bathroom 1 Bathroom 2 Bathrooms" at bounding box center [396, 927] width 666 height 37
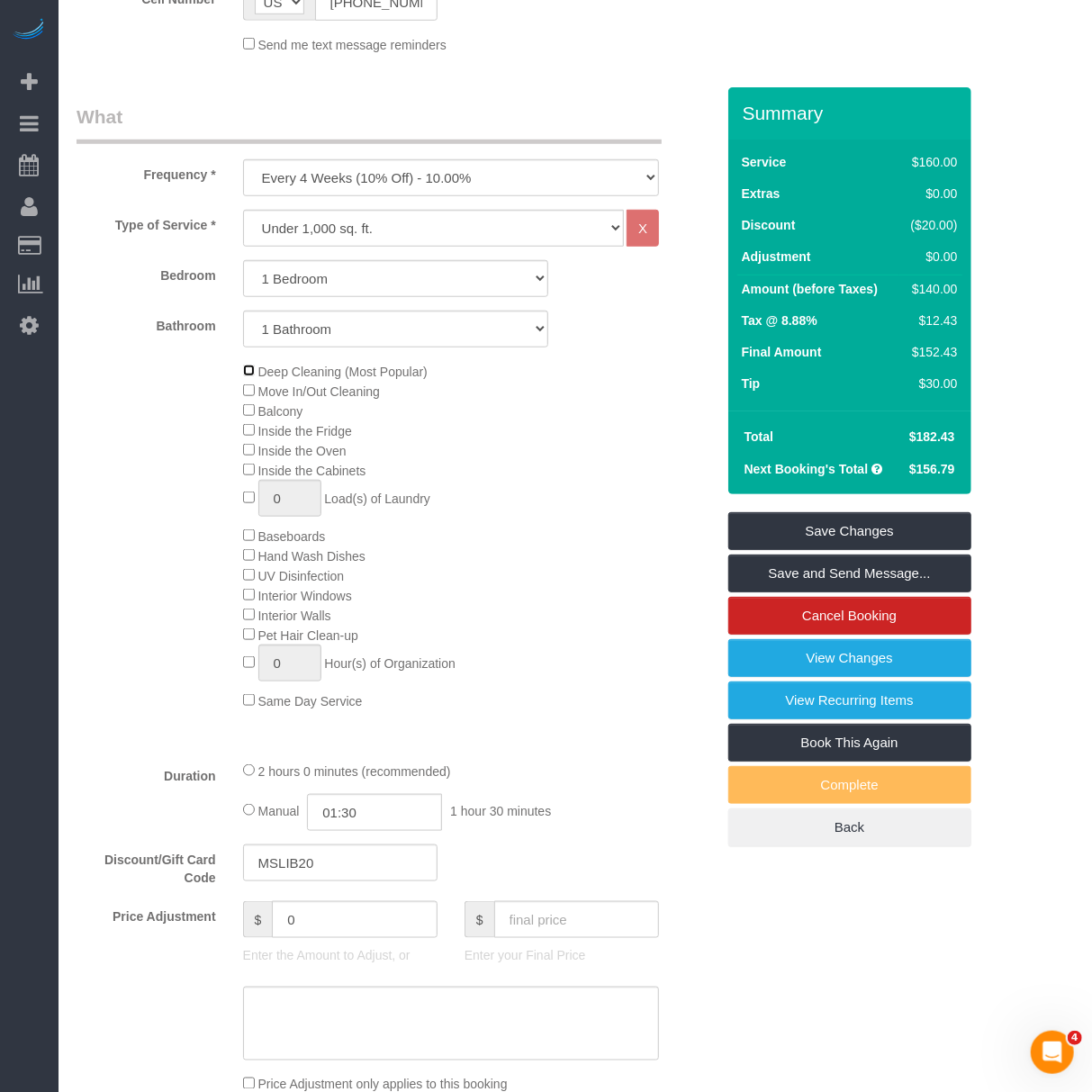
scroll to position [600, 0]
click at [389, 242] on select "Under 1,000 sq. ft. 1,001 - 1,500 sq. ft. 1,500+ sq. ft. Custom Cleaning Office…" at bounding box center [433, 227] width 381 height 37
select select "213"
click at [243, 209] on select "Under 1,000 sq. ft. 1,001 - 1,500 sq. ft. 1,500+ sq. ft. Custom Cleaning Office…" at bounding box center [433, 227] width 381 height 37
select select "1"
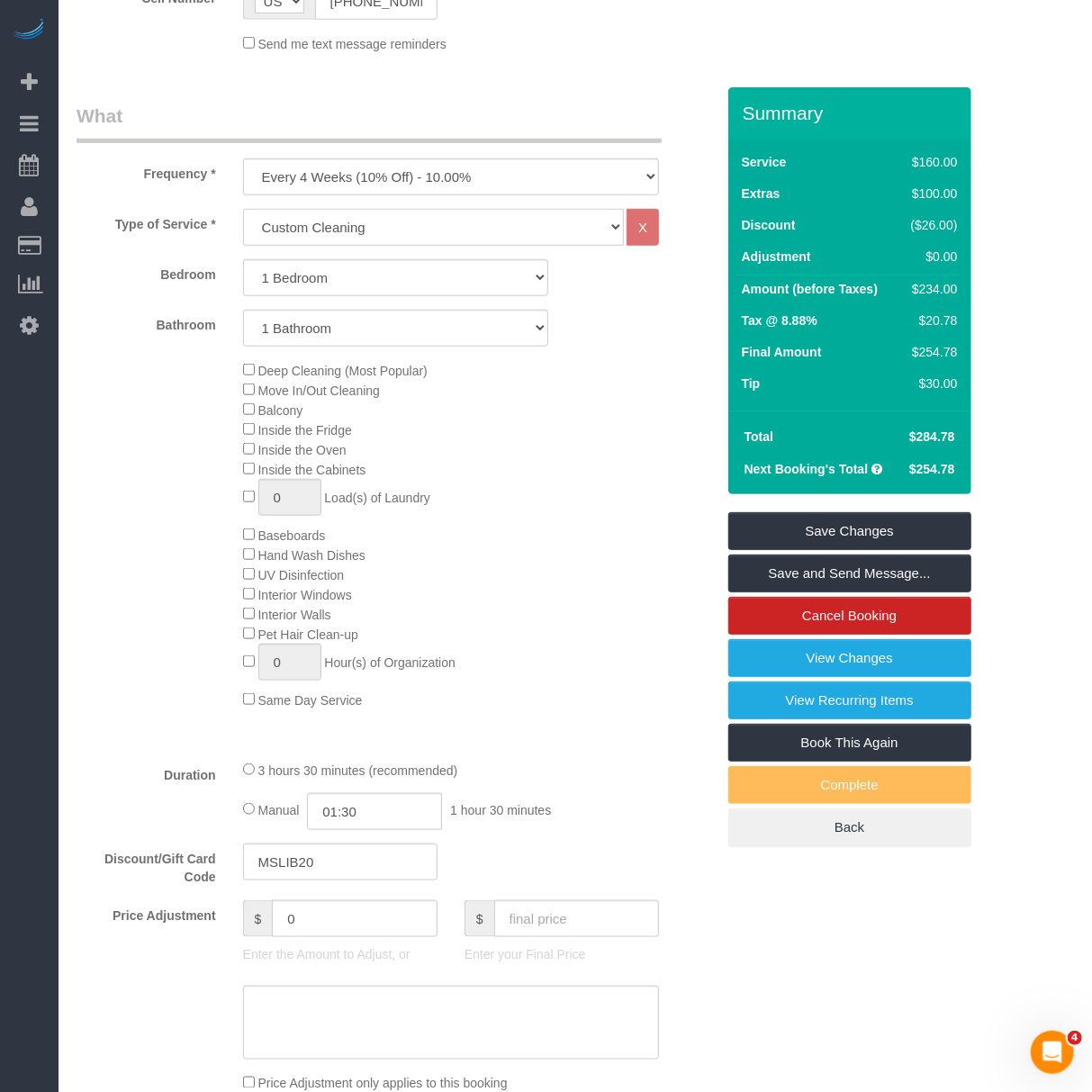
select select "120"
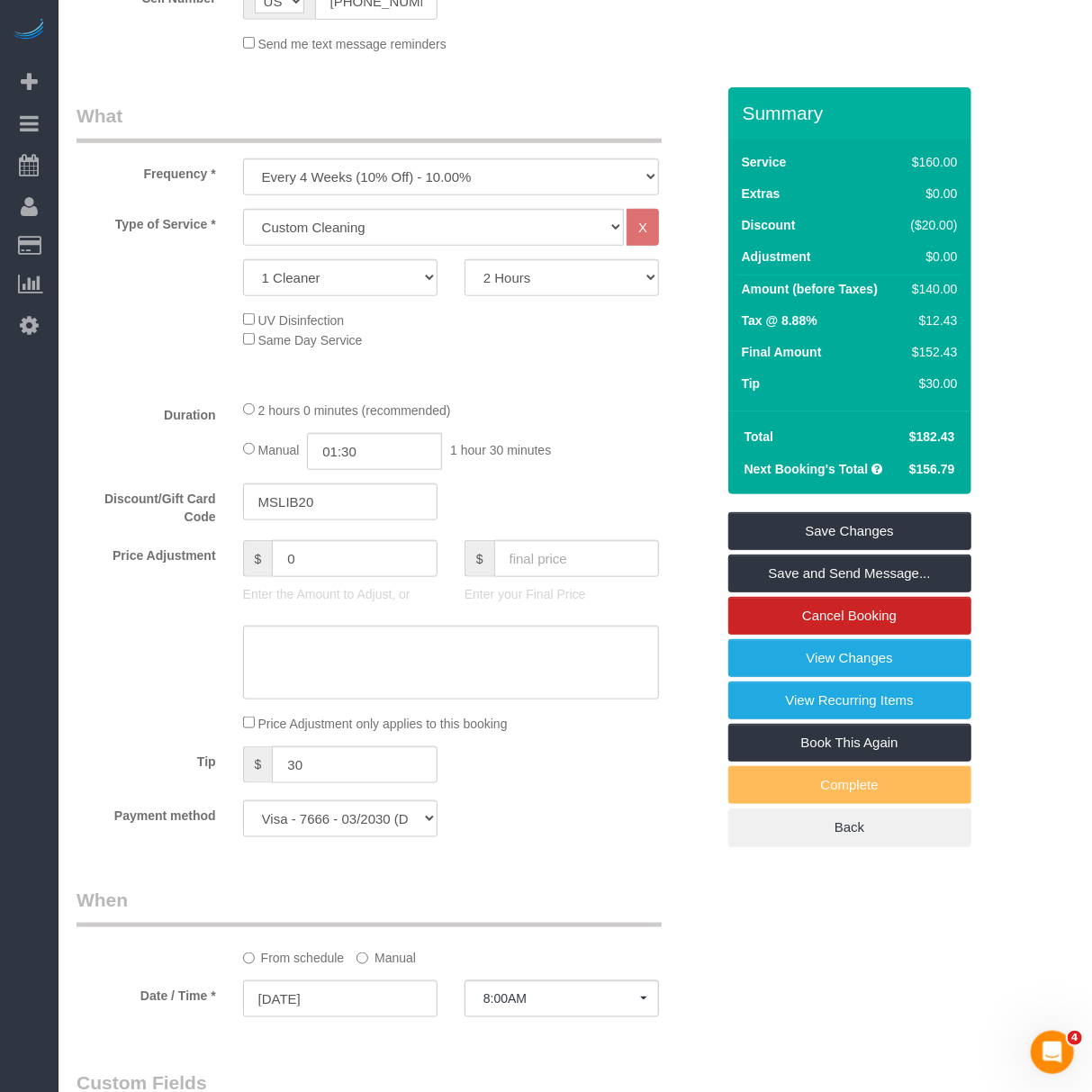
click at [240, 412] on div "2 hours 0 minutes (recommended) Manual 01:30 1 hour 30 minutes" at bounding box center [451, 435] width 443 height 70
select select "spot61"
click at [479, 203] on fieldset "What Frequency * One Time Weekly (20% Off) - 20.00% Every 2 Weeks (15% Off) - 1…" at bounding box center [396, 477] width 638 height 748
click at [488, 187] on select "One Time Weekly (20% Off) - 20.00% Every 2 Weeks (15% Off) - 15.00% Every 4 Wee…" at bounding box center [451, 176] width 416 height 37
select select "object:491"
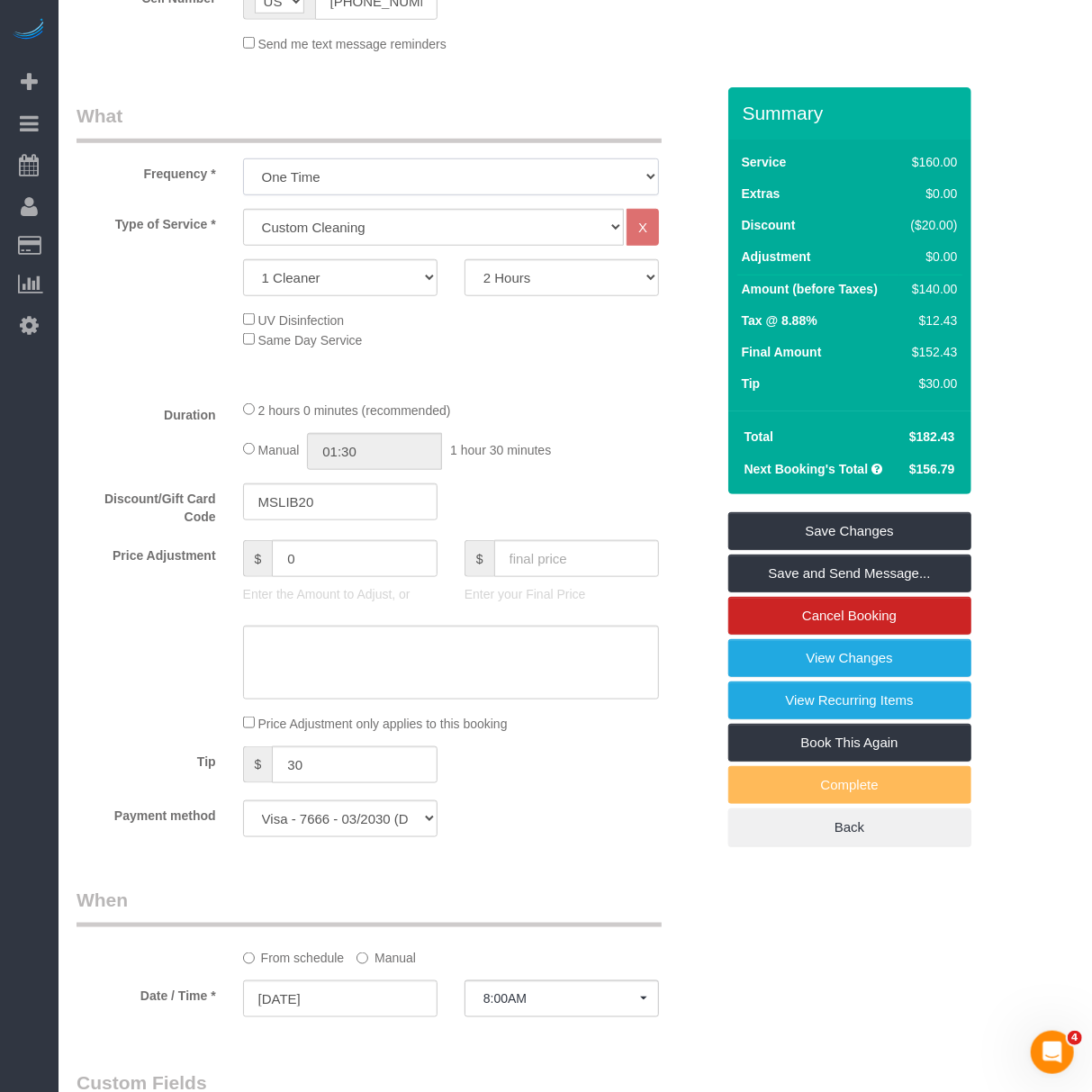
click at [243, 158] on select "One Time Weekly (20% Off) - 20.00% Every 2 Weeks (15% Off) - 15.00% Every 4 Wee…" at bounding box center [451, 176] width 416 height 37
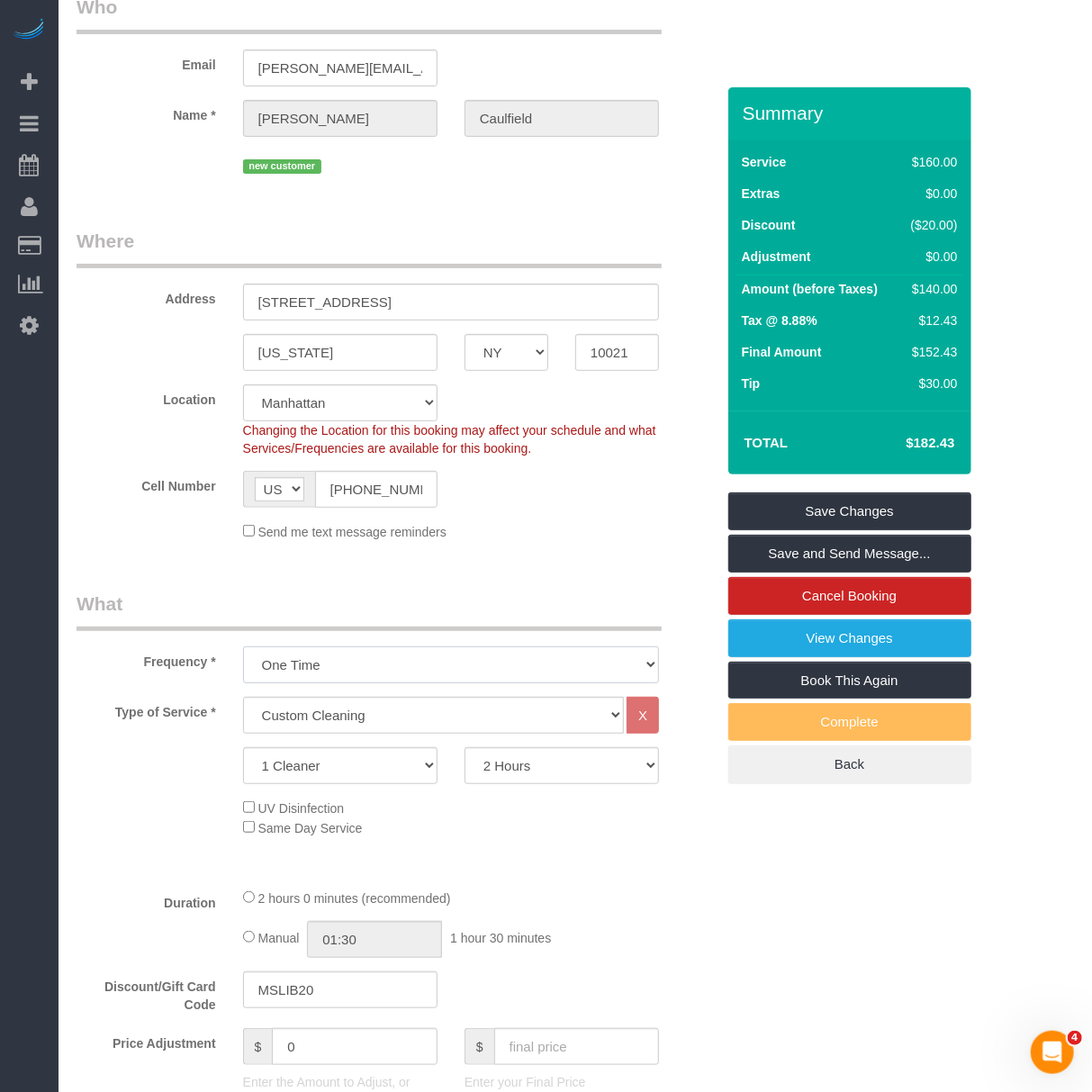
scroll to position [0, 0]
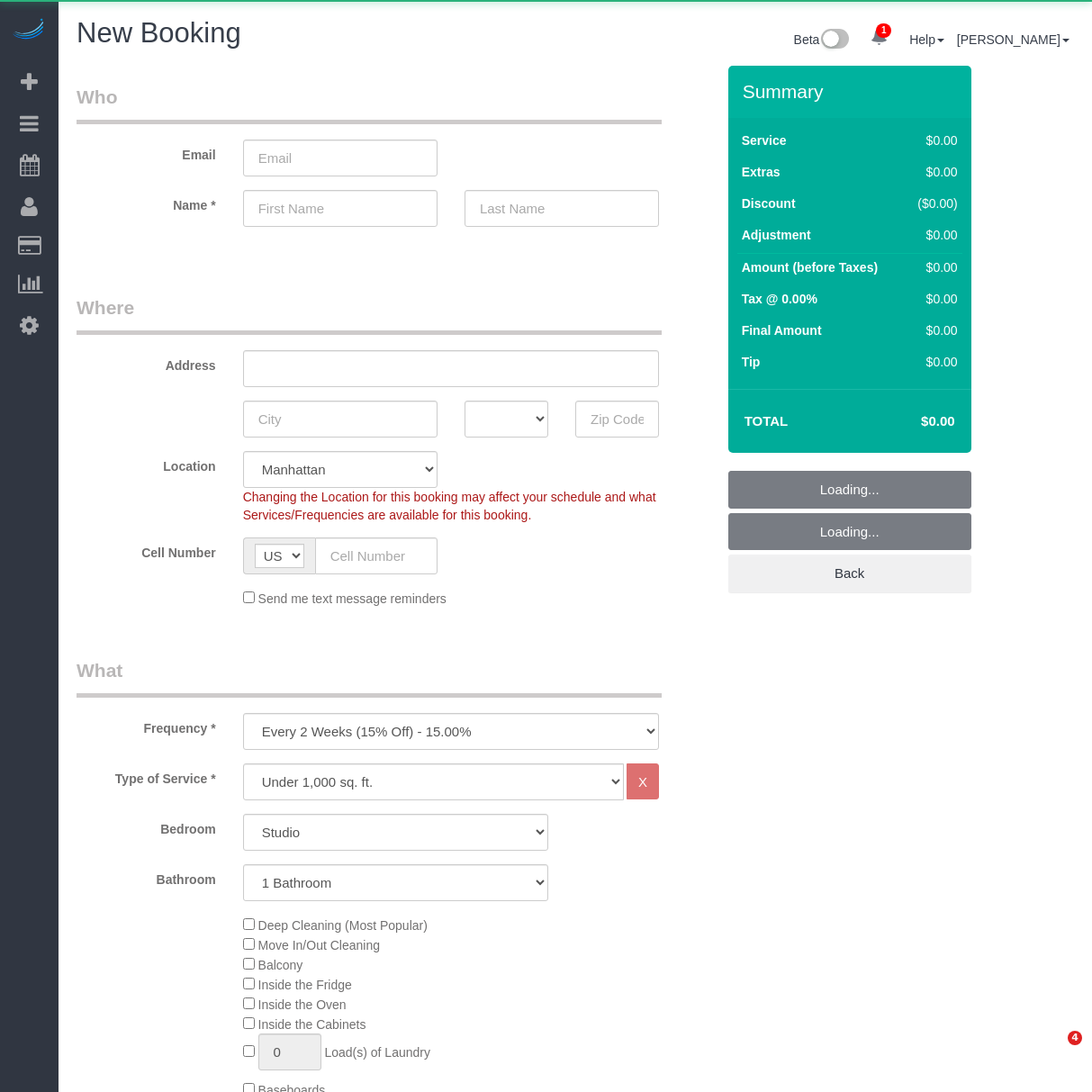
select select "number:89"
select select "number:90"
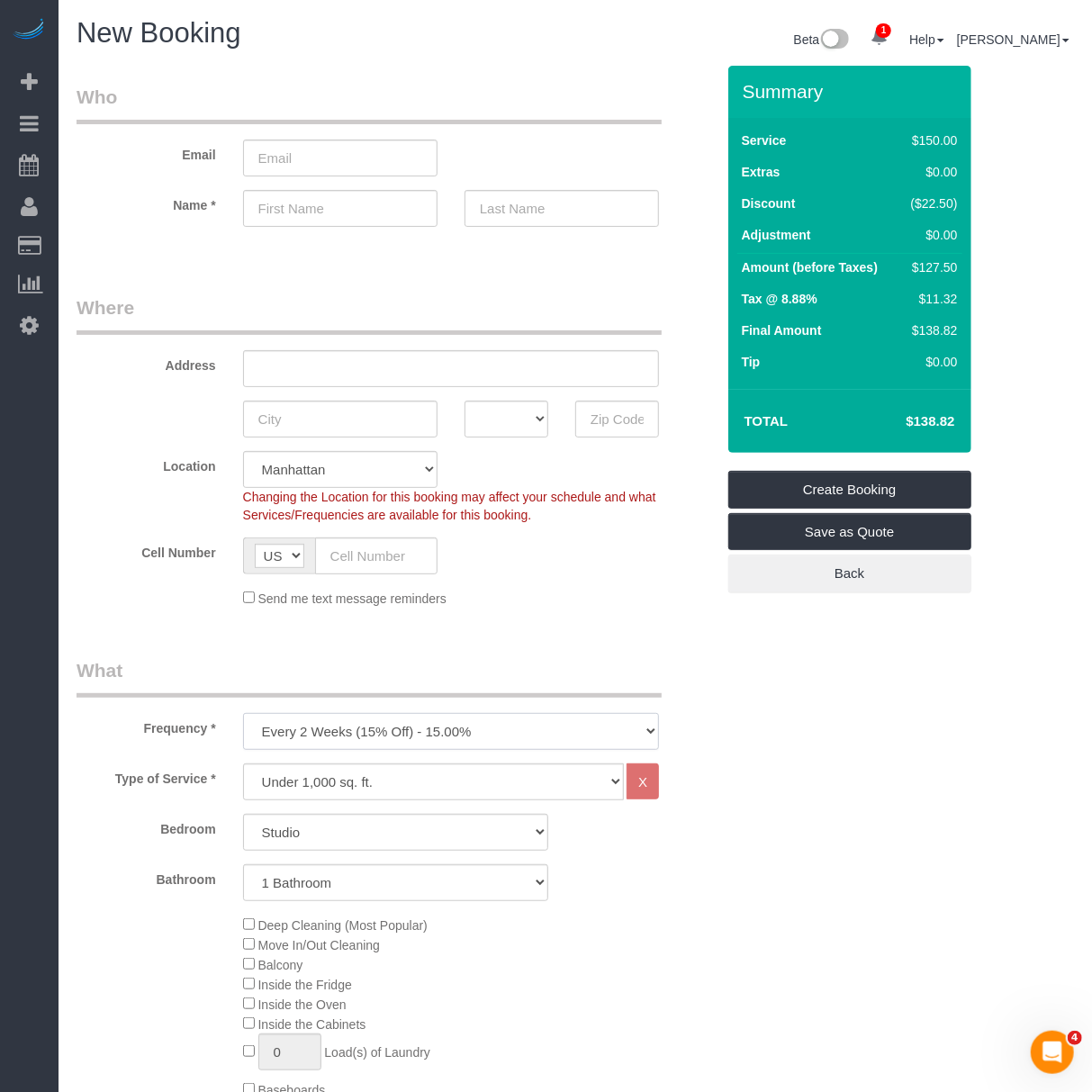
click at [423, 727] on select "One Time Weekly (20% Off) - 20.00% Every 2 Weeks (15% Off) - 15.00% Every 4 Wee…" at bounding box center [451, 731] width 416 height 37
select select "object:1084"
click at [243, 713] on select "One Time Weekly (20% Off) - 20.00% Every 2 Weeks (15% Off) - 15.00% Every 4 Wee…" at bounding box center [451, 731] width 416 height 37
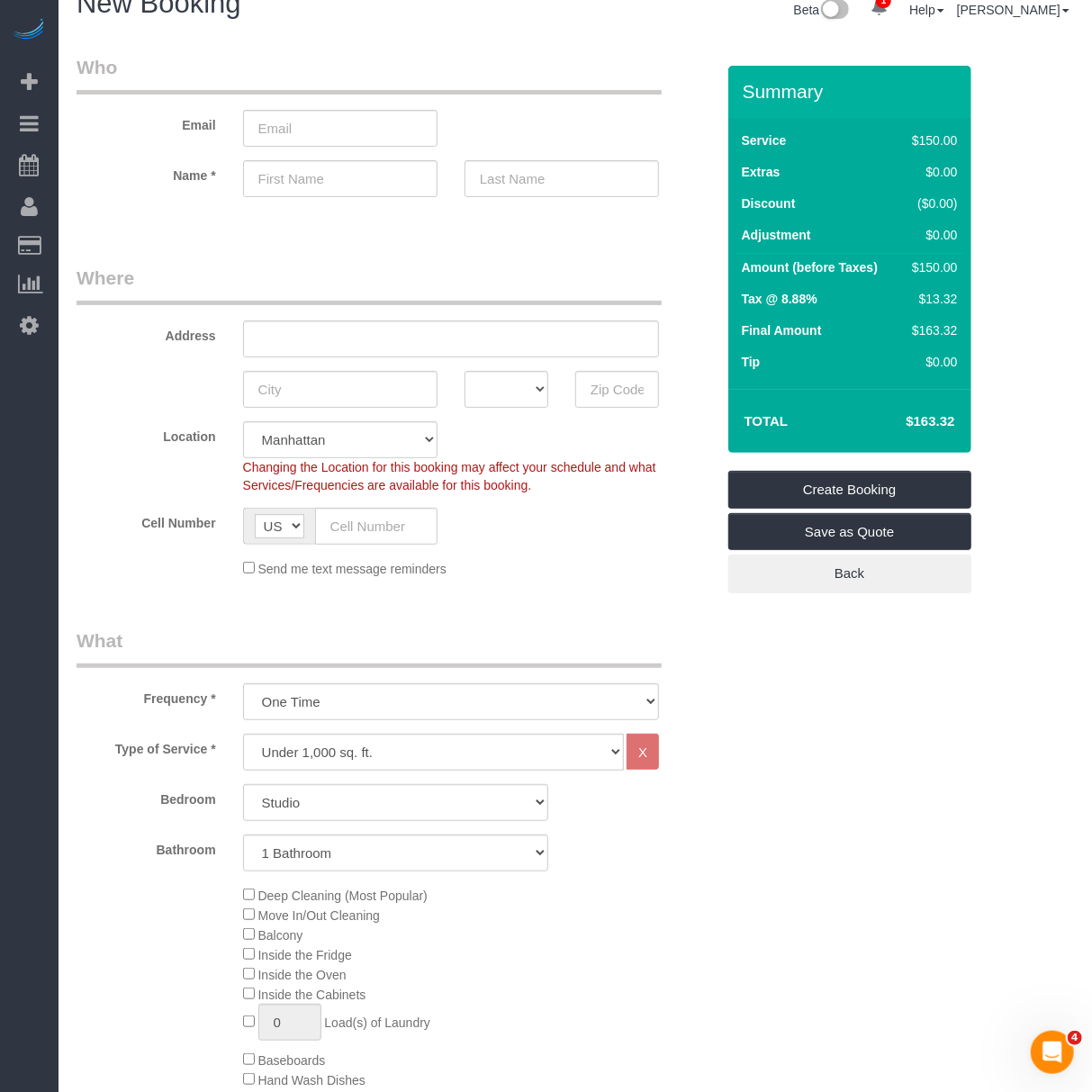
scroll to position [240, 0]
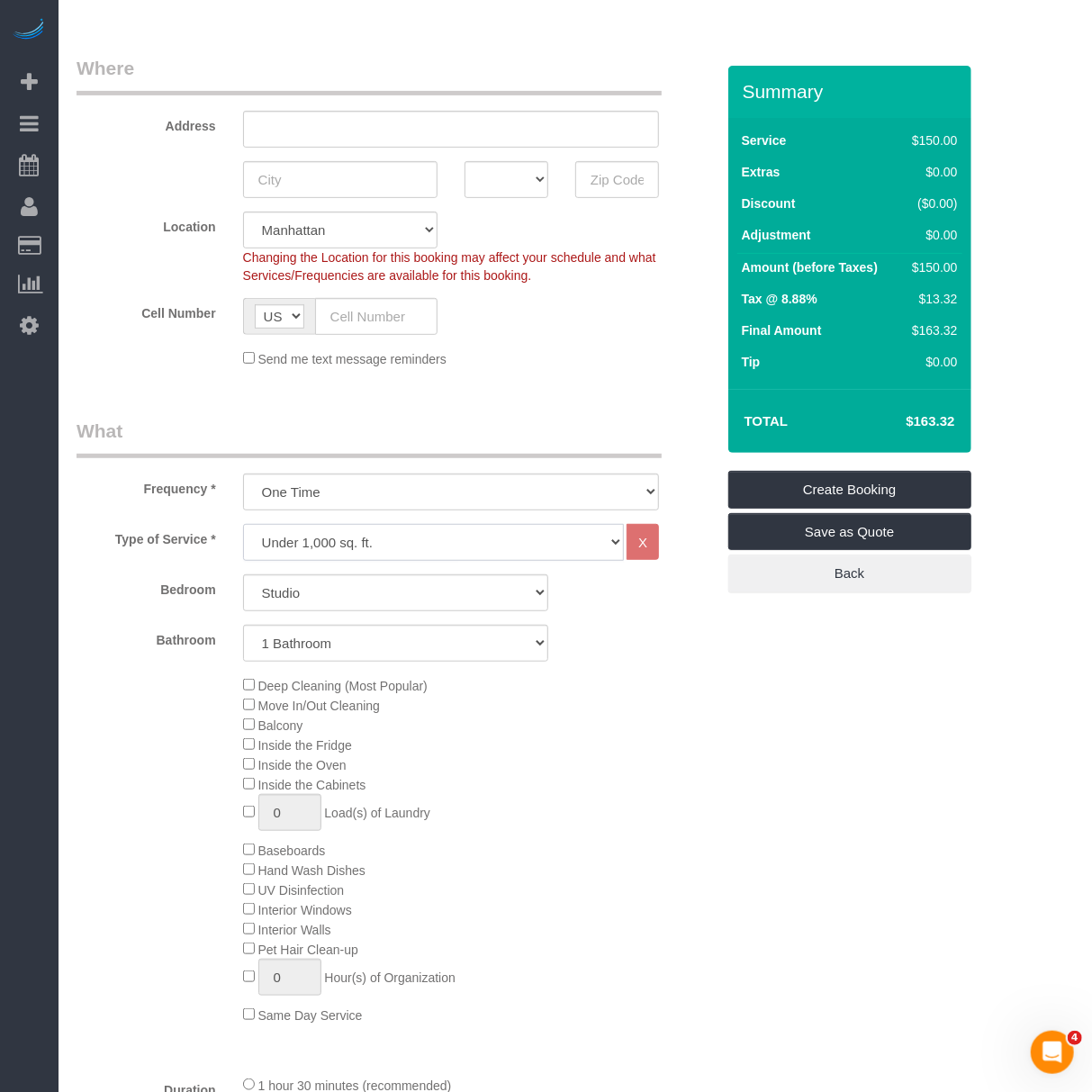
click at [445, 542] on select "Under 1,000 sq. ft. 1,001 - 1,500 sq. ft. 1,500+ sq. ft. Custom Cleaning Office…" at bounding box center [433, 542] width 381 height 37
select select "213"
click at [243, 524] on select "Under 1,000 sq. ft. 1,001 - 1,500 sq. ft. 1,500+ sq. ft. Custom Cleaning Office…" at bounding box center [433, 542] width 381 height 37
select select "1"
select select "120"
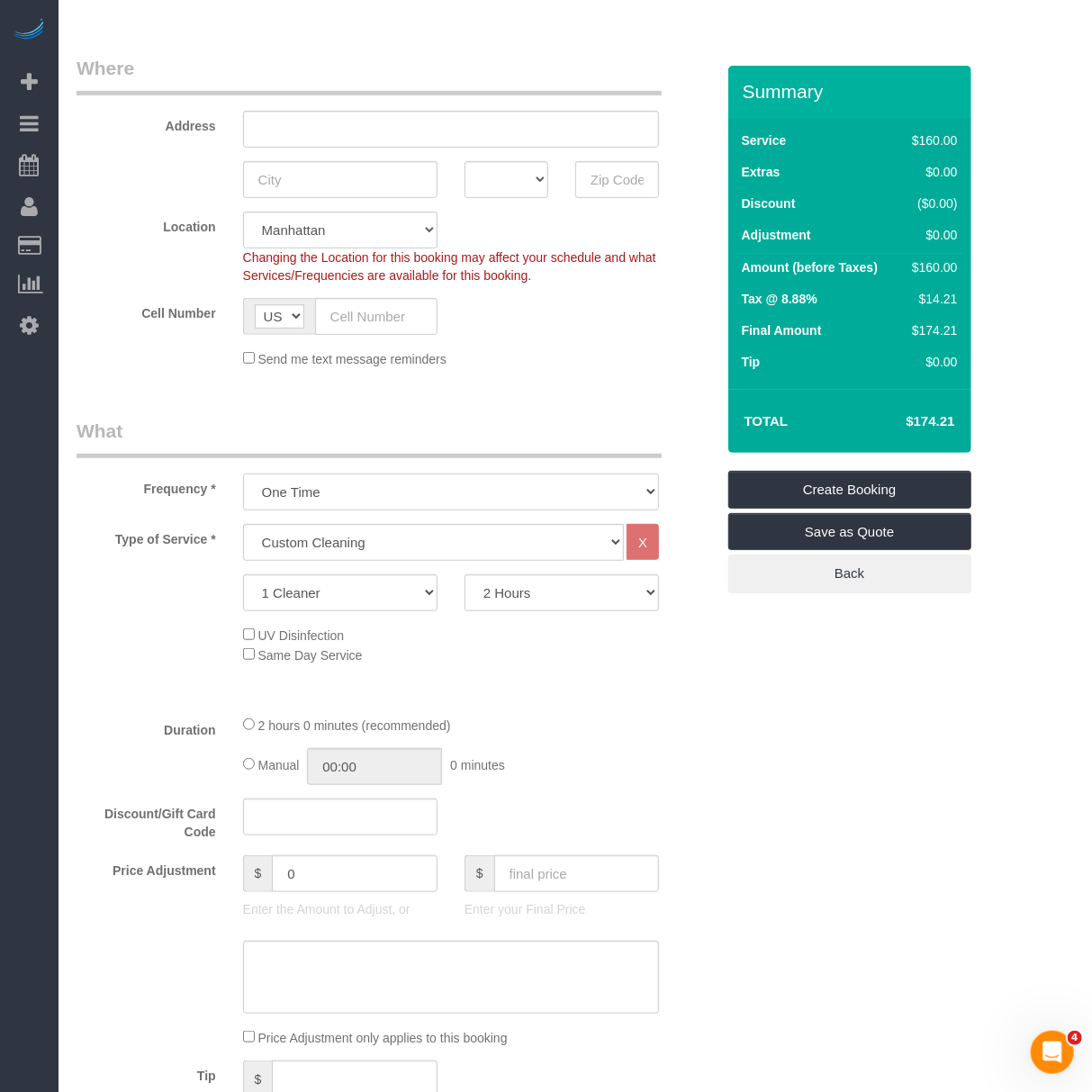
click at [354, 495] on select "One Time Weekly (20% Off) - 20.00% Every 2 Weeks (15% Off) - 15.00% Every 4 Wee…" at bounding box center [451, 491] width 416 height 37
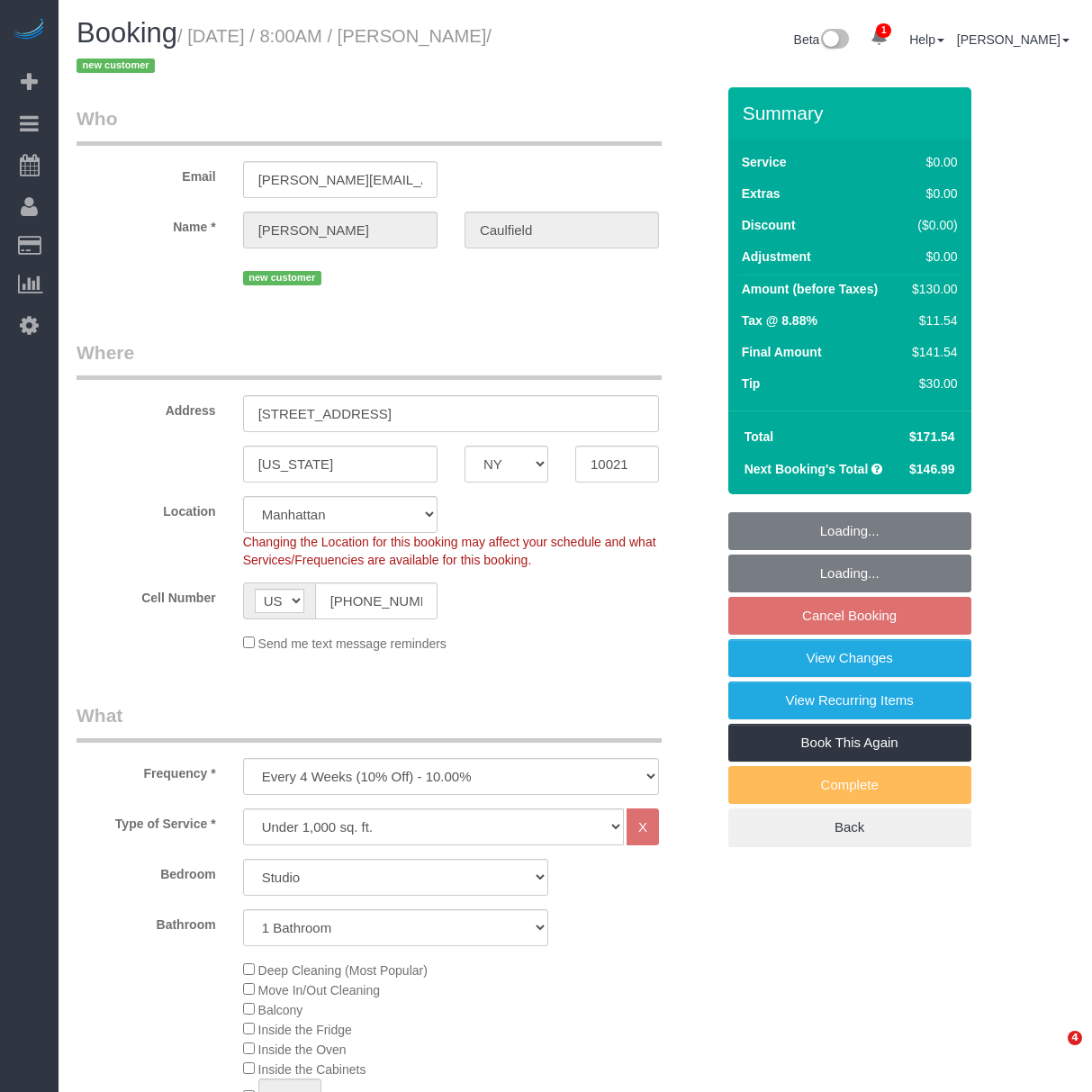
select select "NY"
select select "spot1"
select select "number:56"
select select "number:77"
select select "number:15"
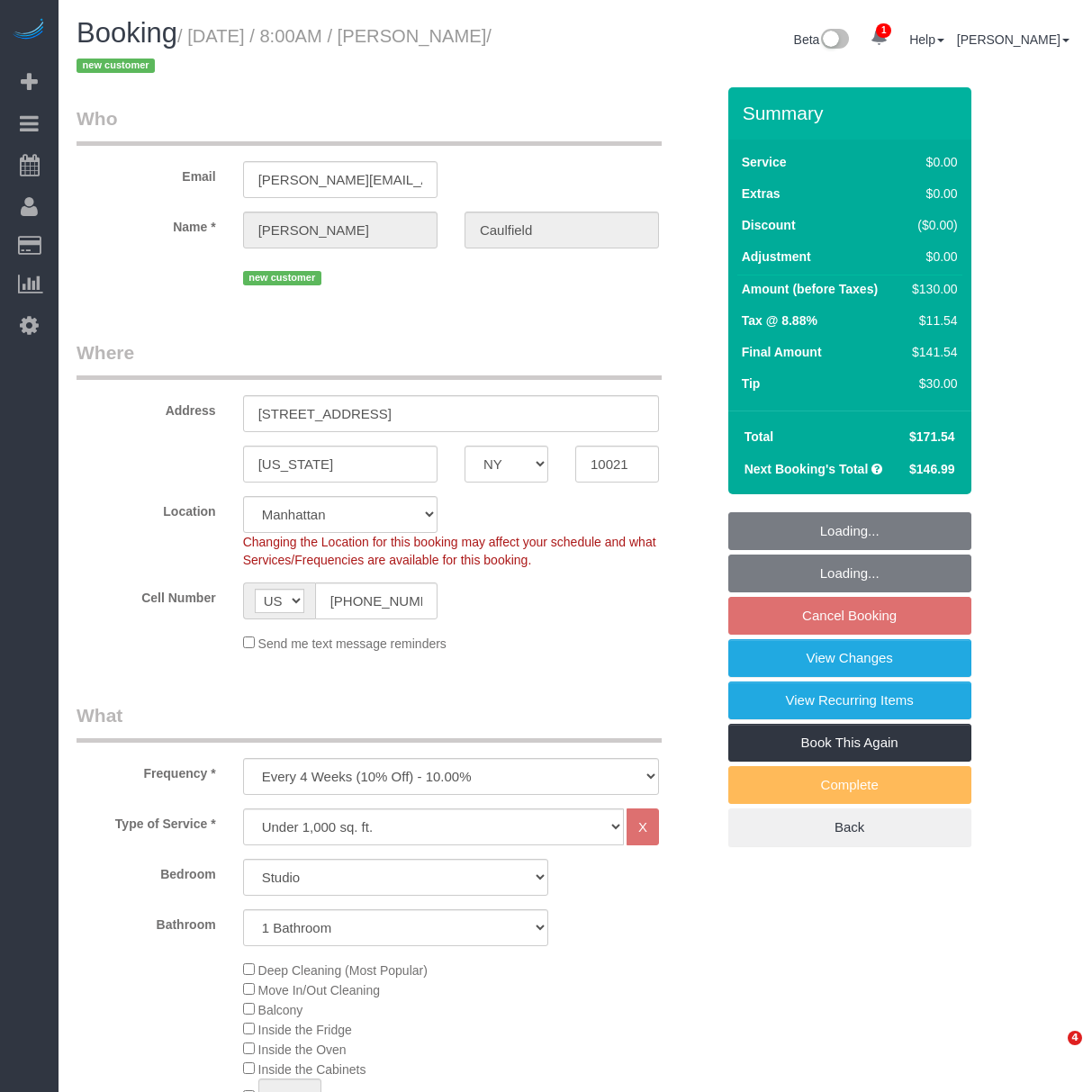
select select "number:6"
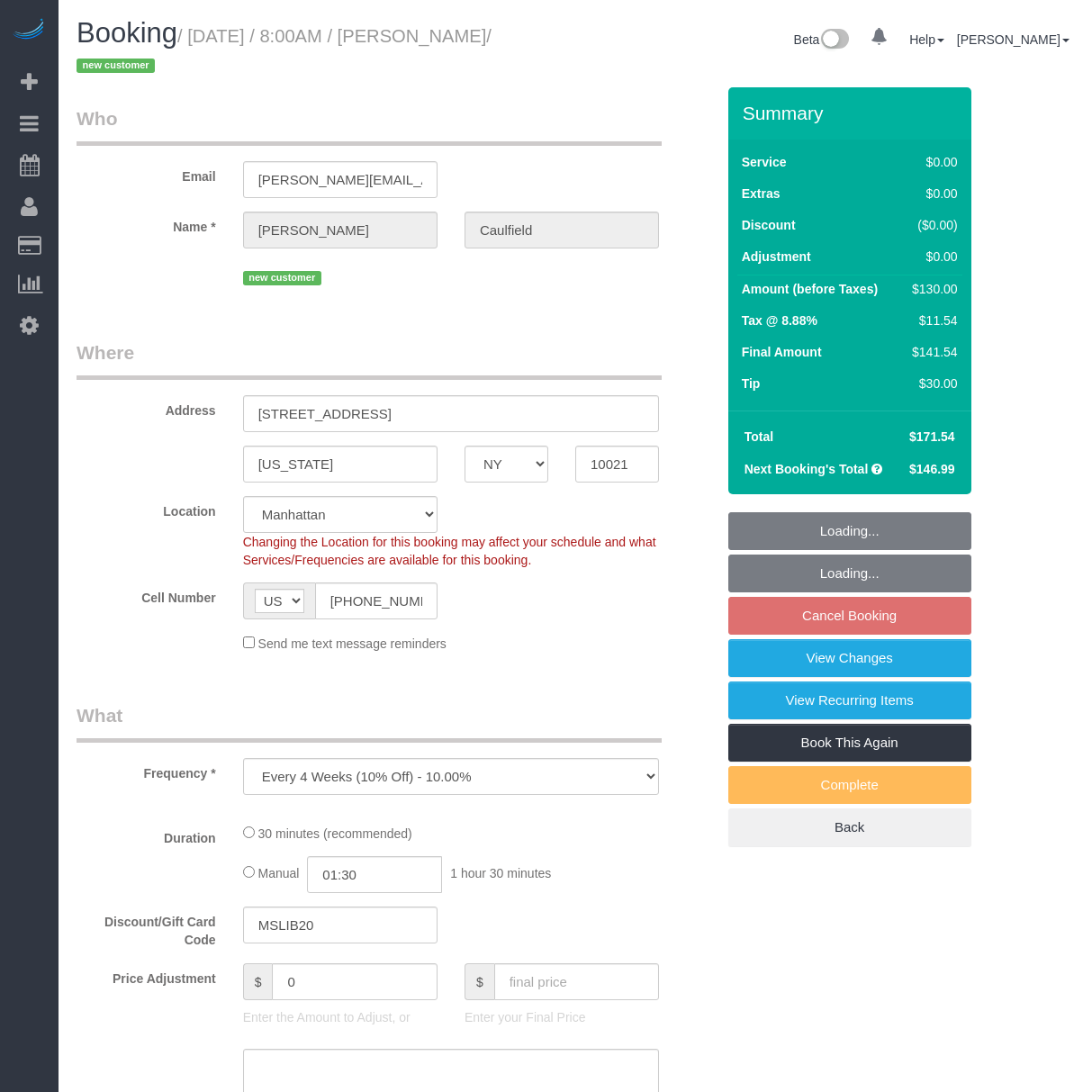
select select "NY"
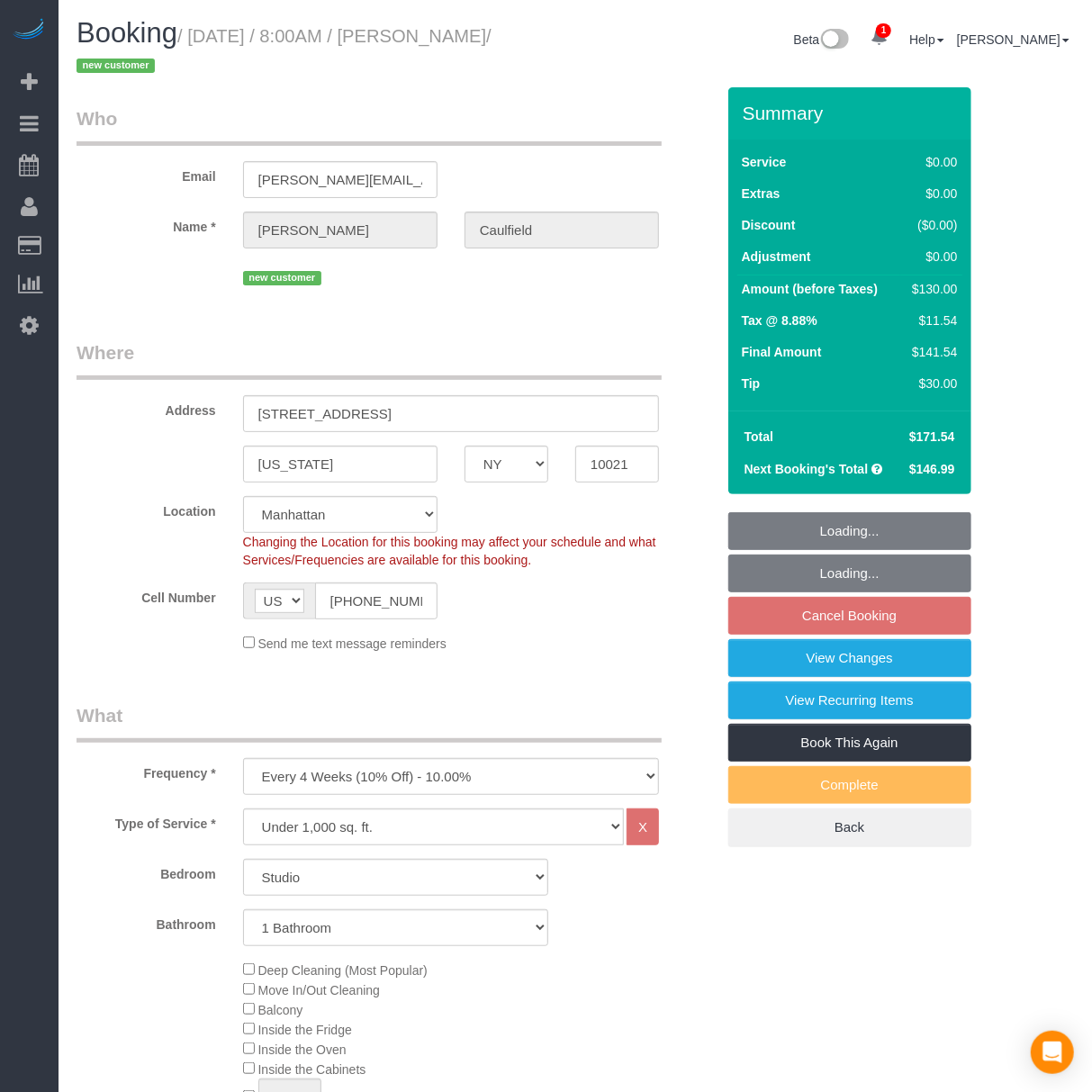
select select "string:stripe-pm_1Ryi9k4VGloSiKo73cZzjRXF"
select select "object:737"
select select "spot1"
select select "number:56"
select select "number:77"
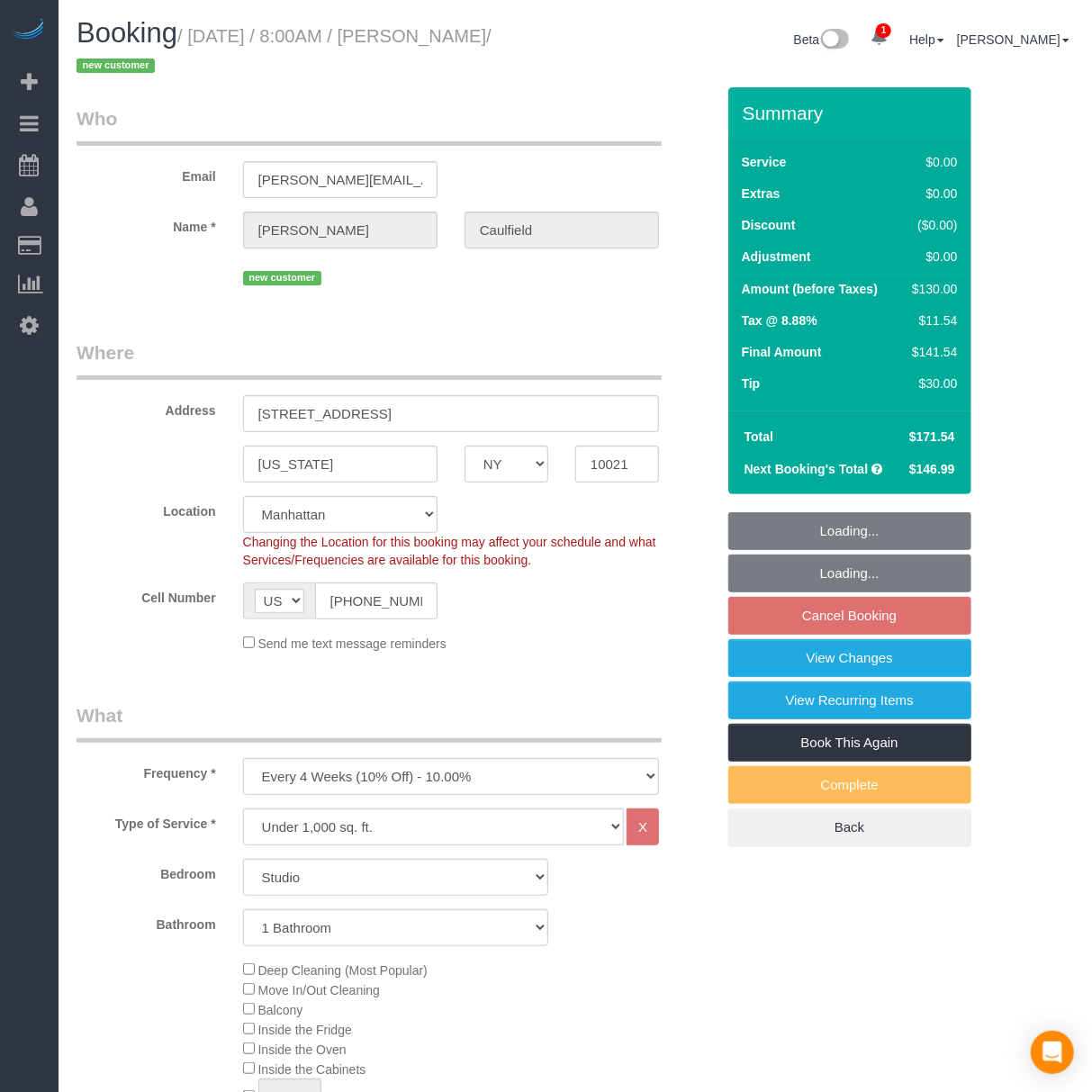
select select "number:15"
select select "number:6"
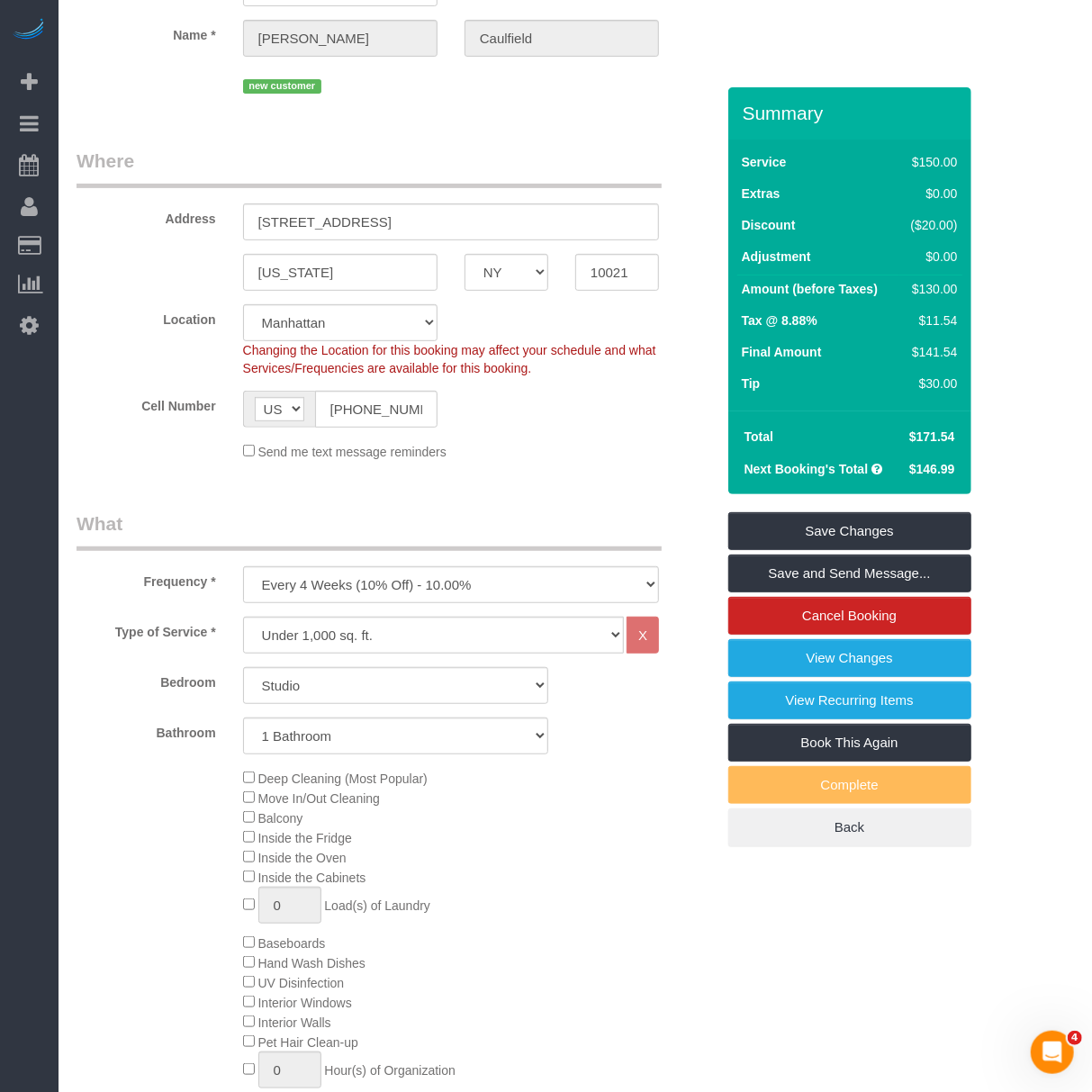
scroll to position [240, 0]
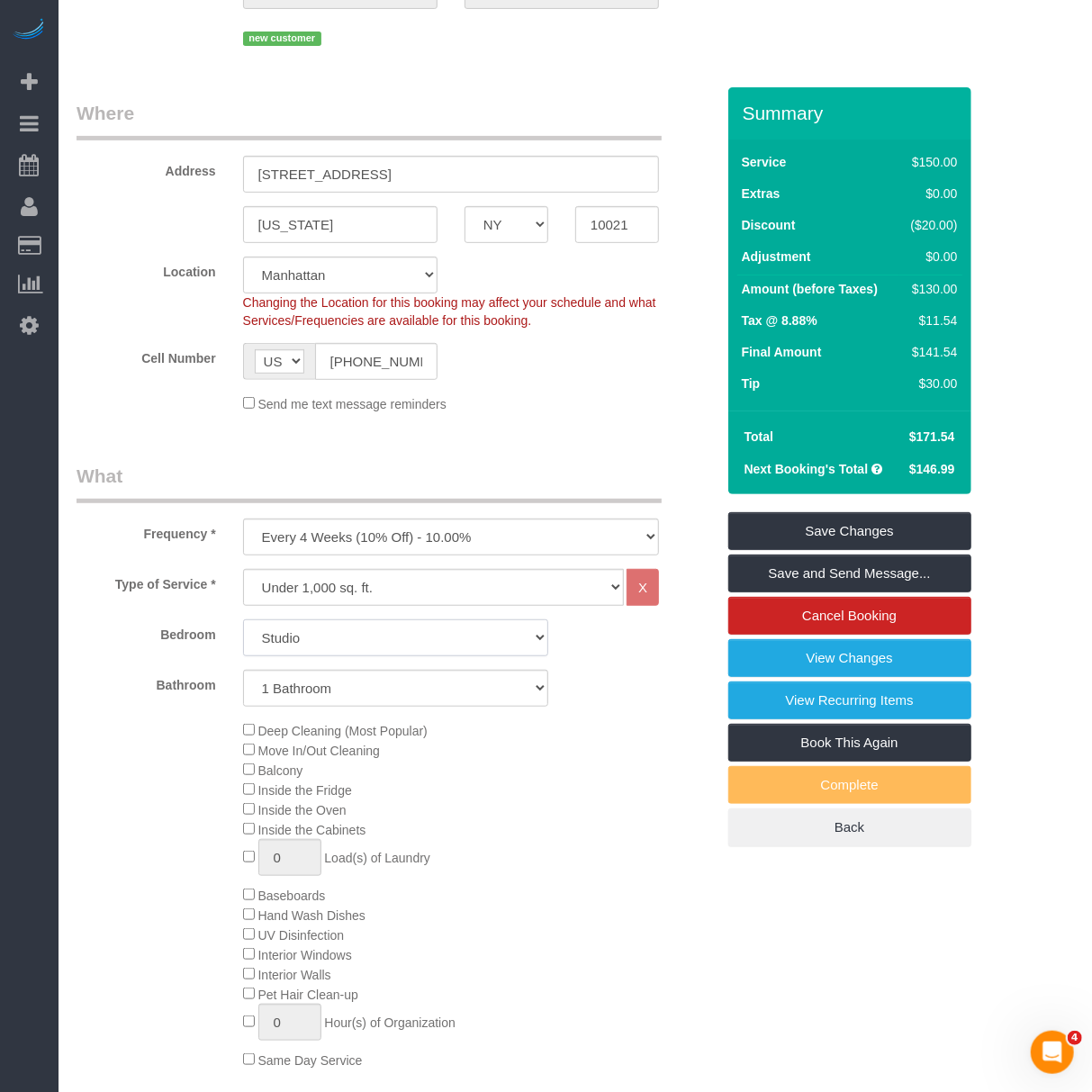
click at [380, 630] on select "Studio 1 Bedroom 2 Bedrooms 3 Bedrooms" at bounding box center [396, 637] width 306 height 37
select select "1"
click at [243, 620] on select "Studio 1 Bedroom 2 Bedrooms 3 Bedrooms" at bounding box center [396, 637] width 306 height 37
click at [632, 731] on div "Deep Cleaning (Most Popular) Move In/Out Cleaning Balcony Inside the Fridge Ins…" at bounding box center [479, 894] width 499 height 350
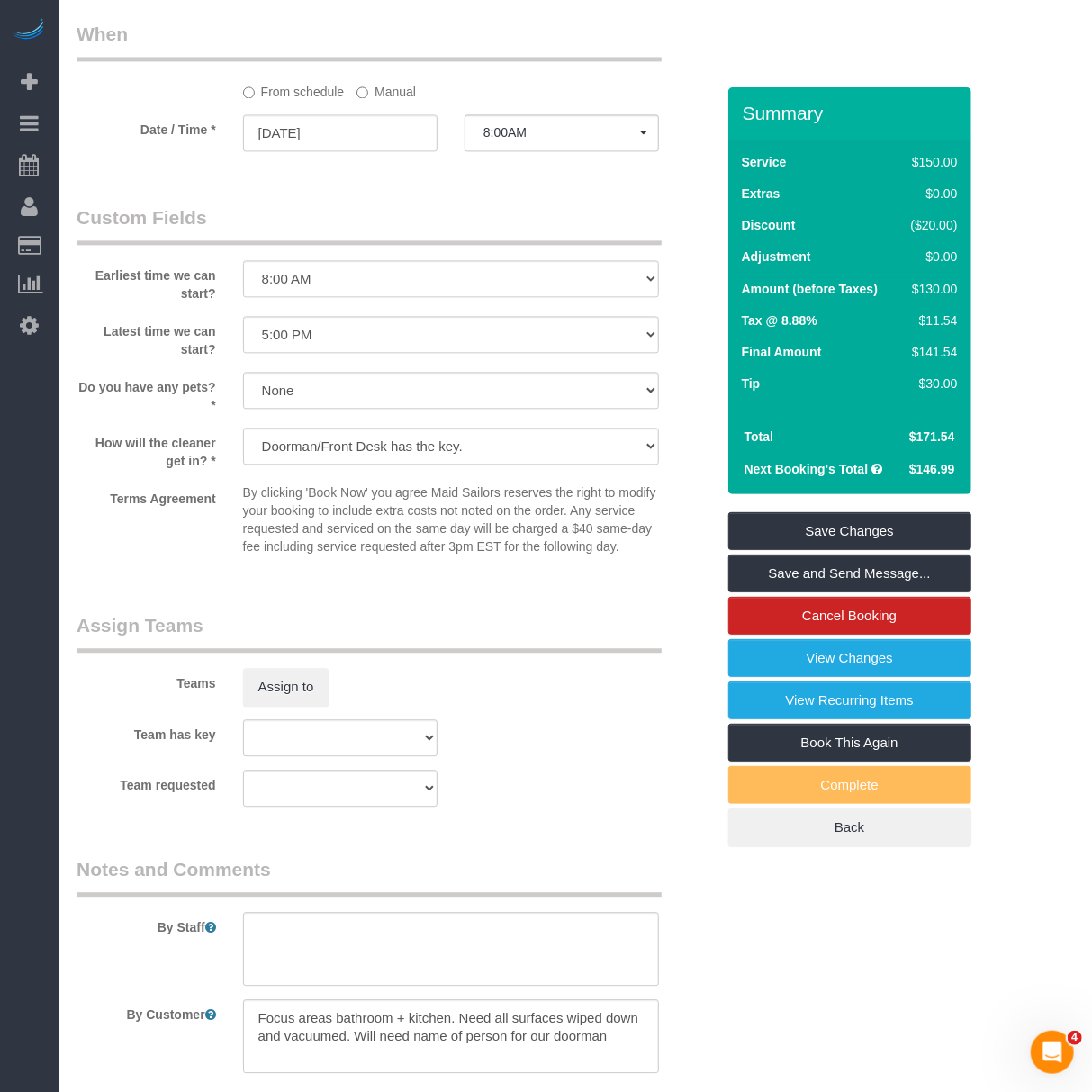
scroll to position [2094, 0]
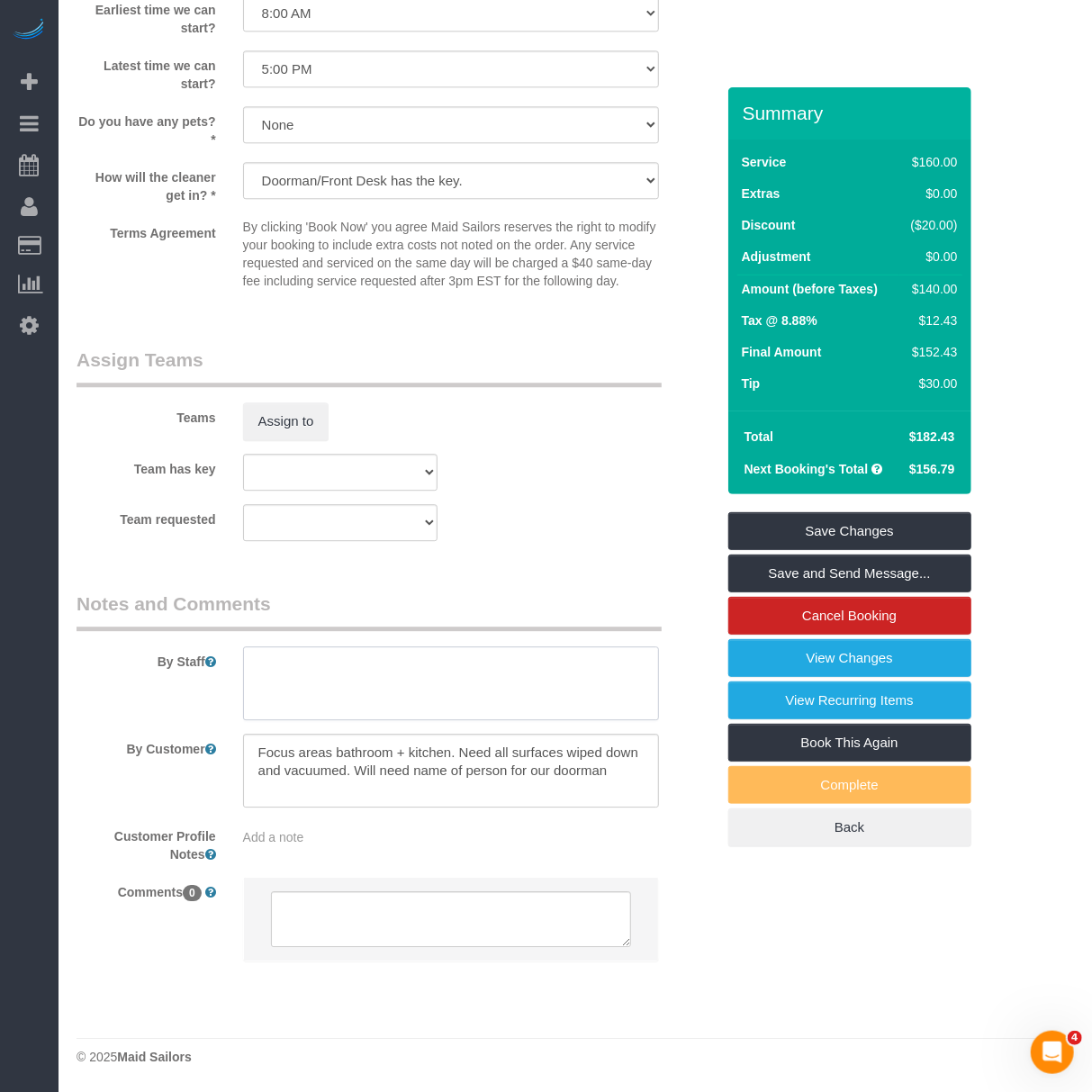
click at [447, 698] on textarea at bounding box center [451, 683] width 416 height 74
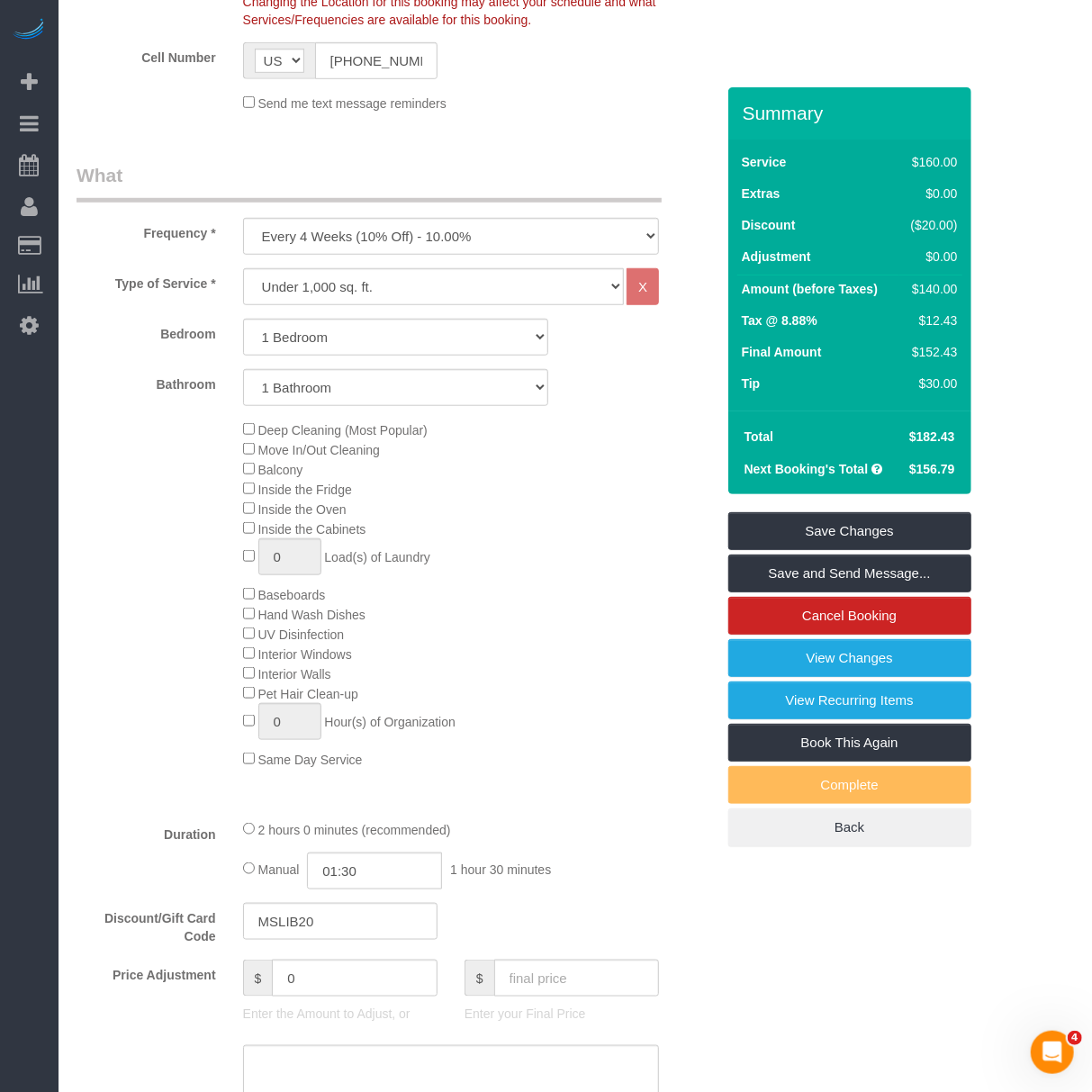
scroll to position [534, 0]
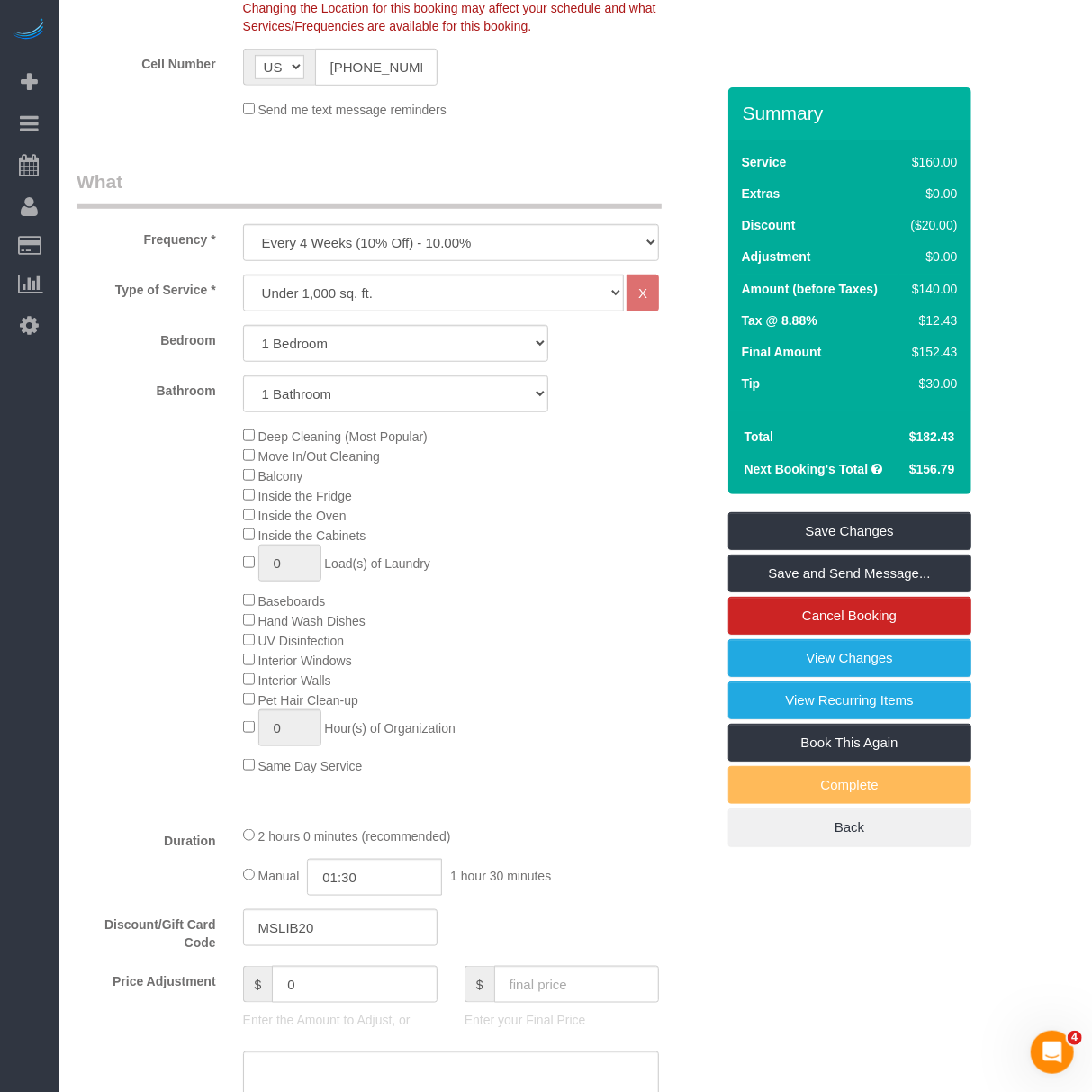
type textarea "1bed 1bath. the unit is about 750sqft"
select select "spot61"
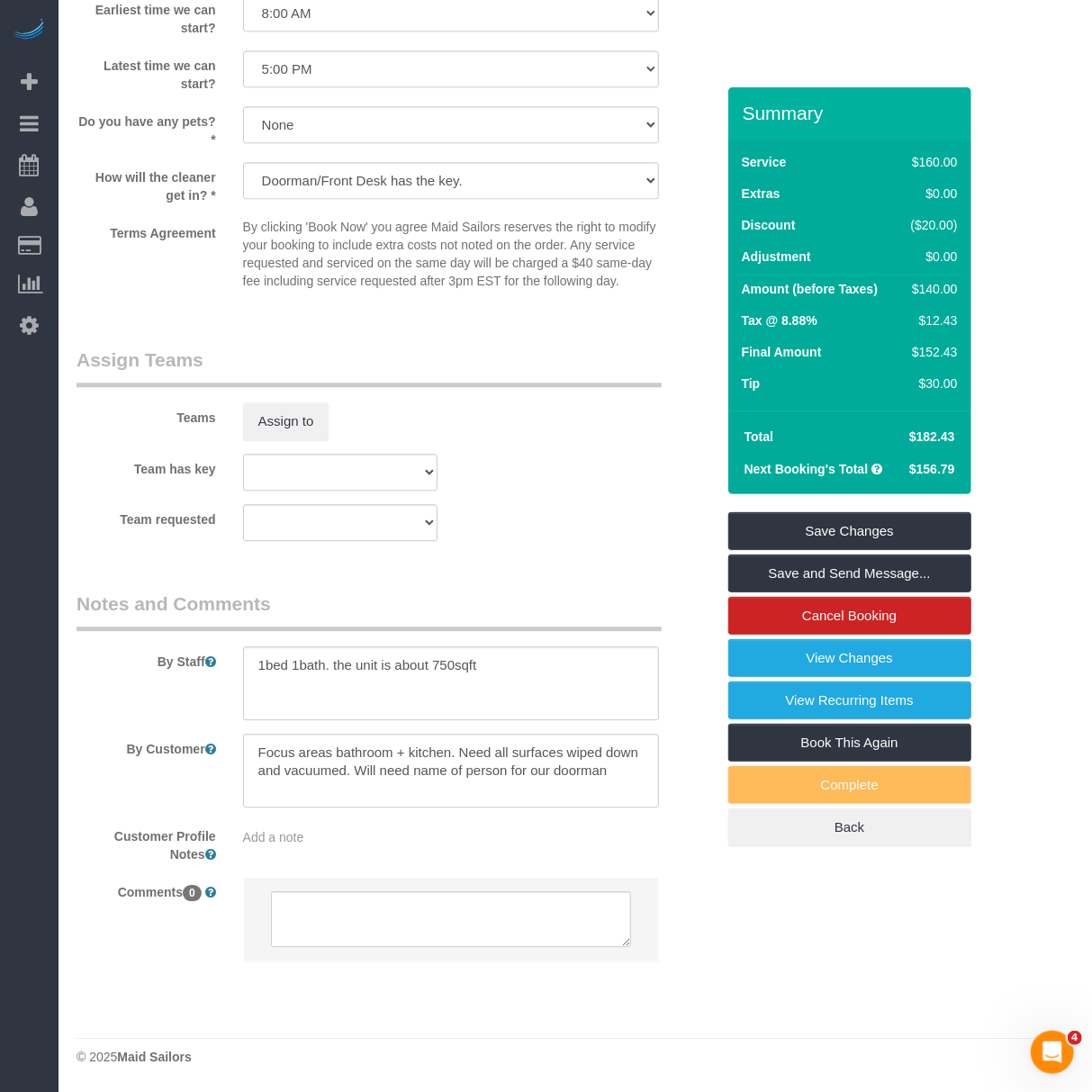
scroll to position [2094, 0]
click at [630, 771] on textarea at bounding box center [451, 770] width 416 height 74
click at [530, 668] on textarea at bounding box center [451, 683] width 416 height 74
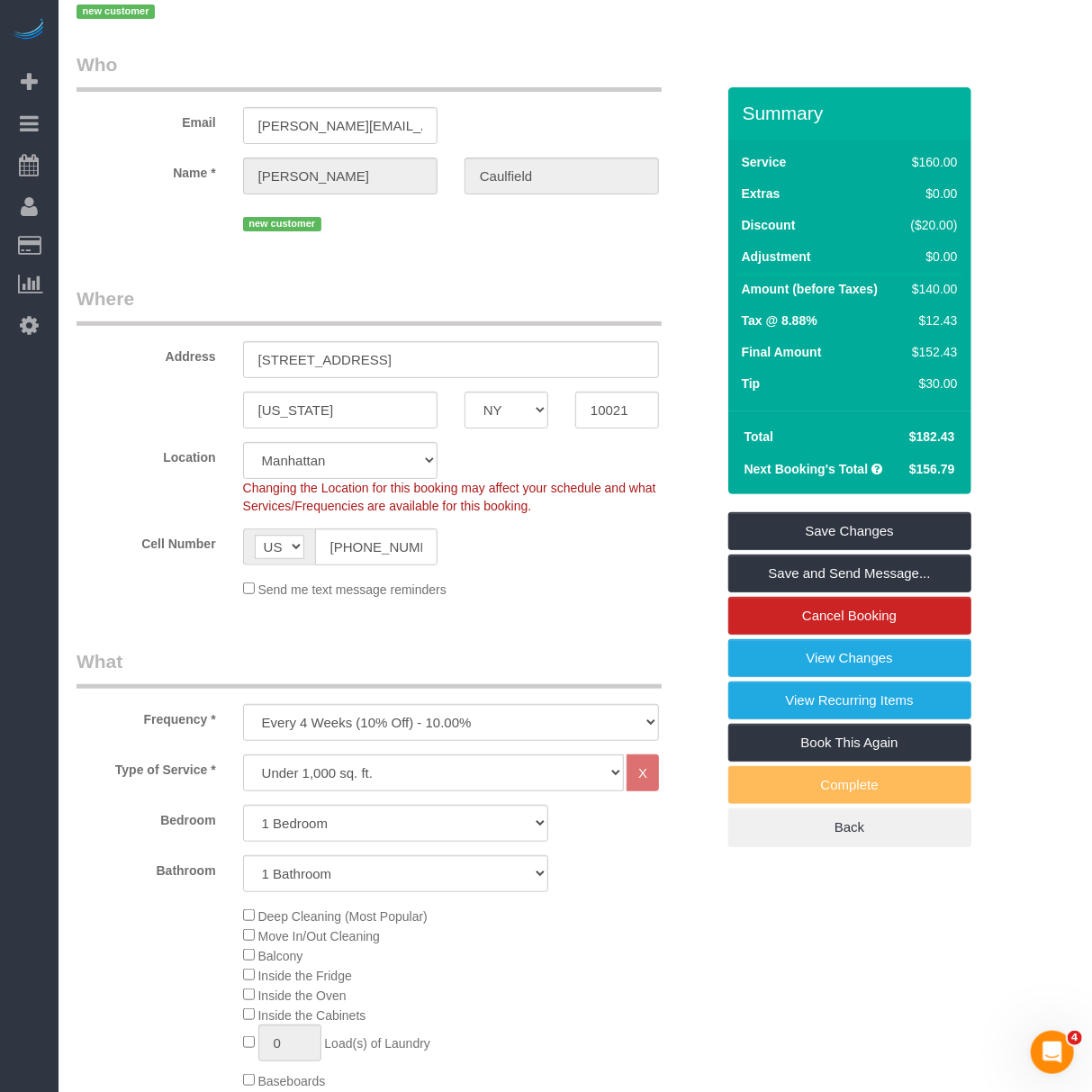
scroll to position [0, 0]
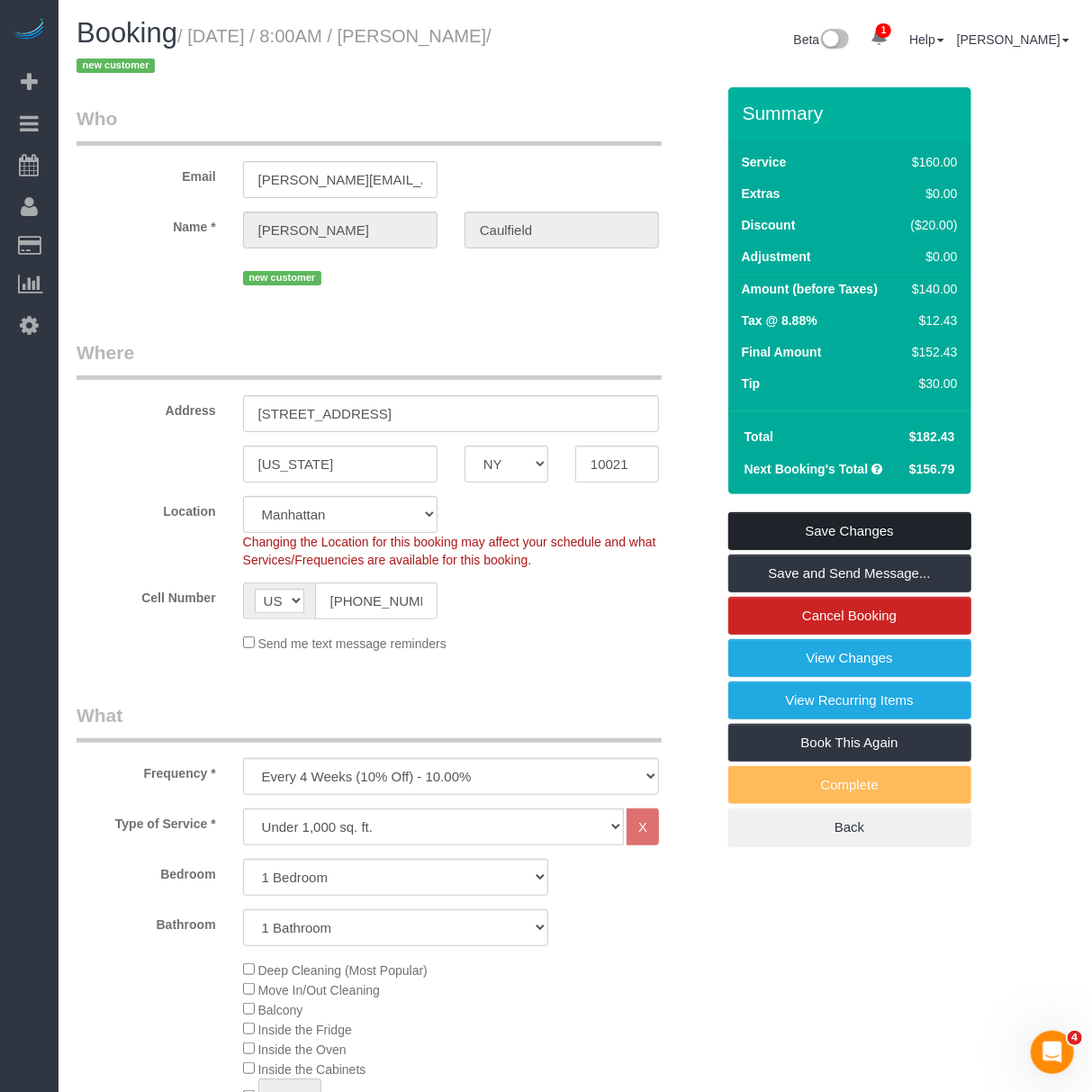
click at [826, 528] on link "Save Changes" at bounding box center [849, 531] width 243 height 37
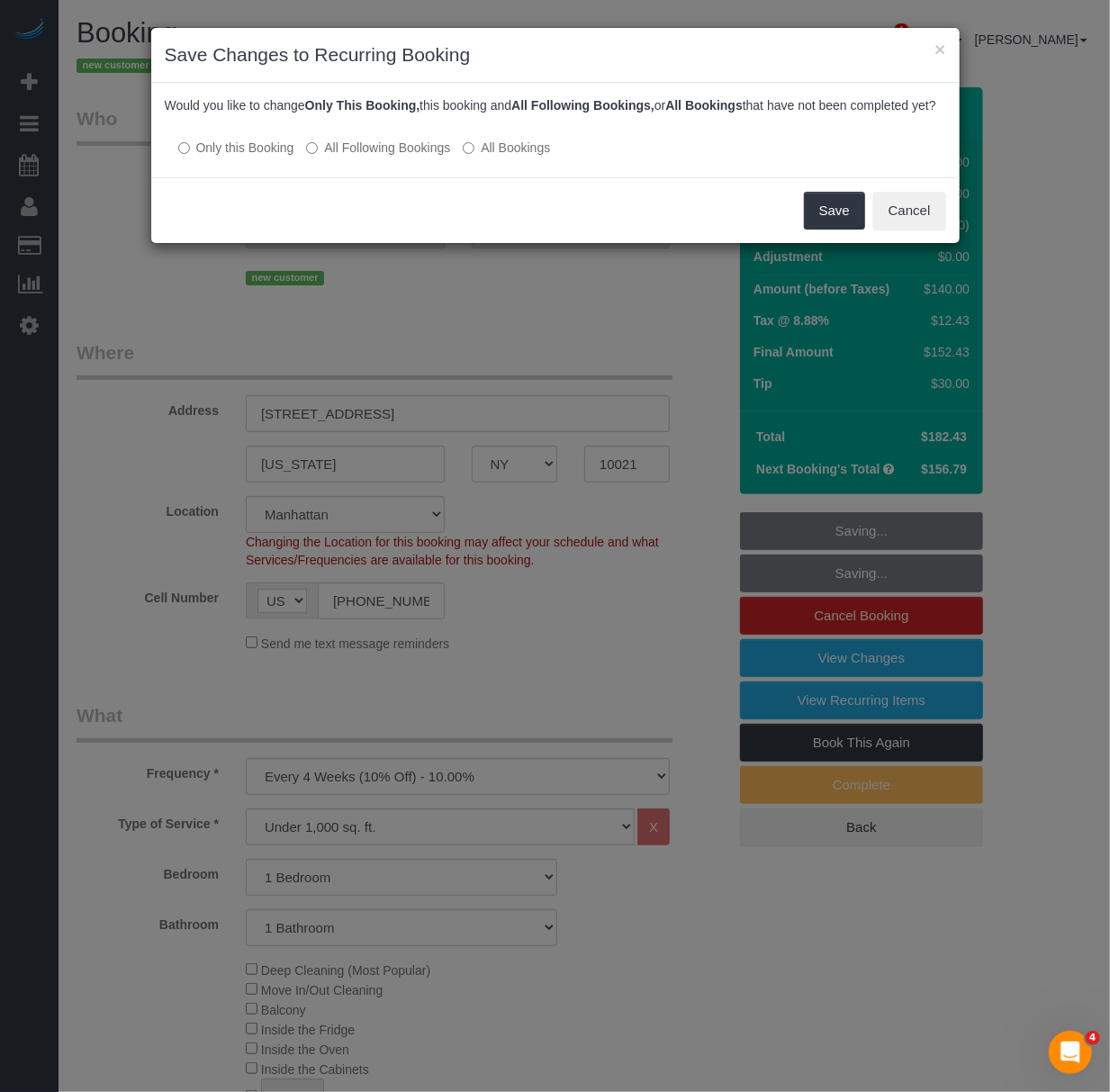
click at [353, 157] on label "All Following Bookings" at bounding box center [379, 147] width 144 height 18
click at [839, 225] on button "Save" at bounding box center [834, 211] width 61 height 37
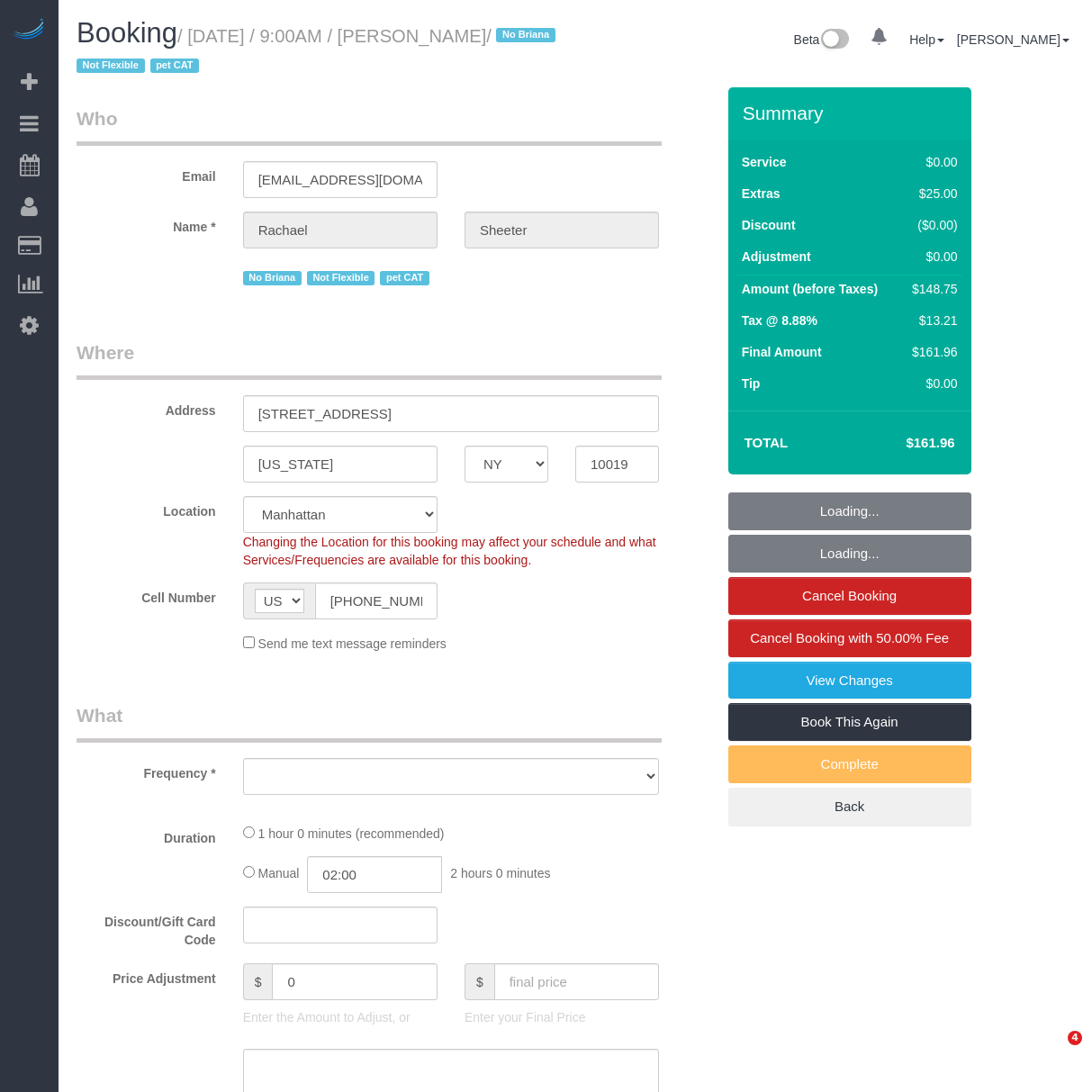
select select "NY"
select select "string:stripe-pm_1QK3hf4VGloSiKo7kYRCOq91"
select select "object:643"
select select "spot1"
select select "number:89"
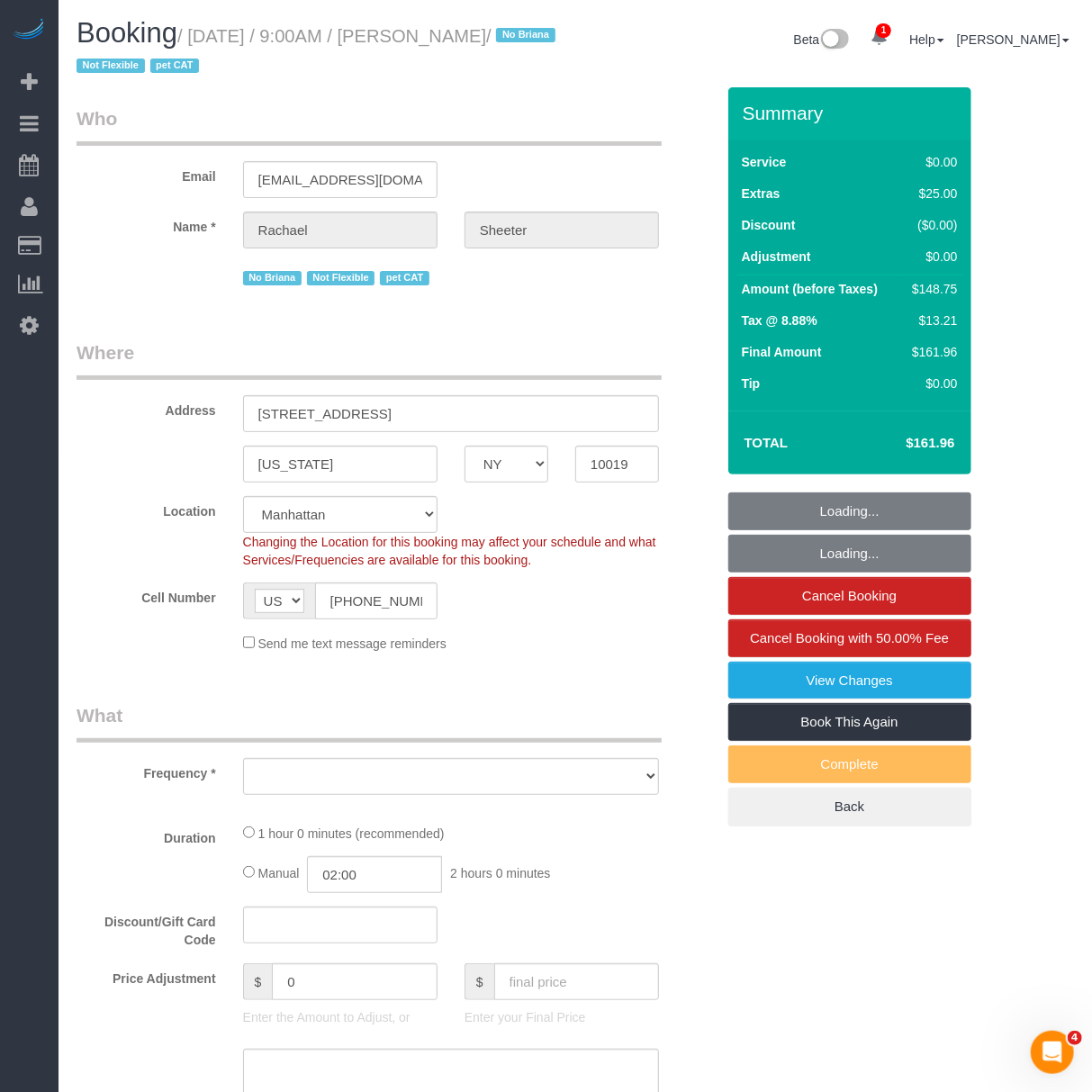
select select "number:90"
select select "number:14"
select select "number:5"
select select "object:1315"
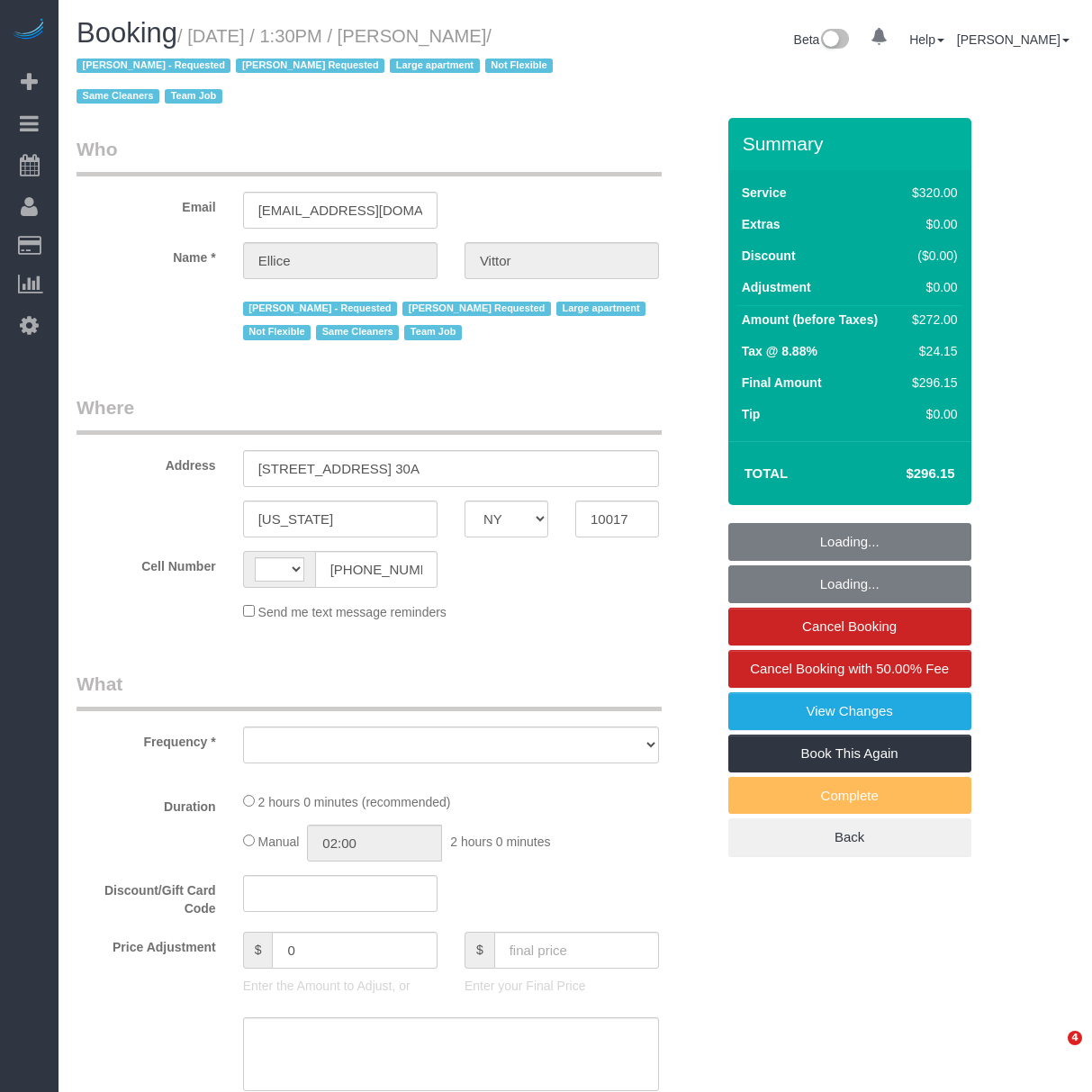
select select "NY"
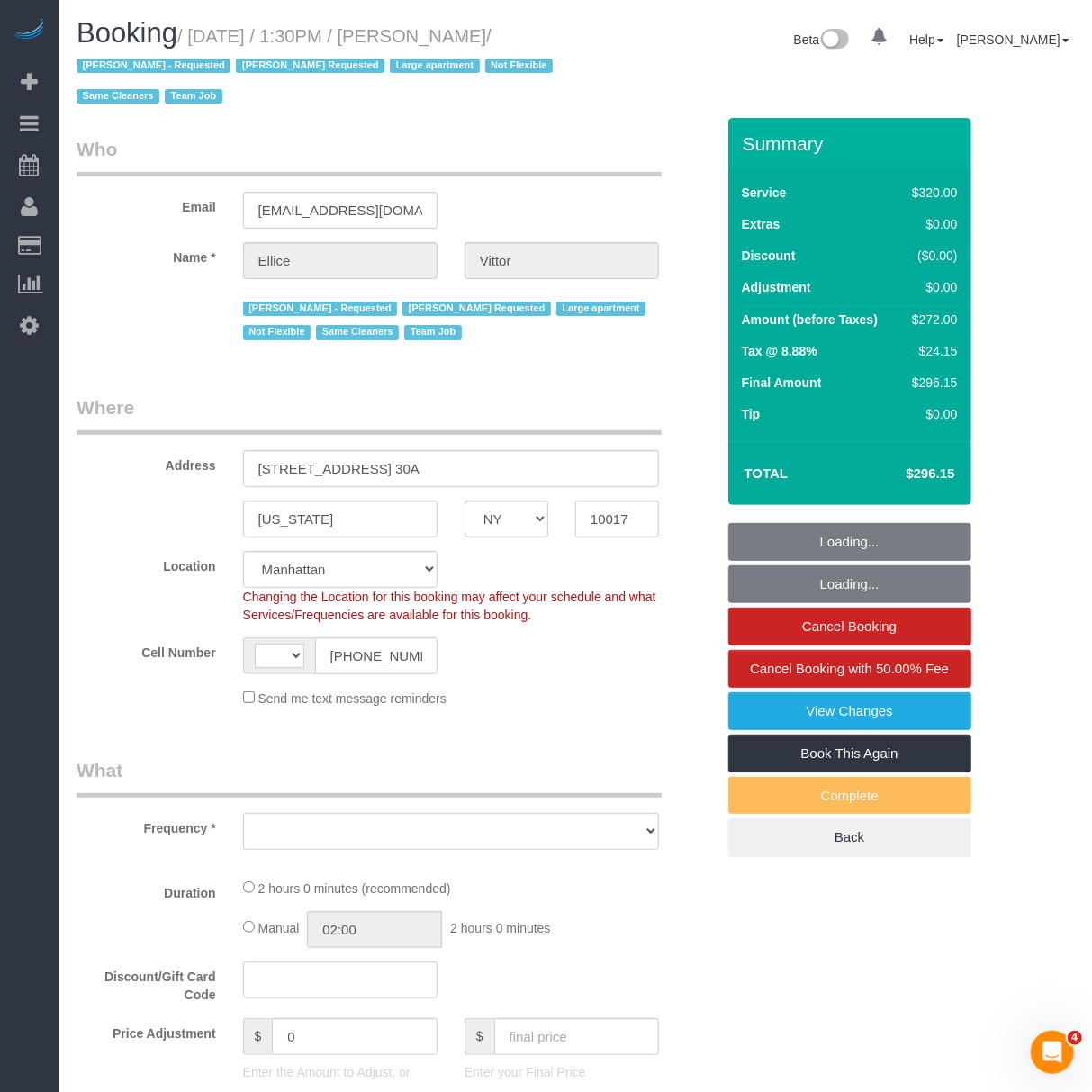
select select "string:[GEOGRAPHIC_DATA]"
select select "string:stripe-pm_1RY6uz4VGloSiKo7sBfzYHna"
select select "object:659"
select select "number:62"
select select "number:75"
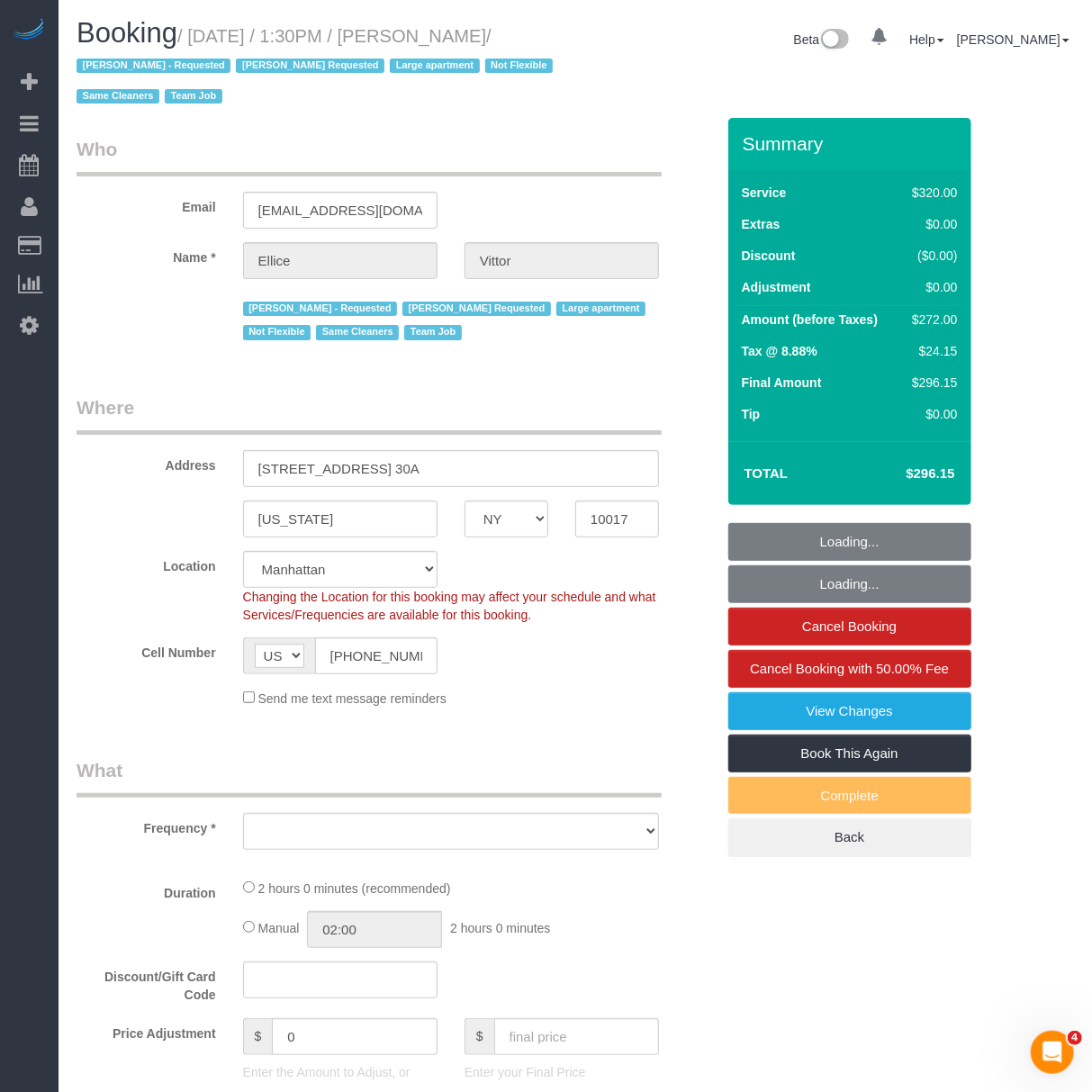
select select "number:15"
select select "number:6"
select select "2"
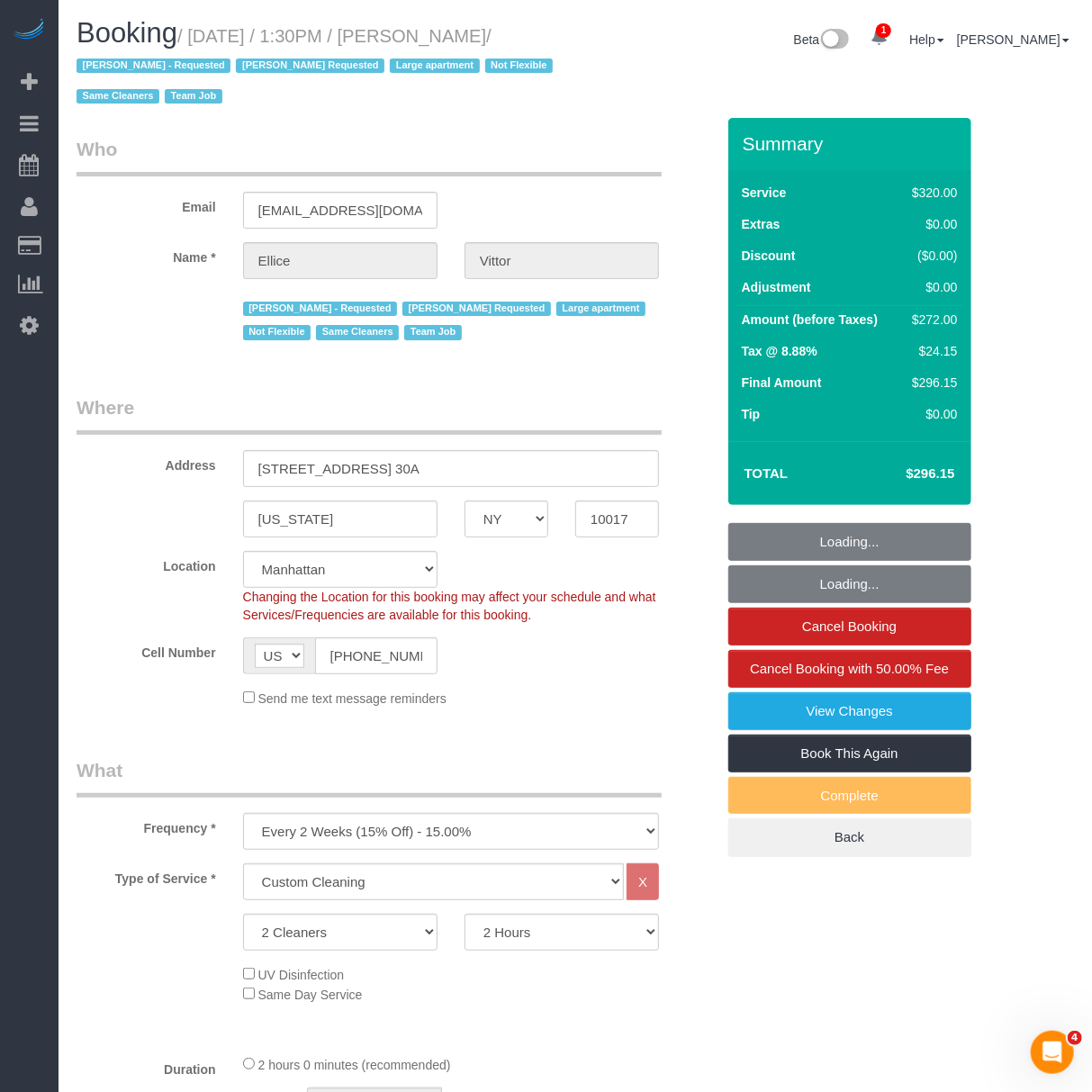
select select "object:1366"
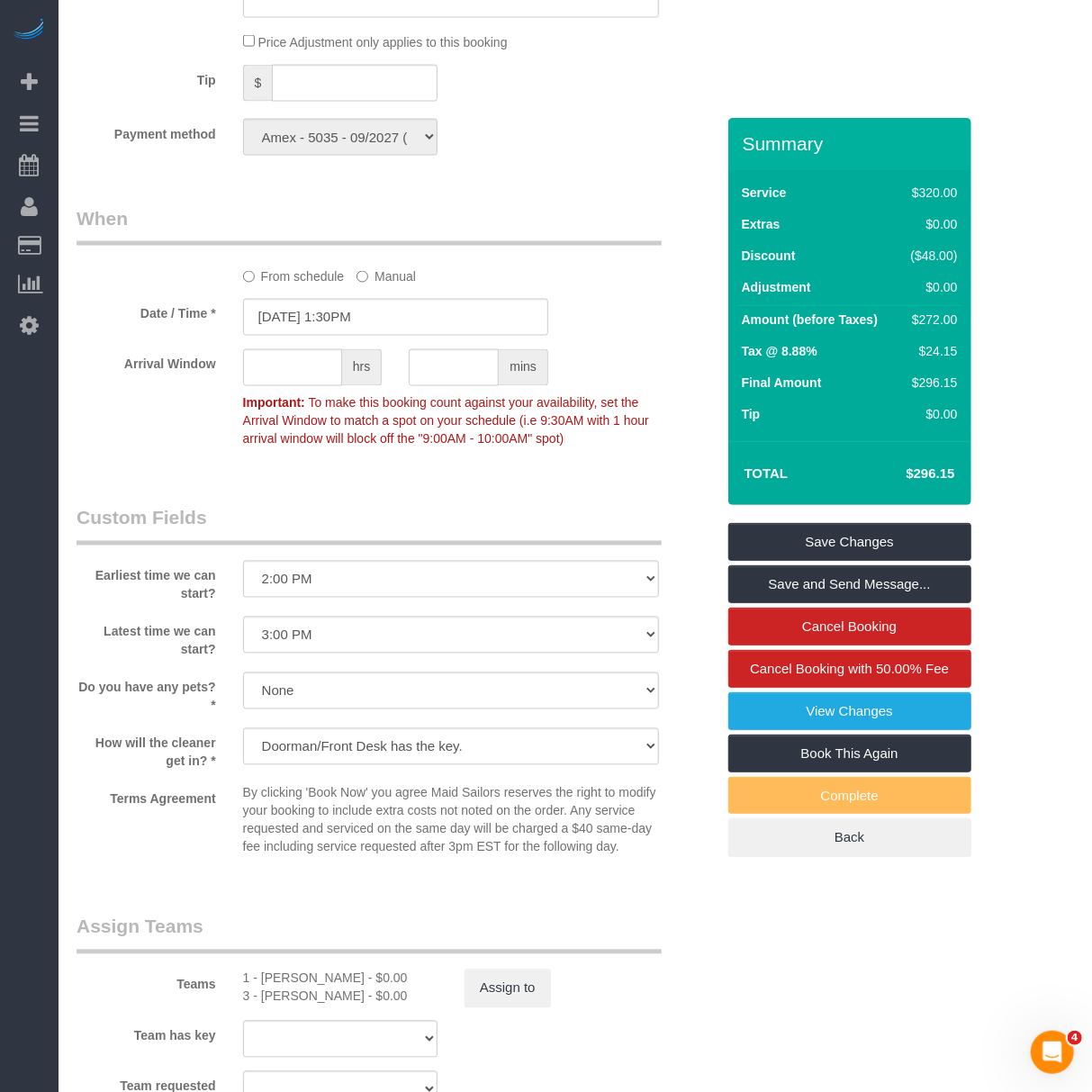
scroll to position [988, 0]
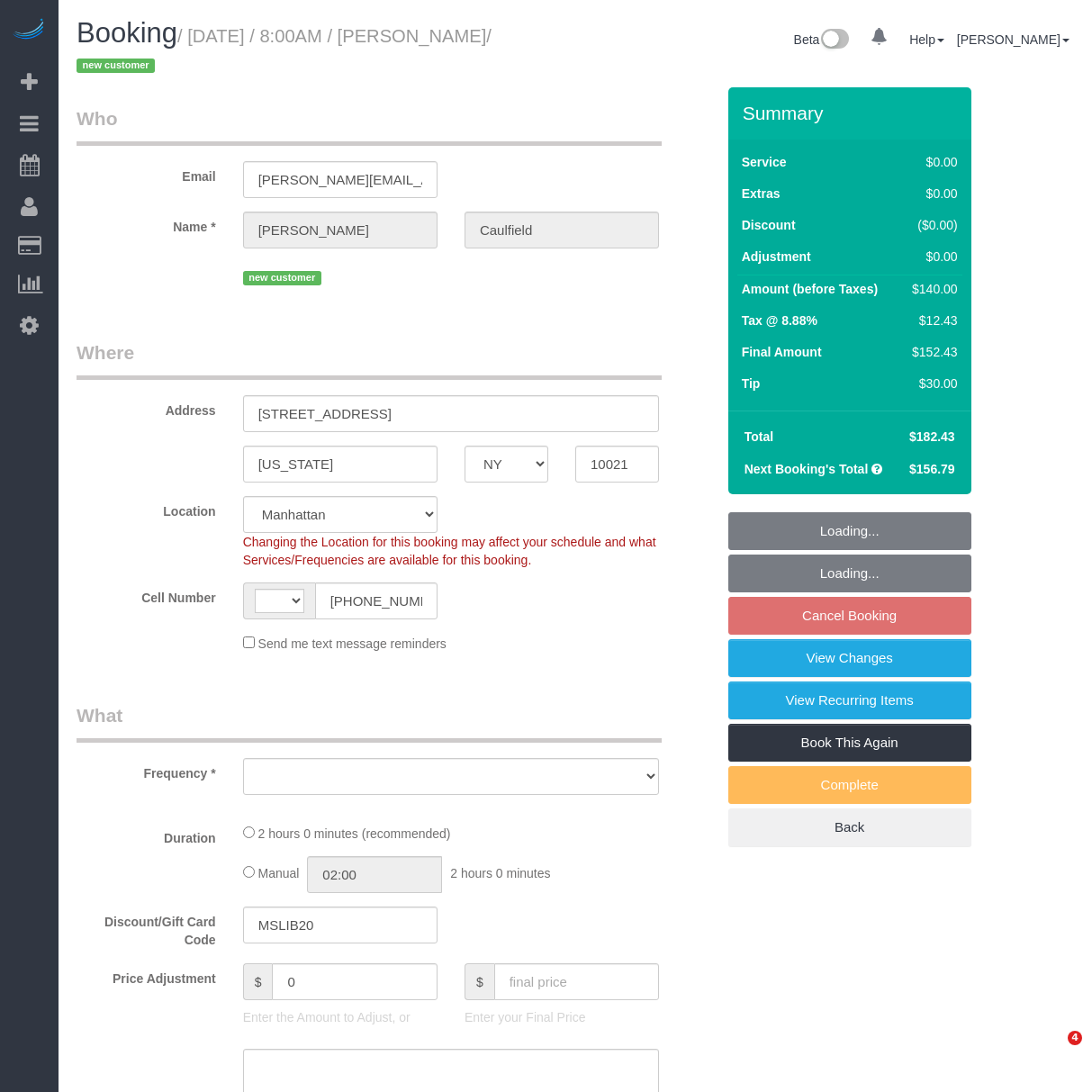
select select "NY"
select select "object:383"
select select "1"
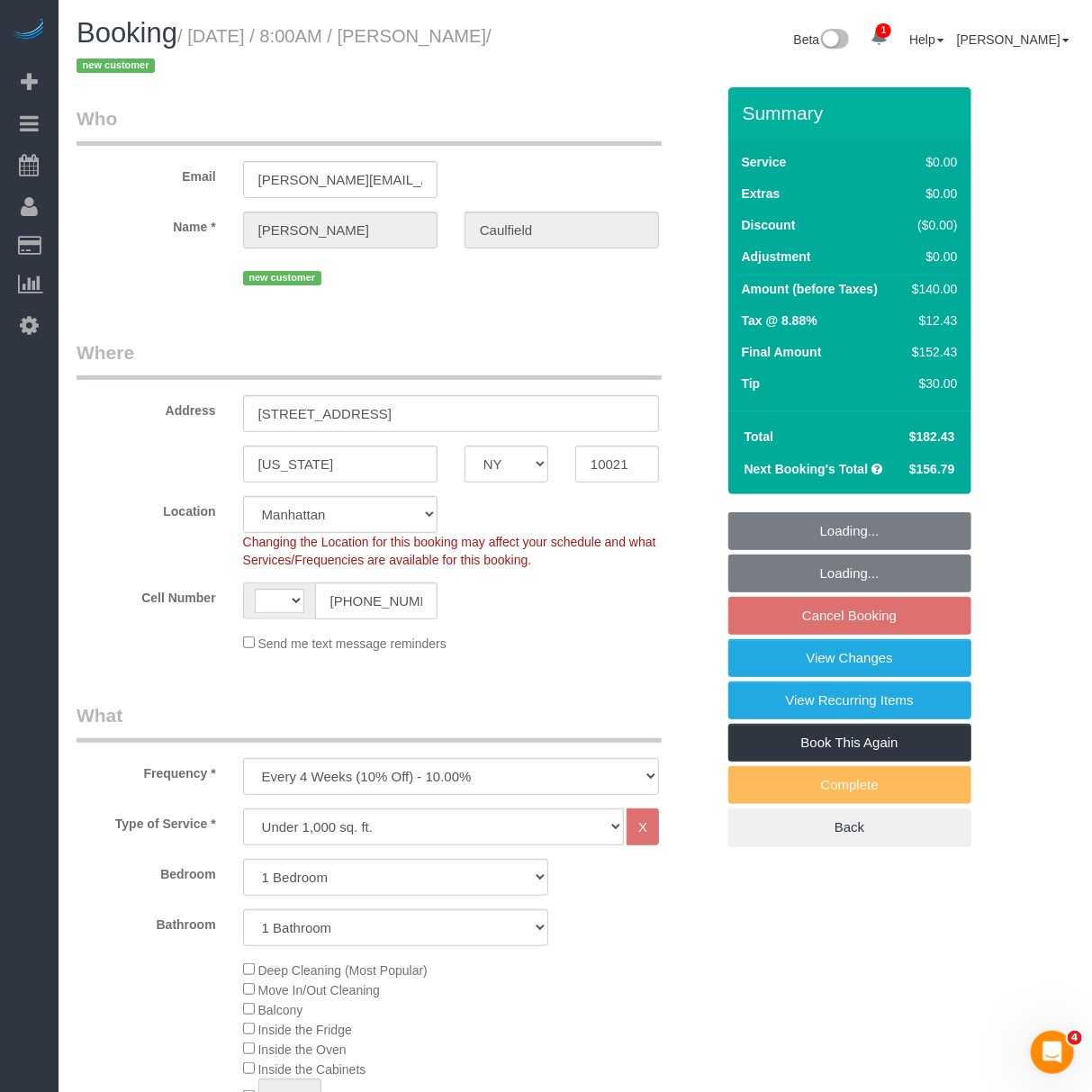
select select "object:490"
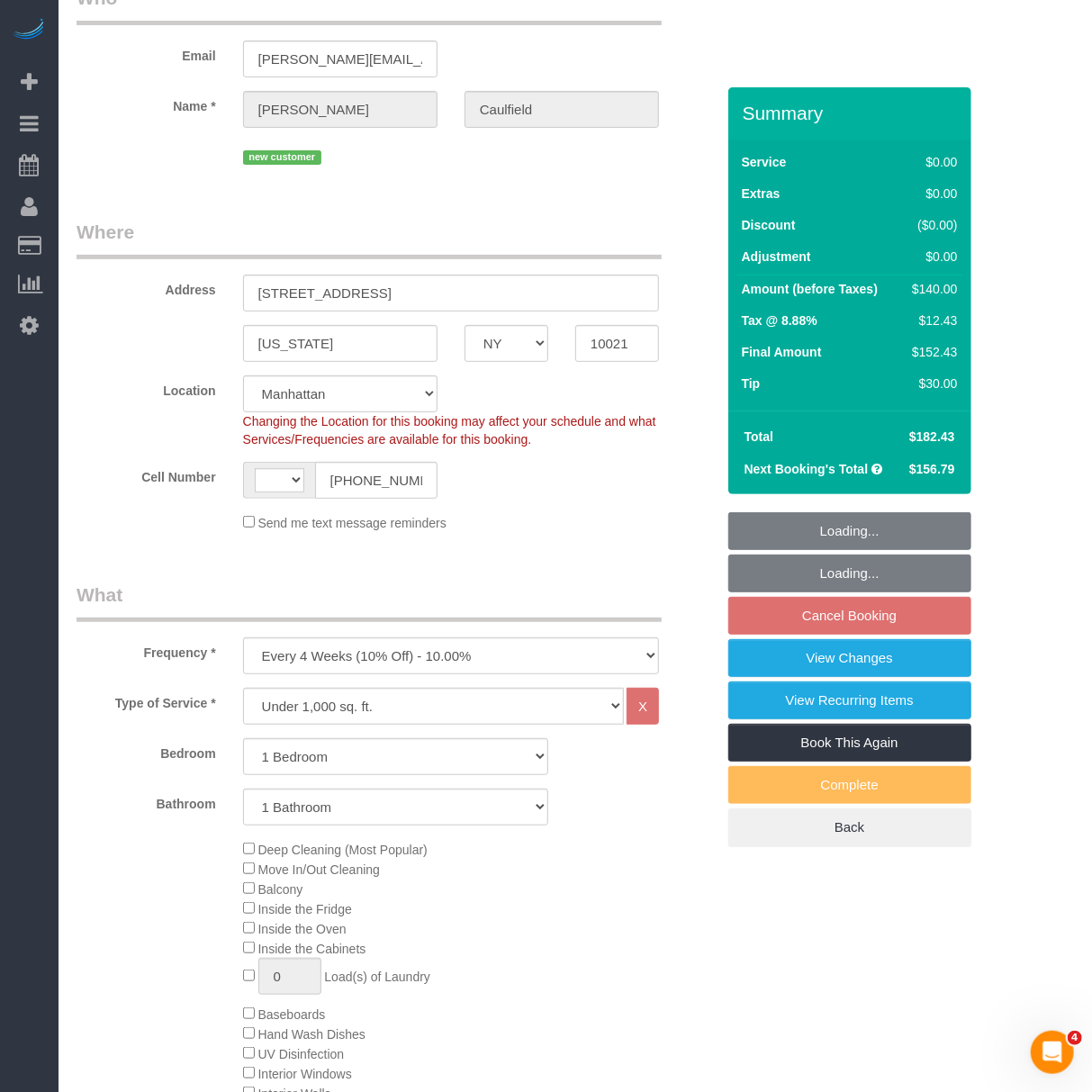
select select "string:[GEOGRAPHIC_DATA]"
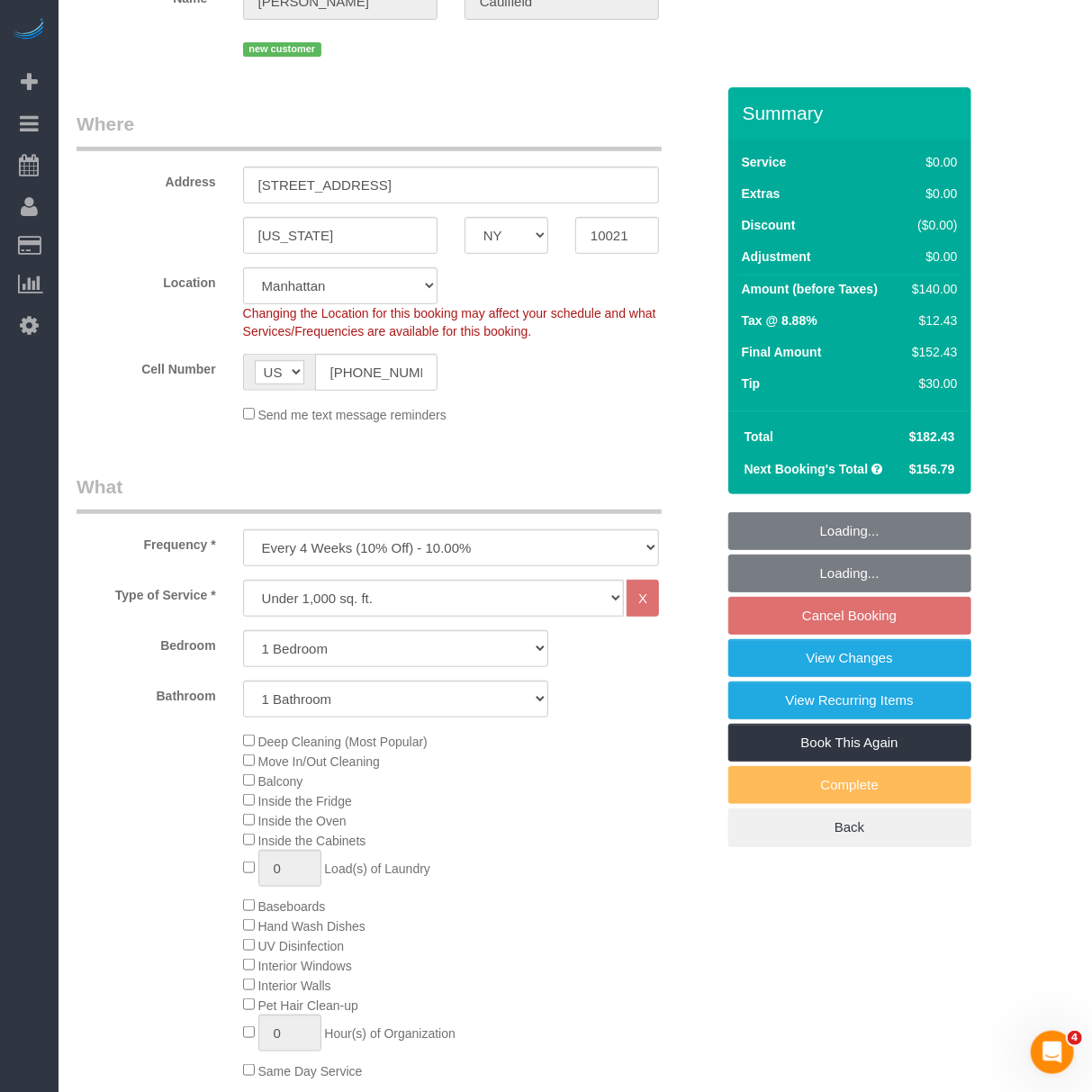
scroll to position [240, 0]
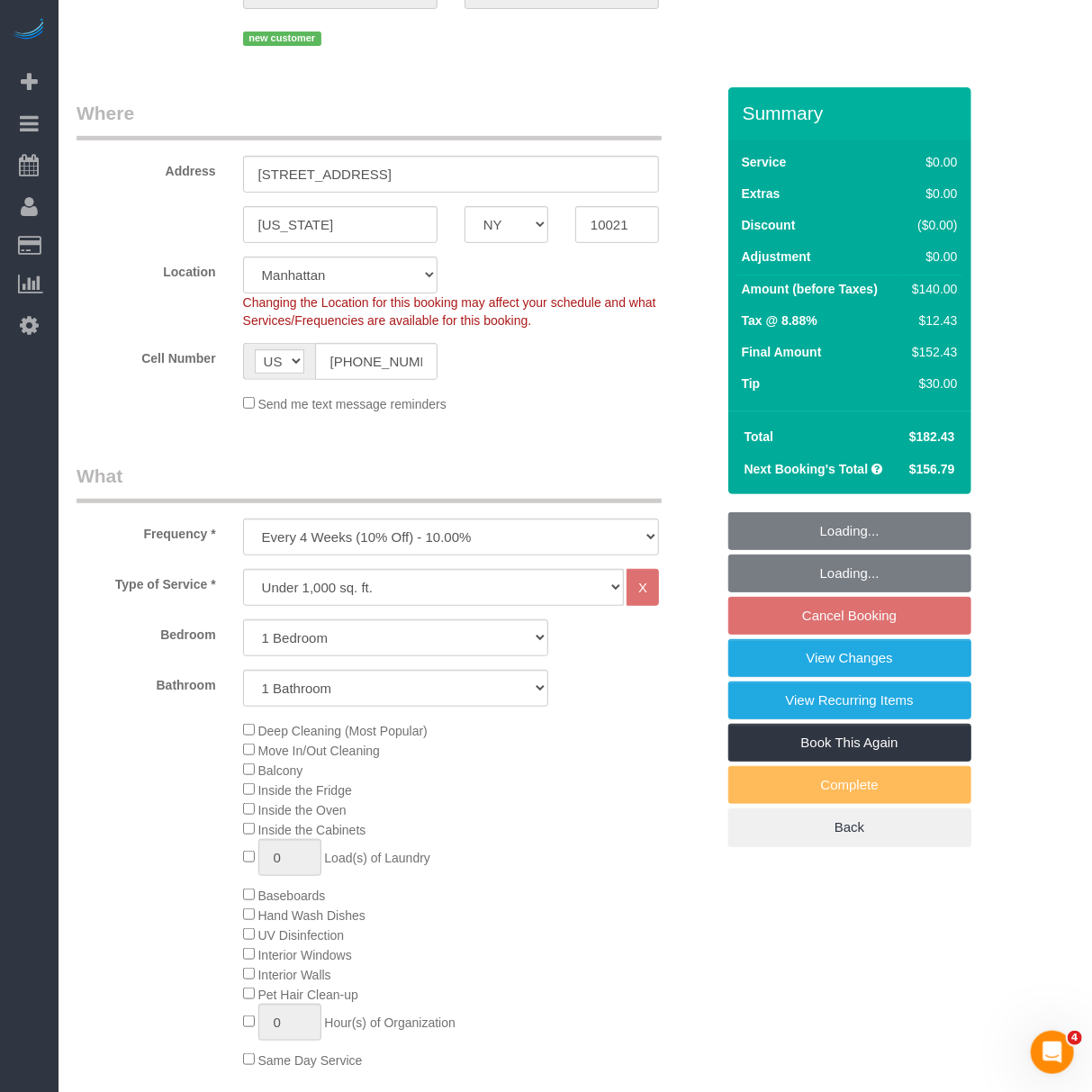
select select "string:stripe-pm_1Ryi9k4VGloSiKo73cZzjRXF"
select select "spot1"
select select "number:56"
select select "number:77"
select select "number:15"
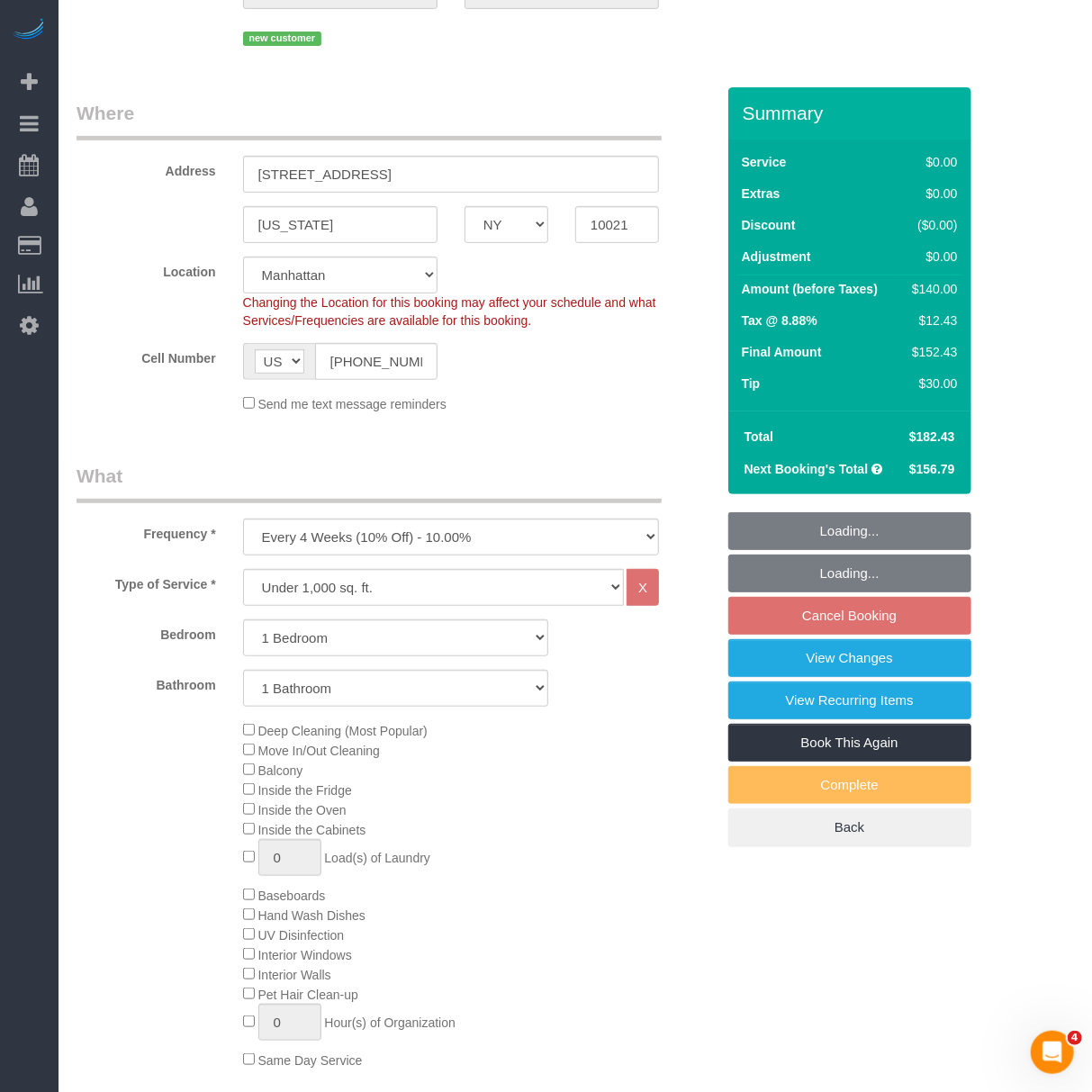
select select "number:6"
click at [391, 631] on select "Studio 1 Bedroom 2 Bedrooms 3 Bedrooms" at bounding box center [396, 637] width 306 height 37
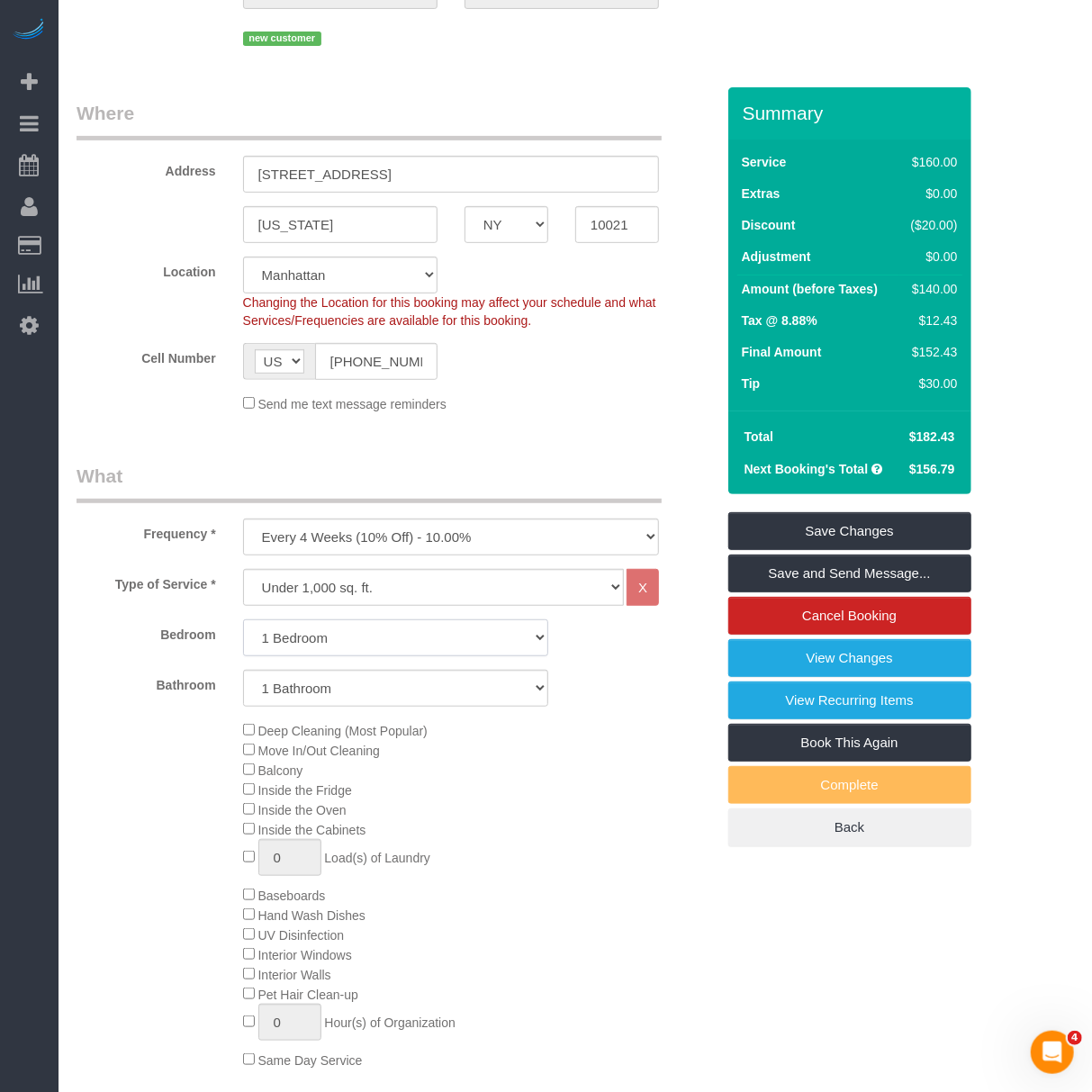
select select "0"
click at [243, 620] on select "Studio 1 Bedroom 2 Bedrooms 3 Bedrooms" at bounding box center [396, 637] width 306 height 37
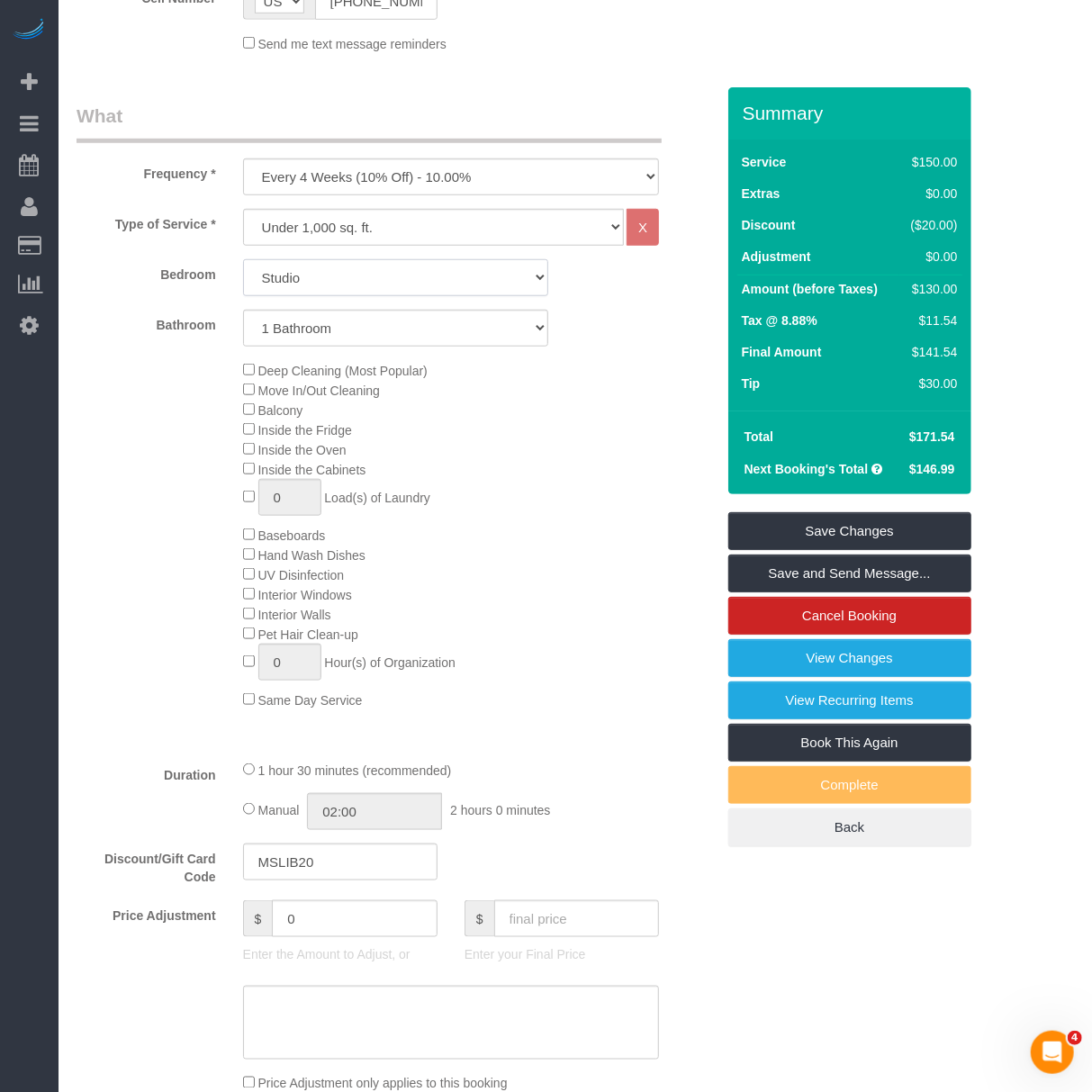
select select "spot61"
click at [400, 285] on select "Studio 1 Bedroom 2 Bedrooms 3 Bedrooms" at bounding box center [396, 277] width 306 height 37
select select "1"
click at [243, 260] on select "Studio 1 Bedroom 2 Bedrooms 3 Bedrooms" at bounding box center [396, 277] width 306 height 37
select select "spot121"
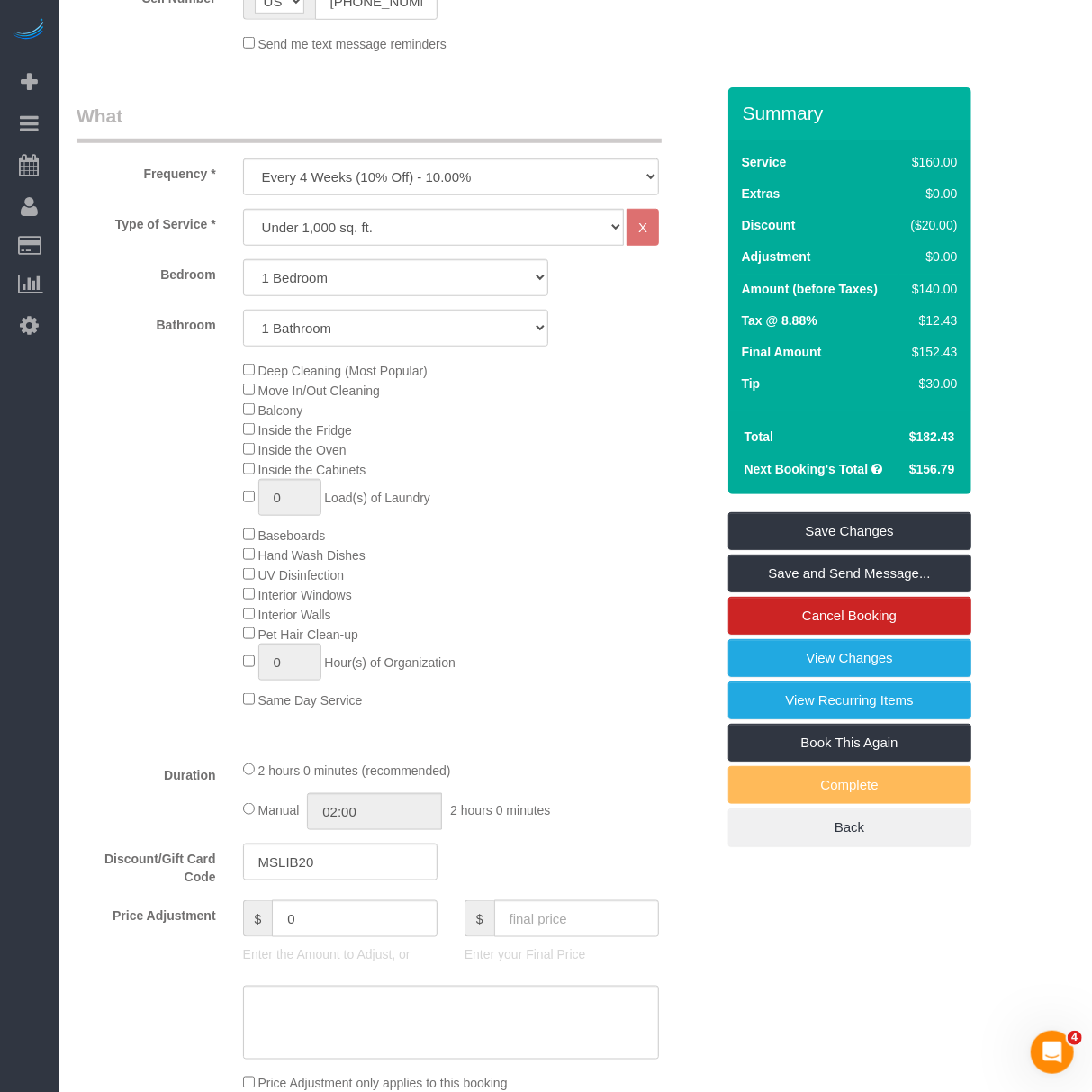
drag, startPoint x: 740, startPoint y: 351, endPoint x: 951, endPoint y: 441, distance: 229.4
click at [951, 441] on div "Summary Service $160.00 Extras $0.00 Discount ($20.00) Adjustment $0.00 Amount …" at bounding box center [849, 291] width 243 height 408
copy div "Final Amount $152.43 Tip $30.00 Total $182.43"
click at [618, 518] on div "Deep Cleaning (Most Popular) Move In/Out Cleaning Balcony Inside the Fridge Ins…" at bounding box center [479, 534] width 499 height 350
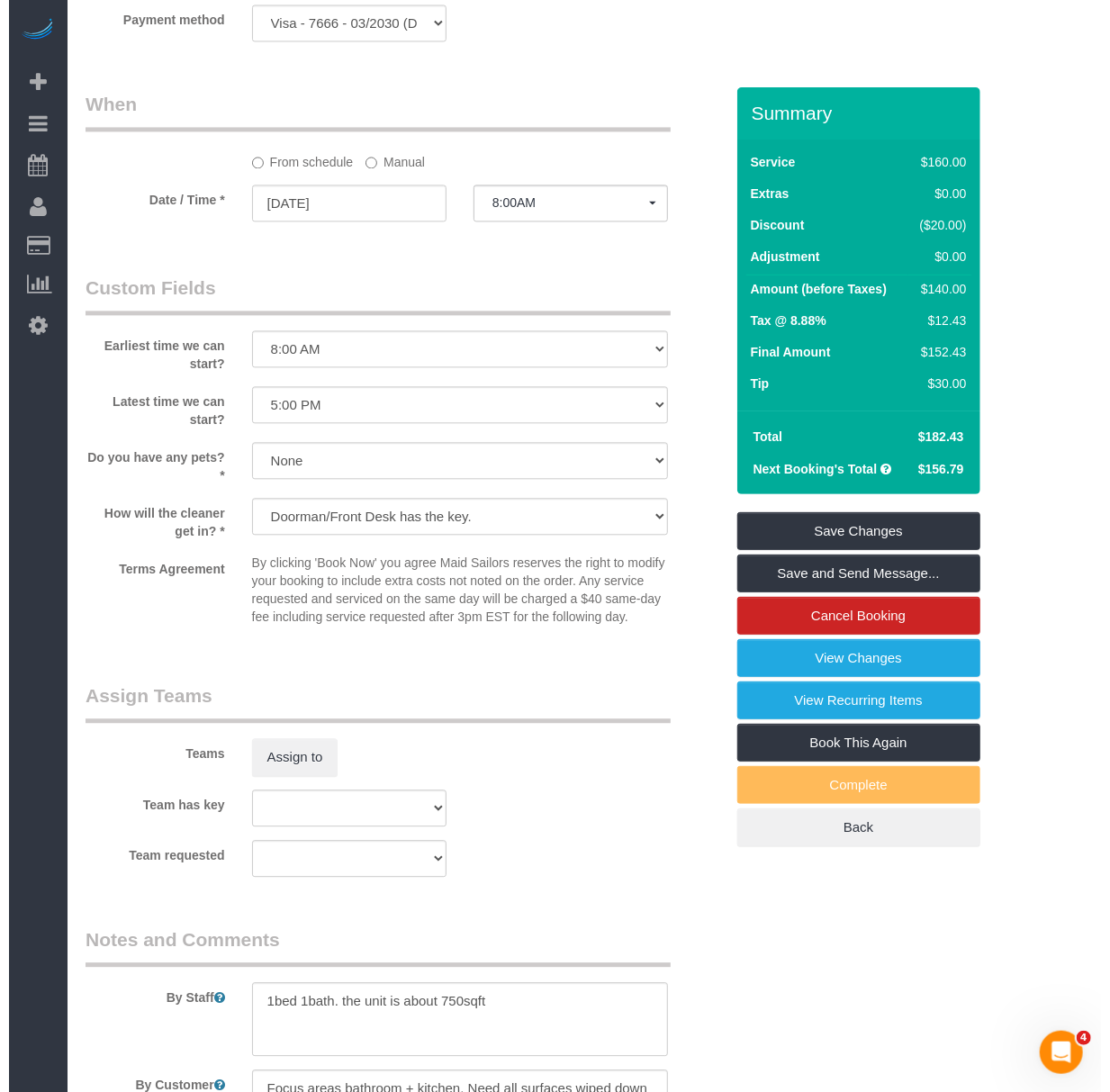
scroll to position [1744, 0]
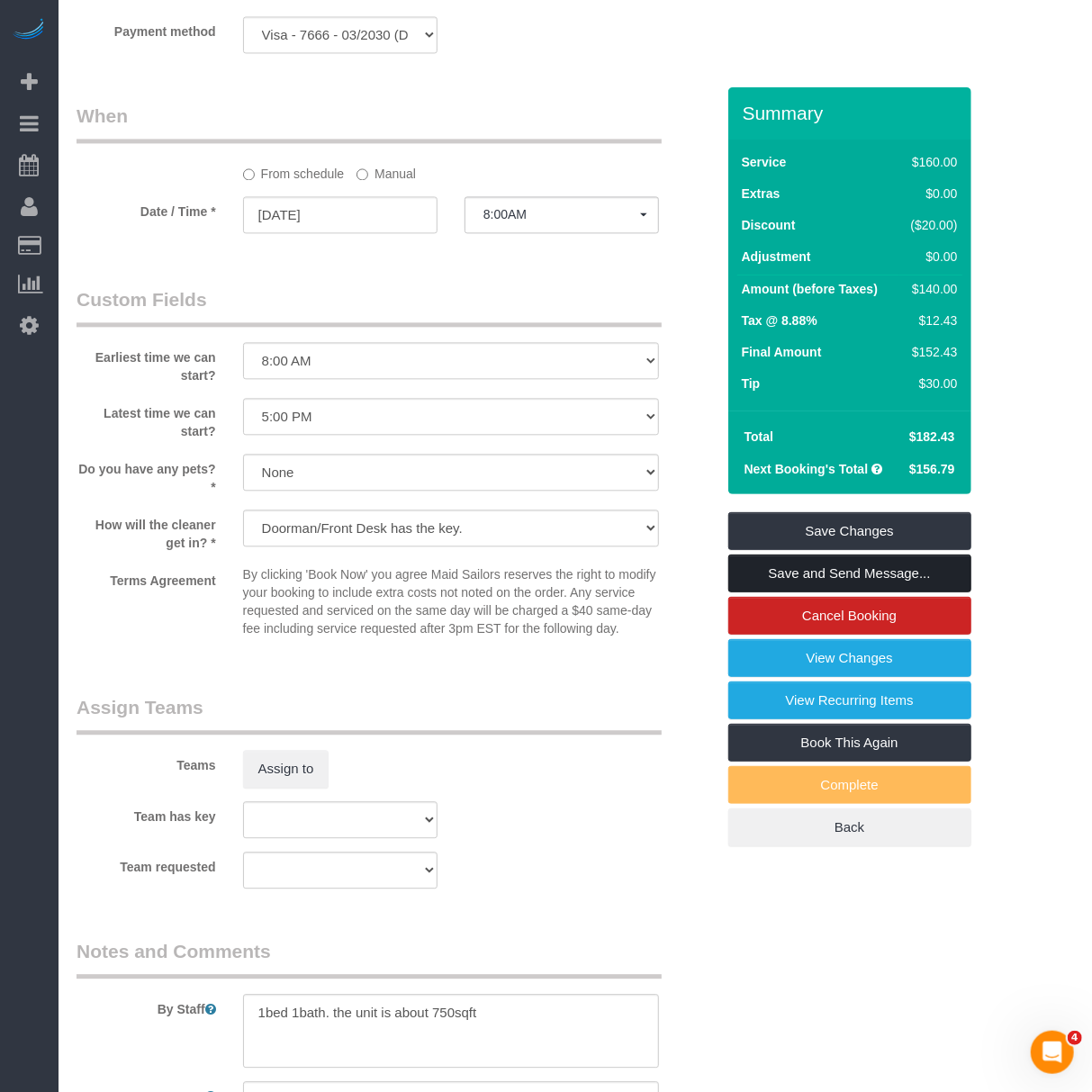
click at [815, 570] on link "Save and Send Message..." at bounding box center [849, 574] width 243 height 37
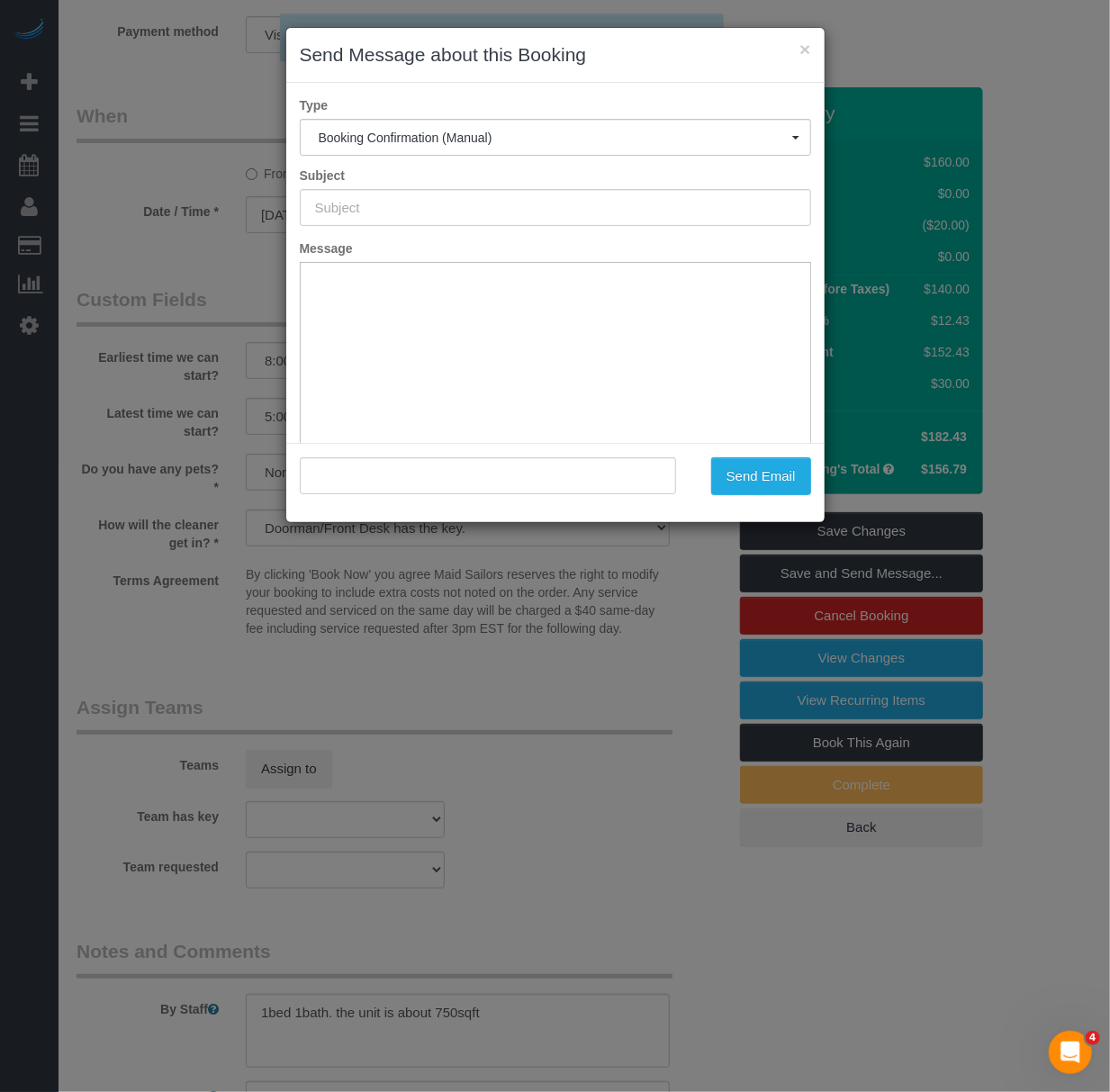
type input "Cleaning Confirmed for [DATE] 8:00am"
type input ""[PERSON_NAME]" <[PERSON_NAME][EMAIL_ADDRESS][DOMAIN_NAME]>"
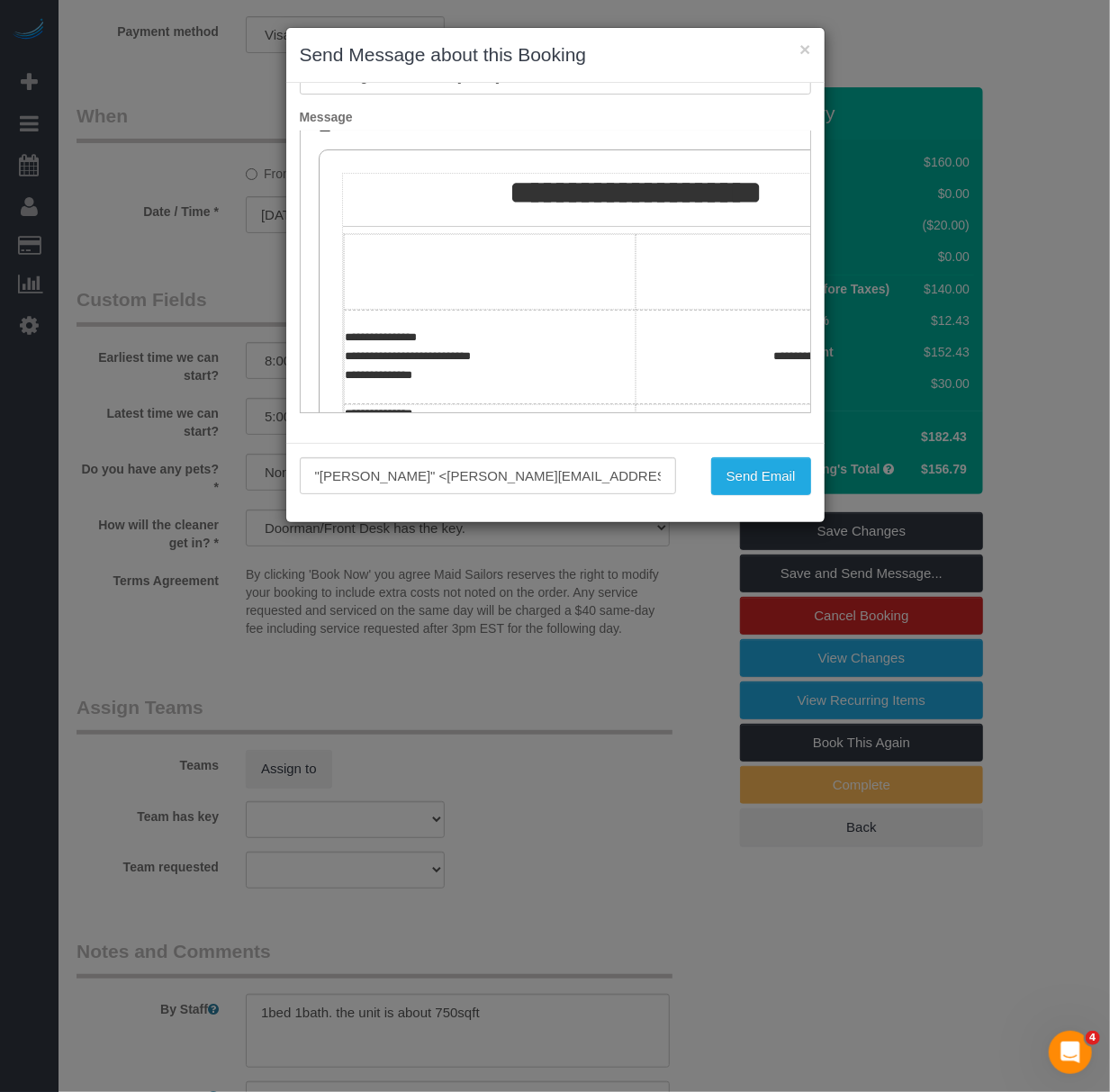
scroll to position [0, 0]
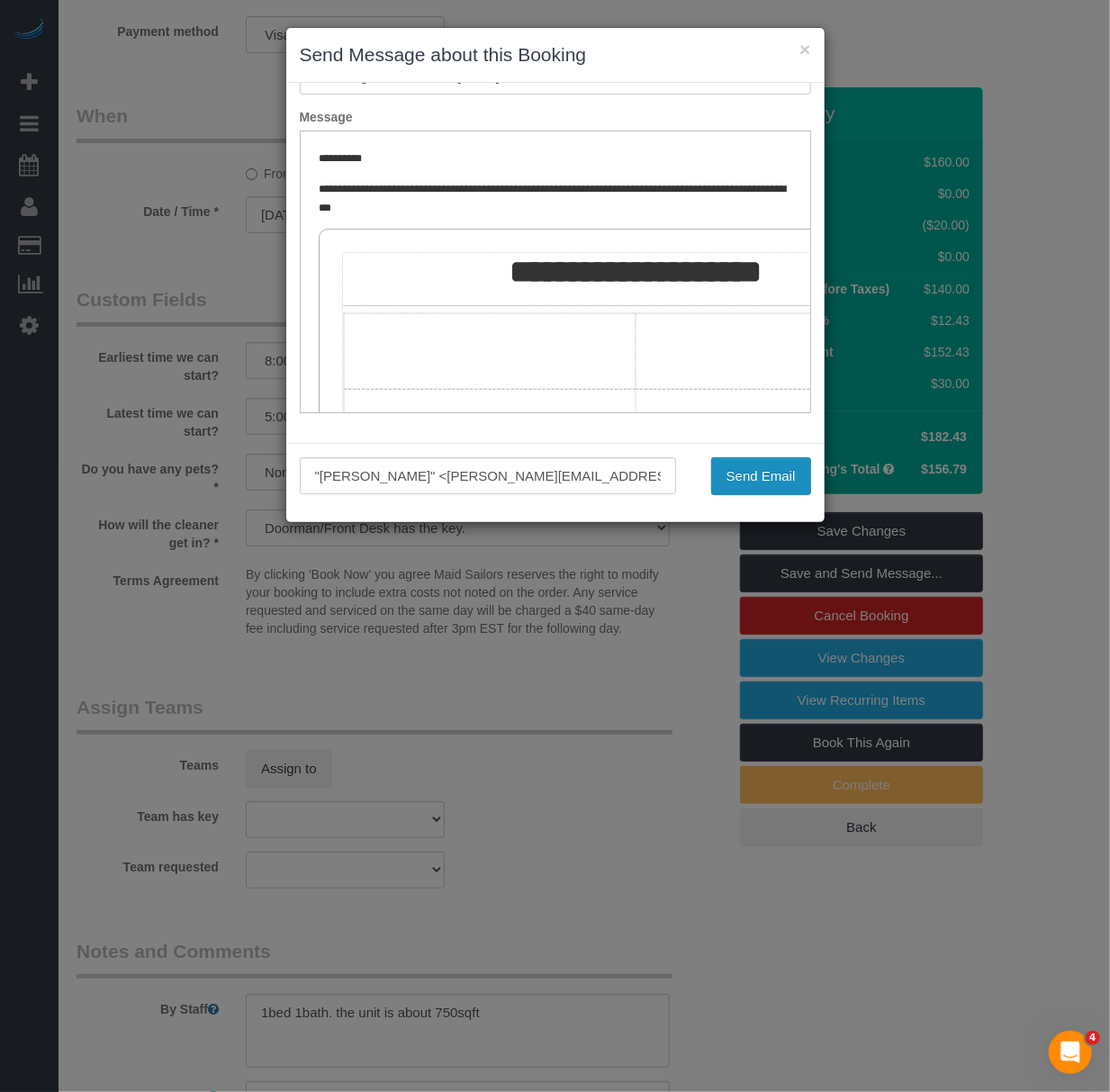
click at [760, 477] on button "Send Email" at bounding box center [761, 476] width 100 height 37
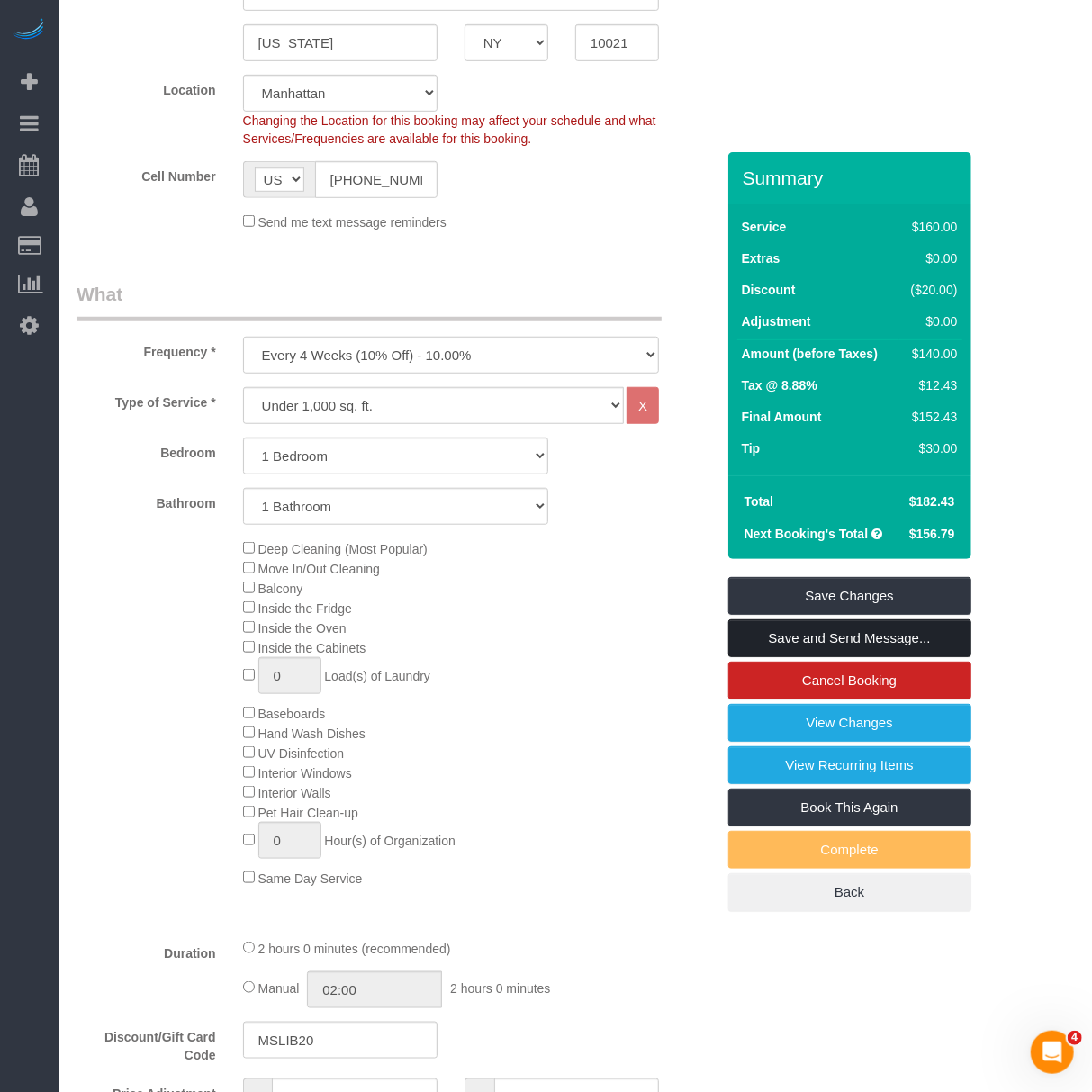
scroll to position [129, 0]
